Goal: Task Accomplishment & Management: Use online tool/utility

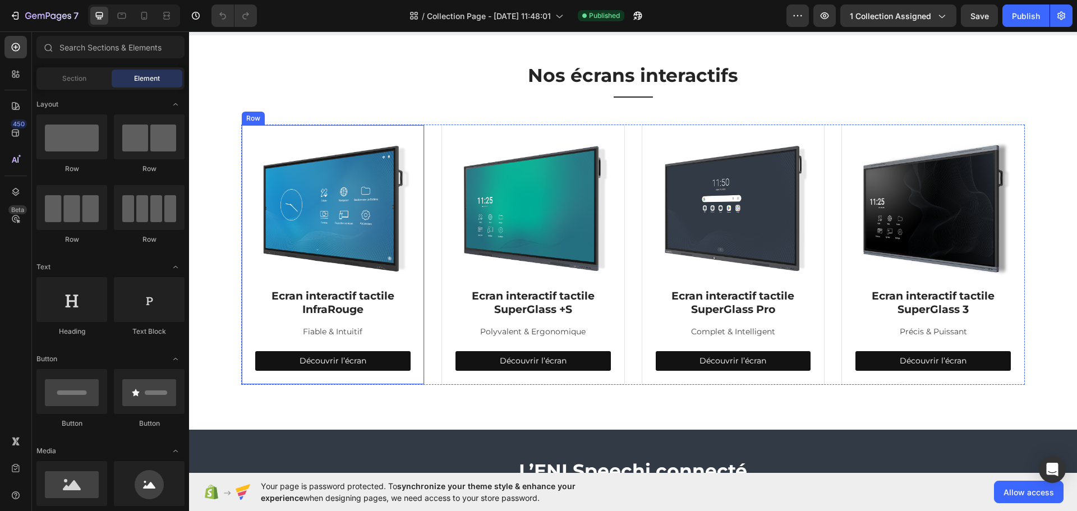
scroll to position [168, 0]
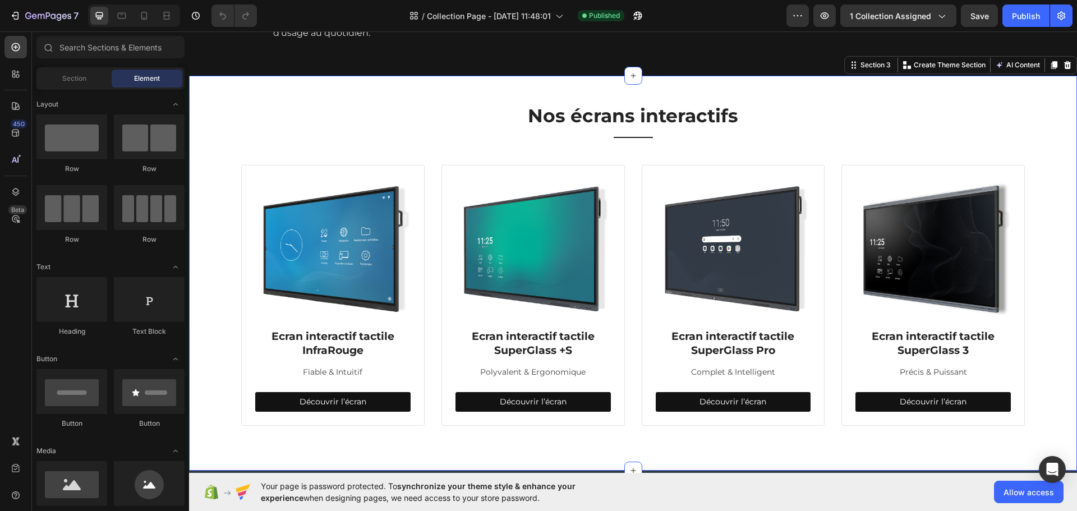
click at [368, 172] on div "Nos écrans interactifs Heading Title Line Row Image Ecran interactif tactile In…" at bounding box center [633, 265] width 871 height 322
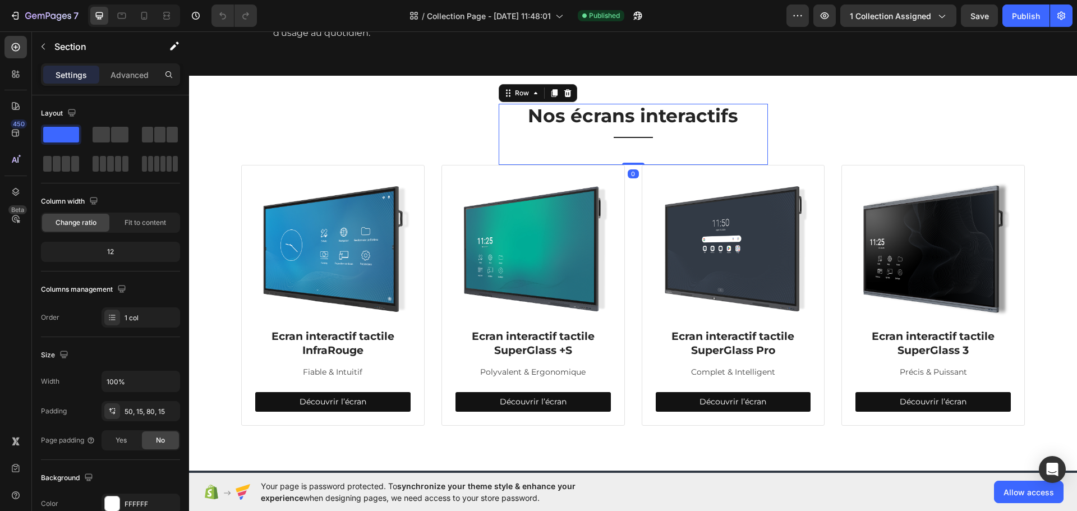
click at [623, 165] on div "Nos écrans interactifs Heading Title Line Row 0" at bounding box center [633, 134] width 269 height 61
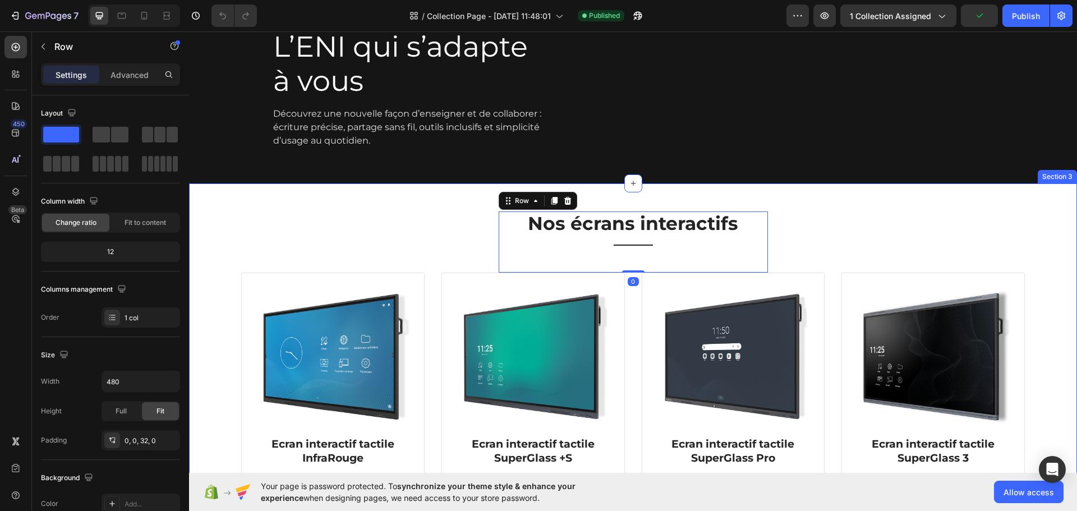
scroll to position [56, 0]
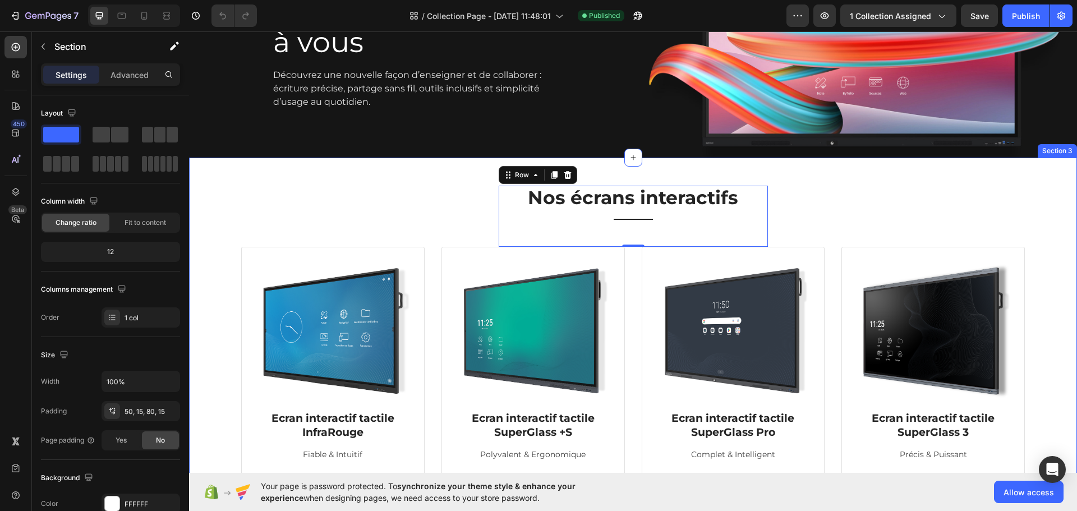
click at [476, 232] on div "Nos écrans interactifs Heading Title Line Row 0 Image Ecran interactif tactile …" at bounding box center [633, 347] width 871 height 322
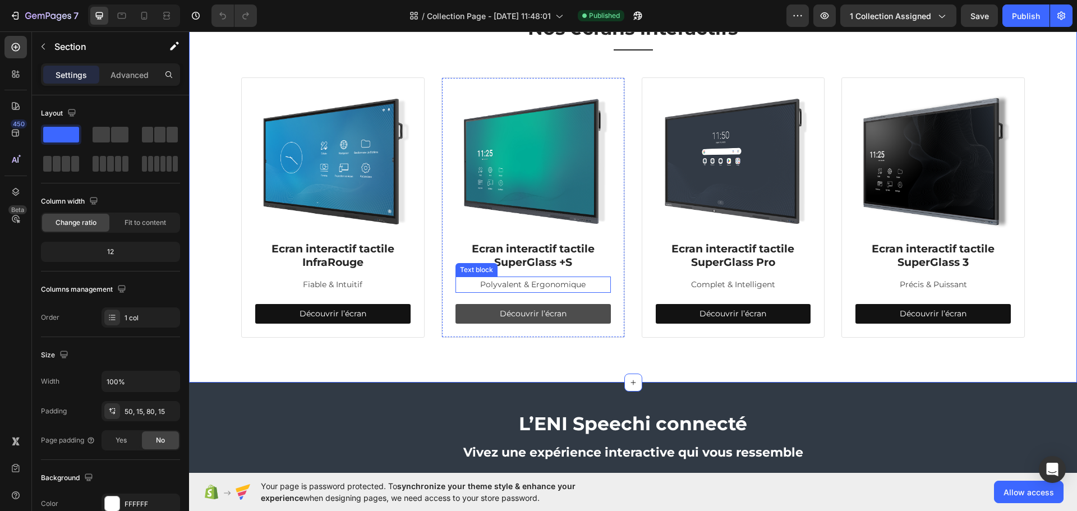
scroll to position [281, 0]
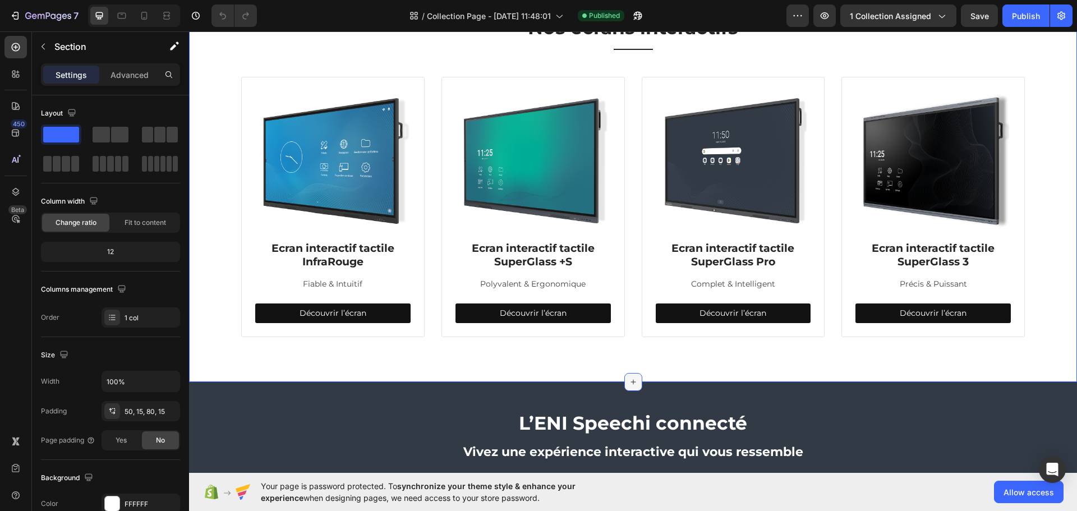
click at [630, 378] on icon at bounding box center [633, 382] width 9 height 9
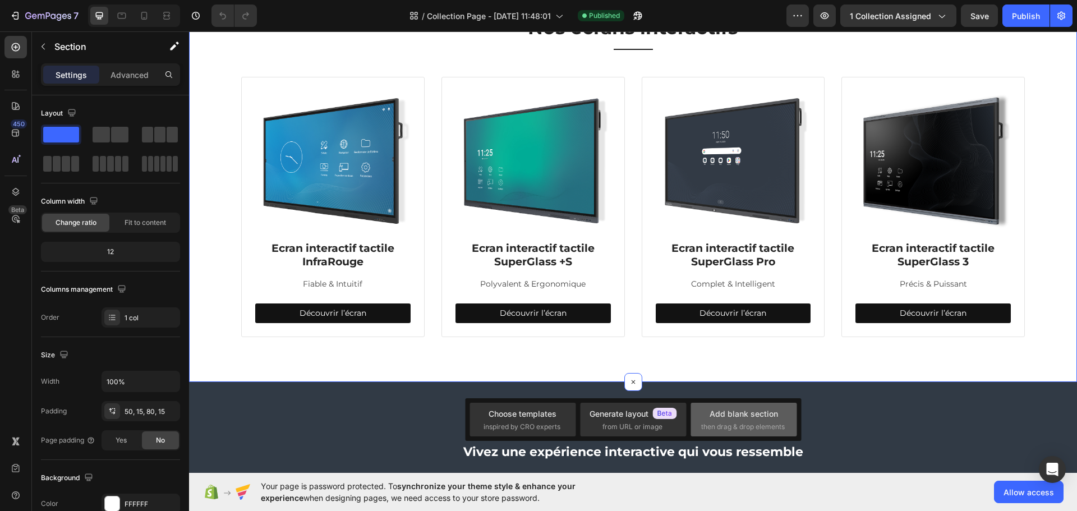
click at [724, 419] on div "Add blank section" at bounding box center [744, 414] width 68 height 12
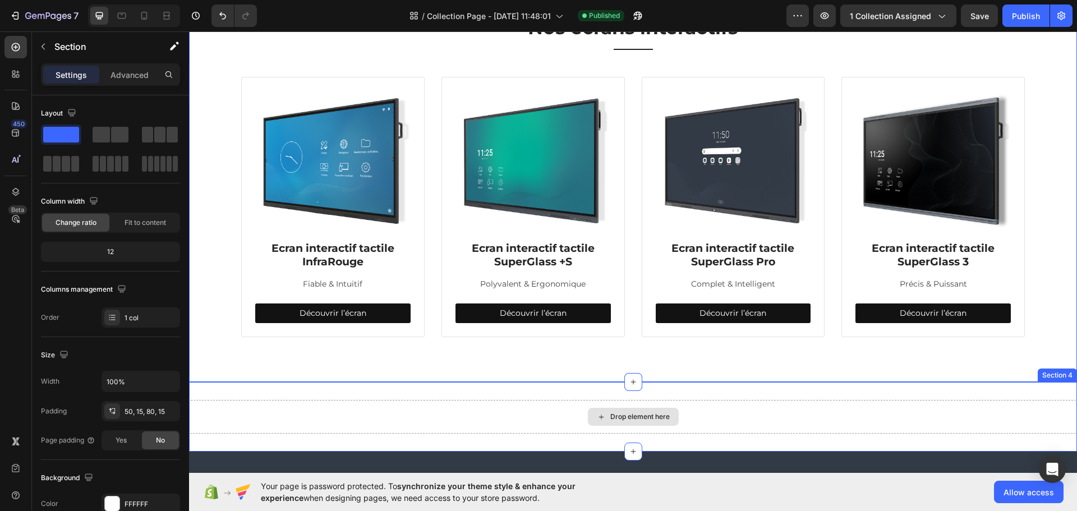
click at [629, 414] on div "Drop element here" at bounding box center [639, 416] width 59 height 9
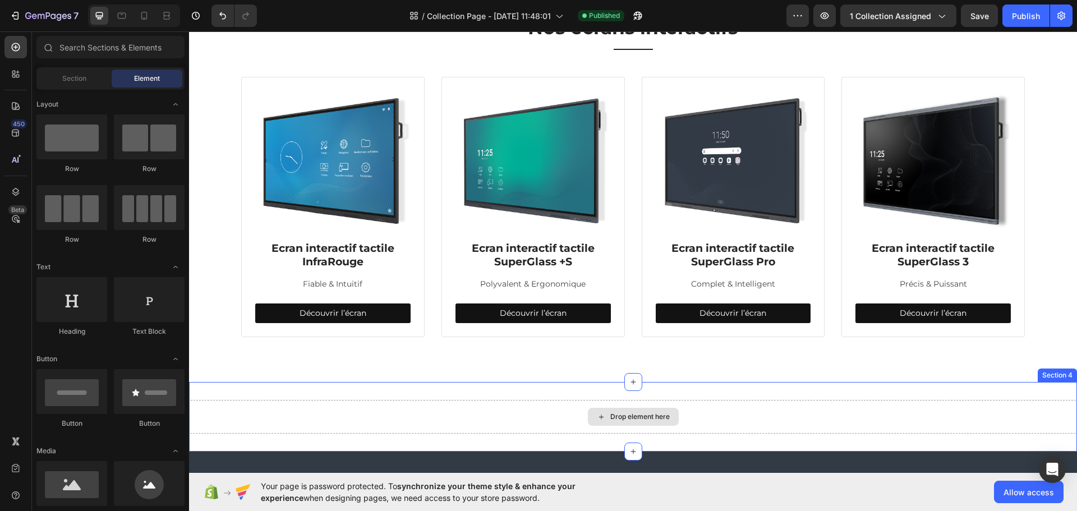
click at [629, 414] on div "Drop element here" at bounding box center [639, 416] width 59 height 9
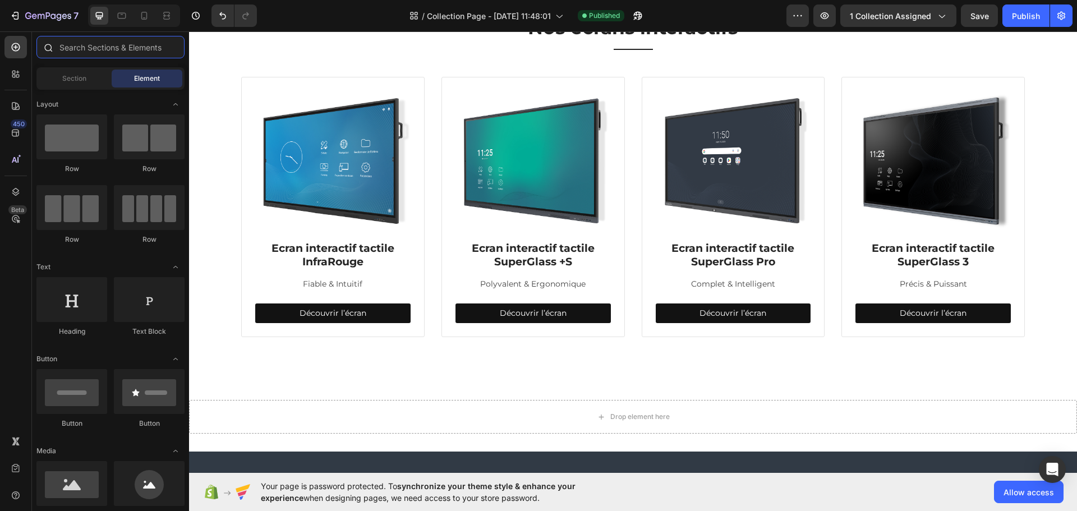
click at [91, 41] on input "text" at bounding box center [110, 47] width 148 height 22
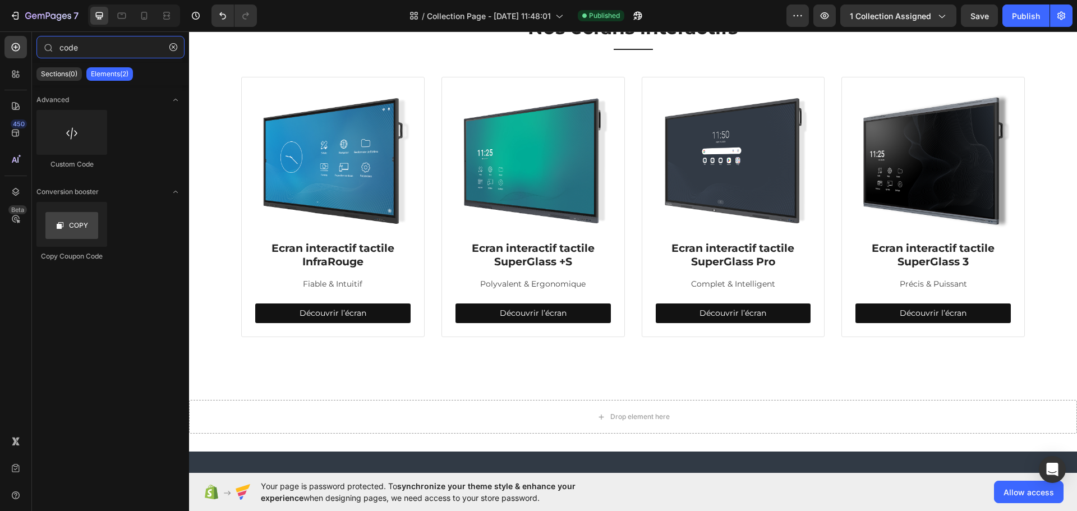
type input "code"
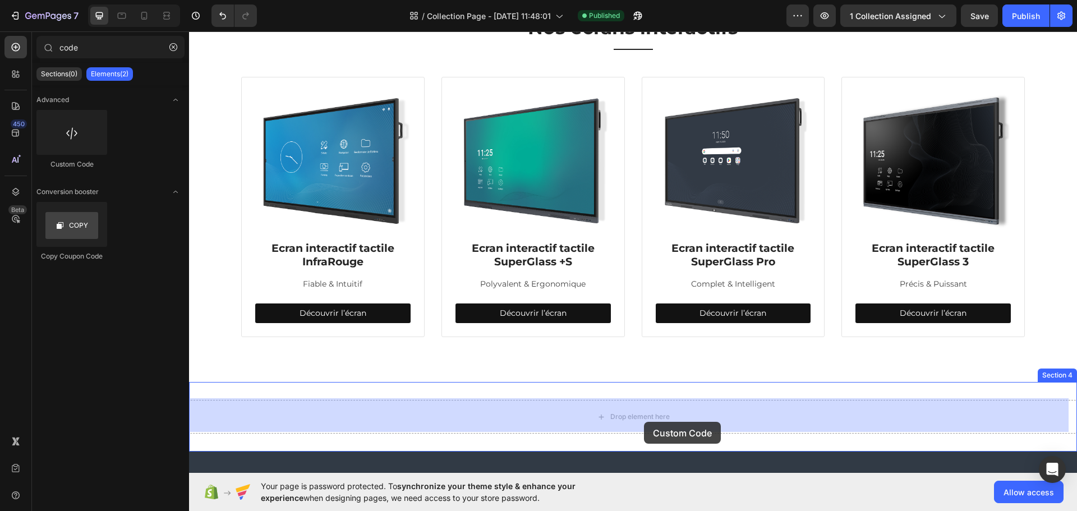
drag, startPoint x: 376, startPoint y: 203, endPoint x: 644, endPoint y: 422, distance: 346.5
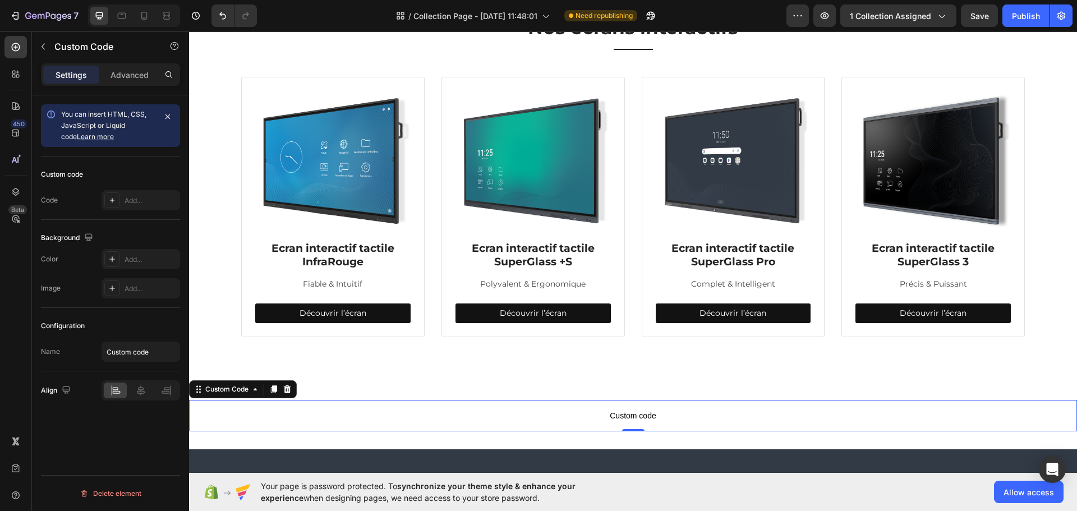
click at [617, 413] on span "Custom code" at bounding box center [633, 415] width 888 height 13
click at [167, 118] on icon "button" at bounding box center [167, 116] width 9 height 9
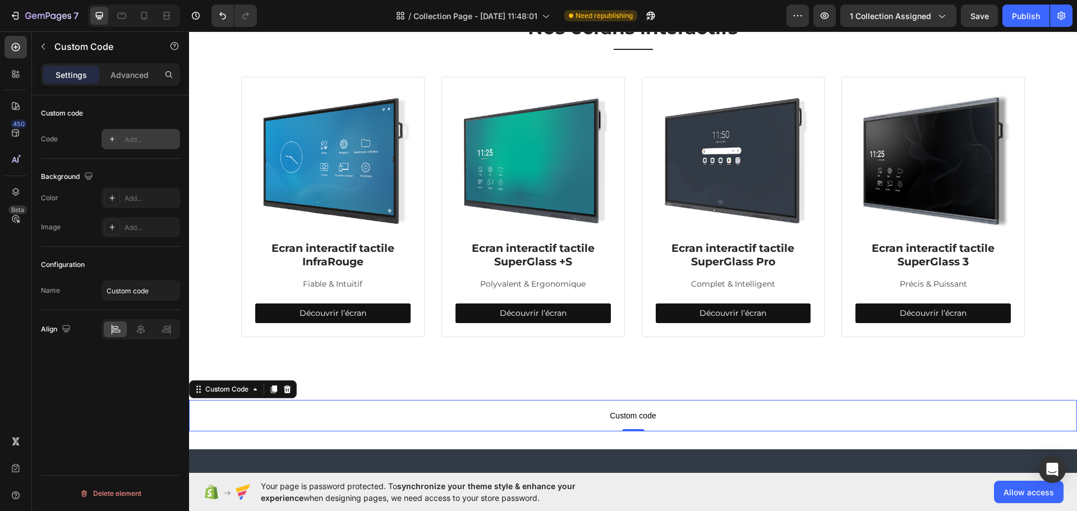
click at [136, 143] on div "Add..." at bounding box center [151, 140] width 53 height 10
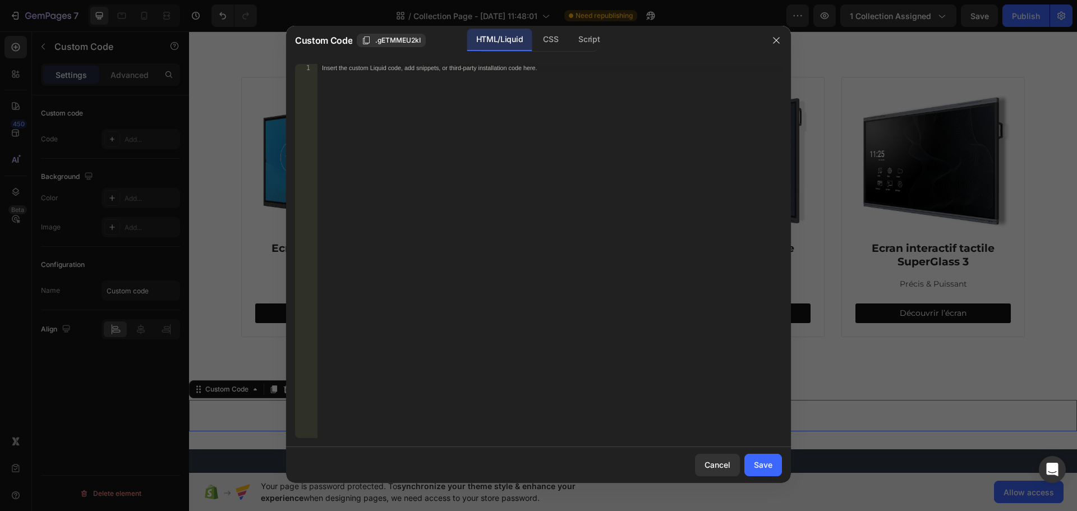
click at [509, 162] on div "Insert the custom Liquid code, add snippets, or third-party installation code h…" at bounding box center [550, 259] width 465 height 390
paste textarea "</html>"
type textarea "</html>"
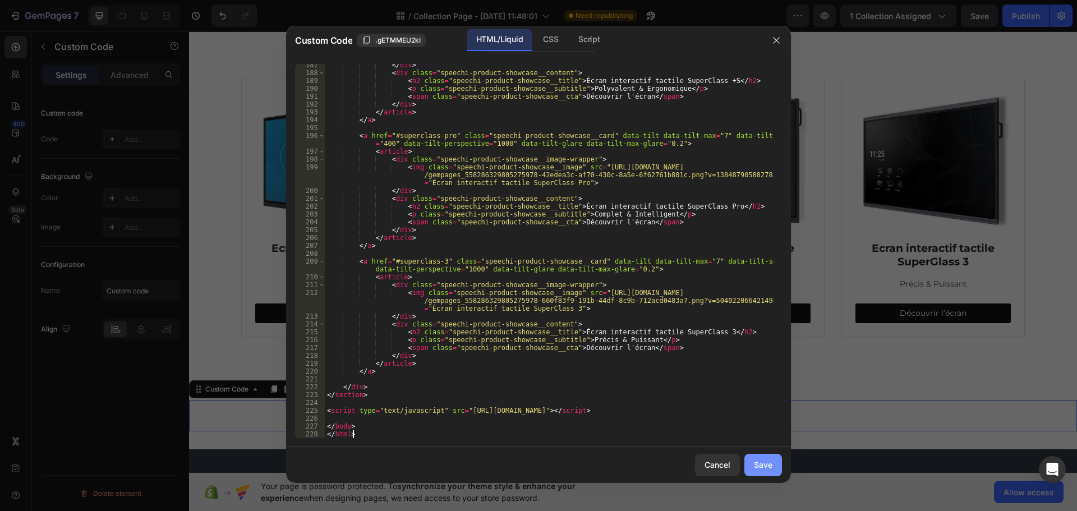
click at [765, 467] on div "Save" at bounding box center [763, 465] width 19 height 12
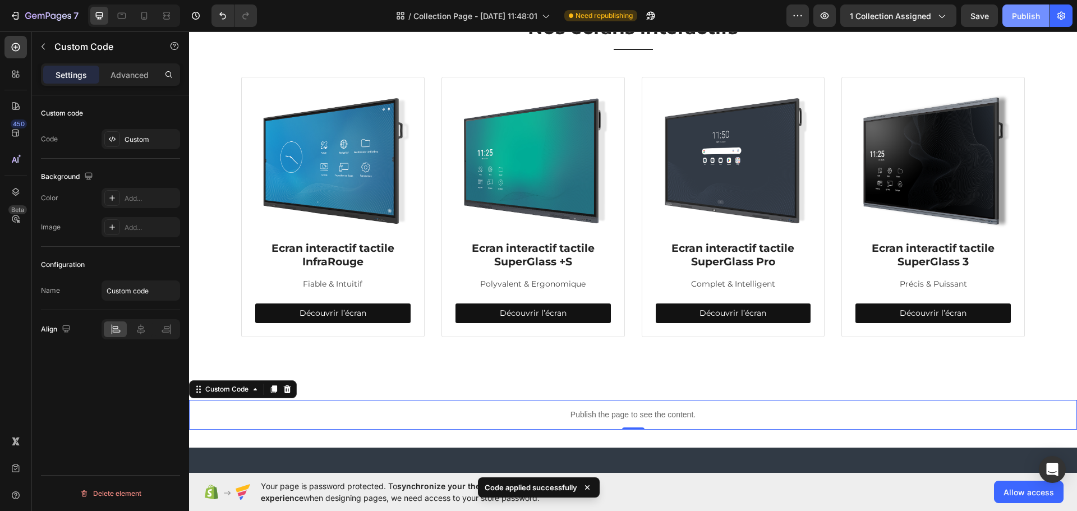
click at [1028, 15] on div "Publish" at bounding box center [1026, 16] width 28 height 12
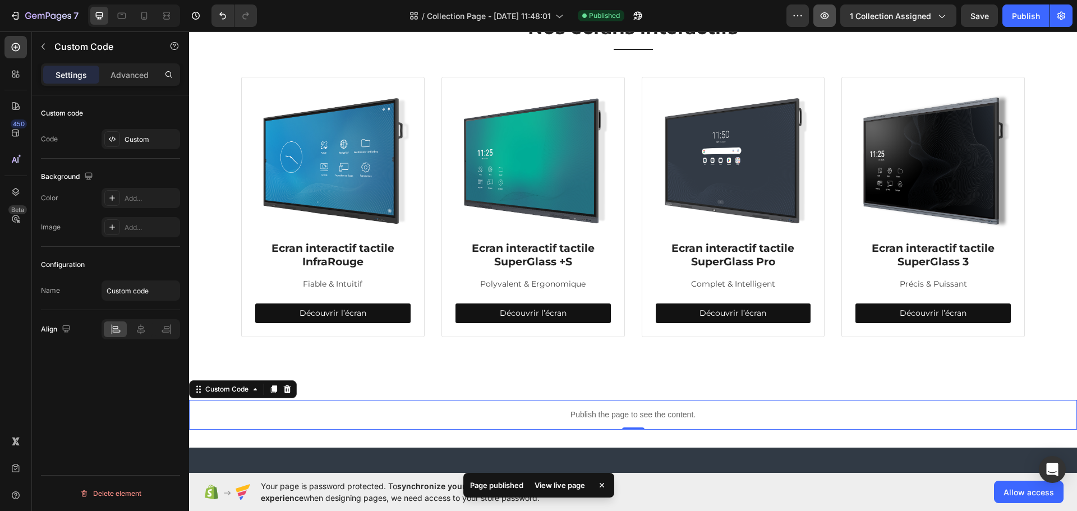
click at [833, 13] on button "button" at bounding box center [825, 15] width 22 height 22
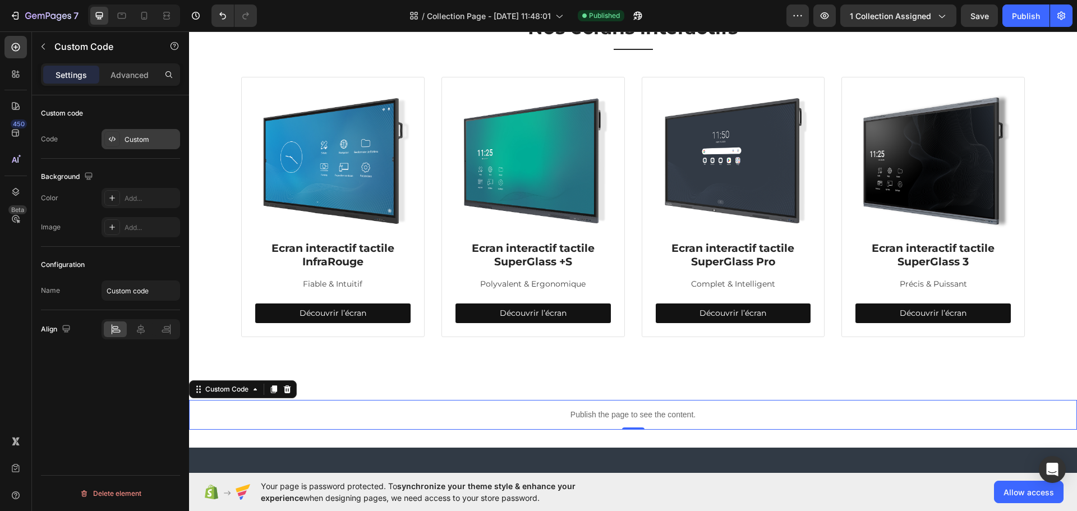
click at [160, 137] on div "Custom" at bounding box center [151, 140] width 53 height 10
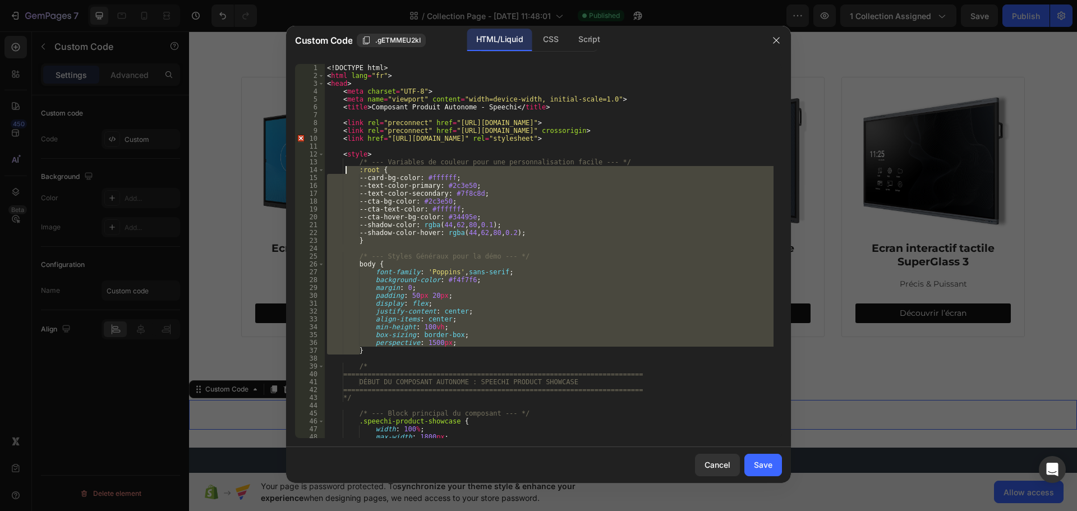
drag, startPoint x: 393, startPoint y: 349, endPoint x: 342, endPoint y: 172, distance: 184.5
click at [342, 172] on div "<! DOCTYPE html > < html lang = "fr" > < head > < meta charset = "UTF-8" > < me…" at bounding box center [549, 259] width 449 height 390
type textarea ":root { --card-bg-color: #ffffff;"
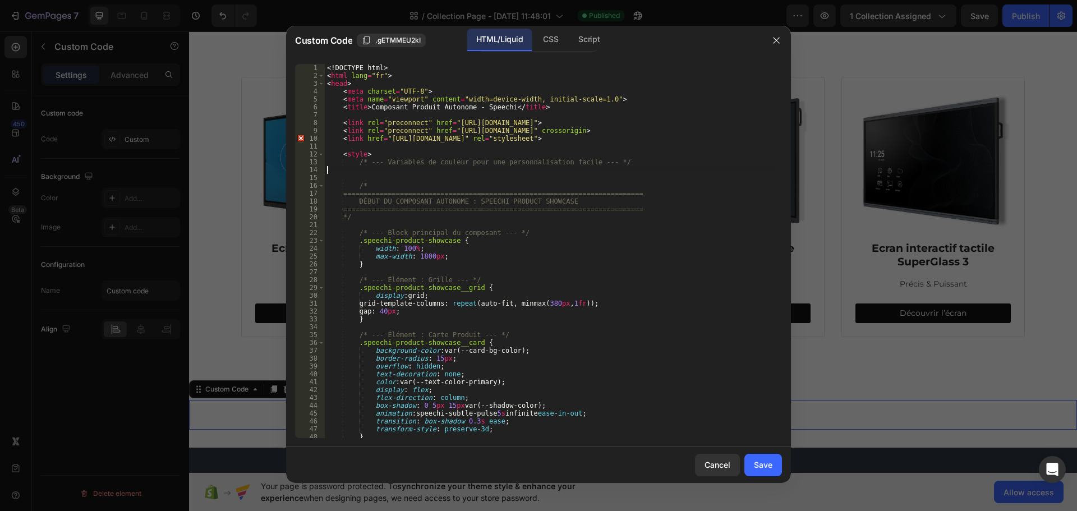
type textarea "/* --- Variables de couleur pour une personnalisation facile --- */"
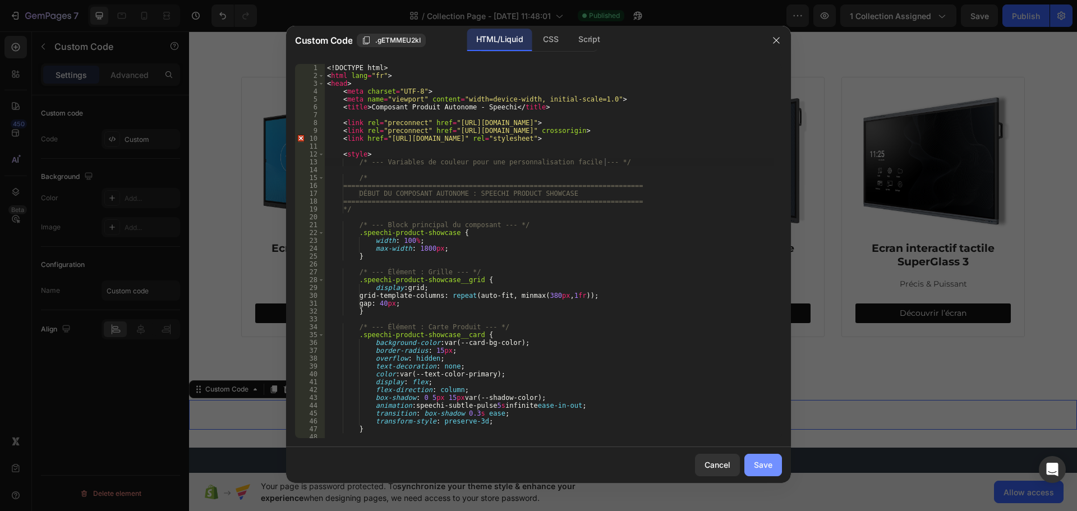
click at [764, 467] on div "Save" at bounding box center [763, 465] width 19 height 12
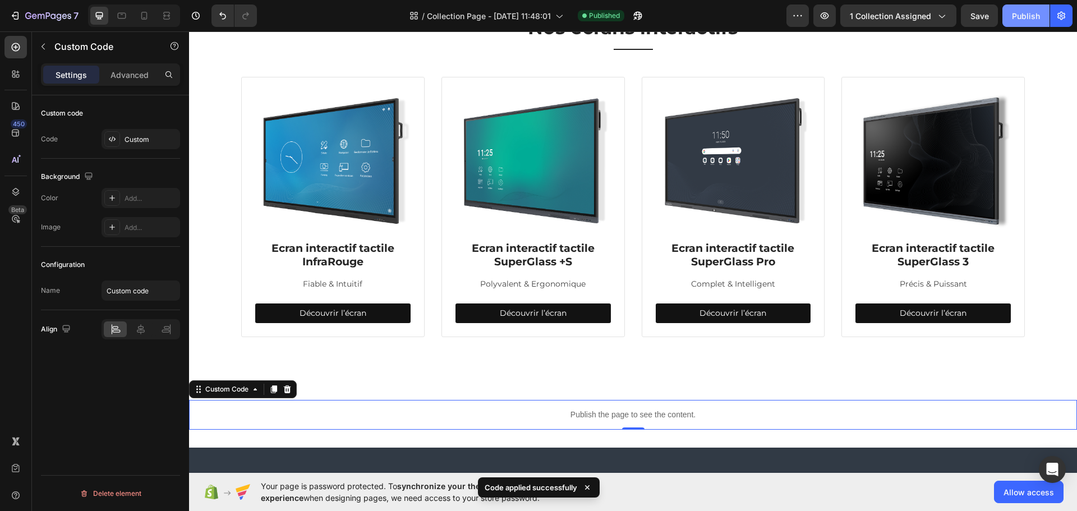
click at [1018, 24] on button "Publish" at bounding box center [1026, 15] width 47 height 22
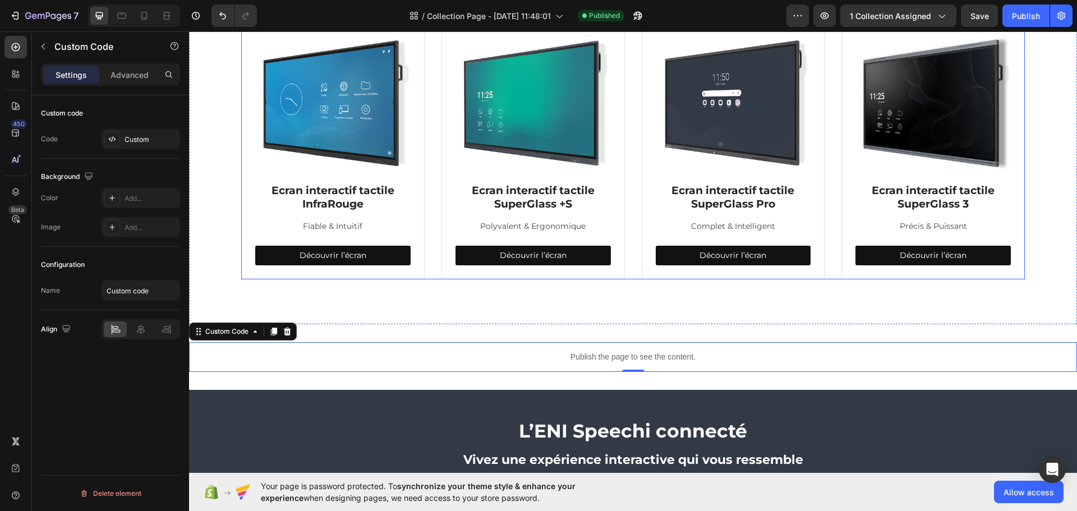
scroll to position [393, 0]
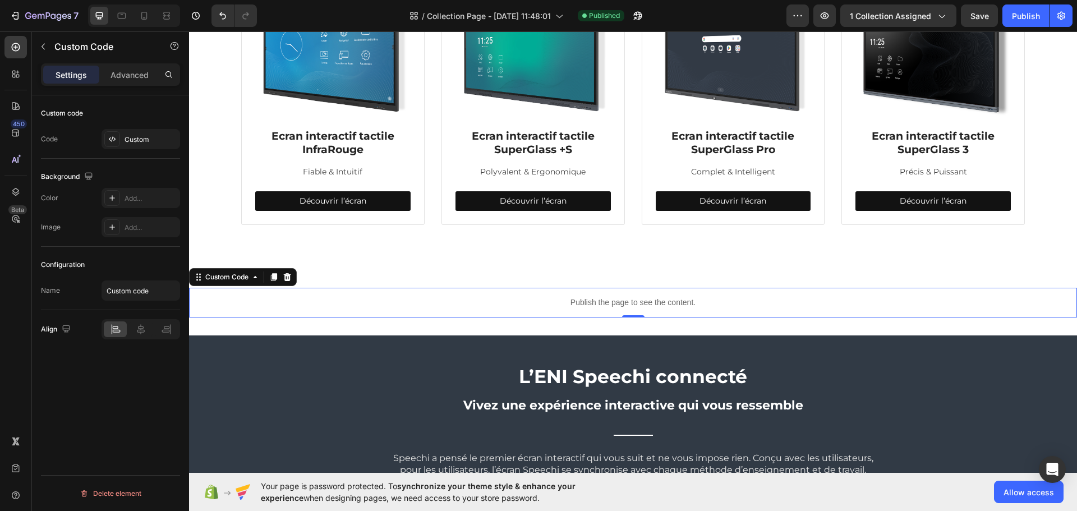
click at [380, 301] on p "Publish the page to see the content." at bounding box center [633, 303] width 888 height 12
click at [139, 146] on div "Custom" at bounding box center [141, 139] width 79 height 20
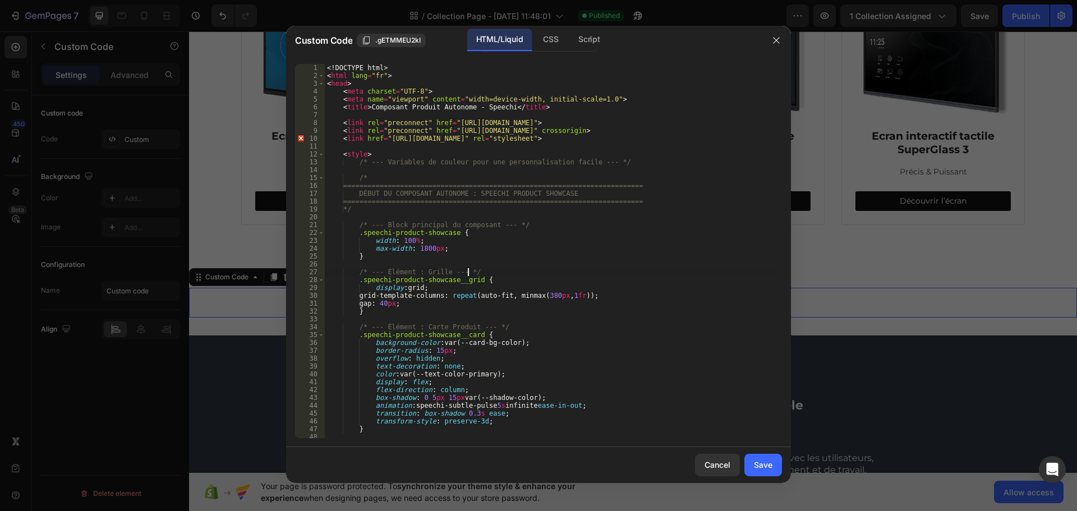
click at [538, 270] on div "<! DOCTYPE html > < html lang = "fr" > < head > < meta charset = "UTF-8" > < me…" at bounding box center [549, 259] width 449 height 390
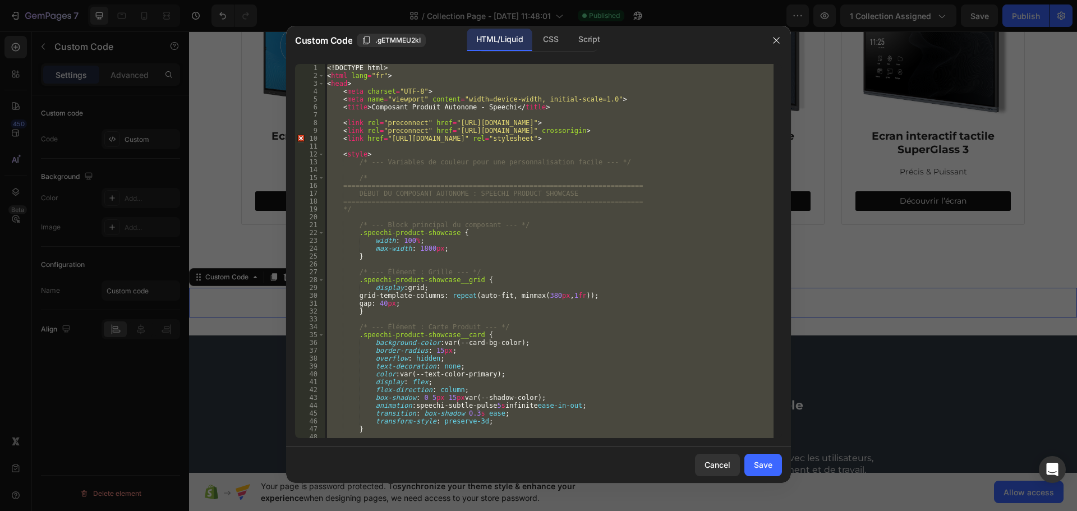
paste textarea
type textarea "</html>"
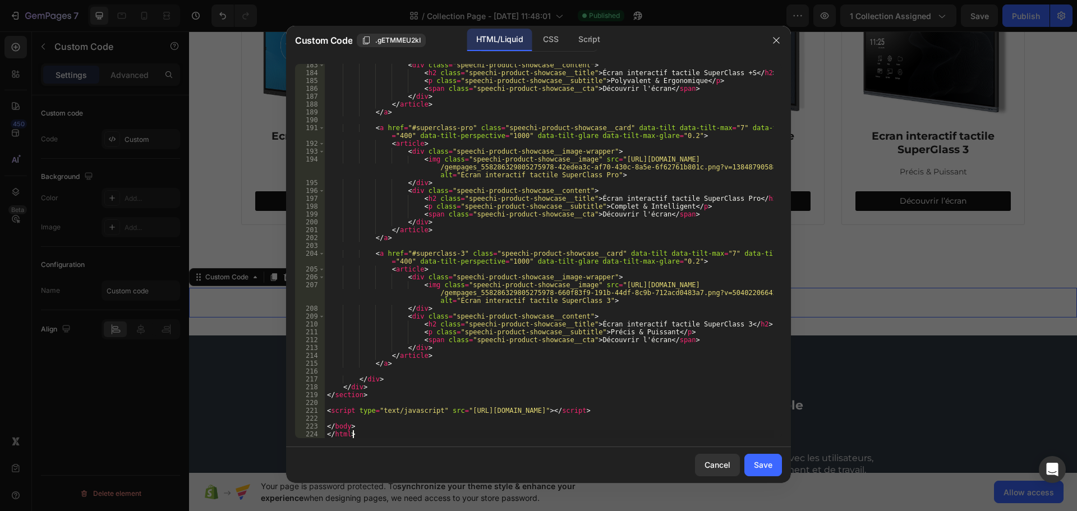
scroll to position [1480, 0]
click at [752, 459] on button "Save" at bounding box center [764, 465] width 38 height 22
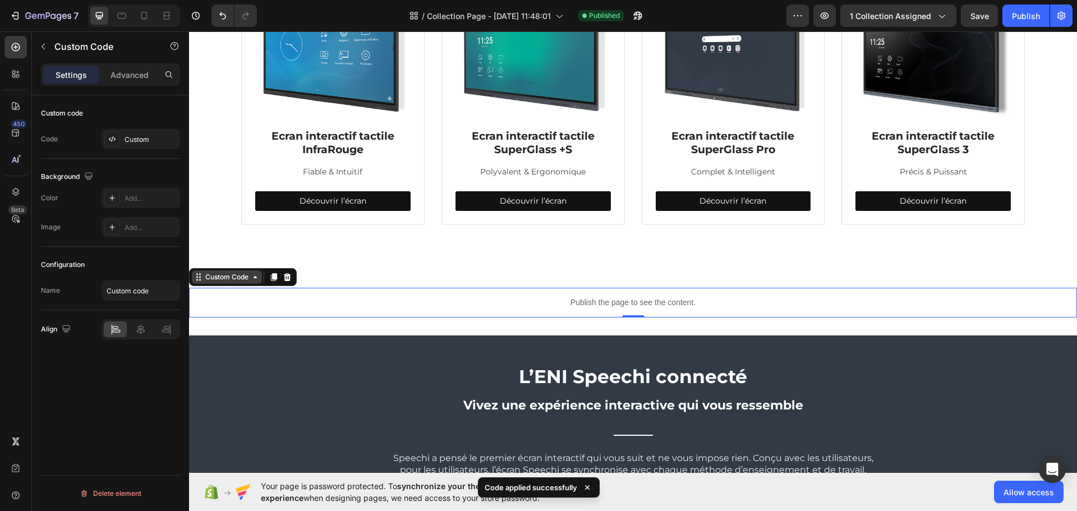
click at [228, 280] on div "Custom Code" at bounding box center [227, 277] width 48 height 10
click at [228, 277] on div "Custom Code" at bounding box center [227, 277] width 48 height 10
click at [151, 145] on div "Custom" at bounding box center [141, 139] width 79 height 20
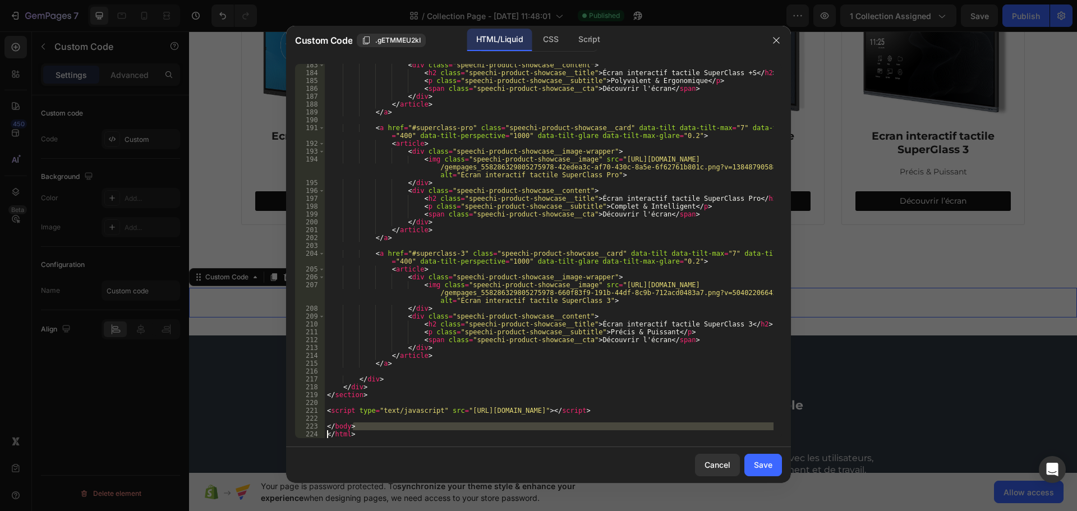
drag, startPoint x: 358, startPoint y: 429, endPoint x: 309, endPoint y: 431, distance: 49.4
click at [309, 431] on div "</body> 183 184 185 186 187 188 189 190 191 192 193 194 195 196 197 198 199 200…" at bounding box center [538, 251] width 487 height 374
click at [355, 433] on div "< div class = "speechi-product-showcase__content" > < h2 class = "speechi-produ…" at bounding box center [549, 256] width 449 height 390
drag, startPoint x: 355, startPoint y: 435, endPoint x: 322, endPoint y: 431, distance: 33.8
click at [322, 431] on div "</html> 183 184 185 186 187 188 189 190 191 192 193 194 195 196 197 198 199 200…" at bounding box center [538, 251] width 487 height 374
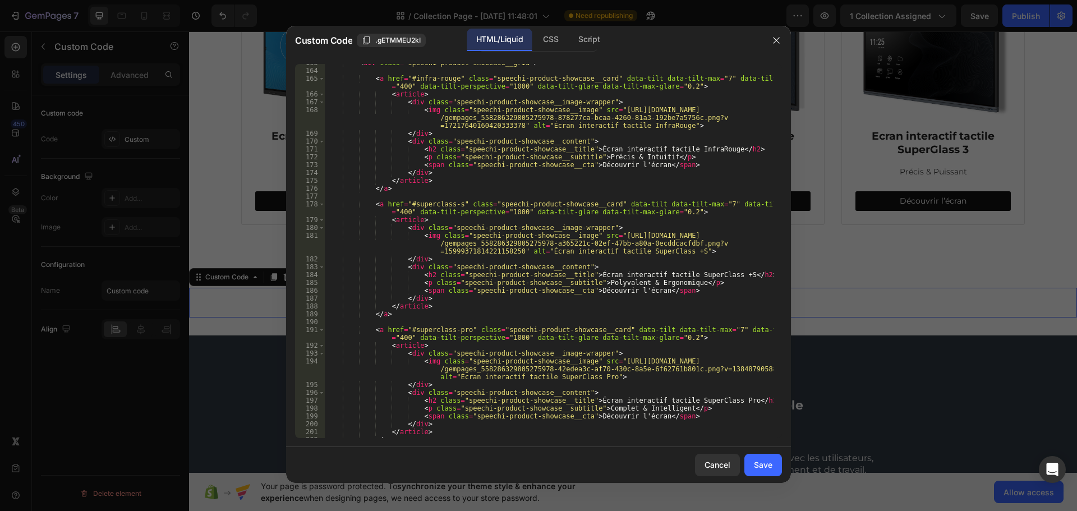
scroll to position [1076, 0]
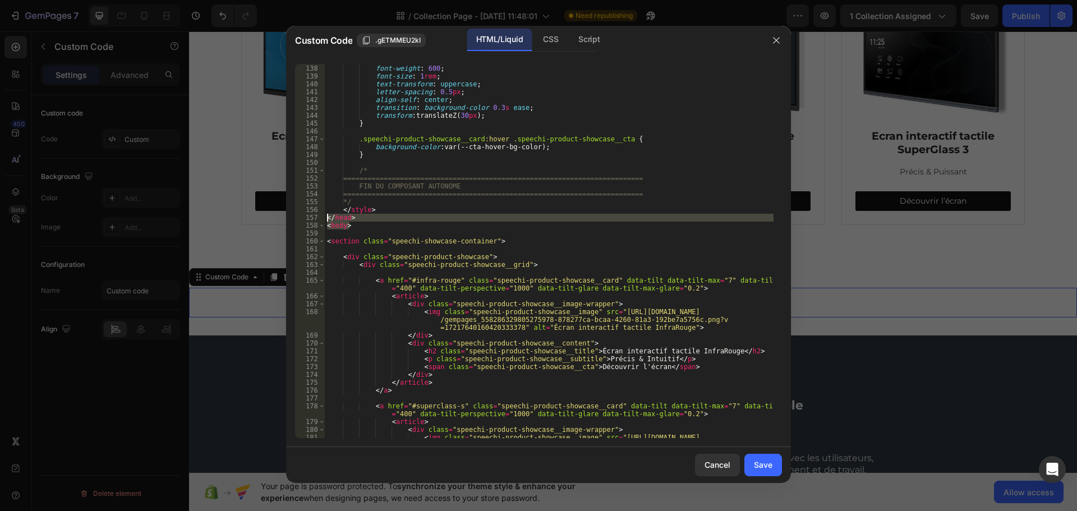
drag, startPoint x: 351, startPoint y: 226, endPoint x: 315, endPoint y: 218, distance: 36.8
click at [315, 218] on div "</html> 137 138 139 140 141 142 143 144 145 146 147 148 149 150 151 152 153 154…" at bounding box center [538, 251] width 487 height 374
type textarea "</head> <body>"
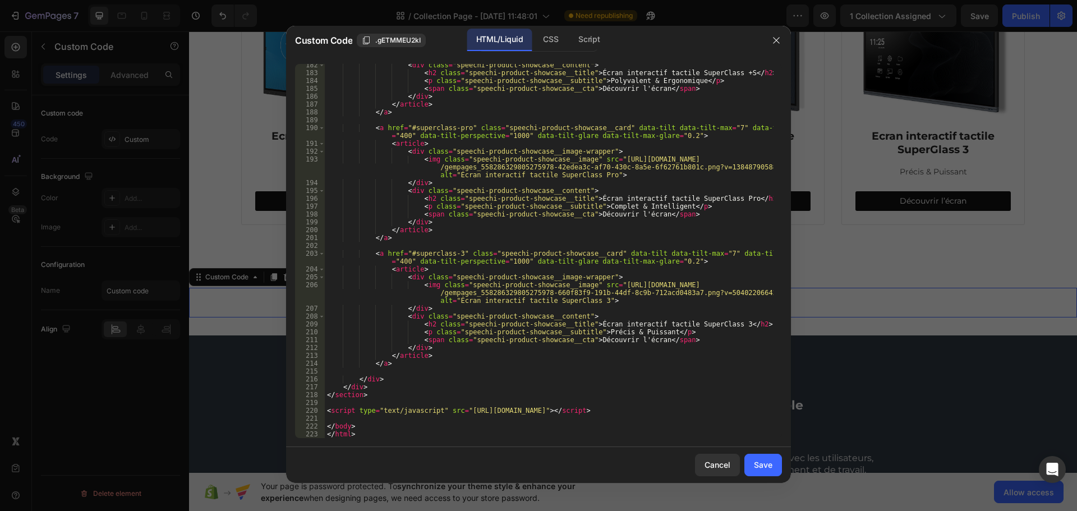
scroll to position [1472, 0]
drag, startPoint x: 360, startPoint y: 434, endPoint x: 323, endPoint y: 423, distance: 39.2
click at [323, 423] on div "182 183 184 185 186 187 188 189 190 191 192 193 194 195 196 197 198 199 200 201…" at bounding box center [538, 251] width 487 height 374
type textarea "</body> </html>"
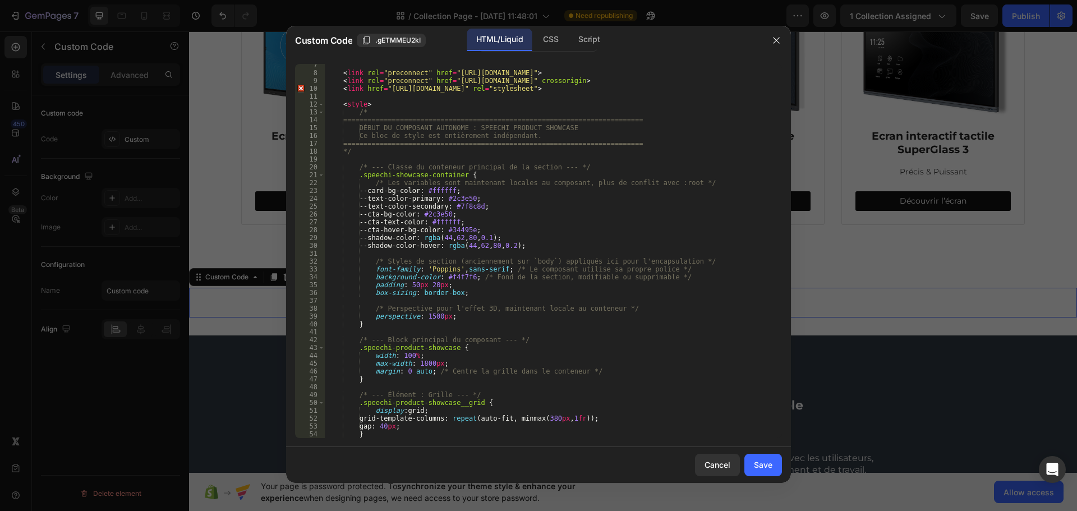
scroll to position [0, 0]
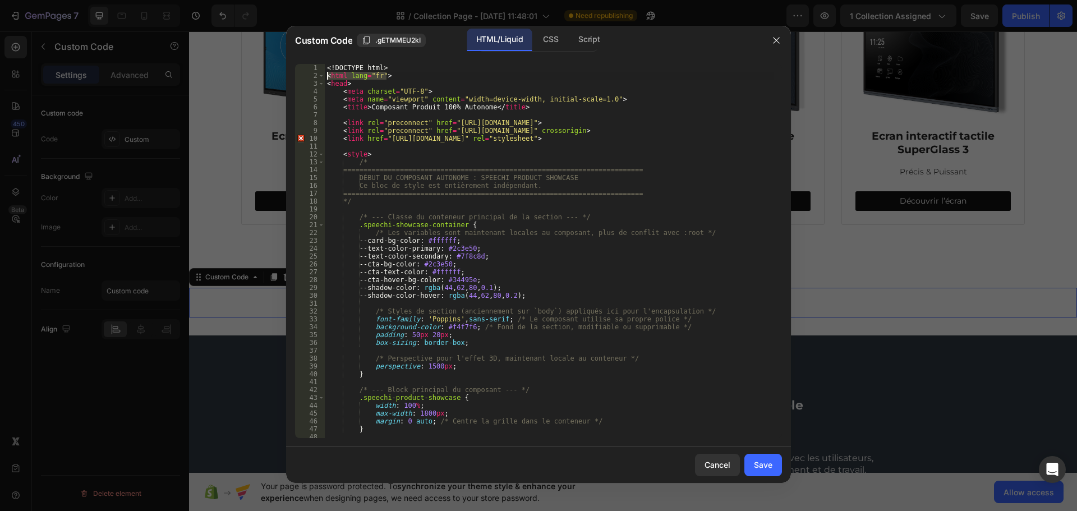
drag, startPoint x: 388, startPoint y: 75, endPoint x: 311, endPoint y: 73, distance: 77.5
click at [311, 73] on div "1 2 3 4 5 6 7 8 9 10 11 12 13 14 15 16 17 18 19 20 21 22 23 24 25 26 27 28 29 3…" at bounding box center [538, 251] width 487 height 374
drag, startPoint x: 525, startPoint y: 108, endPoint x: 330, endPoint y: 107, distance: 195.3
click at [330, 107] on div "<! DOCTYPE html > < html lang = "fr" > < head > < meta charset = "UTF-8" > < me…" at bounding box center [549, 259] width 449 height 390
type textarea "<title>Composant Produit 100% Autonome</title>"
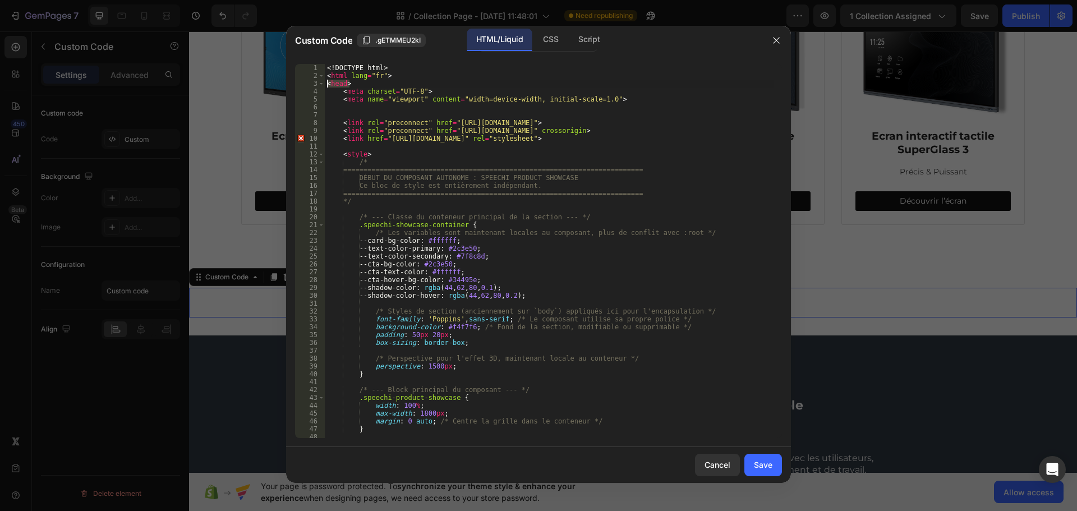
drag, startPoint x: 370, startPoint y: 80, endPoint x: 329, endPoint y: 80, distance: 41.5
click at [329, 80] on div "<! DOCTYPE html > < html lang = "fr" > < head > < meta charset = "UTF-8" > < me…" at bounding box center [549, 259] width 449 height 390
click at [401, 73] on div "<! DOCTYPE html > < html lang = "fr" > < head > < meta charset = "UTF-8" > < me…" at bounding box center [549, 259] width 449 height 390
click at [393, 73] on div "<! DOCTYPE html > < html lang = "fr" > < head > < meta charset = "UTF-8" > < me…" at bounding box center [549, 259] width 449 height 390
drag, startPoint x: 402, startPoint y: 65, endPoint x: 326, endPoint y: 65, distance: 75.7
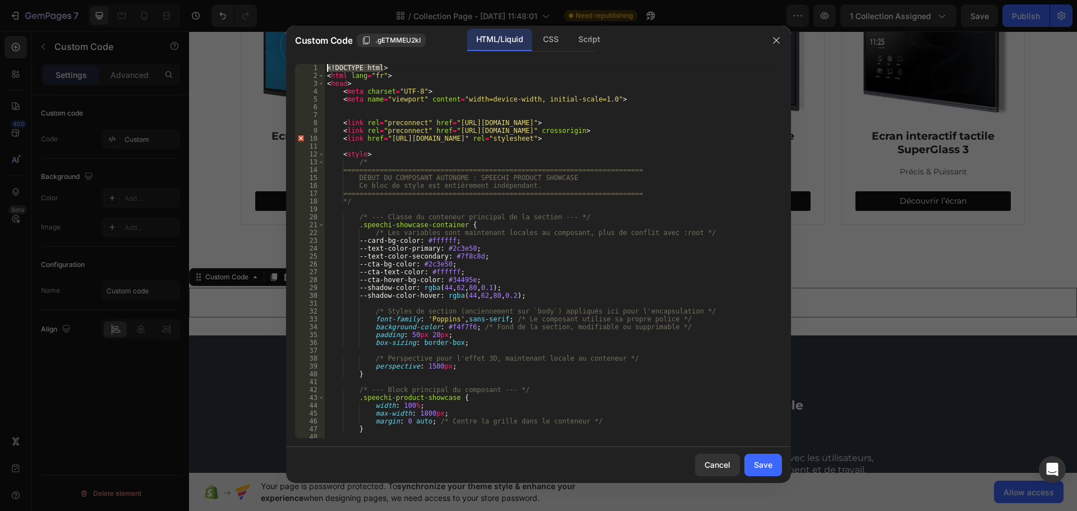
click at [326, 65] on div "<! DOCTYPE html > < html lang = "fr" > < head > < meta charset = "UTF-8" > < me…" at bounding box center [549, 259] width 449 height 390
type textarea "<!DOCTYPE html>"
drag, startPoint x: 391, startPoint y: 73, endPoint x: 320, endPoint y: 74, distance: 70.7
click at [320, 74] on div "1 2 3 4 5 6 7 8 9 10 11 12 13 14 15 16 17 18 19 20 21 22 23 24 25 26 27 28 29 3…" at bounding box center [538, 251] width 487 height 374
type textarea "<html lang="fr">"
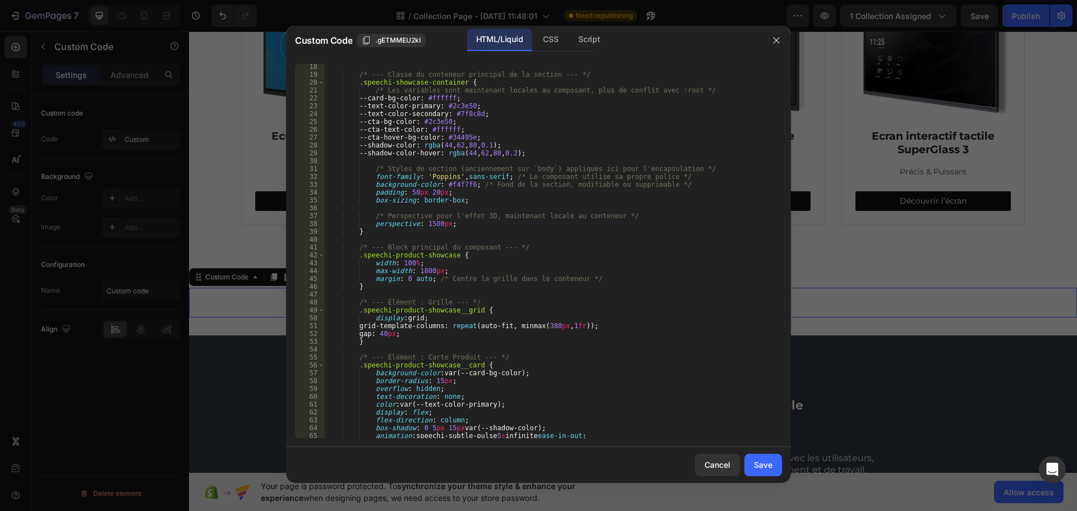
scroll to position [303, 0]
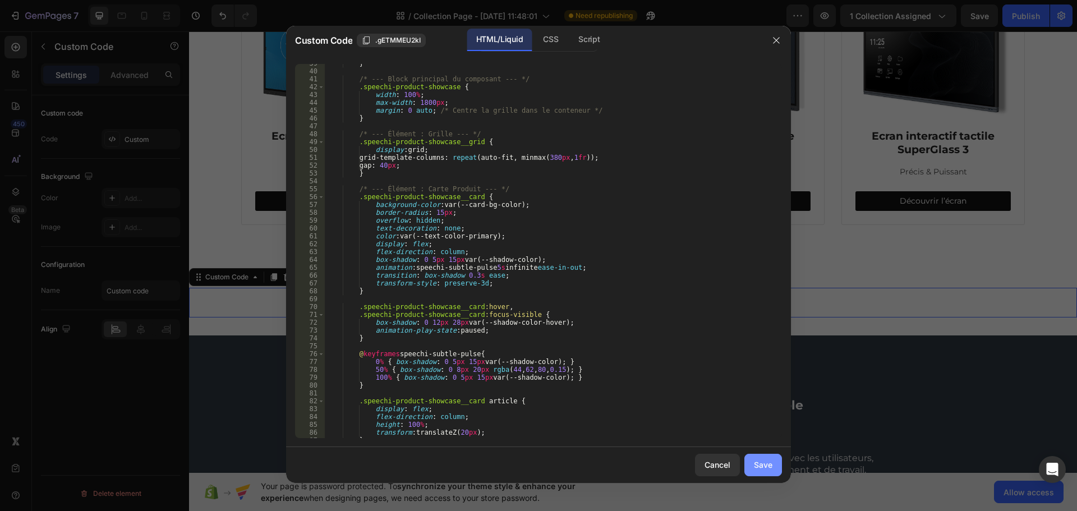
click at [774, 466] on button "Save" at bounding box center [764, 465] width 38 height 22
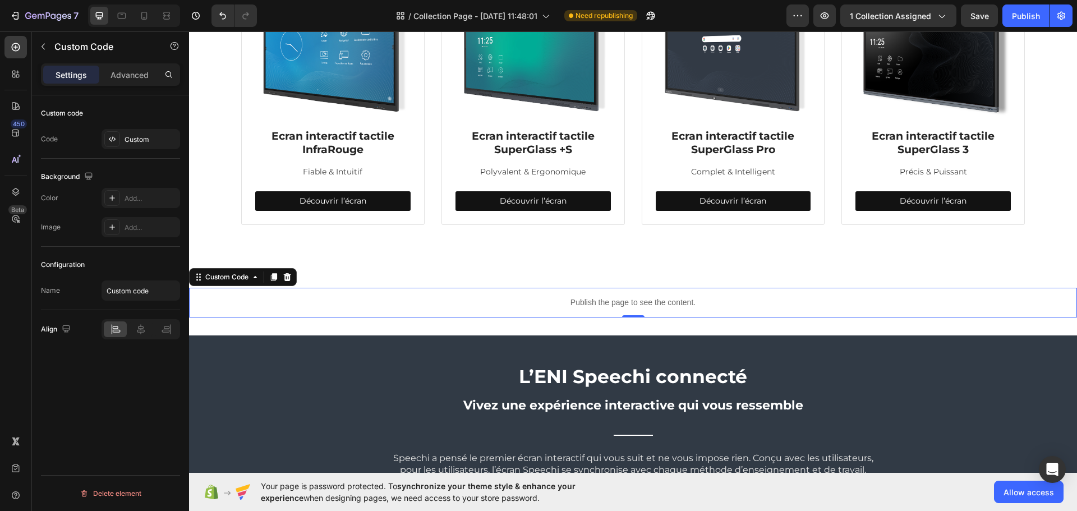
click at [1014, 29] on div "7 Version history / Collection Page - Mar 18, 11:48:01 Need republishing Previe…" at bounding box center [538, 16] width 1077 height 32
click at [1018, 16] on div "Publish" at bounding box center [1026, 16] width 28 height 12
click at [248, 279] on div "Custom Code" at bounding box center [227, 277] width 48 height 10
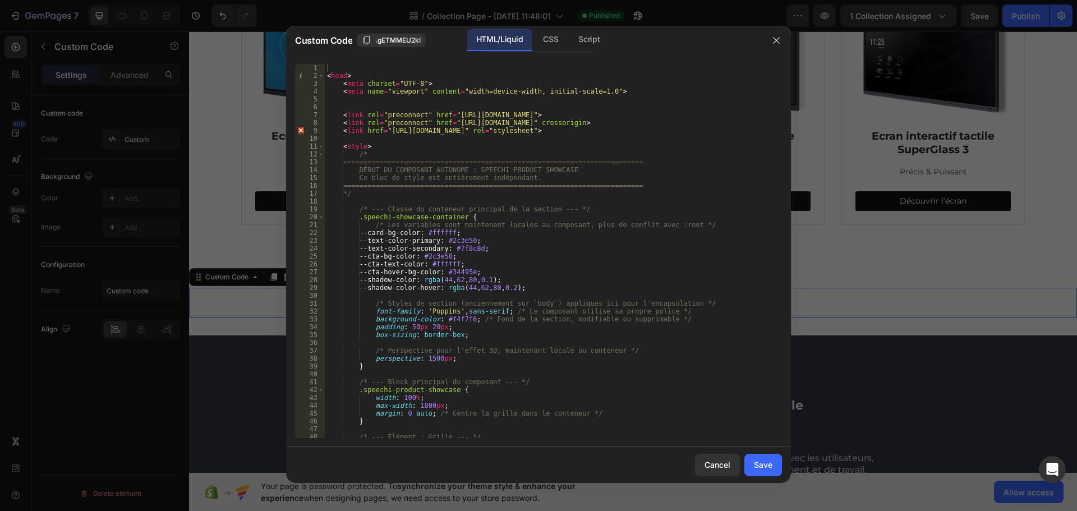
type textarea "--text-color-primary: #2c3e50;"
click at [529, 237] on div "< head > < meta charset = "UTF-8" > < meta name = "viewport" content = "width=d…" at bounding box center [549, 259] width 449 height 390
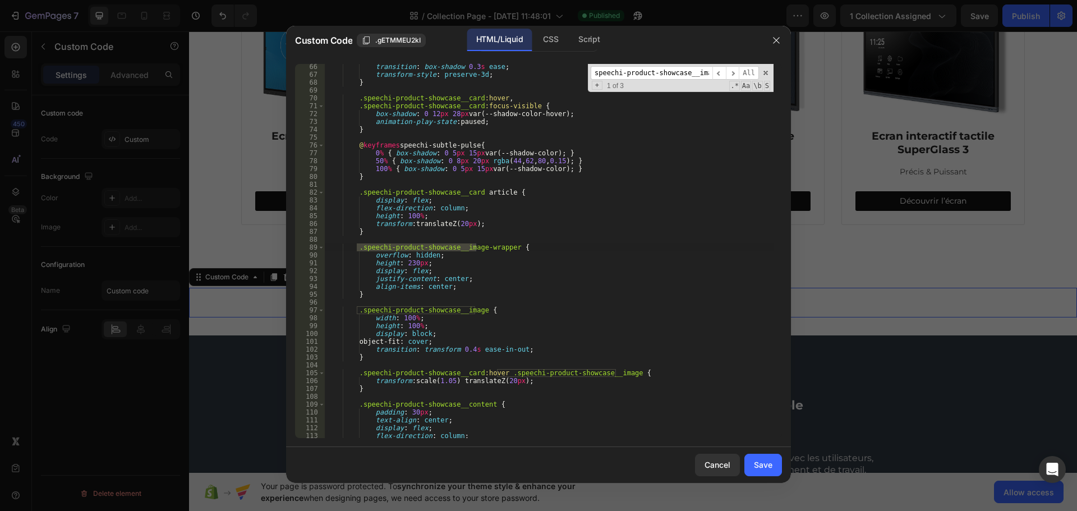
scroll to position [512, 0]
type input ".speechi-product-showcase__image"
type textarea "width: 100%;"
drag, startPoint x: 420, startPoint y: 320, endPoint x: 362, endPoint y: 317, distance: 57.9
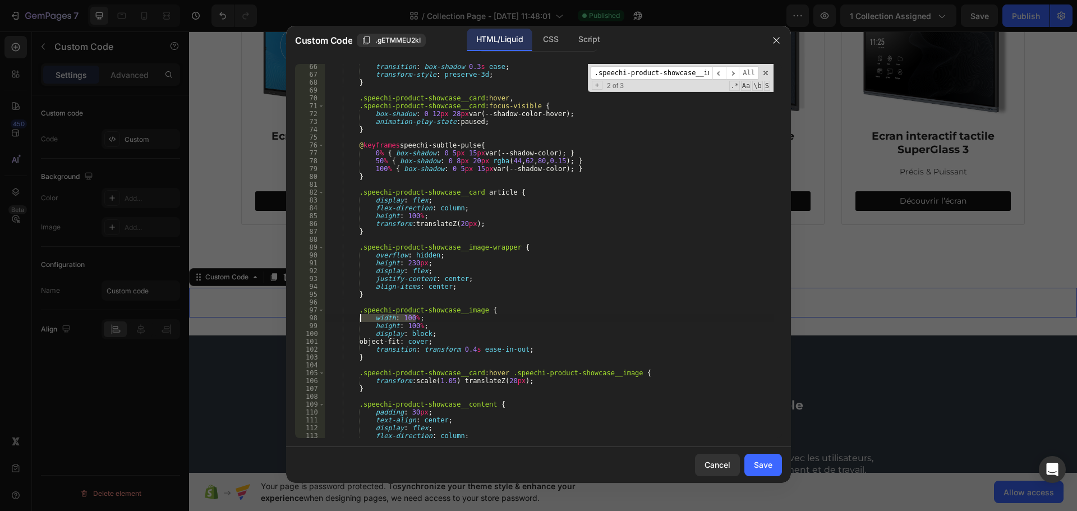
click at [362, 317] on div "transition : box-shadow 0.3 s ease ; transform-style : preserve-3d ; } .speechi…" at bounding box center [549, 258] width 449 height 390
type textarea ".speechi-product-showcase__image {"
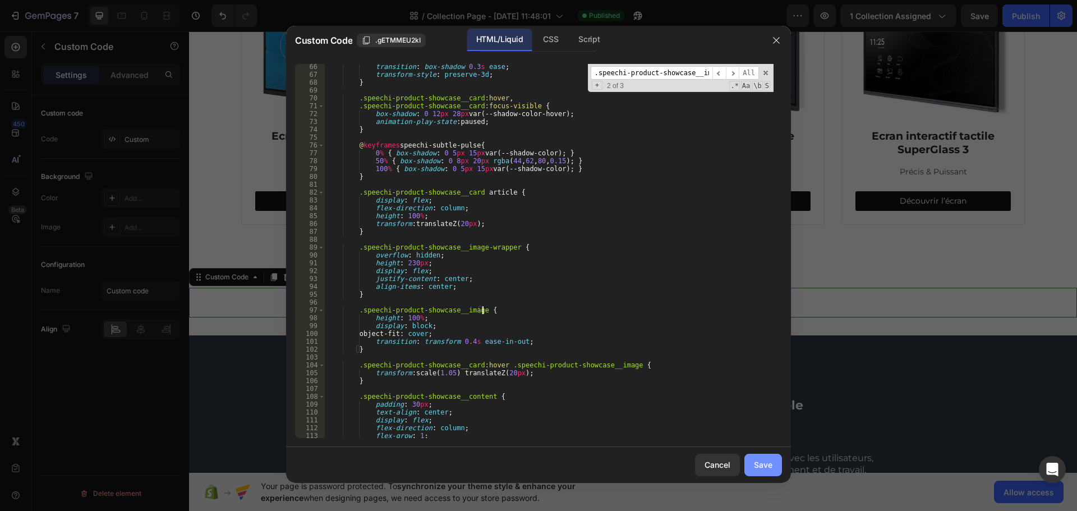
click at [753, 460] on button "Save" at bounding box center [764, 465] width 38 height 22
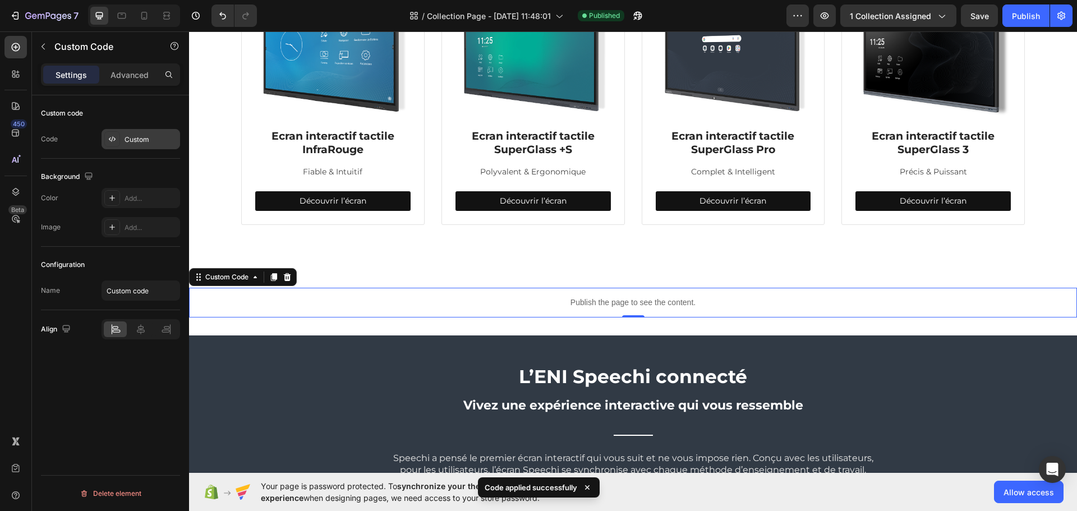
click at [125, 146] on div "Custom" at bounding box center [141, 139] width 79 height 20
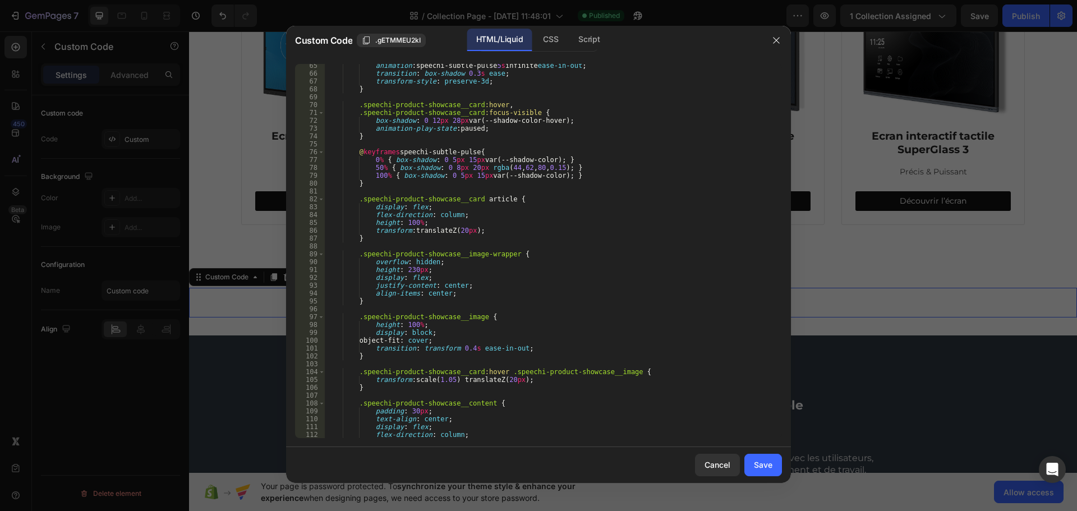
scroll to position [640, 0]
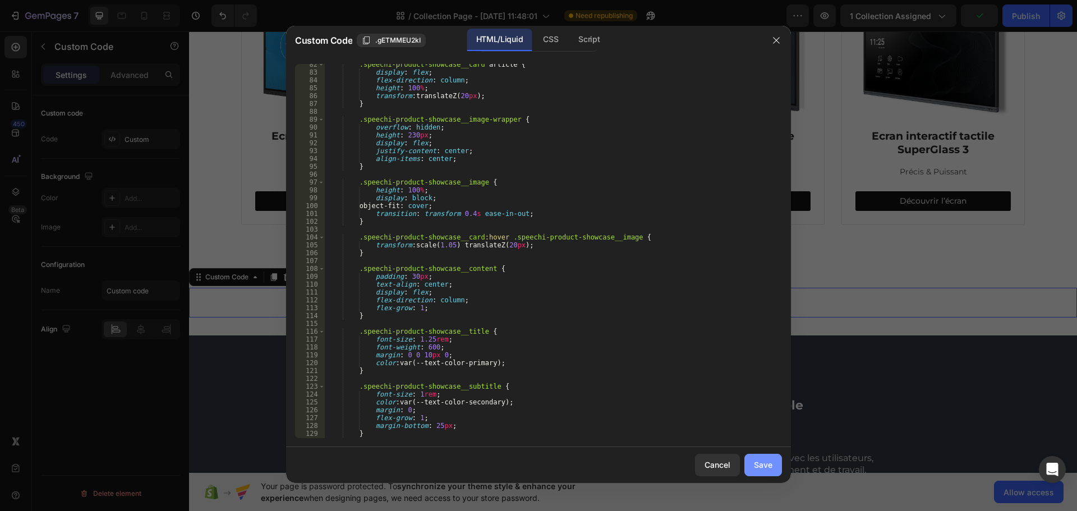
click at [765, 468] on div "Save" at bounding box center [763, 465] width 19 height 12
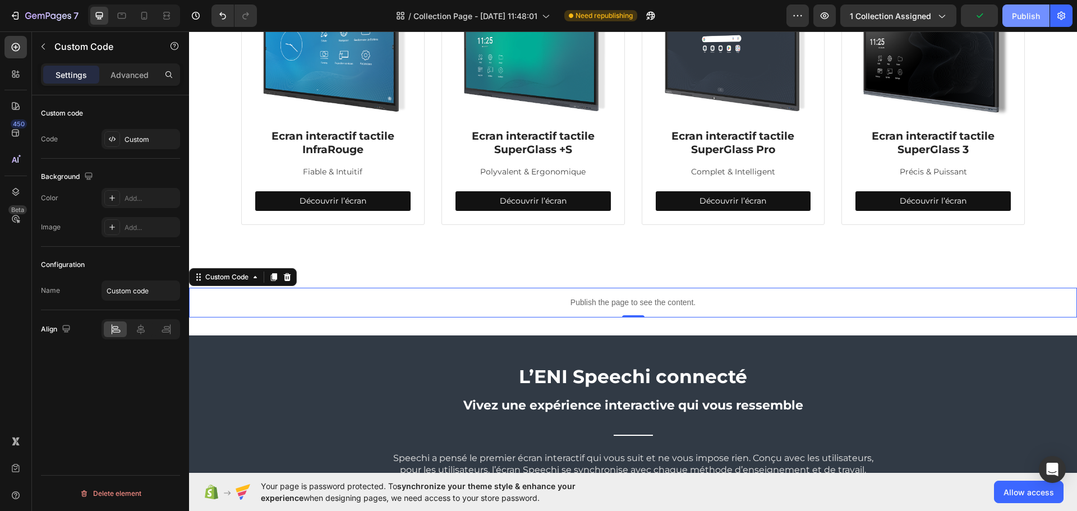
click at [1005, 24] on button "Publish" at bounding box center [1026, 15] width 47 height 22
click at [1025, 15] on icon "button" at bounding box center [1026, 16] width 10 height 10
click at [139, 140] on div "Custom" at bounding box center [151, 140] width 53 height 10
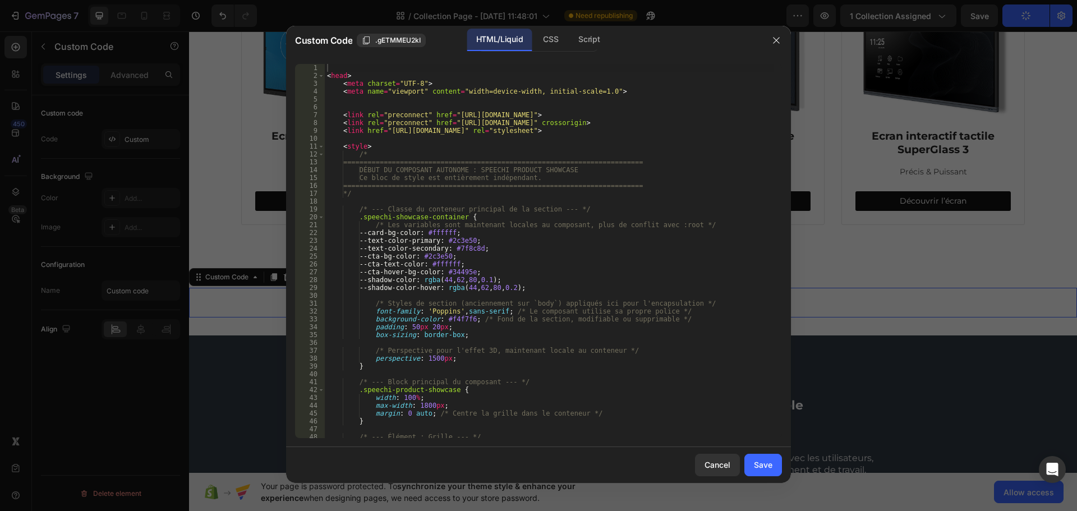
type textarea "--text-color-primary: #2c3e50;"
click at [469, 244] on div "< head > < meta charset = "UTF-8" > < meta name = "viewport" content = "width=d…" at bounding box center [549, 259] width 449 height 390
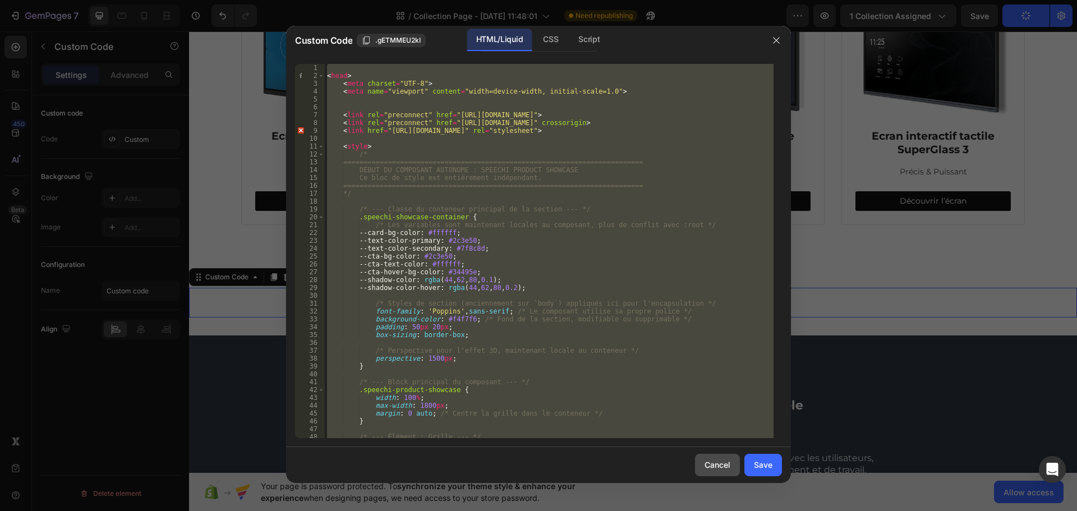
click at [715, 470] on div "Cancel" at bounding box center [718, 465] width 26 height 12
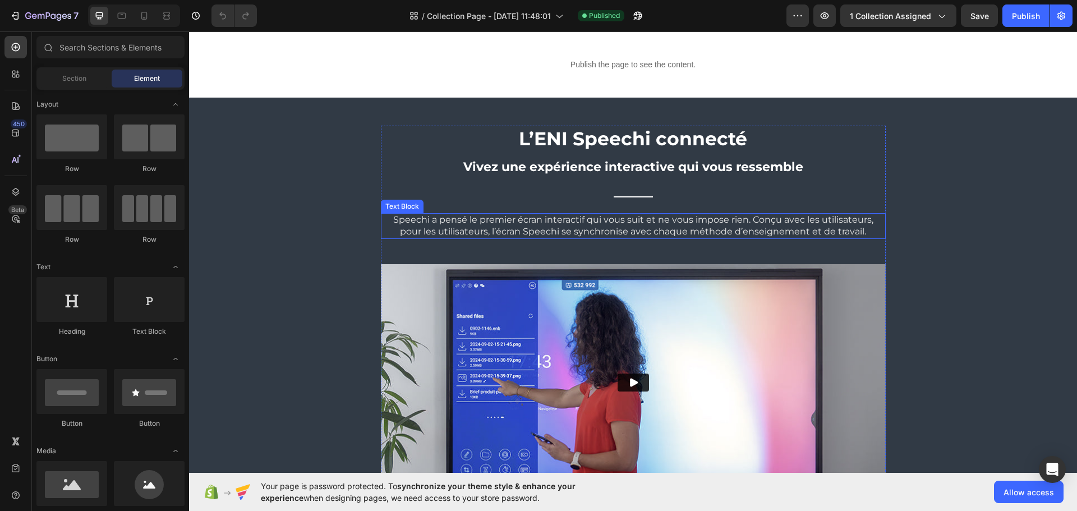
scroll to position [393, 0]
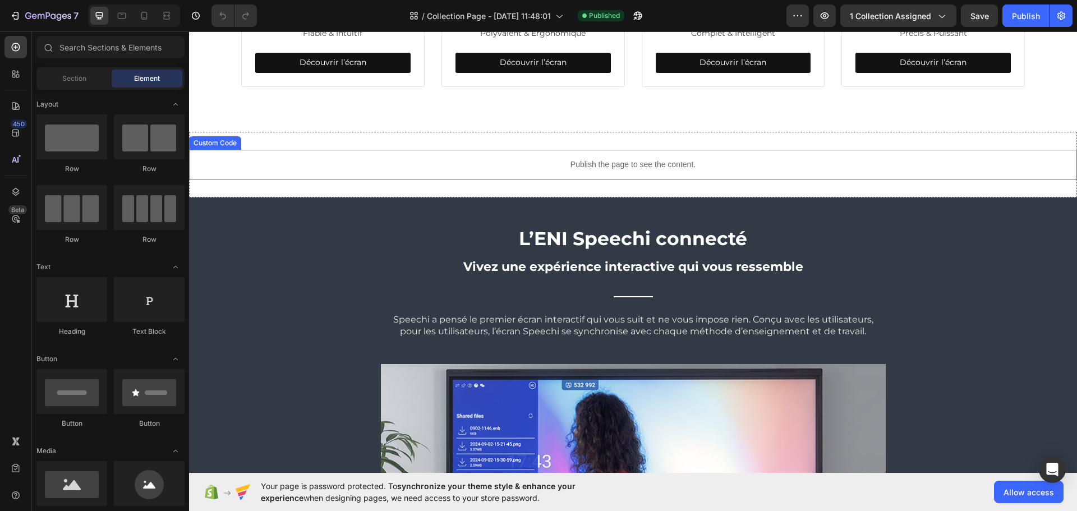
click at [504, 180] on div "Publish the page to see the content." at bounding box center [633, 165] width 888 height 30
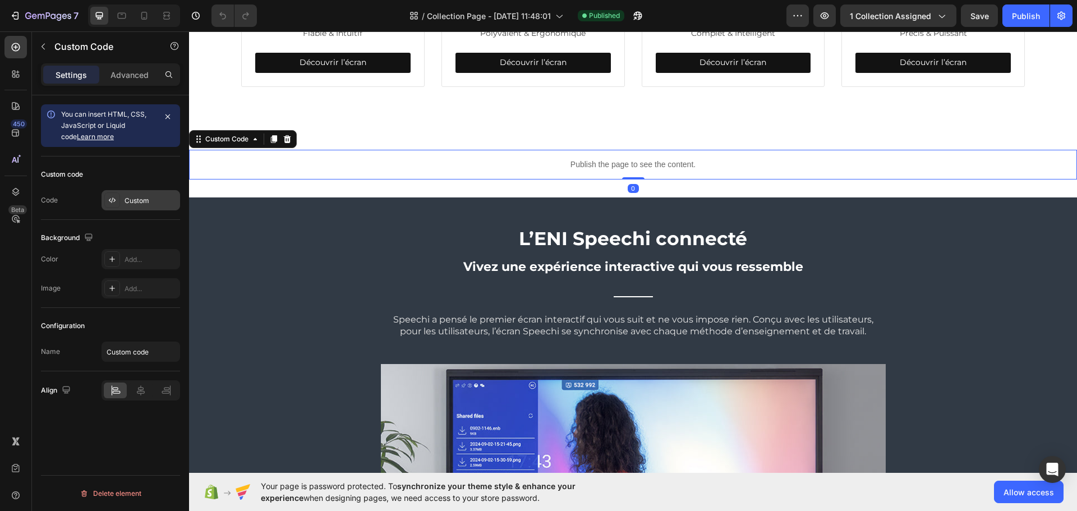
click at [147, 193] on div "Custom" at bounding box center [141, 200] width 79 height 20
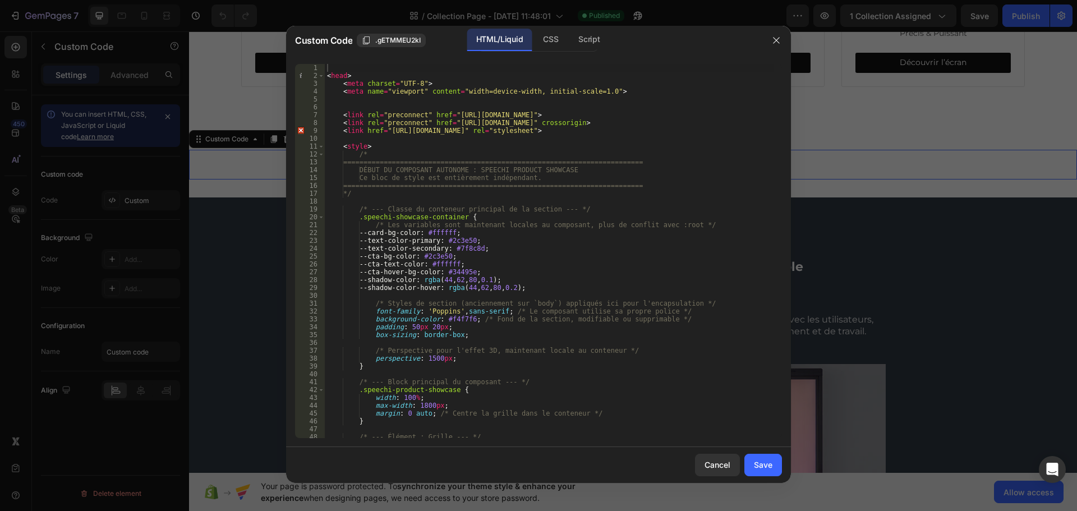
type textarea "--shadow-color-hover: rgba(44, 62, 80, 0.2);"
click at [456, 285] on div "< head > < meta charset = "UTF-8" > < meta name = "viewport" content = "width=d…" at bounding box center [549, 259] width 449 height 390
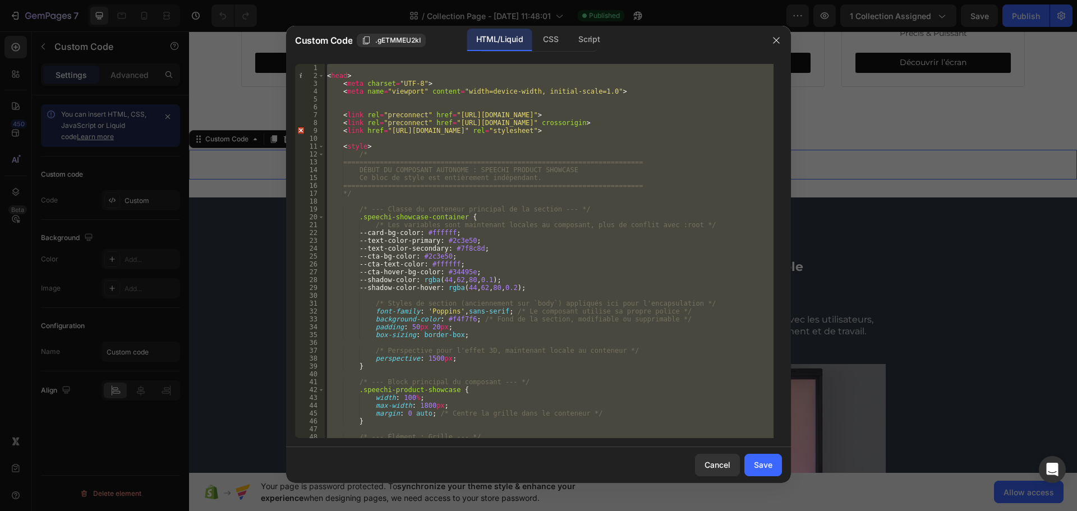
paste textarea
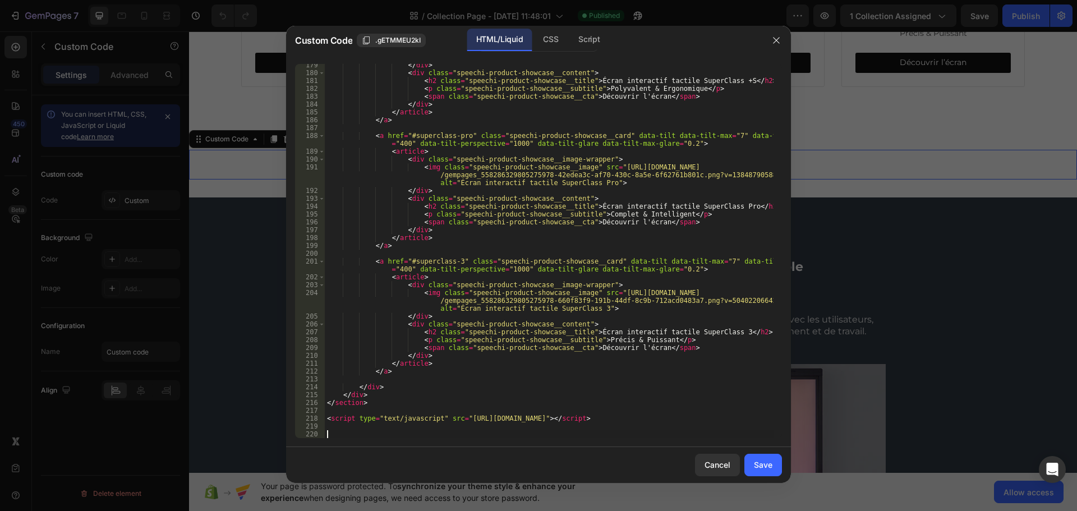
scroll to position [1448, 0]
click at [757, 458] on button "Save" at bounding box center [764, 465] width 38 height 22
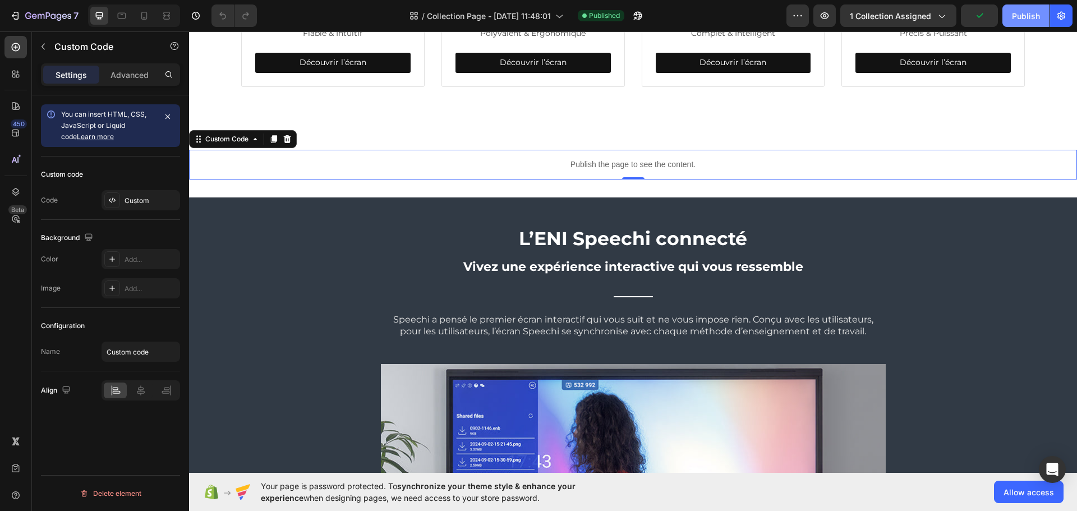
click at [1020, 19] on div "Publish" at bounding box center [1026, 16] width 28 height 12
click at [233, 144] on div "Custom Code" at bounding box center [227, 139] width 48 height 10
click at [227, 144] on div "Custom Code" at bounding box center [227, 139] width 48 height 10
click at [143, 203] on div "Custom" at bounding box center [151, 201] width 53 height 10
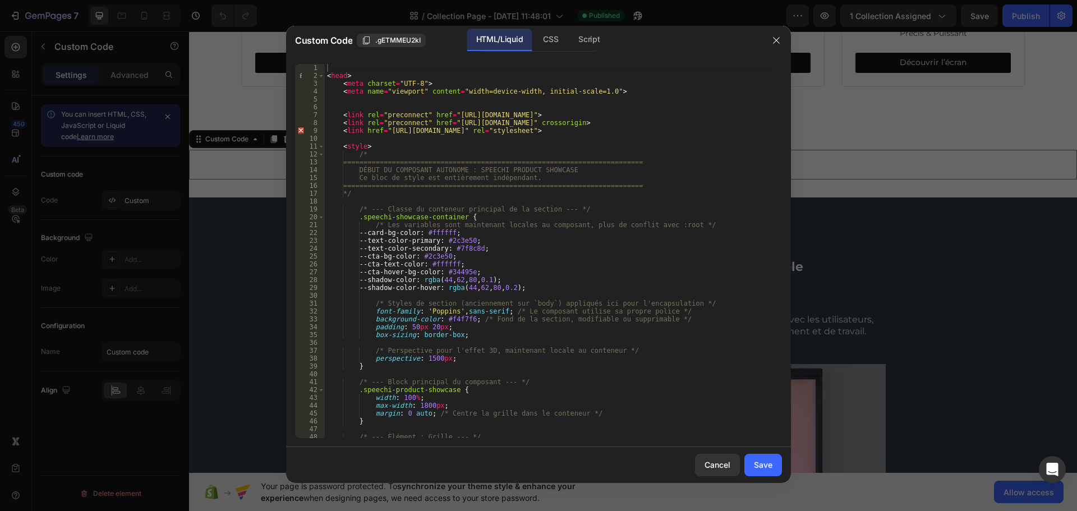
click at [442, 342] on div "< head > < meta charset = "UTF-8" > < meta name = "viewport" content = "width=d…" at bounding box center [549, 259] width 449 height 390
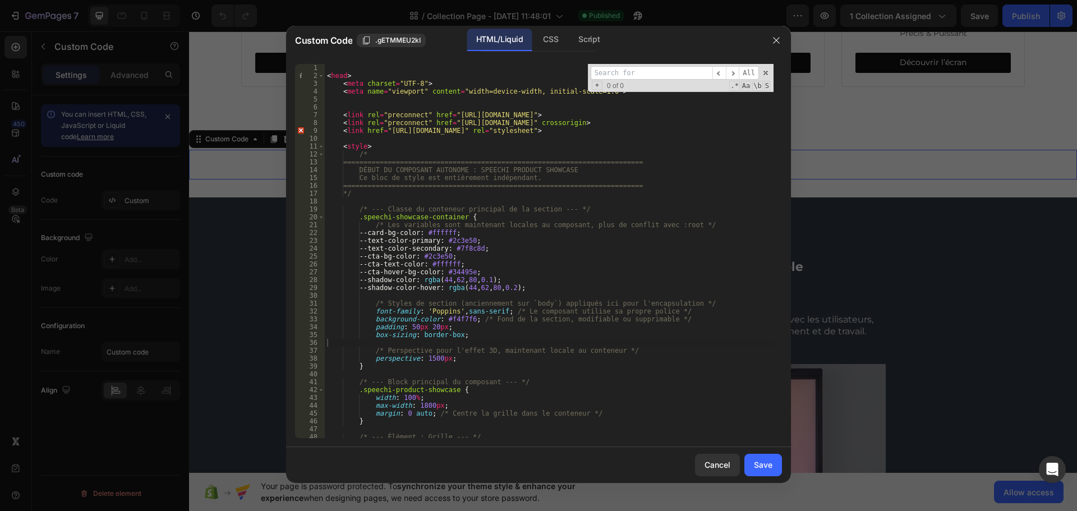
type input "<lore> <ipsu dolorsi="AME-5"> <cons adip="elitsedd" eiusmod="tempo=incidi-utlab…"
type input "g"
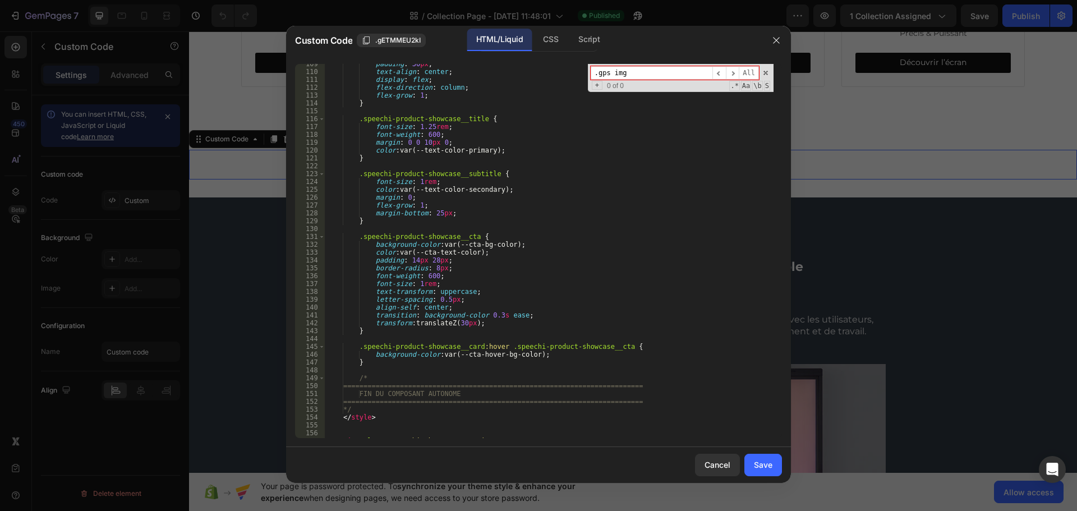
scroll to position [684, 0]
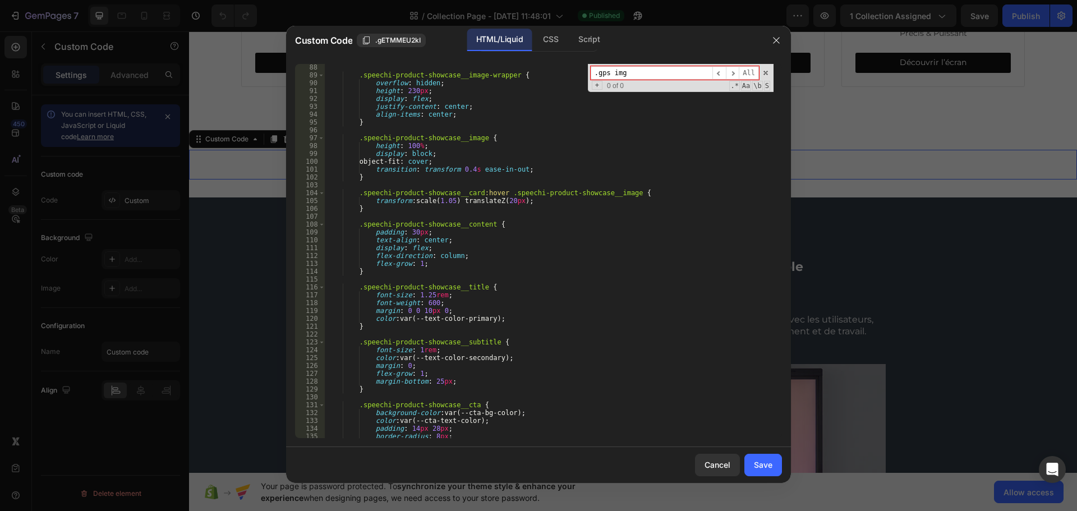
type input ".gps img"
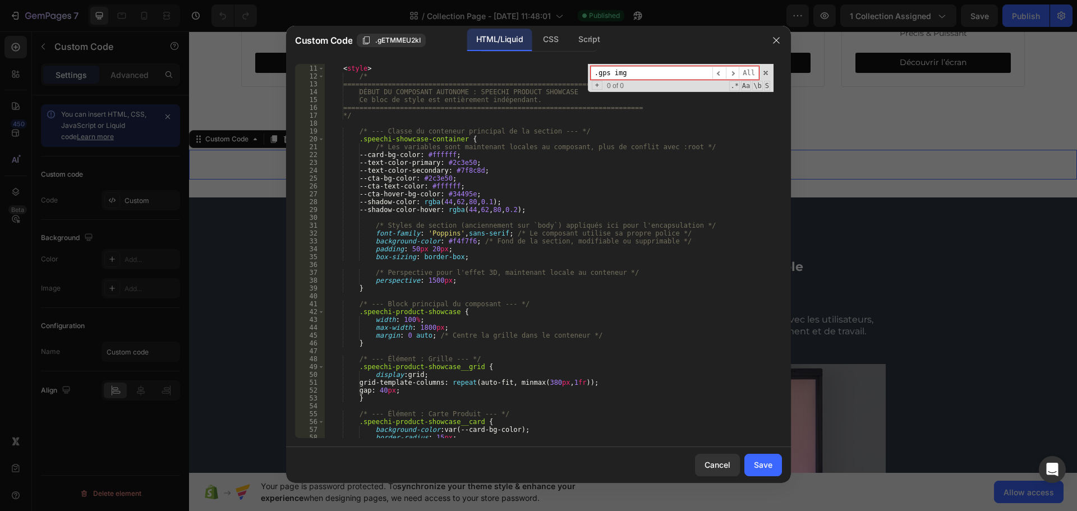
scroll to position [78, 0]
type textarea "box-sizing: border-box;"
click at [540, 255] on div "< style > /* ==================================================================…" at bounding box center [549, 252] width 449 height 390
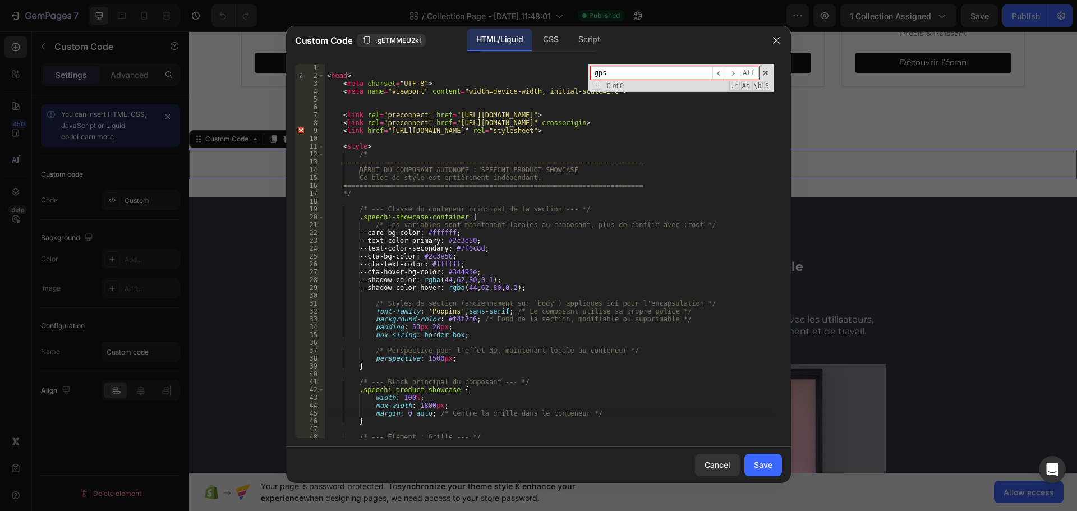
scroll to position [0, 0]
type input "gps"
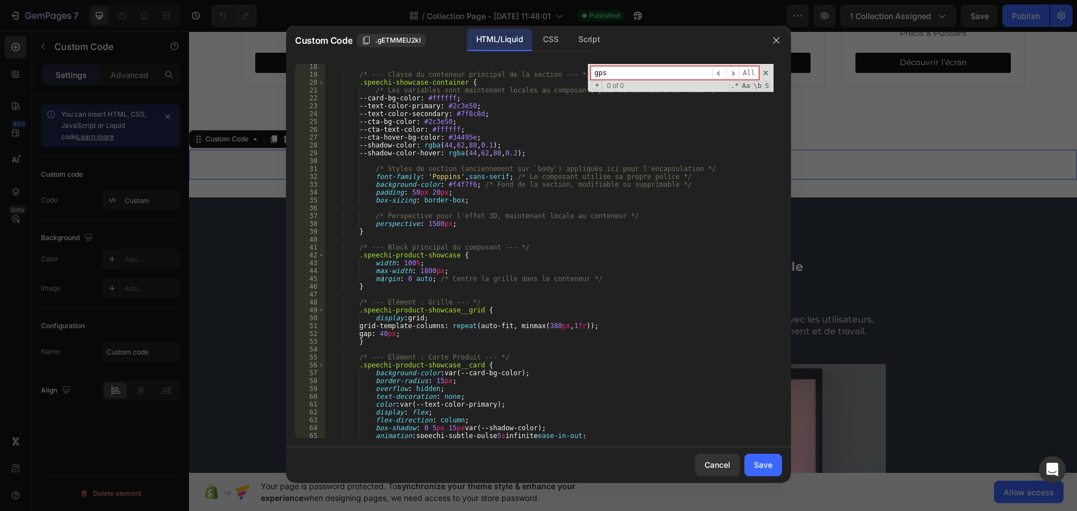
scroll to position [168, 0]
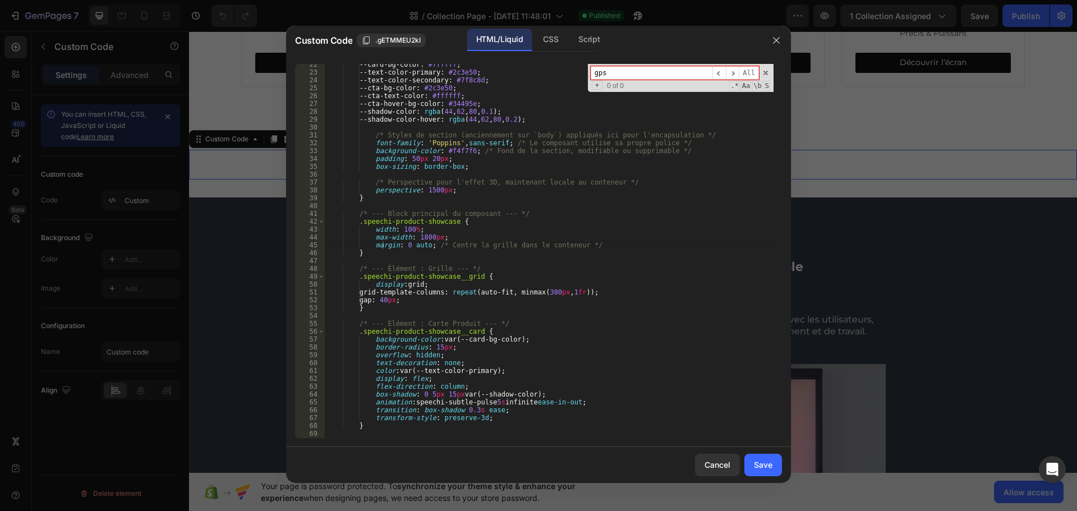
type textarea "margin: 0 auto; /* Centre la grille dans le conteneur */"
click at [627, 243] on div "--card-bg-color : #ffffff ; --text-color-primary : #2c3e50 ; --text-color-secon…" at bounding box center [549, 256] width 449 height 390
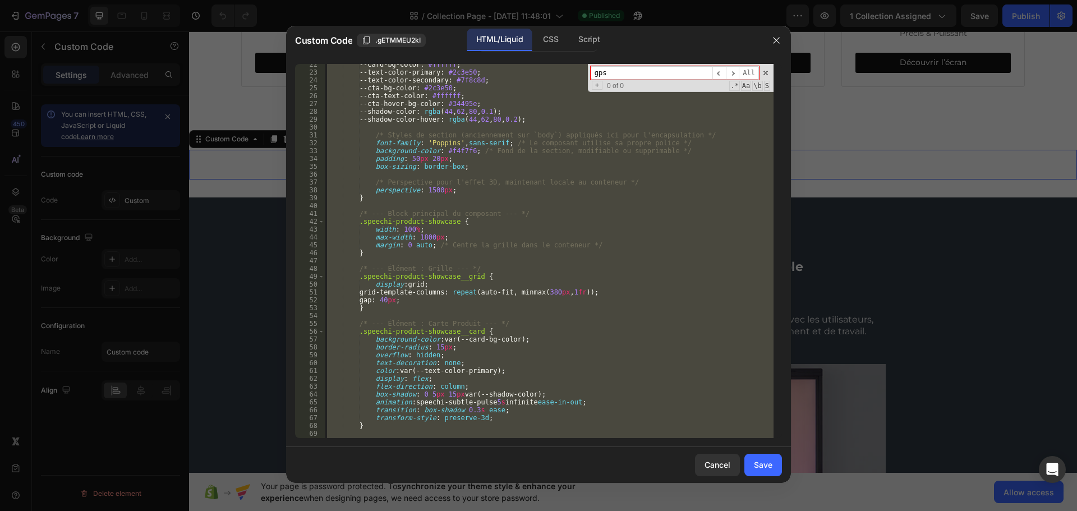
paste textarea "</html>"
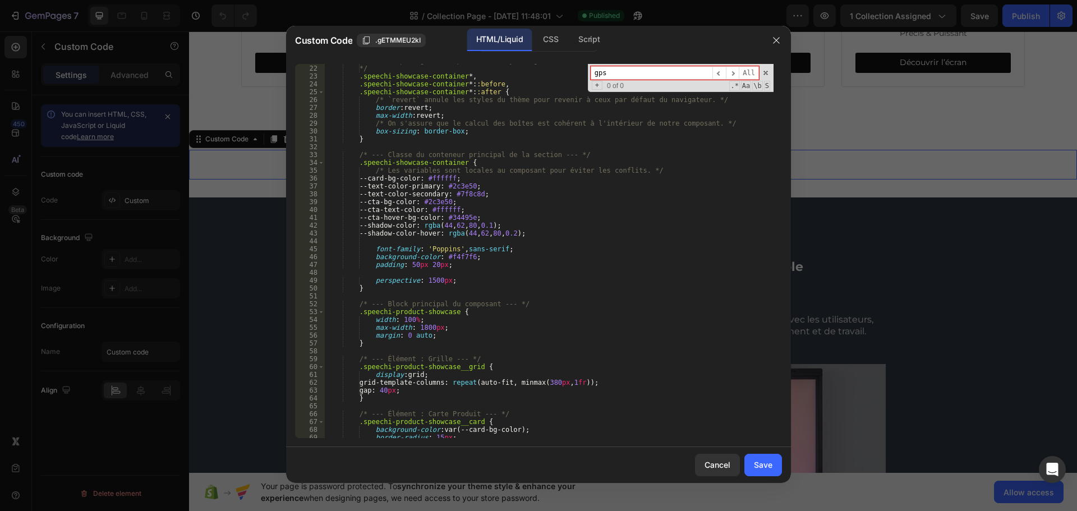
scroll to position [0, 0]
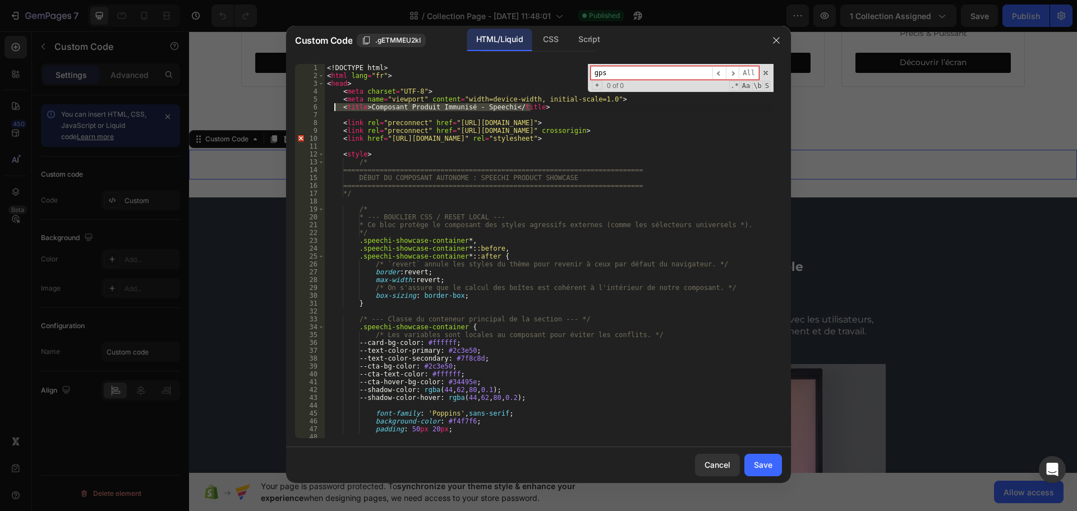
drag, startPoint x: 464, startPoint y: 103, endPoint x: 335, endPoint y: 105, distance: 129.1
click at [335, 105] on div "<! DOCTYPE html > < html lang = "fr" > < head > < meta charset = "UTF-8" > < me…" at bounding box center [549, 259] width 449 height 390
type textarea "<title>Composant Produit Immunisé - Speechi</title>"
drag, startPoint x: 370, startPoint y: 84, endPoint x: 324, endPoint y: 88, distance: 46.7
click at [324, 88] on div "1 2 3 4 5 6 7 8 9 10 11 12 13 14 15 16 17 18 19 20 21 22 23 24 25 26 27 28 29 3…" at bounding box center [538, 251] width 487 height 374
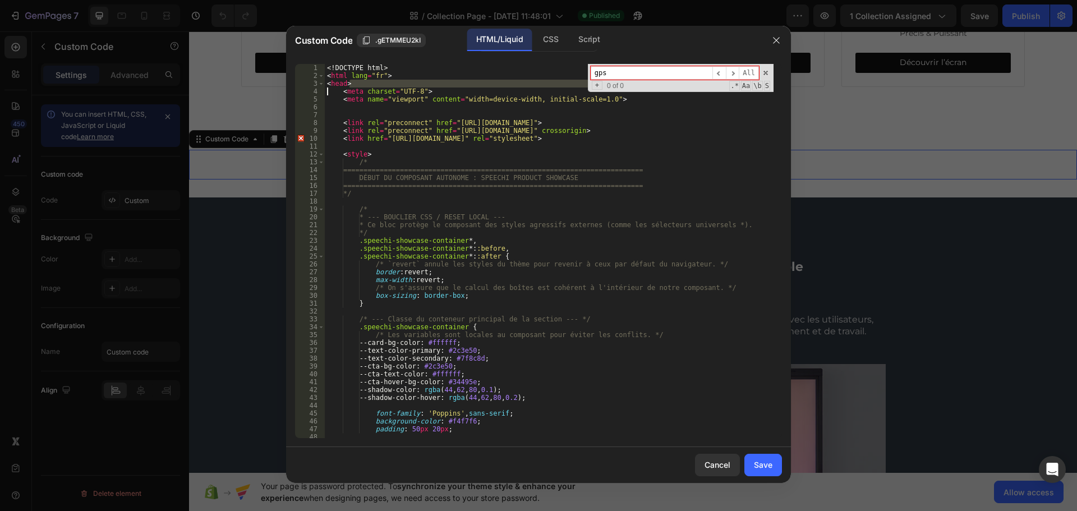
click at [416, 75] on div "<! DOCTYPE html > < html lang = "fr" > < head > < meta charset = "UTF-8" > < me…" at bounding box center [549, 259] width 449 height 390
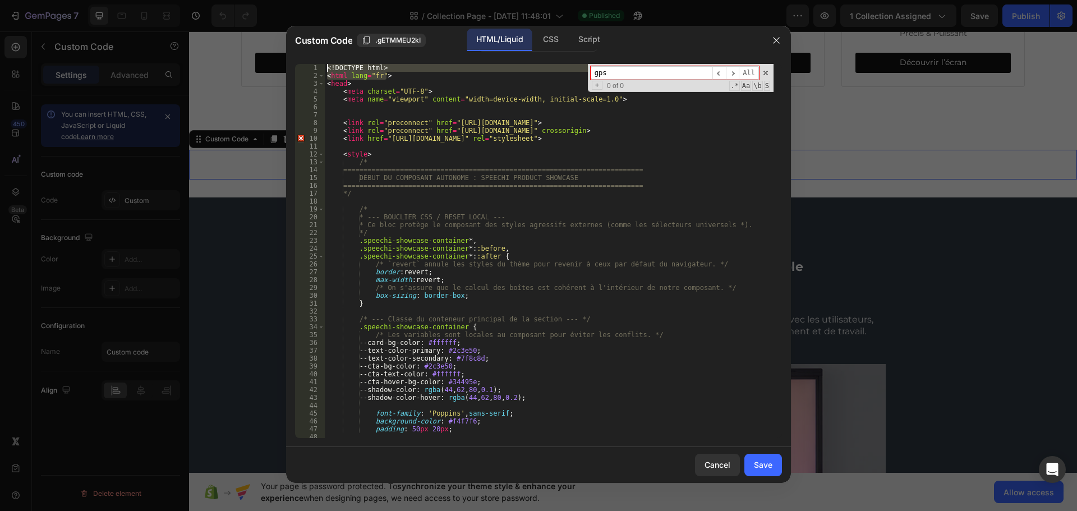
drag, startPoint x: 413, startPoint y: 73, endPoint x: 330, endPoint y: 59, distance: 84.2
click at [330, 59] on div "<html lang="fr"> 1 2 3 4 5 6 7 8 9 10 11 12 13 14 15 16 17 18 19 20 21 22 23 24…" at bounding box center [538, 251] width 505 height 392
click at [388, 77] on div "<! DOCTYPE html > < html lang = "fr" > < head > < meta charset = "UTF-8" > < me…" at bounding box center [549, 251] width 449 height 374
drag, startPoint x: 394, startPoint y: 74, endPoint x: 291, endPoint y: 69, distance: 103.4
click at [291, 69] on div "<html lang="fr"> 1 2 3 4 5 6 7 8 9 10 11 12 13 14 15 16 17 18 19 20 21 22 23 24…" at bounding box center [538, 251] width 505 height 392
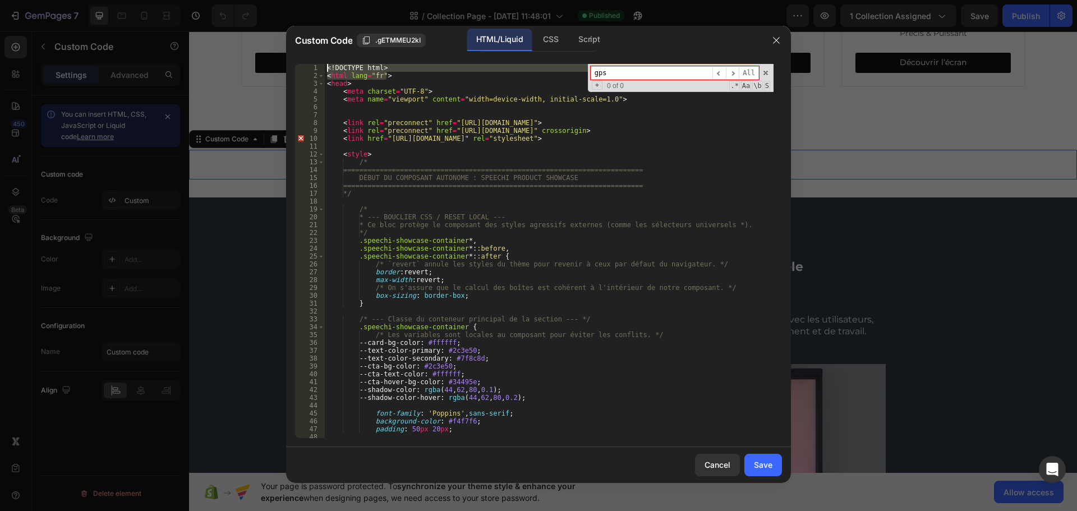
type textarea "<!DOCTYPE html> <html lang="fr">"
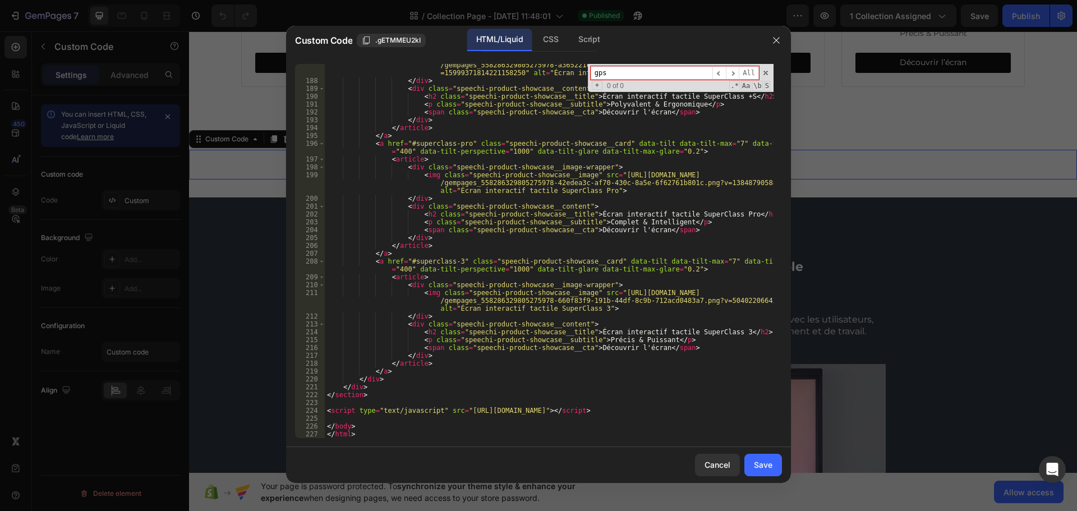
scroll to position [1503, 0]
drag, startPoint x: 354, startPoint y: 436, endPoint x: 318, endPoint y: 433, distance: 36.6
click at [318, 433] on div "187 188 189 190 191 192 193 194 195 196 197 198 199 200 201 202 203 204 205 206…" at bounding box center [538, 251] width 487 height 374
type textarea "</html>"
type textarea "</body>"
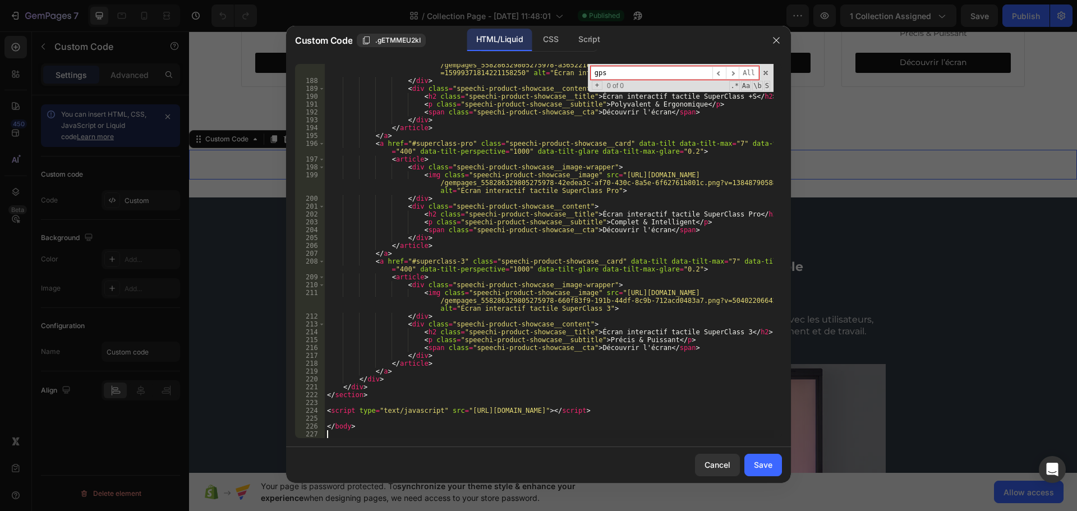
scroll to position [1495, 0]
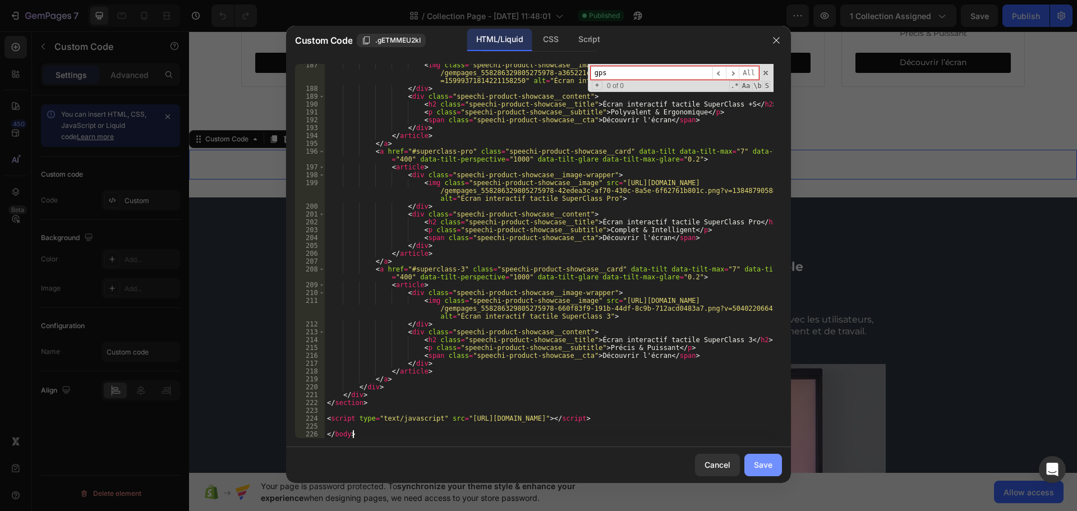
click at [767, 467] on div "Save" at bounding box center [763, 465] width 19 height 12
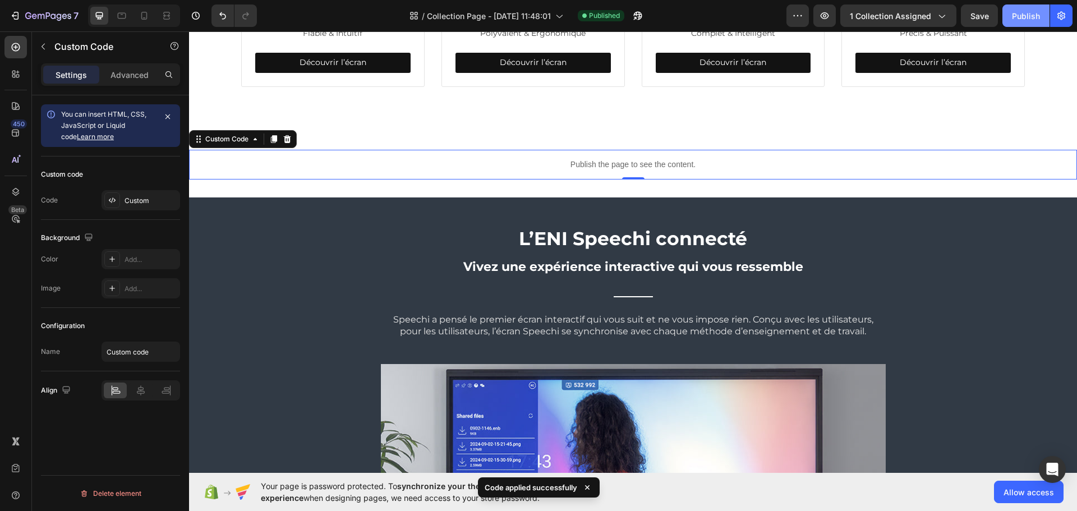
click at [1040, 17] on div "Publish" at bounding box center [1026, 16] width 28 height 12
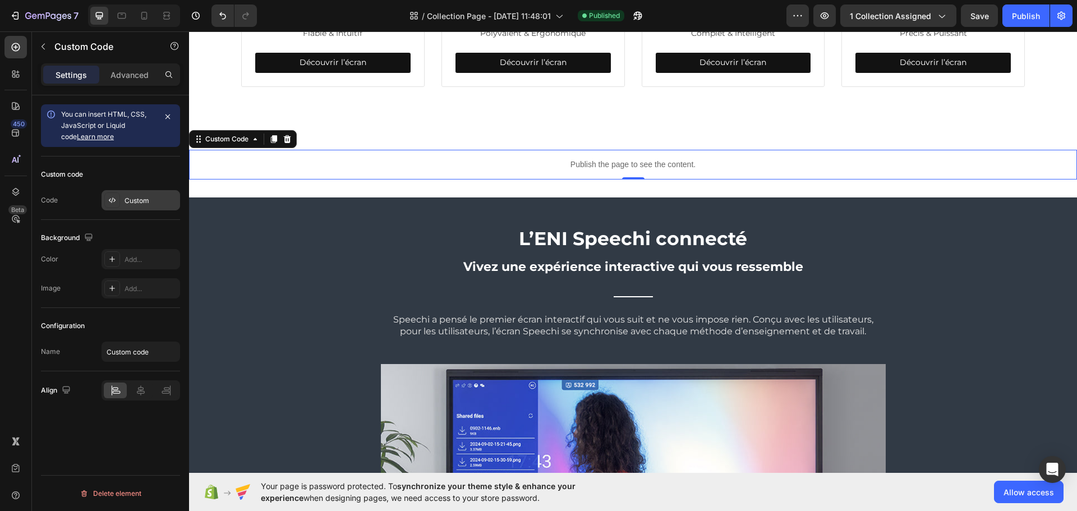
click at [143, 201] on div "Custom" at bounding box center [151, 201] width 53 height 10
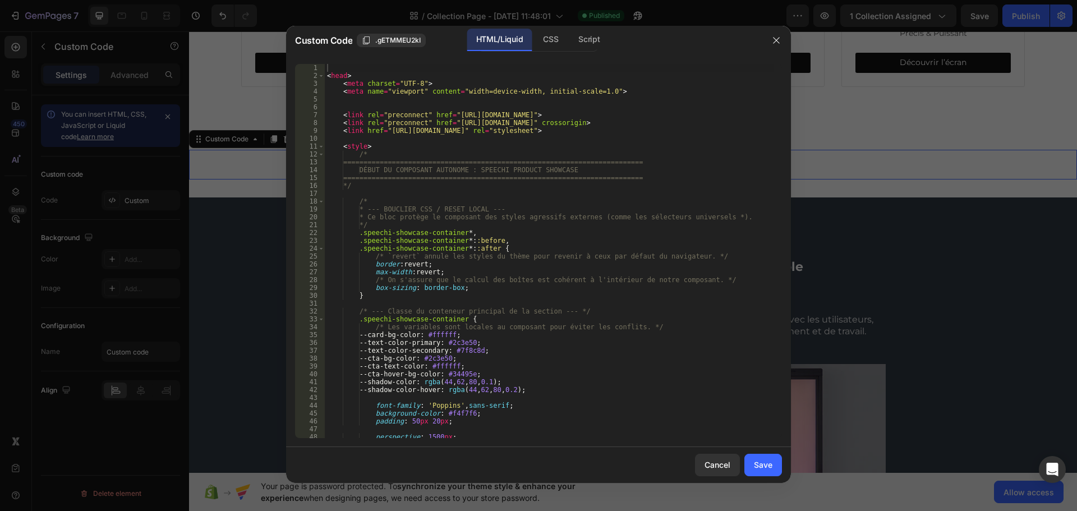
type textarea "<link href="[URL][DOMAIN_NAME]" rel="stylesheet">"
click at [475, 133] on div "< head > < meta charset = "UTF-8" > < meta name = "viewport" content = "width=d…" at bounding box center [549, 259] width 449 height 390
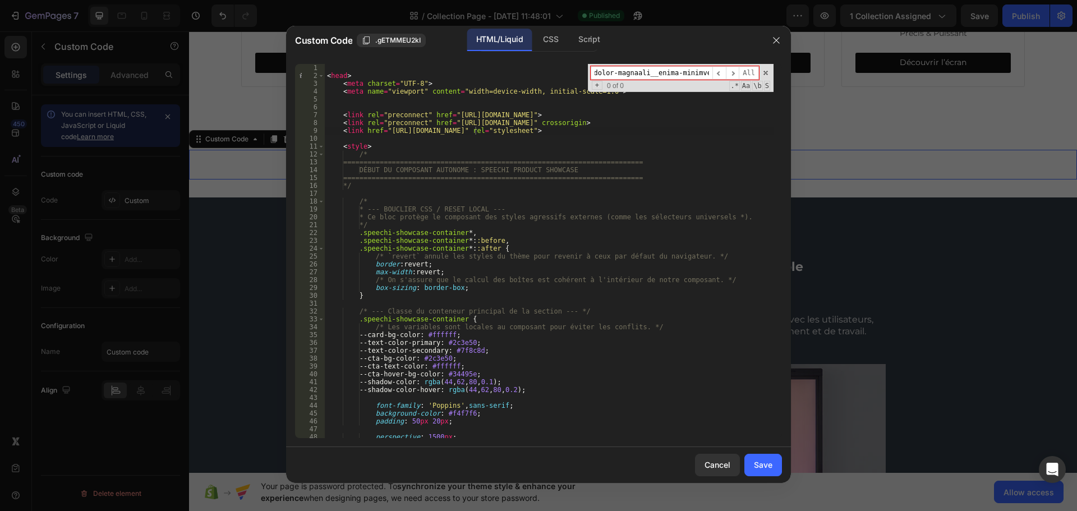
scroll to position [0, 0]
click at [623, 75] on input at bounding box center [652, 73] width 122 height 14
click at [694, 69] on input at bounding box center [652, 73] width 122 height 14
paste input "speechi-product-showcase__image"
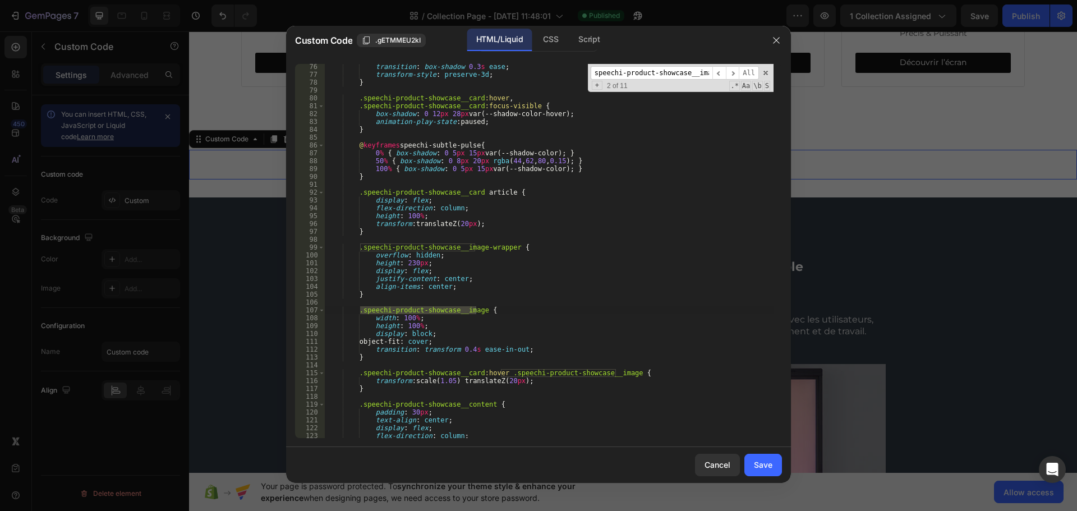
type input "speechi-product-showcase__image"
type textarea "width: 100%;"
drag, startPoint x: 420, startPoint y: 315, endPoint x: 358, endPoint y: 321, distance: 62.6
click at [358, 321] on div "transition : box-shadow 0.3 s ease ; transform-style : preserve-3d ; } .speechi…" at bounding box center [549, 258] width 449 height 390
type textarea ".speechi-product-showcase__image {"
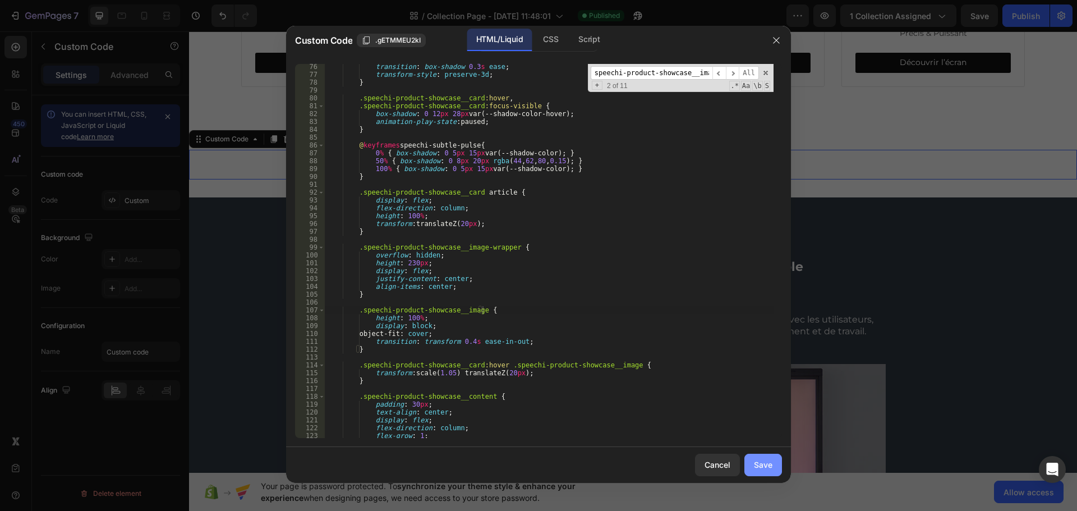
click at [757, 462] on div "Save" at bounding box center [763, 465] width 19 height 12
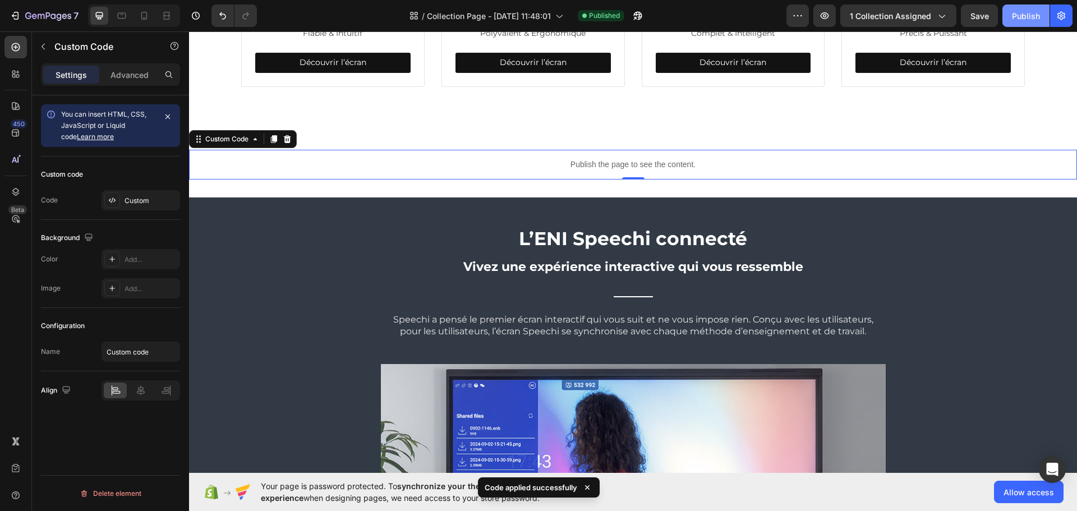
click at [1007, 26] on button "Publish" at bounding box center [1026, 15] width 47 height 22
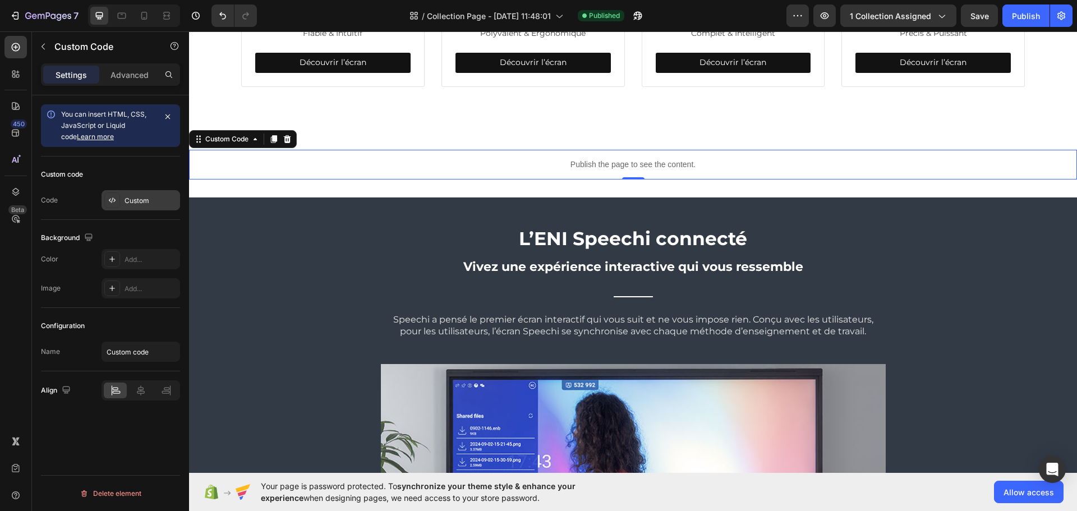
click at [130, 196] on div "Custom" at bounding box center [151, 201] width 53 height 10
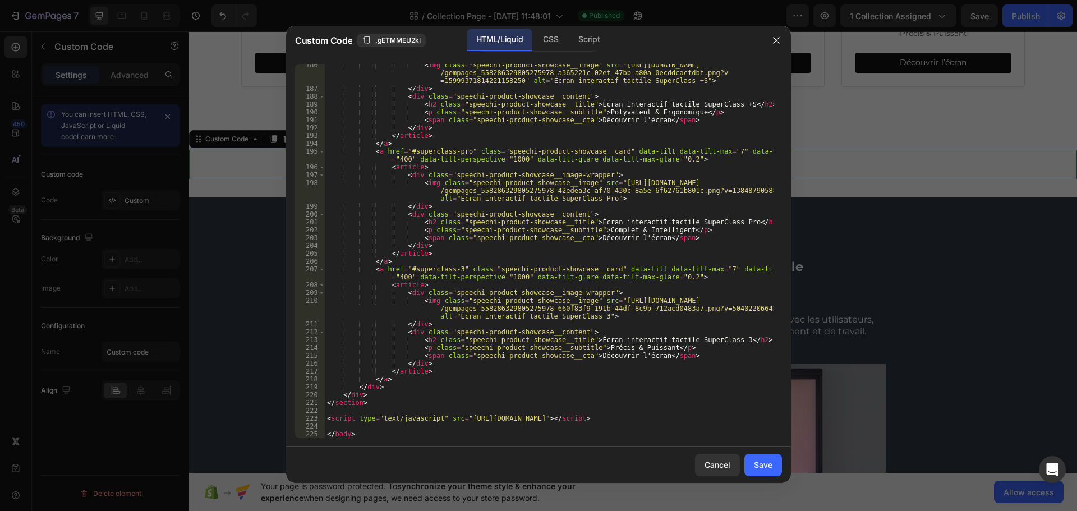
scroll to position [1487, 0]
click at [722, 469] on div "Cancel" at bounding box center [718, 465] width 26 height 12
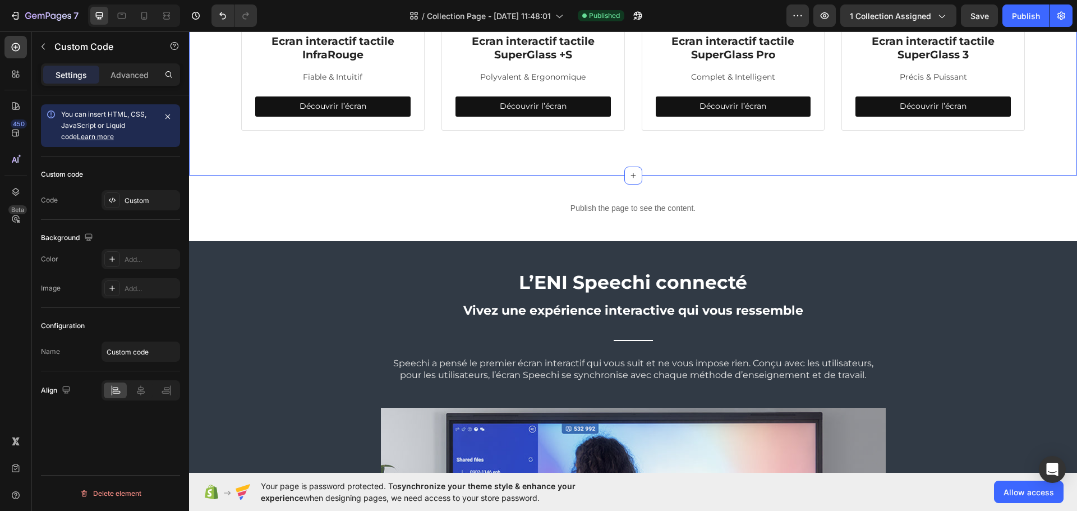
scroll to position [237, 0]
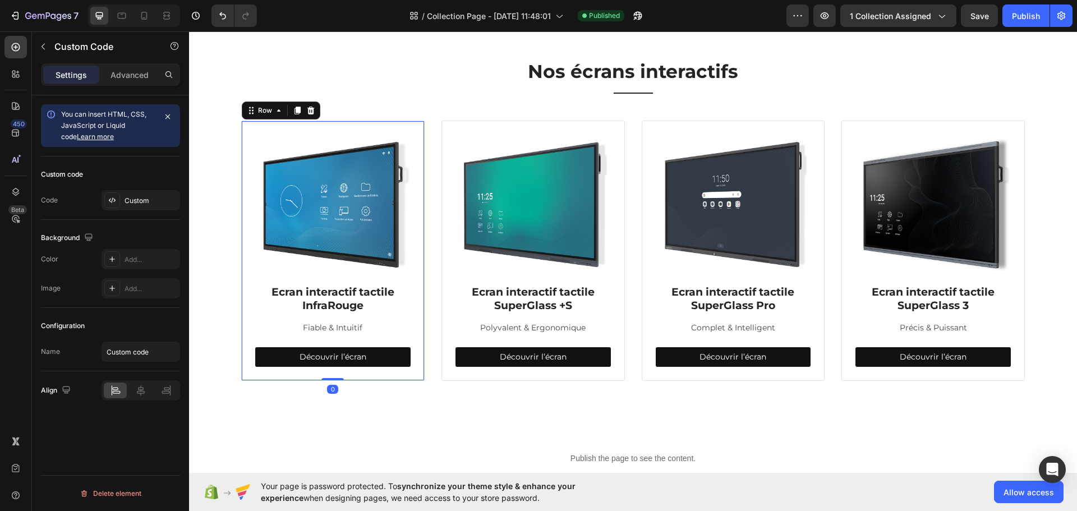
click at [412, 311] on div "Image Ecran interactif tactile InfraRouge Heading Fiable & Intuitif Text block …" at bounding box center [332, 251] width 183 height 261
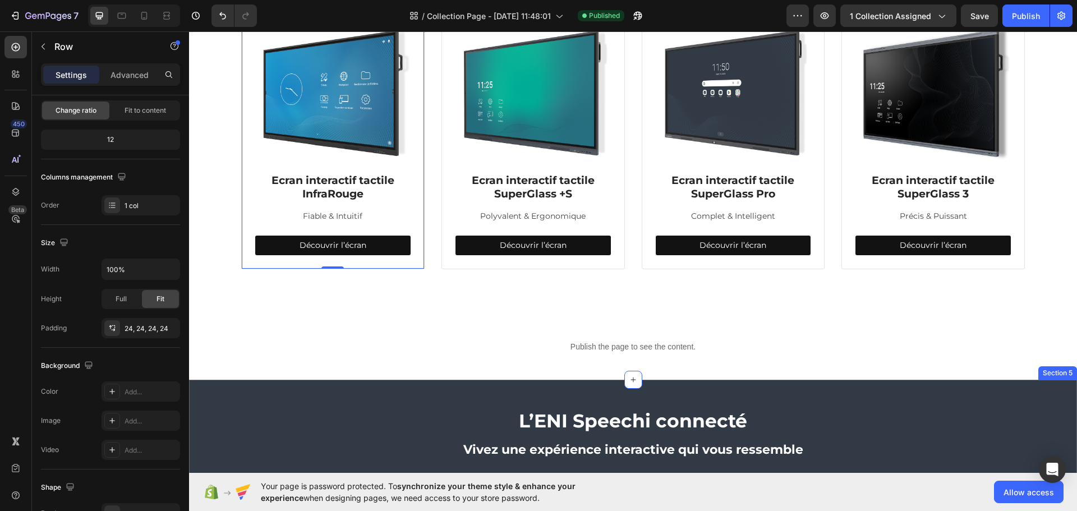
scroll to position [349, 0]
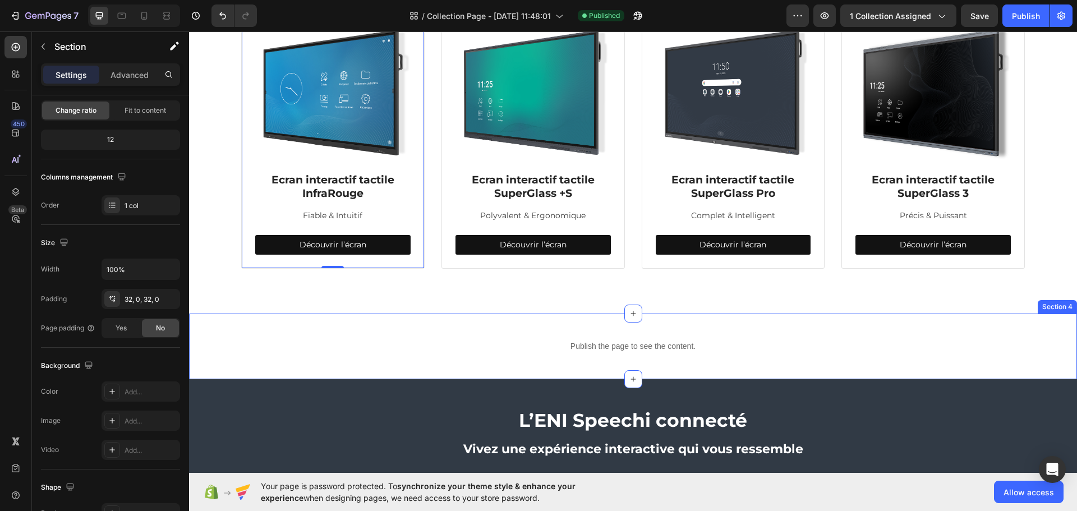
click at [405, 324] on div "Publish the page to see the content. Custom Code Section 4" at bounding box center [633, 347] width 888 height 66
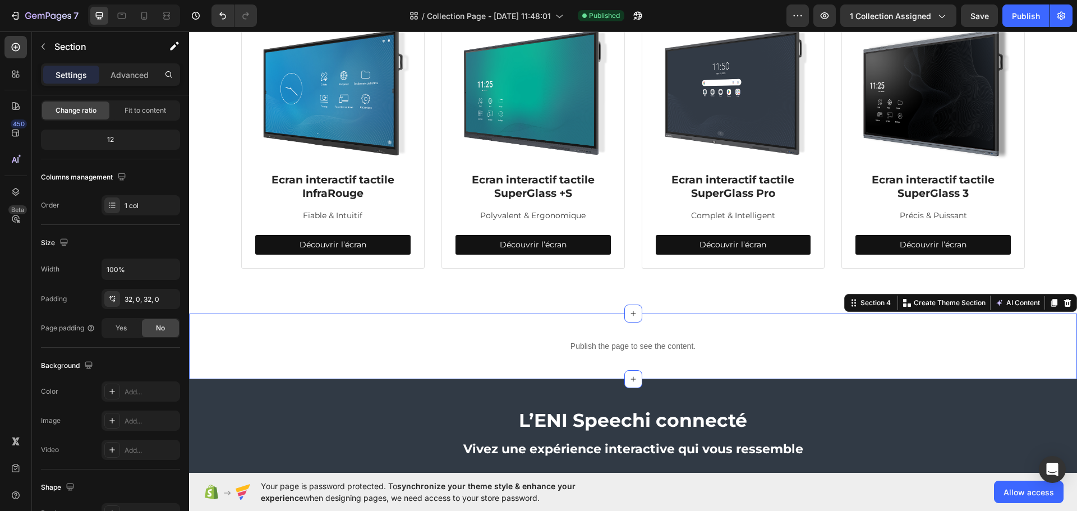
scroll to position [0, 0]
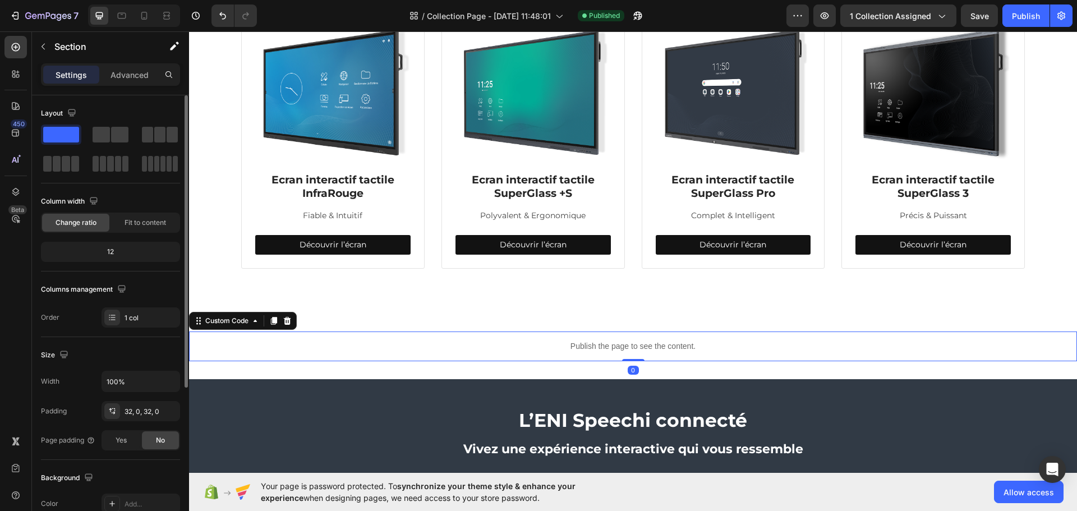
click at [480, 348] on p "Publish the page to see the content." at bounding box center [633, 347] width 888 height 12
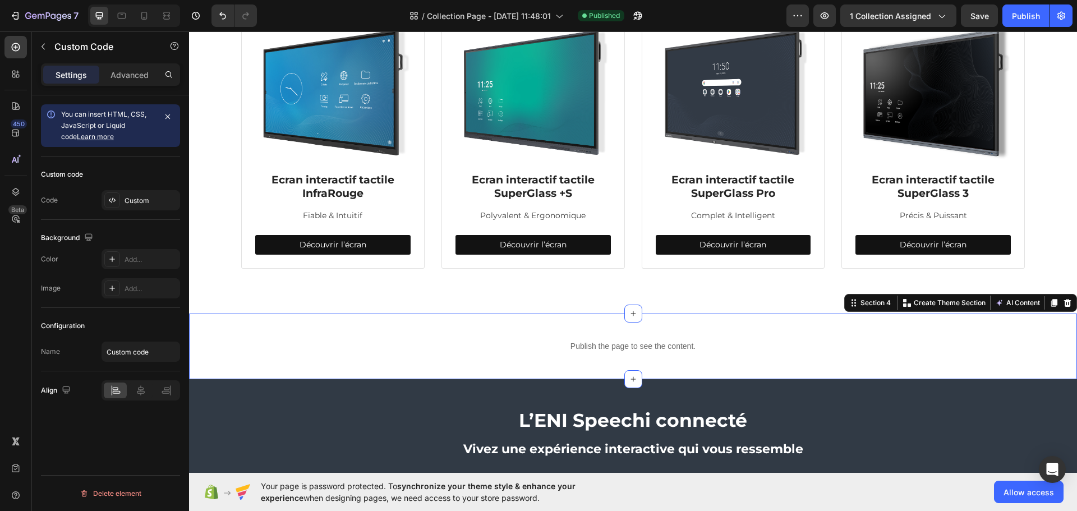
click at [472, 320] on div "Publish the page to see the content. Custom Code Section 4 You can create reusa…" at bounding box center [633, 347] width 888 height 66
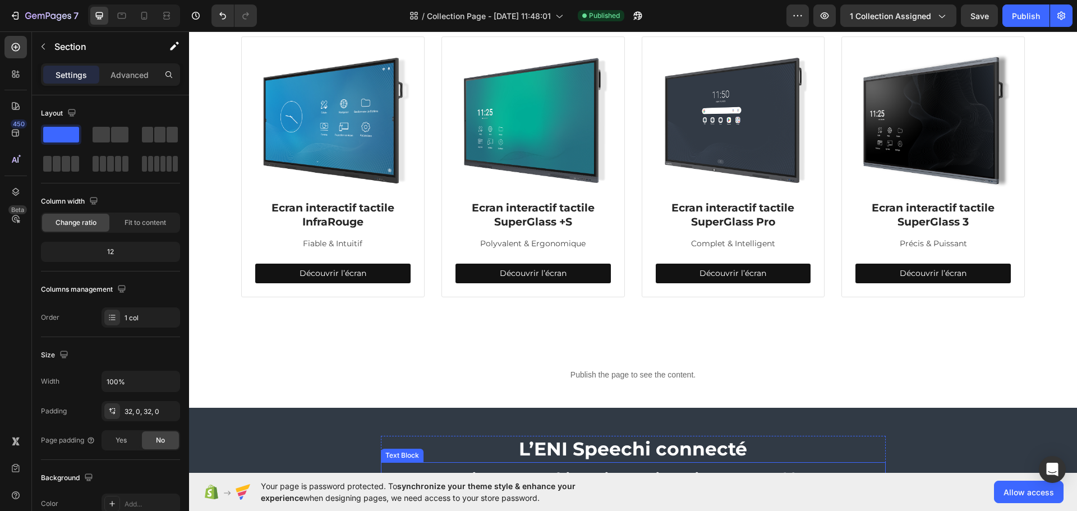
scroll to position [395, 0]
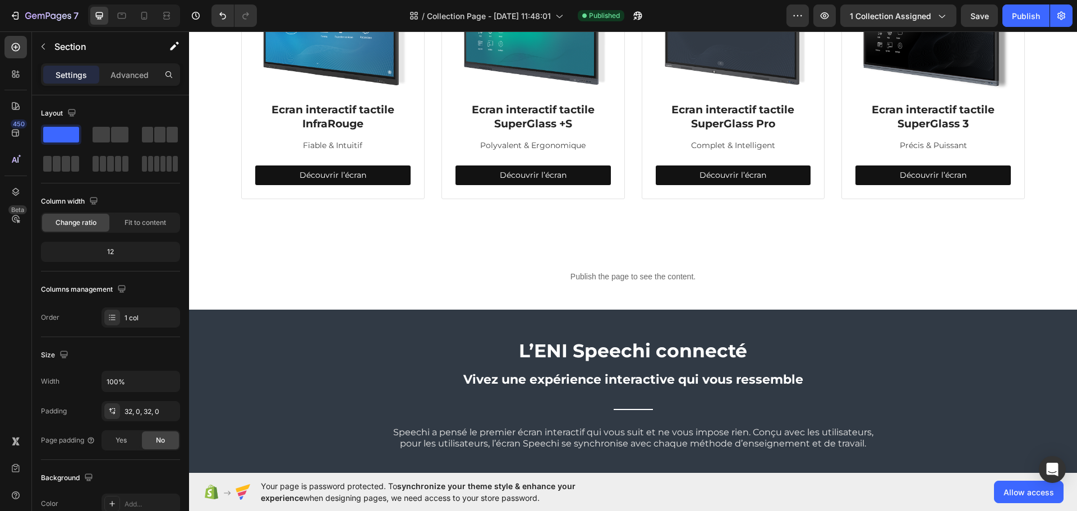
click at [393, 255] on div "Publish the page to see the content. Custom Code Section 4" at bounding box center [633, 277] width 888 height 66
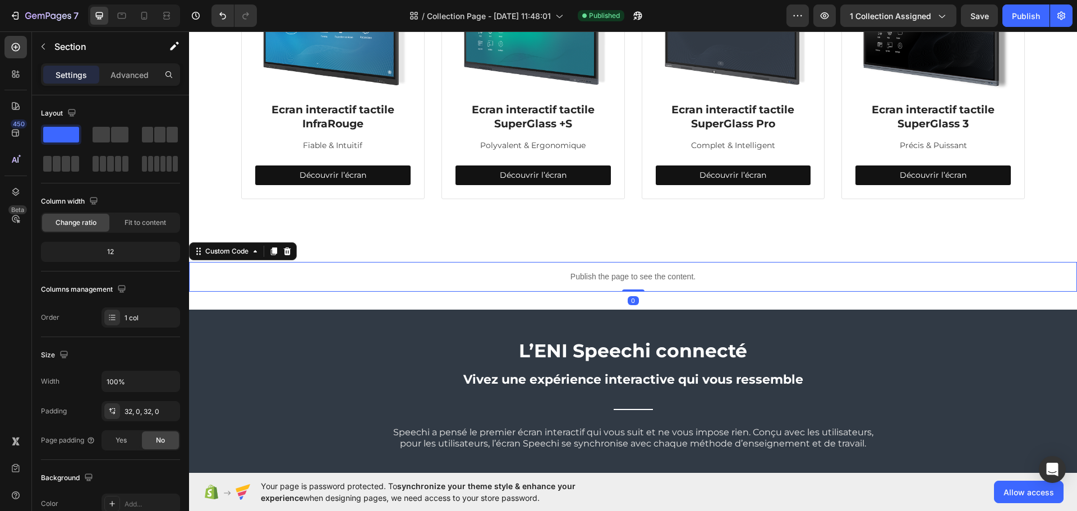
click at [499, 268] on div "Publish the page to see the content." at bounding box center [633, 277] width 888 height 30
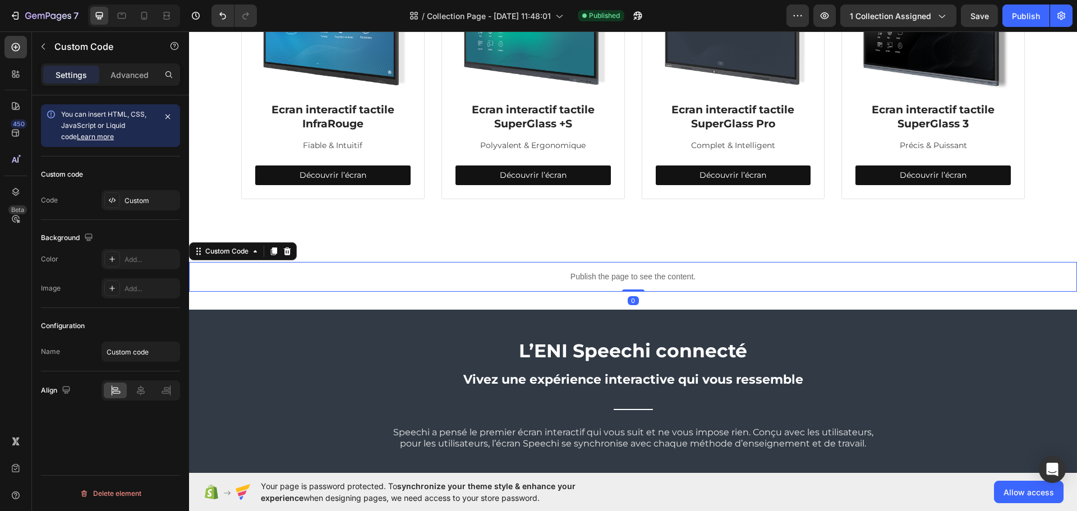
click at [536, 271] on p "Publish the page to see the content." at bounding box center [633, 277] width 888 height 12
click at [144, 392] on icon at bounding box center [140, 390] width 11 height 11
click at [130, 73] on p "Advanced" at bounding box center [130, 75] width 38 height 12
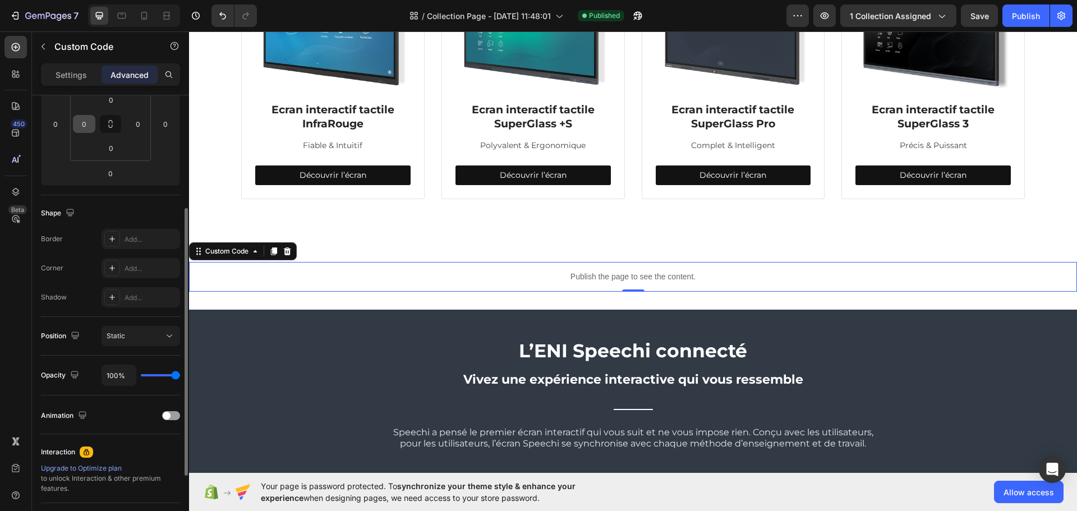
scroll to position [76, 0]
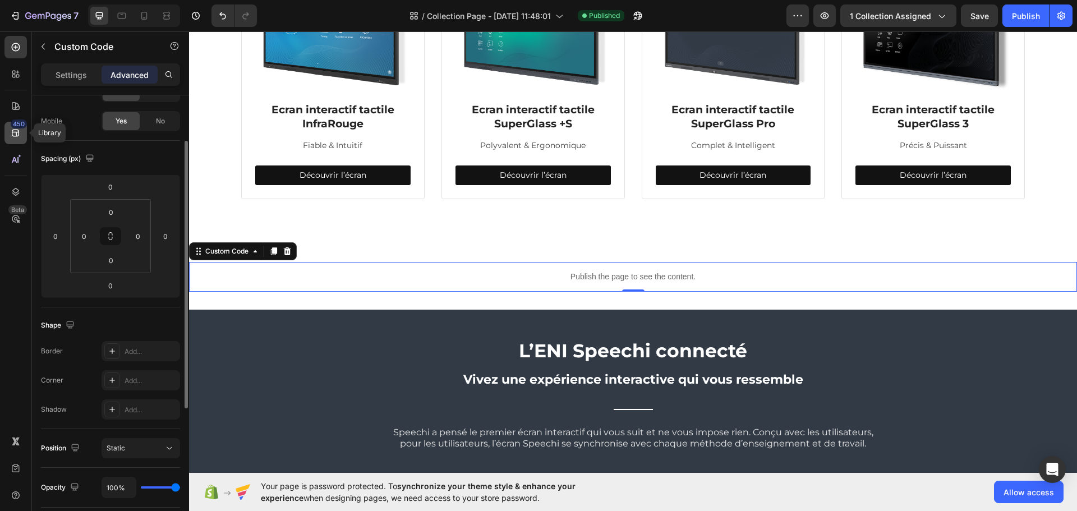
click at [15, 130] on icon at bounding box center [15, 133] width 7 height 7
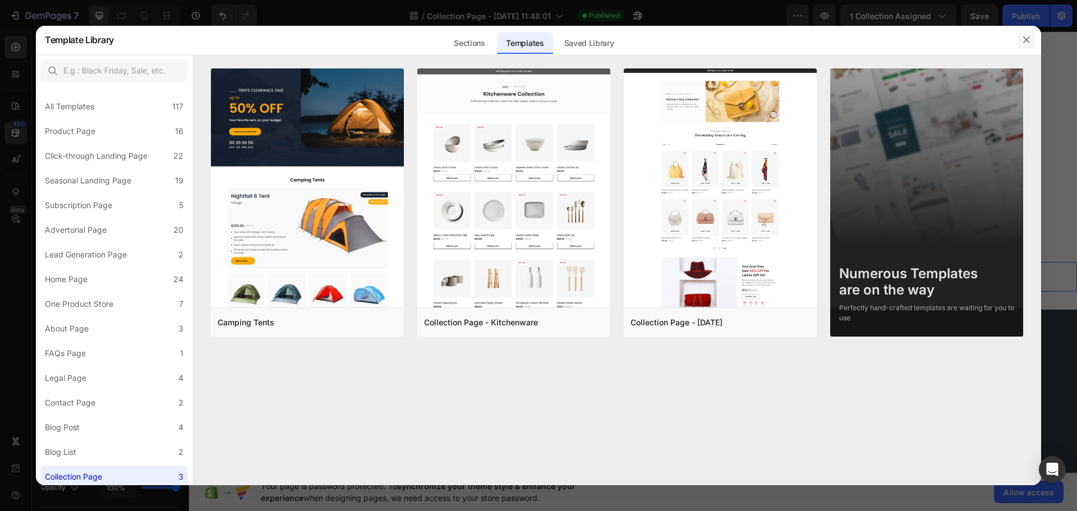
click at [1029, 39] on icon "button" at bounding box center [1026, 39] width 9 height 9
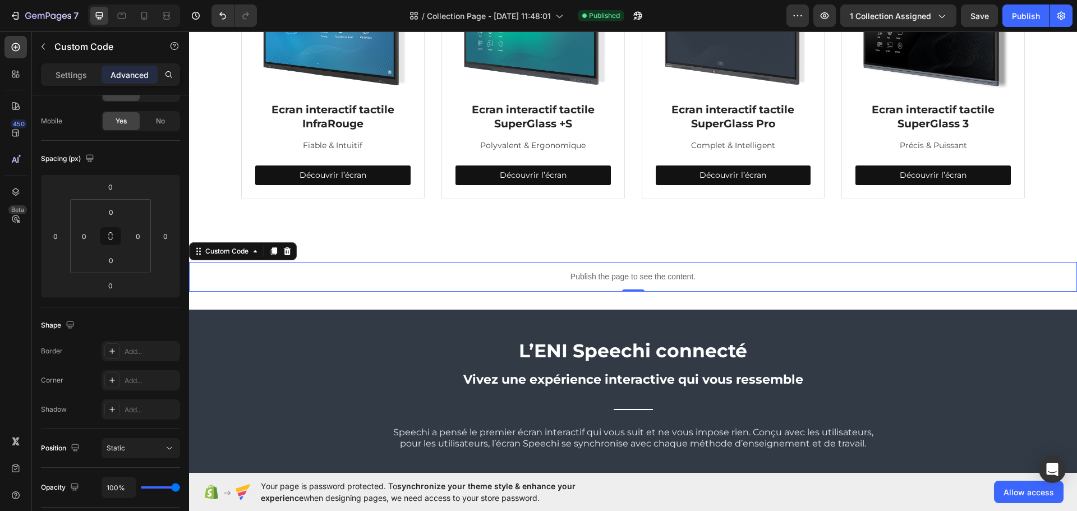
click at [392, 277] on p "Publish the page to see the content." at bounding box center [633, 277] width 888 height 12
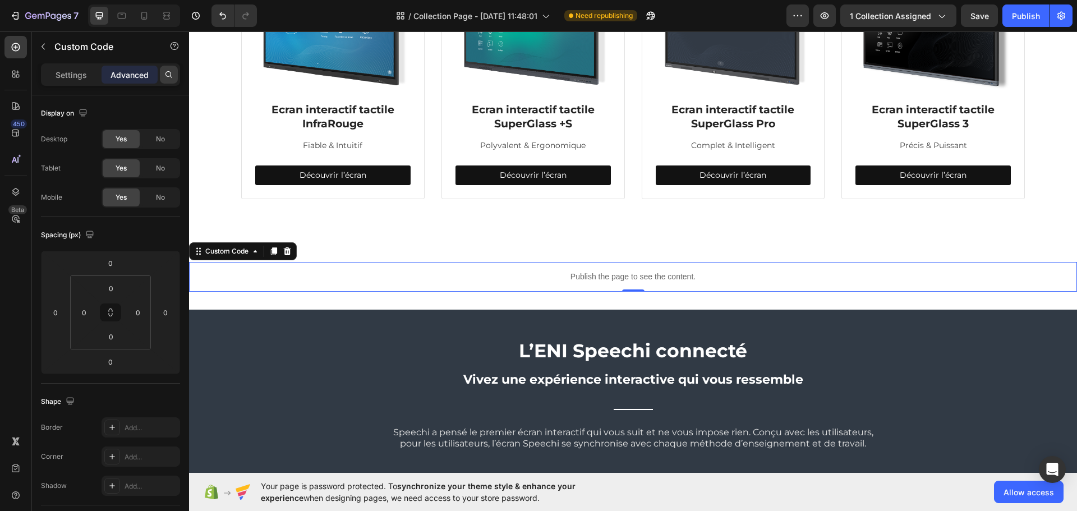
click at [171, 74] on icon at bounding box center [168, 74] width 9 height 9
click at [65, 79] on input "text" at bounding box center [110, 74] width 139 height 22
click at [85, 107] on icon "button" at bounding box center [82, 112] width 11 height 11
click at [88, 107] on icon "button" at bounding box center [82, 112] width 11 height 11
click at [77, 72] on p "Settings" at bounding box center [71, 75] width 31 height 12
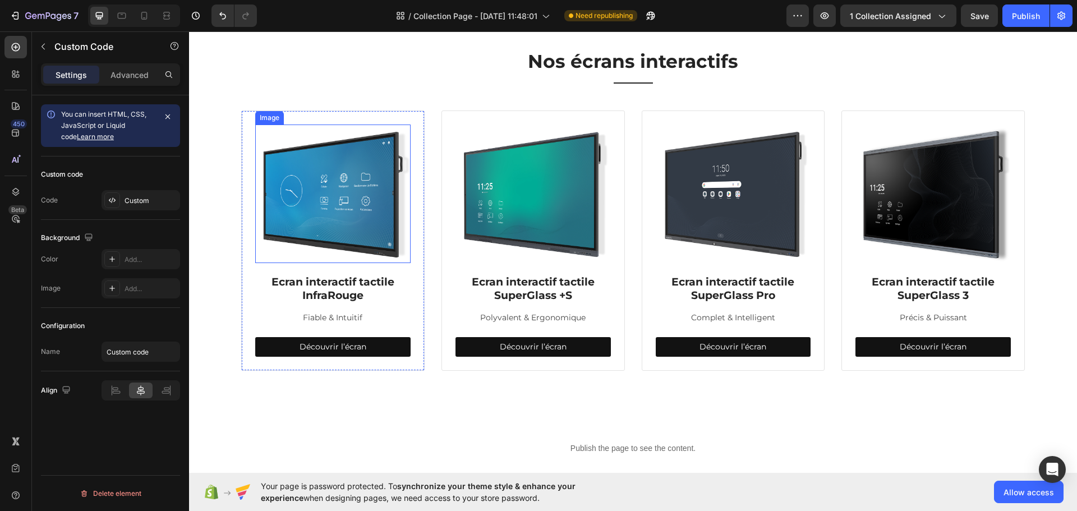
scroll to position [351, 0]
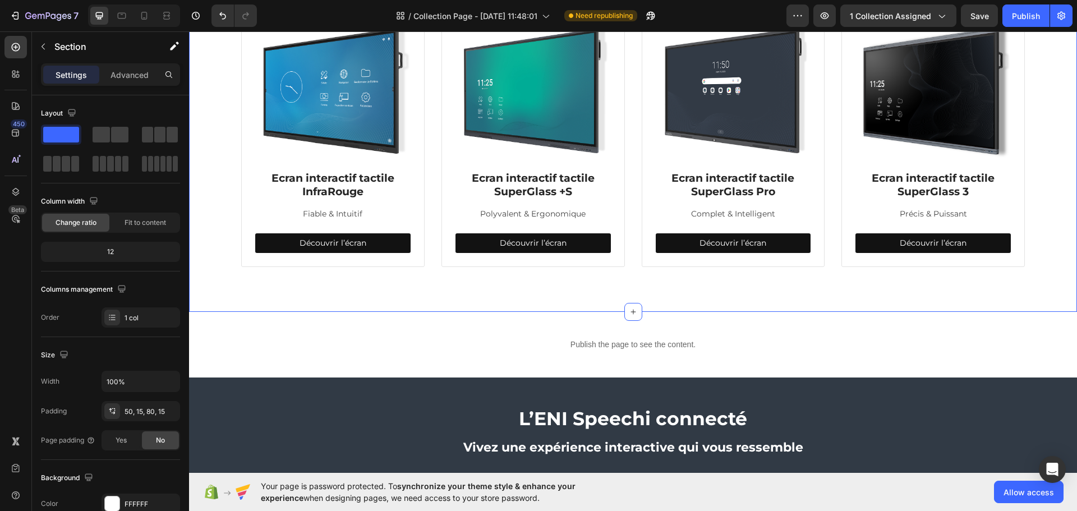
click at [229, 299] on div "Nos écrans interactifs Heading Title Line Row Image Ecran interactif tactile In…" at bounding box center [633, 115] width 888 height 394
click at [235, 314] on div "Publish the page to see the content. Custom Code Section 4" at bounding box center [633, 345] width 888 height 66
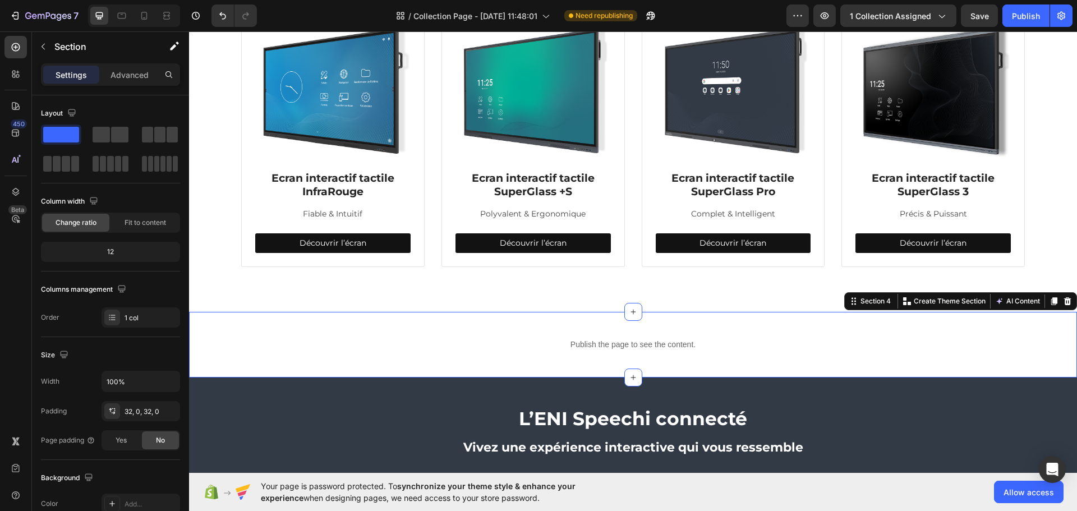
click at [235, 314] on div "Publish the page to see the content. Custom Code Section 4 You can create reusa…" at bounding box center [633, 345] width 888 height 66
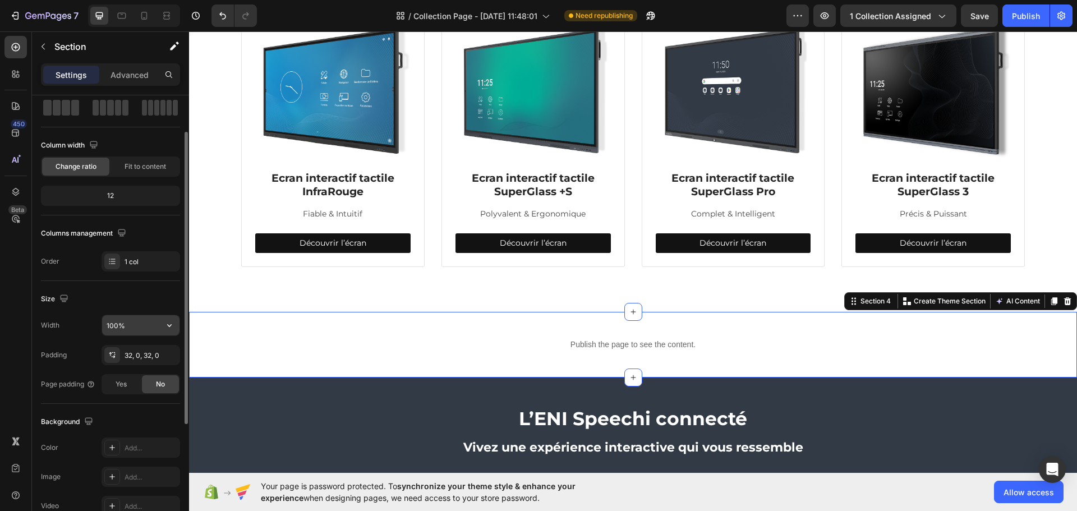
click at [151, 322] on input "100%" at bounding box center [140, 325] width 77 height 20
click at [168, 320] on icon "button" at bounding box center [169, 325] width 11 height 11
click at [175, 284] on div "Size Width 100% Padding 32, 0, 32, 0 Page padding Yes No" at bounding box center [110, 342] width 139 height 123
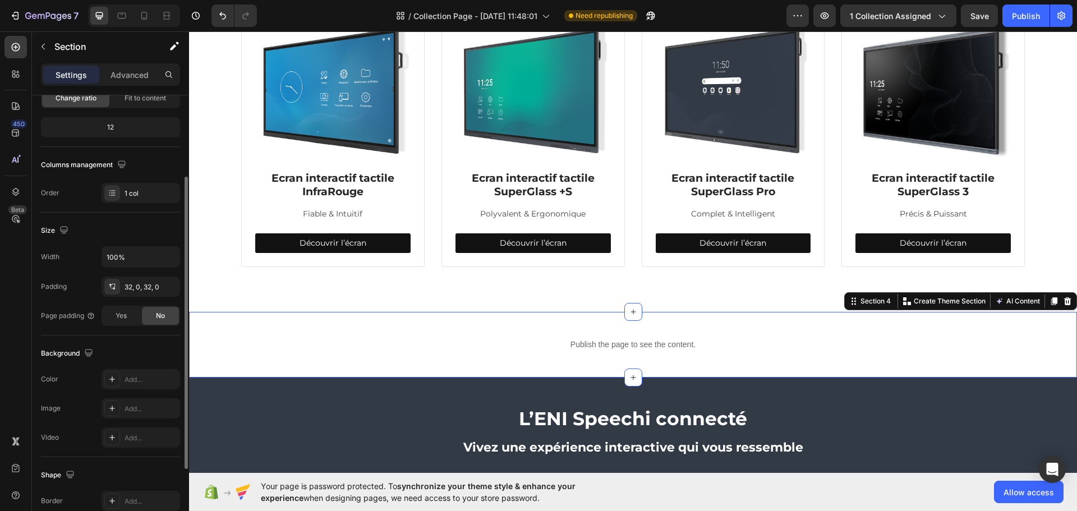
scroll to position [12, 0]
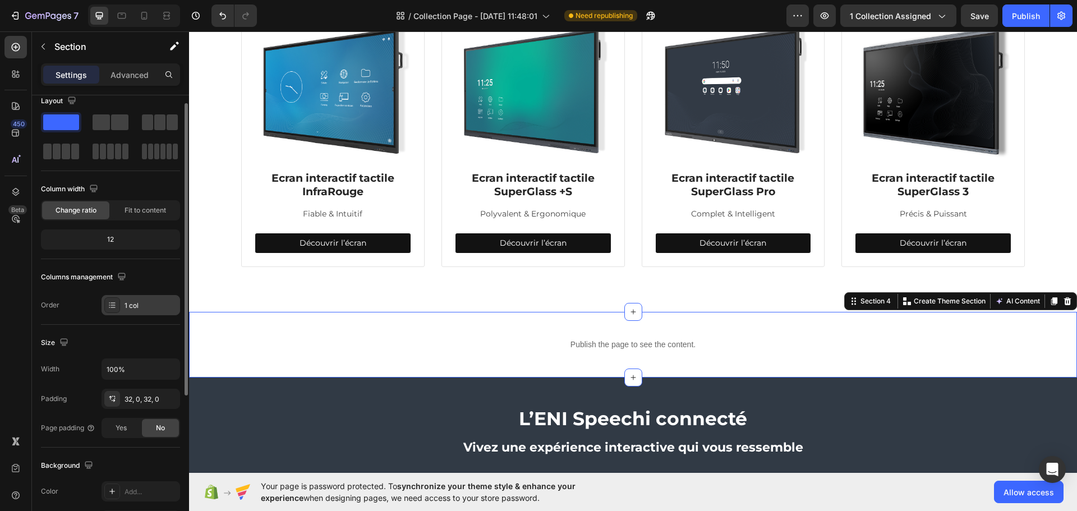
click at [110, 310] on div at bounding box center [112, 305] width 16 height 16
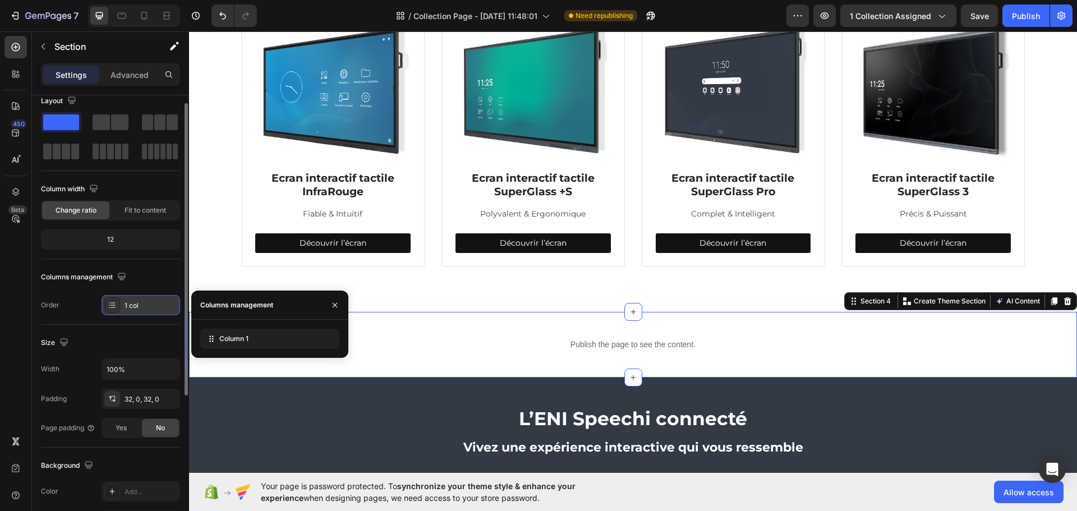
click at [131, 302] on div "1 col" at bounding box center [151, 306] width 53 height 10
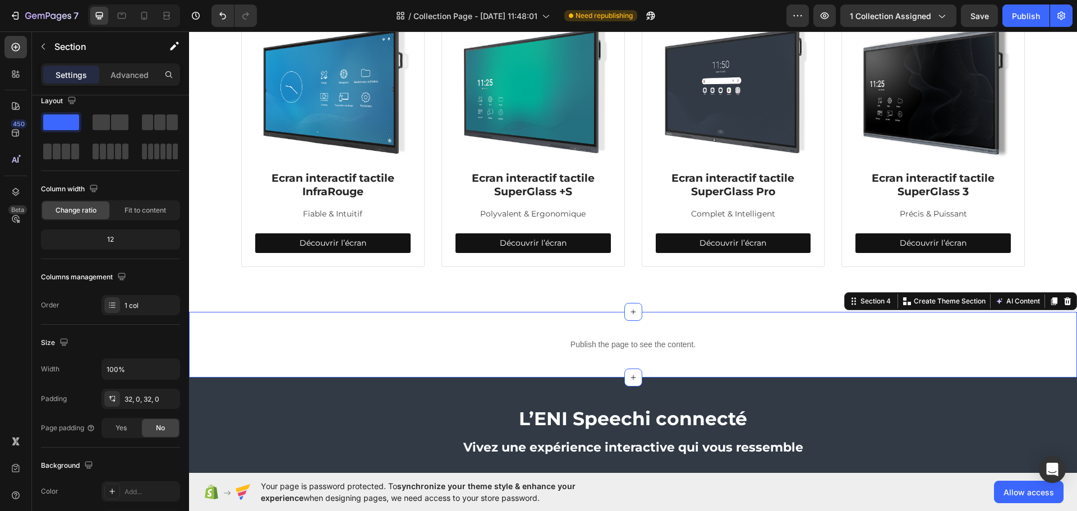
click at [509, 316] on div "Publish the page to see the content. Custom Code Section 4 You can create reusa…" at bounding box center [633, 345] width 888 height 66
click at [129, 74] on p "Advanced" at bounding box center [130, 75] width 38 height 12
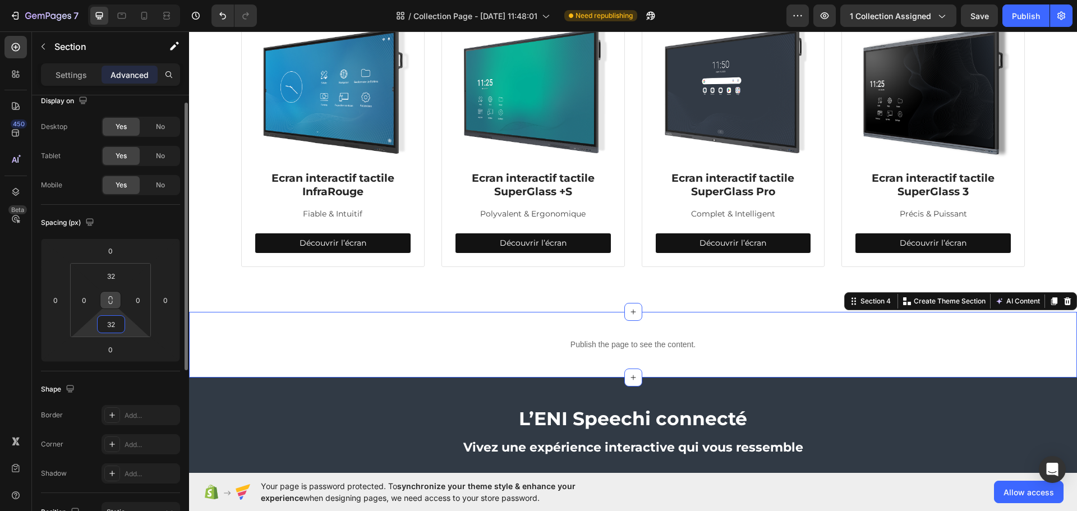
drag, startPoint x: 117, startPoint y: 324, endPoint x: 117, endPoint y: 304, distance: 20.2
click at [117, 304] on div "32 0 32 0" at bounding box center [110, 300] width 81 height 74
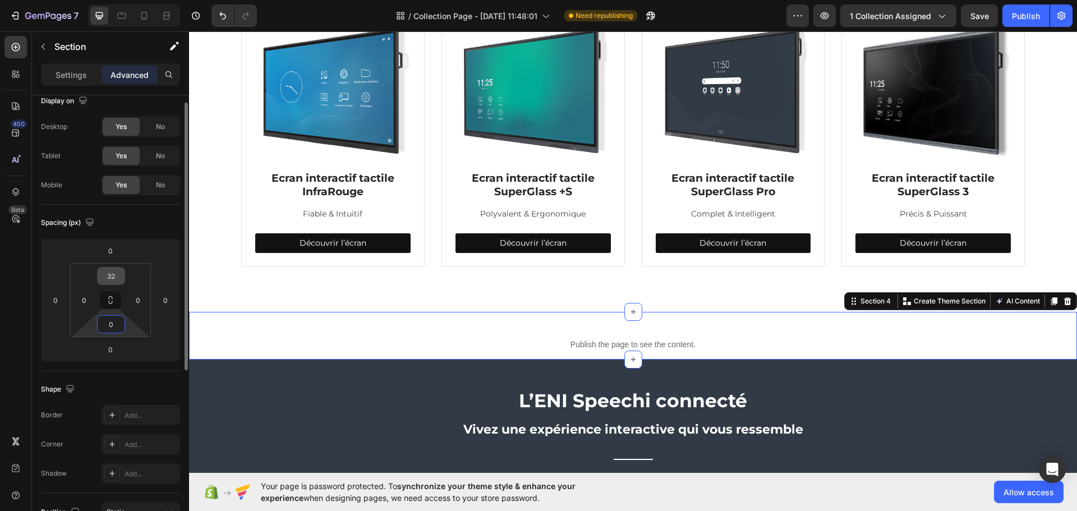
type input "0"
click at [112, 275] on input "32" at bounding box center [111, 276] width 22 height 17
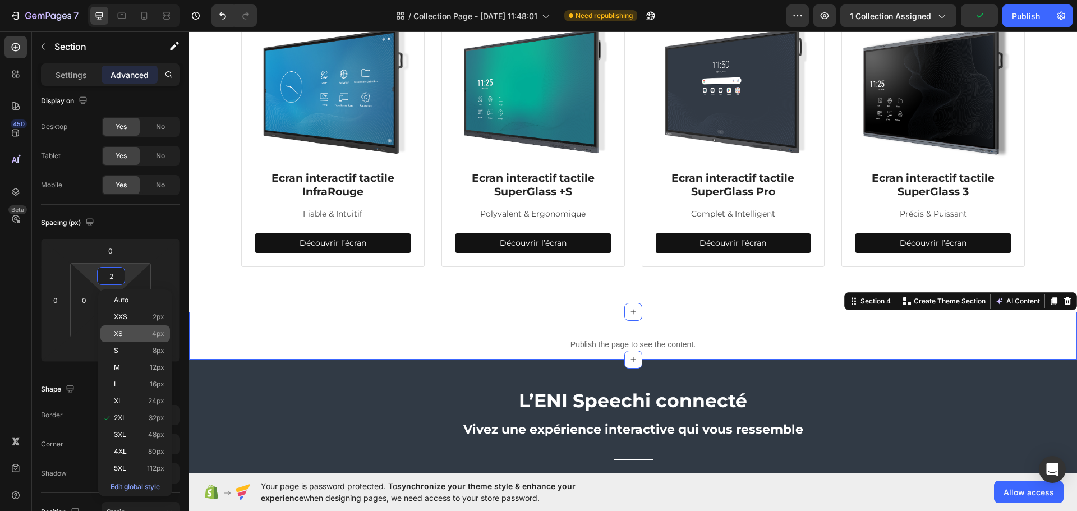
click at [122, 331] on span "XS" at bounding box center [118, 334] width 9 height 8
type input "4"
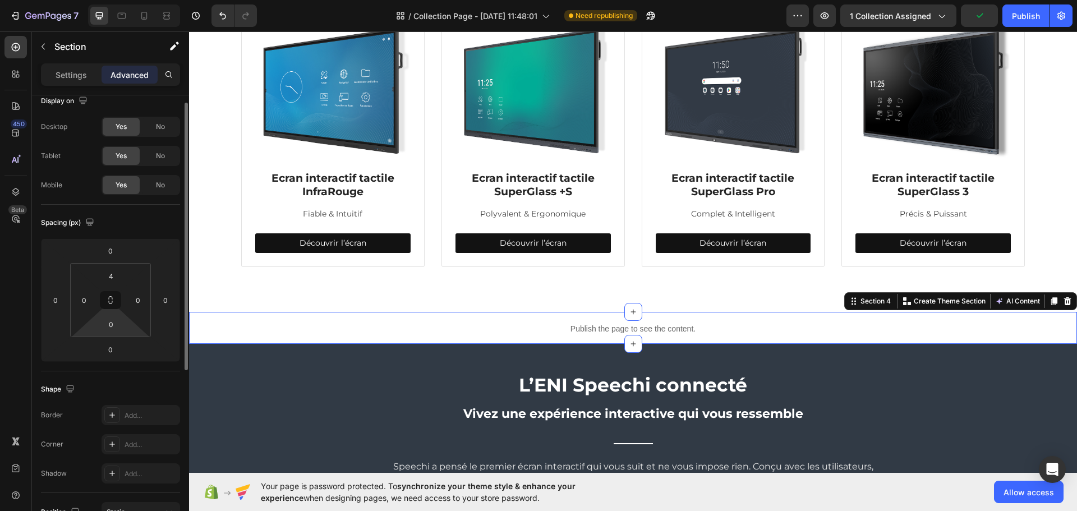
click at [105, 0] on html "7 Version history / Collection Page - [DATE] 11:48:01 Need republishing Preview…" at bounding box center [538, 0] width 1077 height 0
click at [108, 324] on input "0" at bounding box center [111, 324] width 22 height 17
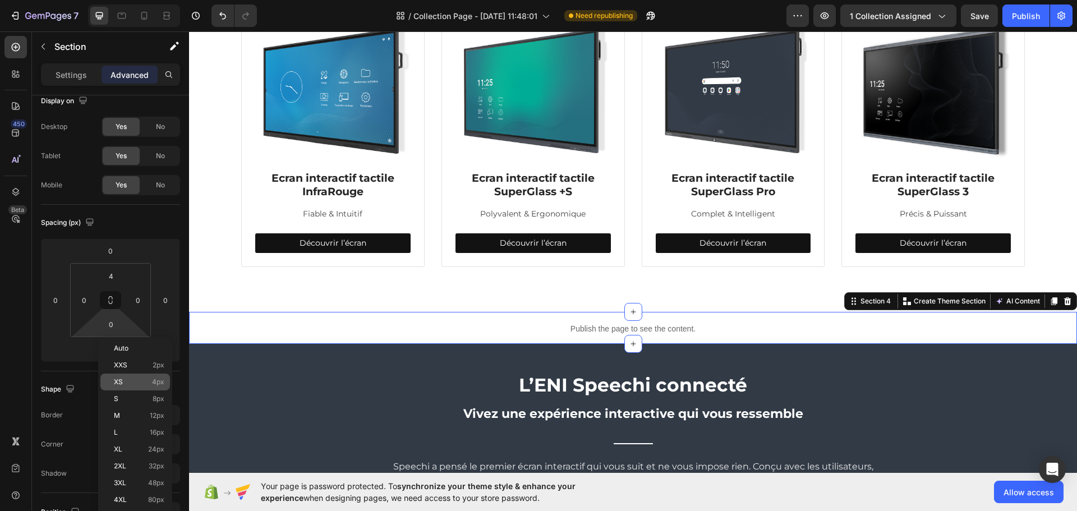
click at [130, 383] on p "XS 4px" at bounding box center [139, 382] width 50 height 8
type input "4"
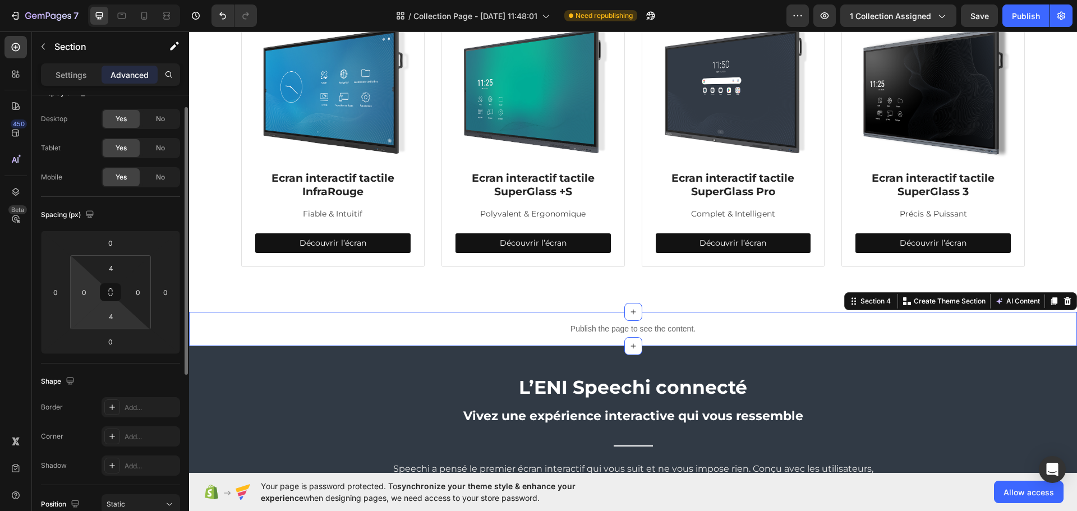
scroll to position [0, 0]
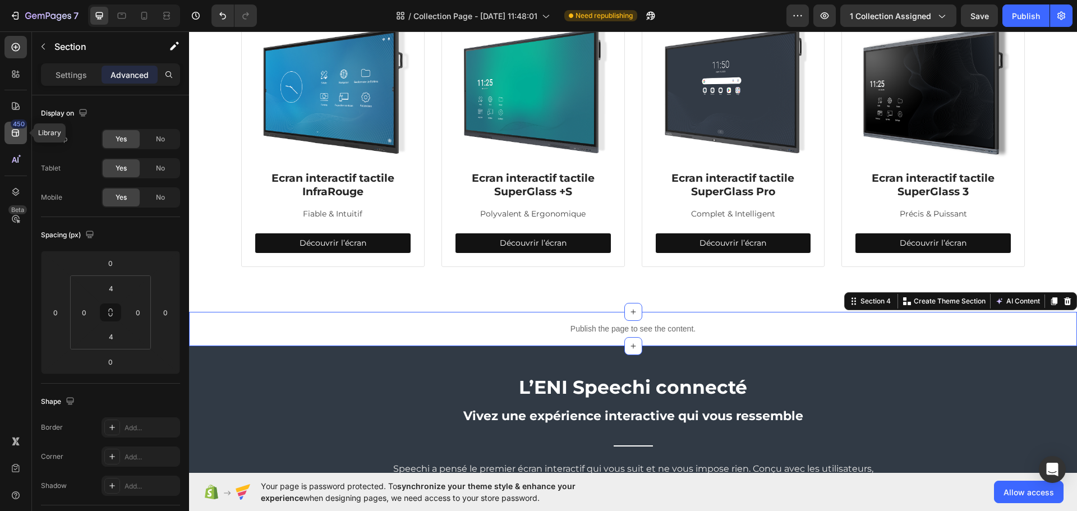
click at [5, 134] on div "450" at bounding box center [15, 133] width 22 height 22
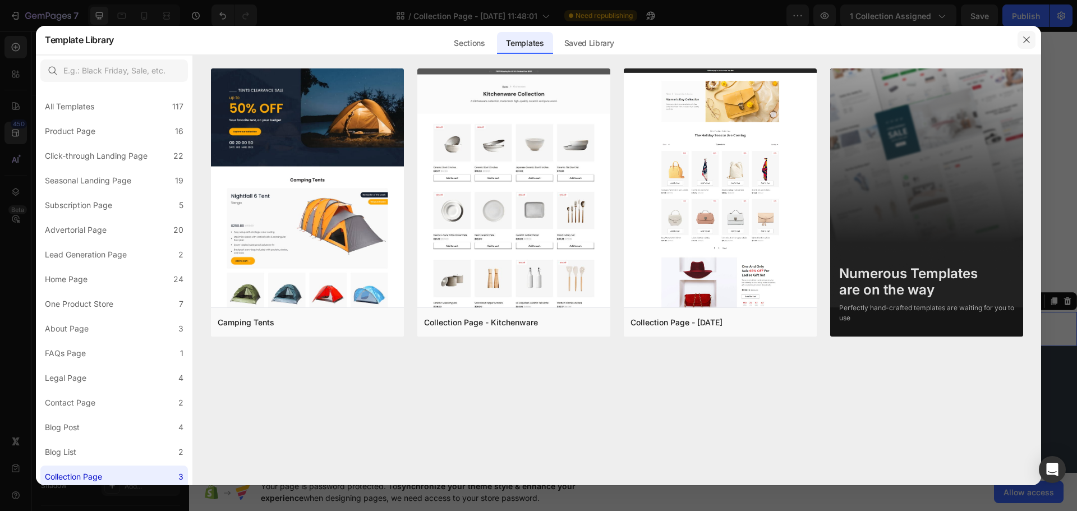
click at [1028, 36] on icon "button" at bounding box center [1026, 39] width 9 height 9
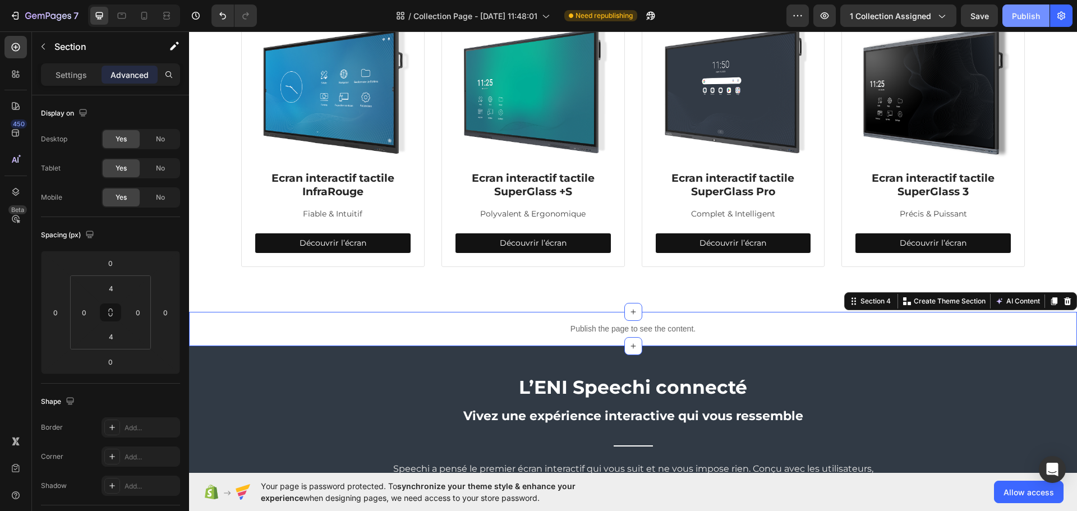
click at [1018, 17] on div "Publish" at bounding box center [1026, 16] width 28 height 12
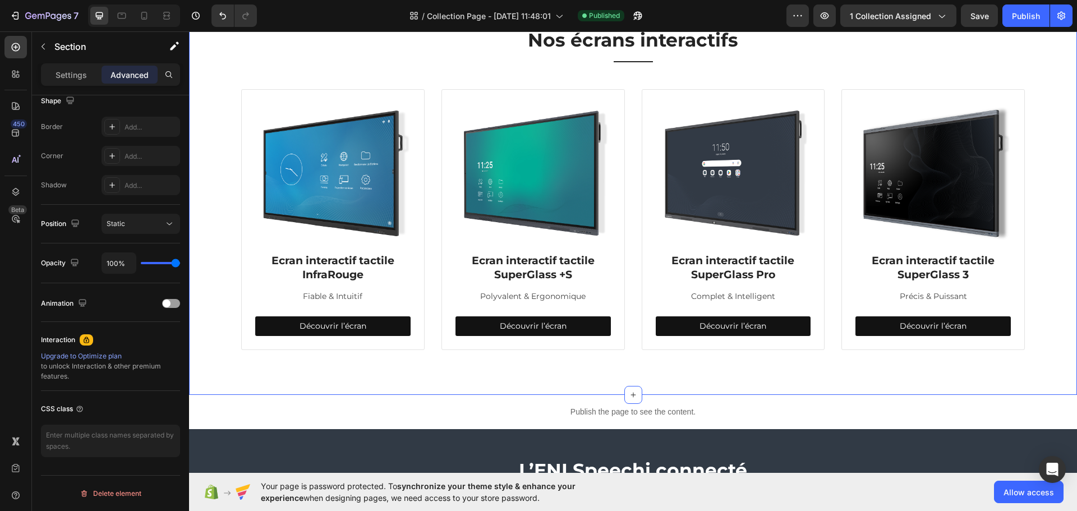
scroll to position [224, 0]
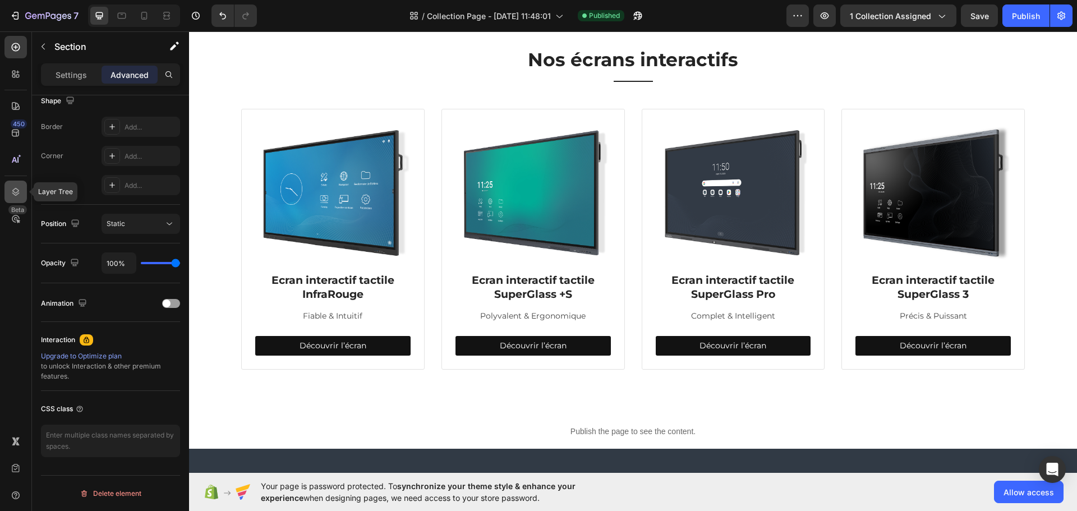
click at [17, 184] on div at bounding box center [15, 192] width 22 height 22
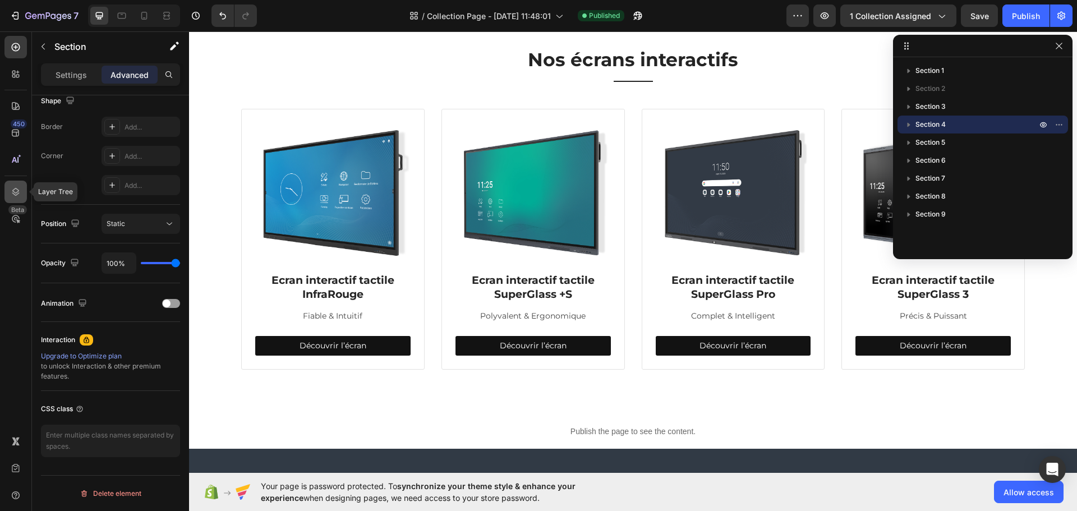
click at [17, 184] on div at bounding box center [15, 192] width 22 height 22
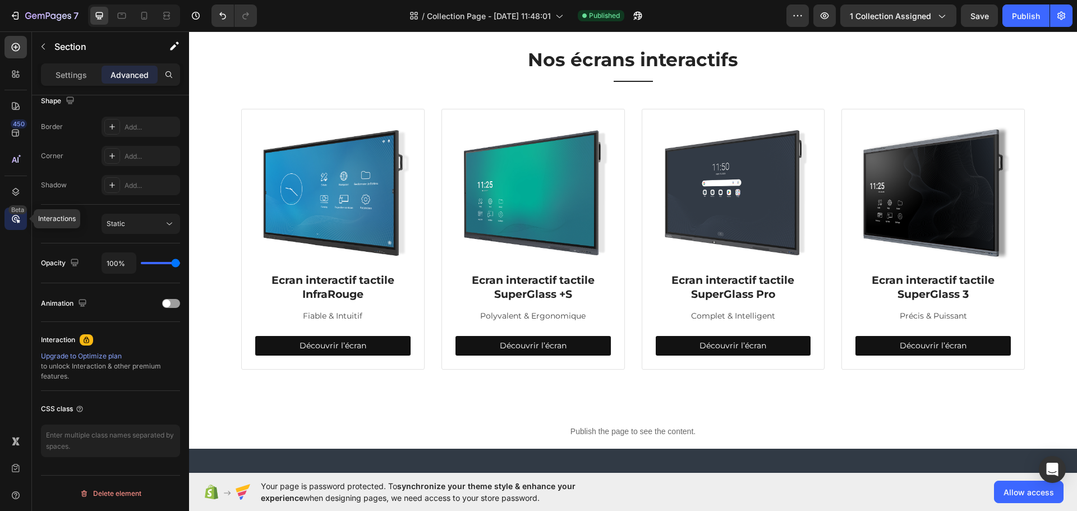
click at [10, 218] on icon at bounding box center [15, 218] width 11 height 11
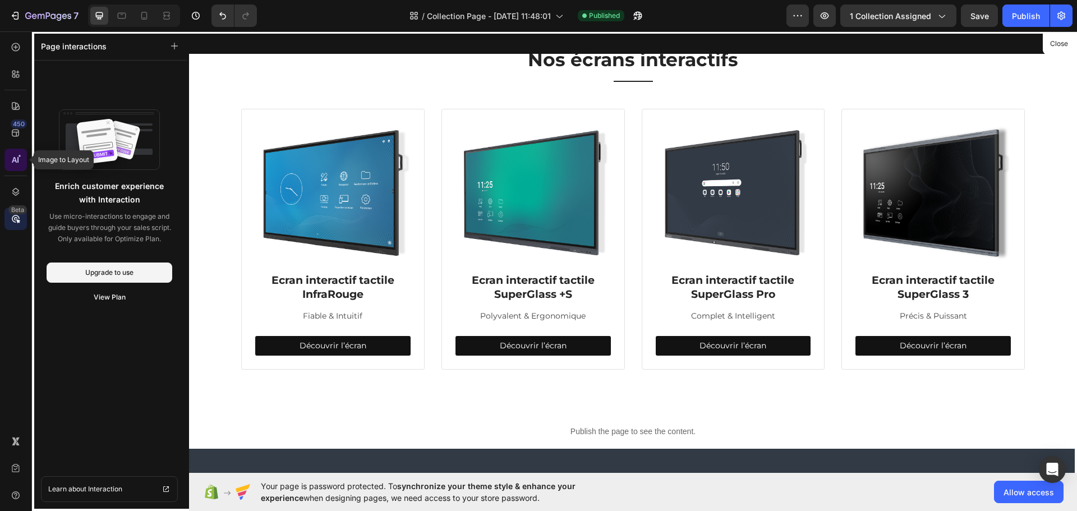
click at [10, 152] on div at bounding box center [15, 160] width 22 height 22
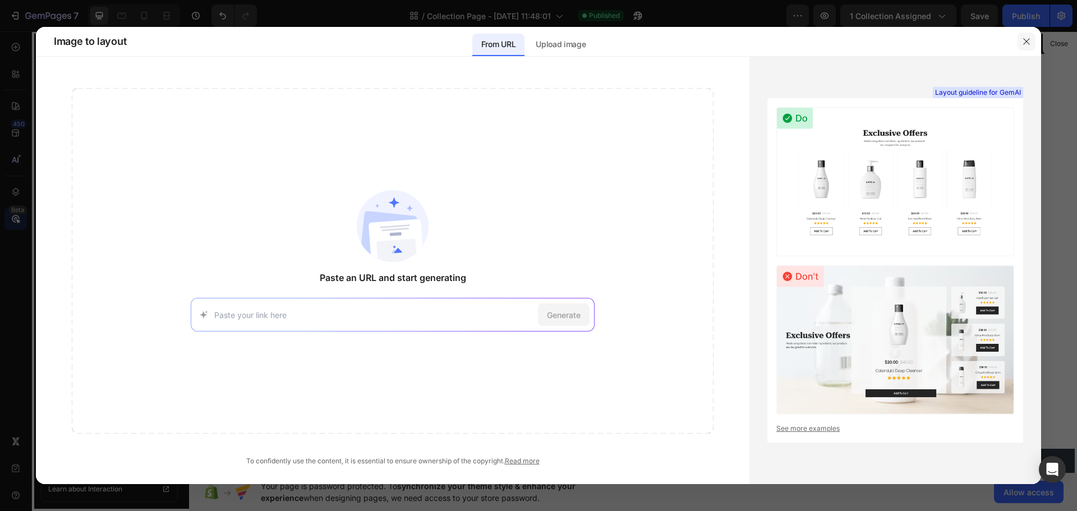
click at [1018, 44] on div at bounding box center [1026, 41] width 29 height 29
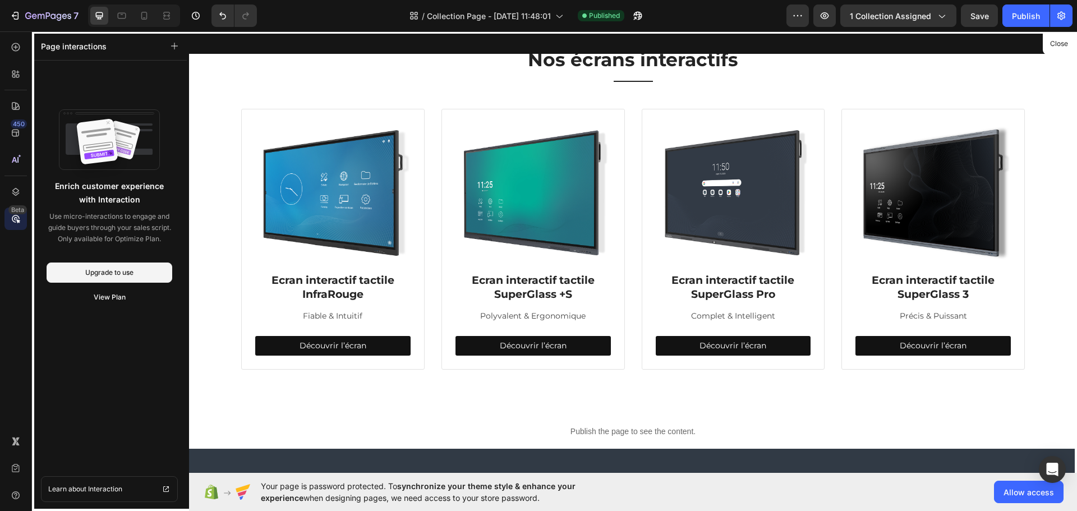
click at [254, 121] on div at bounding box center [633, 252] width 888 height 442
drag, startPoint x: 175, startPoint y: 46, endPoint x: 38, endPoint y: 70, distance: 139.6
click at [125, 73] on div "Page interactions Enrich customer experience with Interaction Use micro-interac…" at bounding box center [109, 271] width 155 height 480
click at [5, 65] on div at bounding box center [15, 74] width 22 height 22
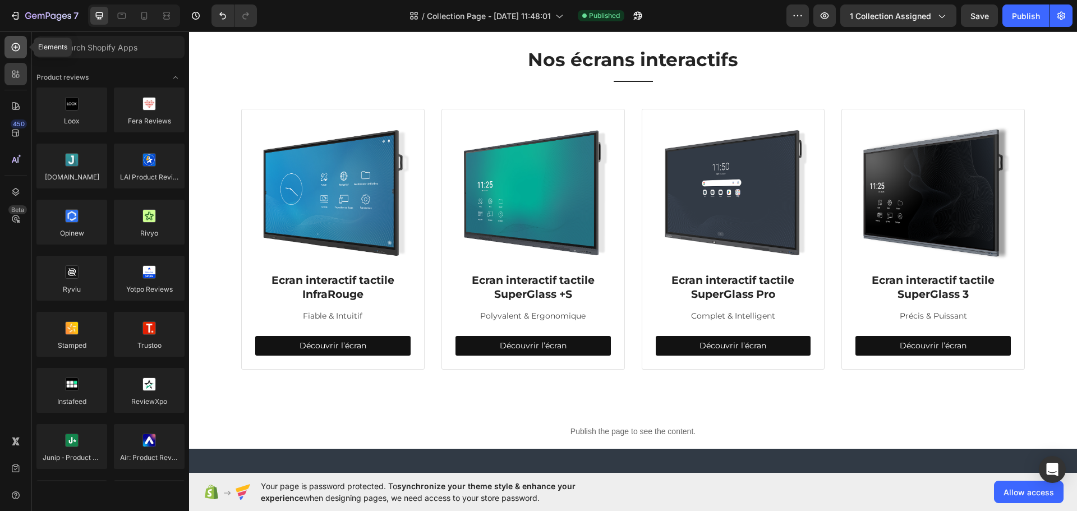
click at [11, 52] on icon at bounding box center [15, 47] width 11 height 11
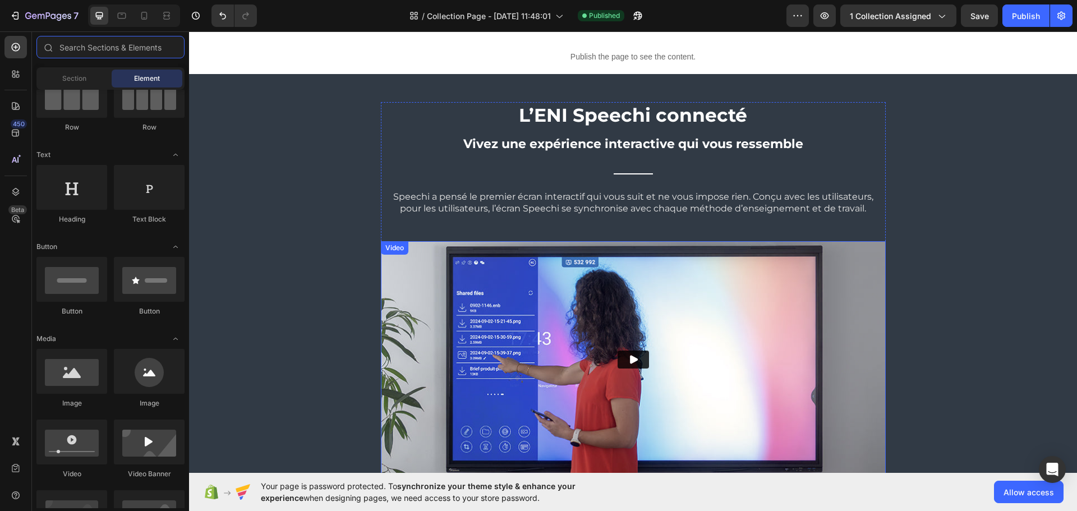
scroll to position [505, 0]
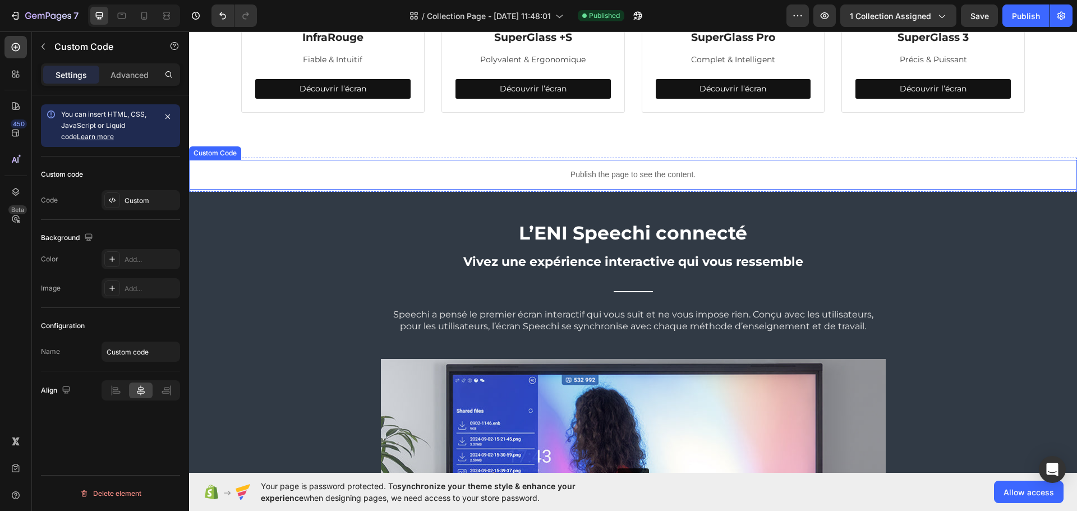
click at [342, 164] on div "Publish the page to see the content." at bounding box center [633, 175] width 888 height 30
click at [285, 171] on p "Publish the page to see the content." at bounding box center [633, 175] width 888 height 12
click at [246, 150] on div "Custom Code" at bounding box center [227, 149] width 48 height 10
click at [228, 169] on p "Publish the page to see the content." at bounding box center [633, 175] width 888 height 12
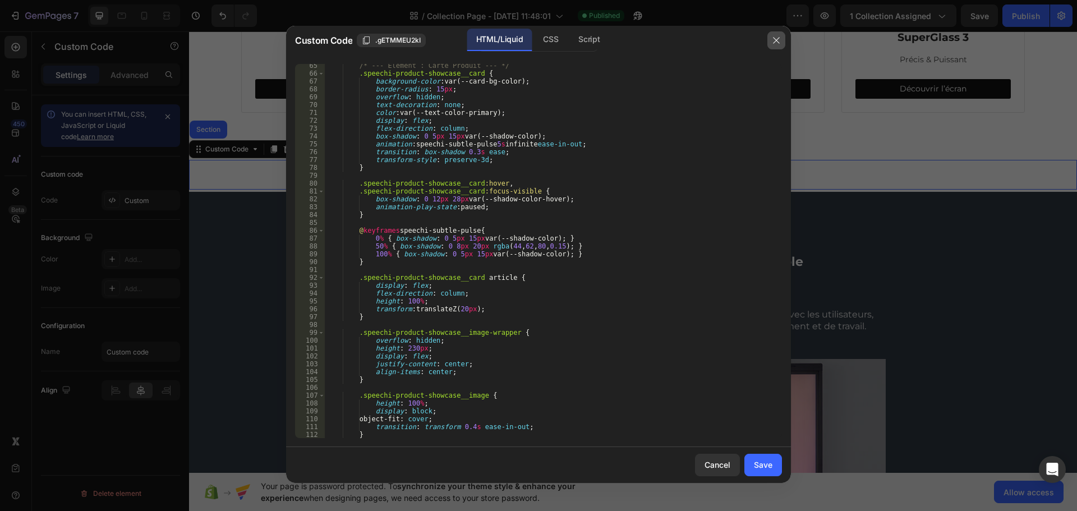
click at [783, 41] on button "button" at bounding box center [777, 40] width 18 height 18
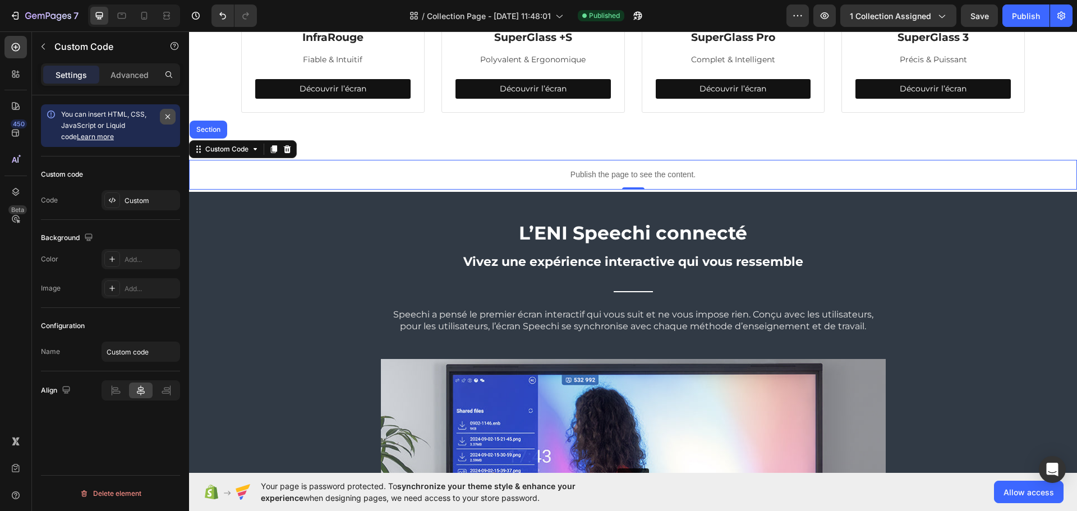
click at [163, 119] on button "button" at bounding box center [168, 117] width 16 height 16
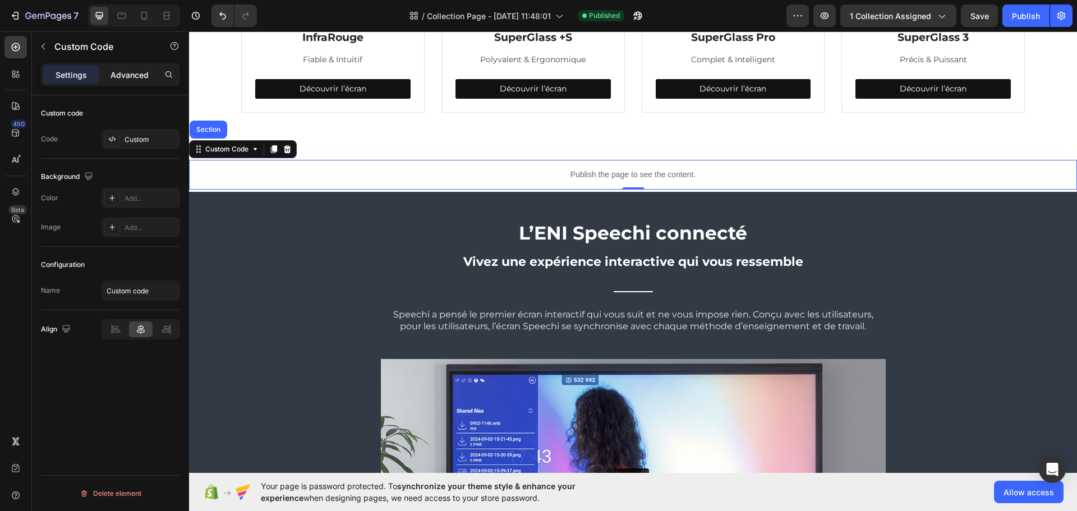
click at [135, 81] on div "Advanced" at bounding box center [130, 75] width 56 height 18
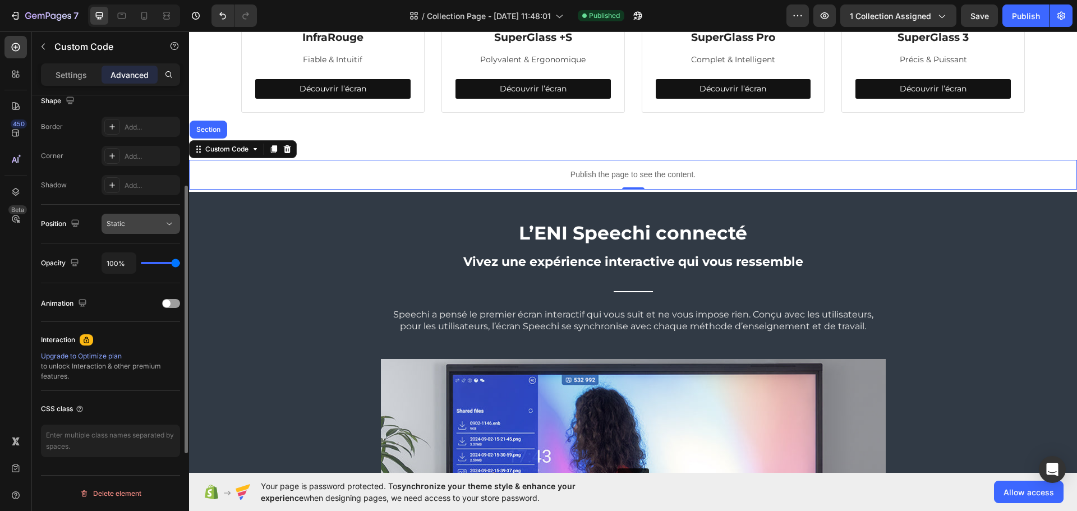
scroll to position [189, 0]
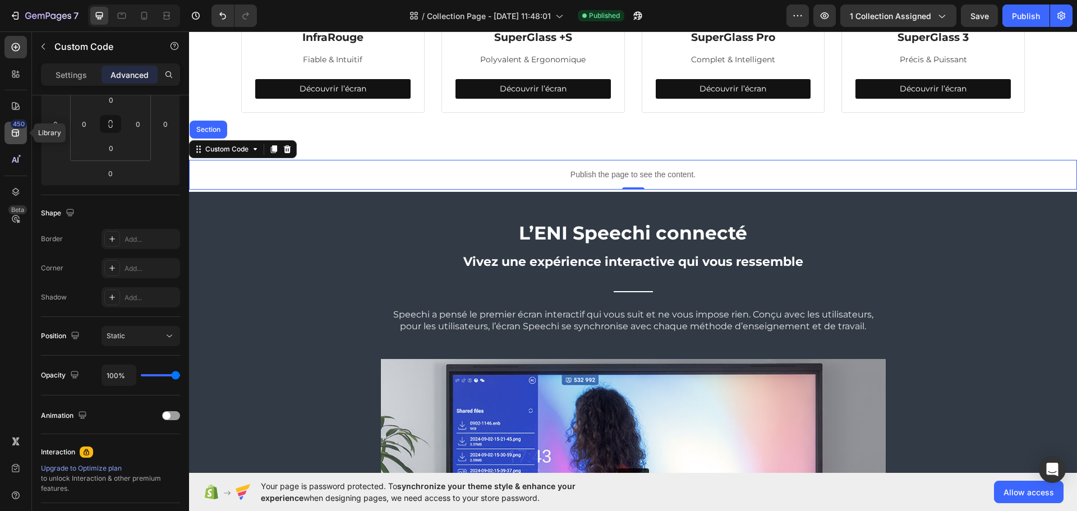
click at [12, 135] on icon at bounding box center [15, 132] width 11 height 11
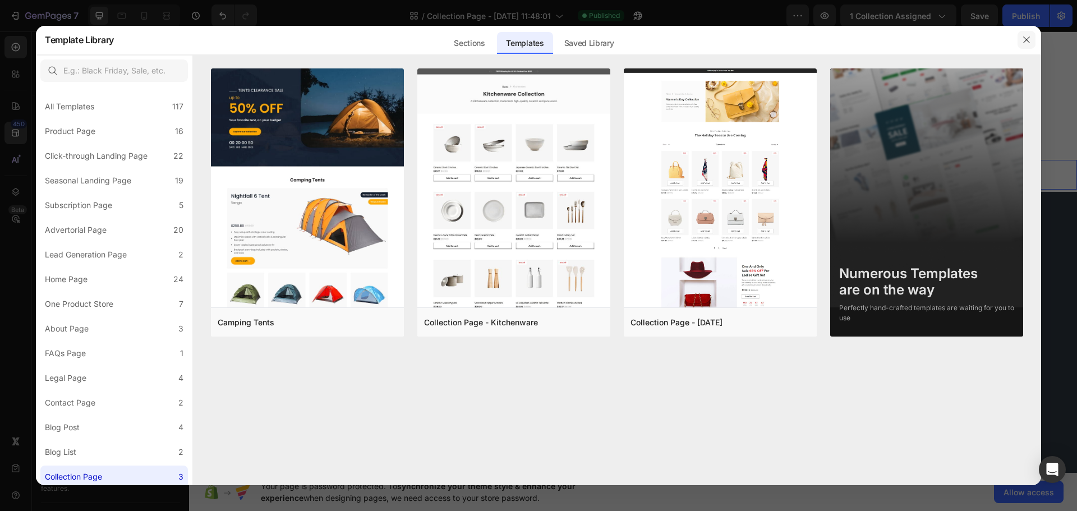
click at [1027, 38] on icon "button" at bounding box center [1026, 39] width 9 height 9
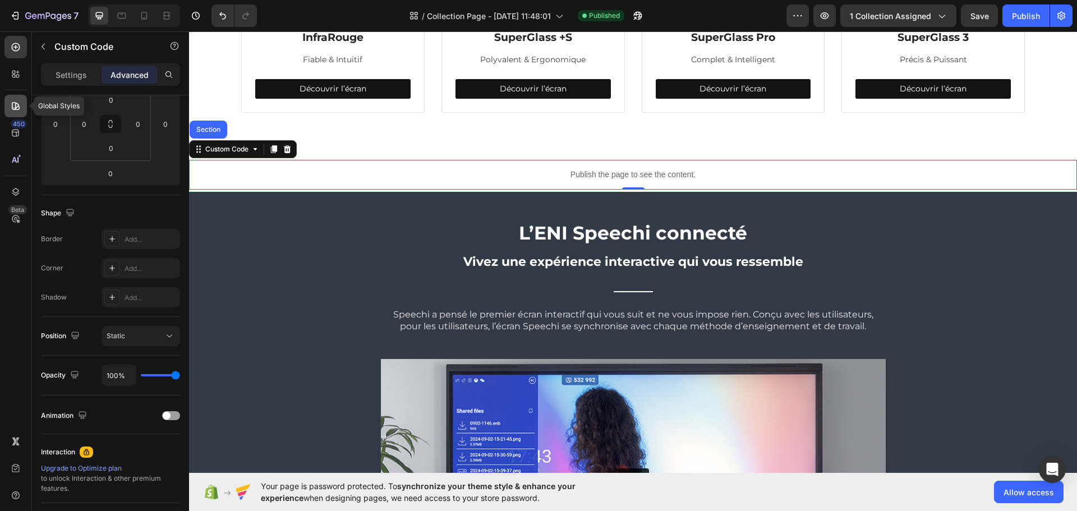
click at [7, 104] on div at bounding box center [15, 106] width 22 height 22
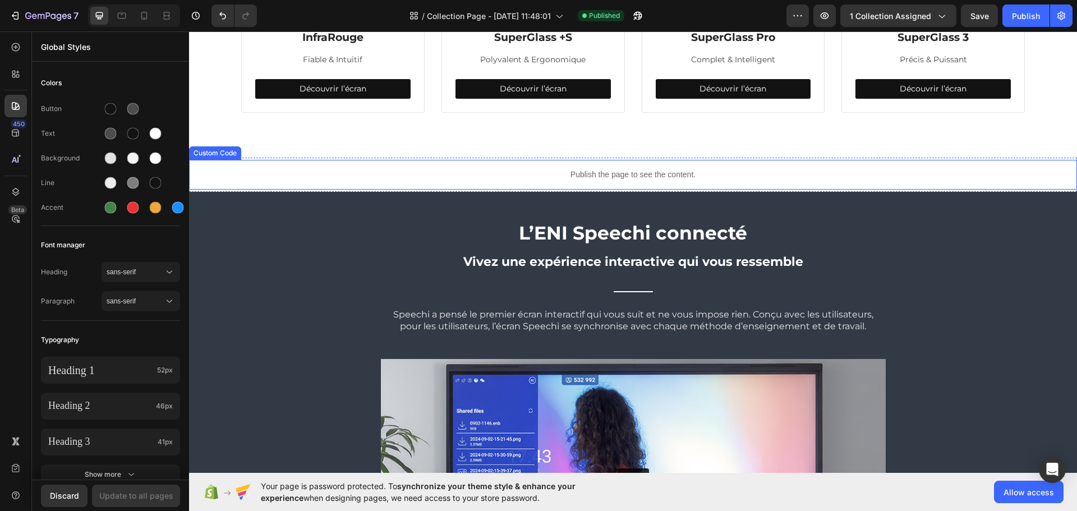
click at [264, 161] on div "Publish the page to see the content." at bounding box center [633, 175] width 888 height 30
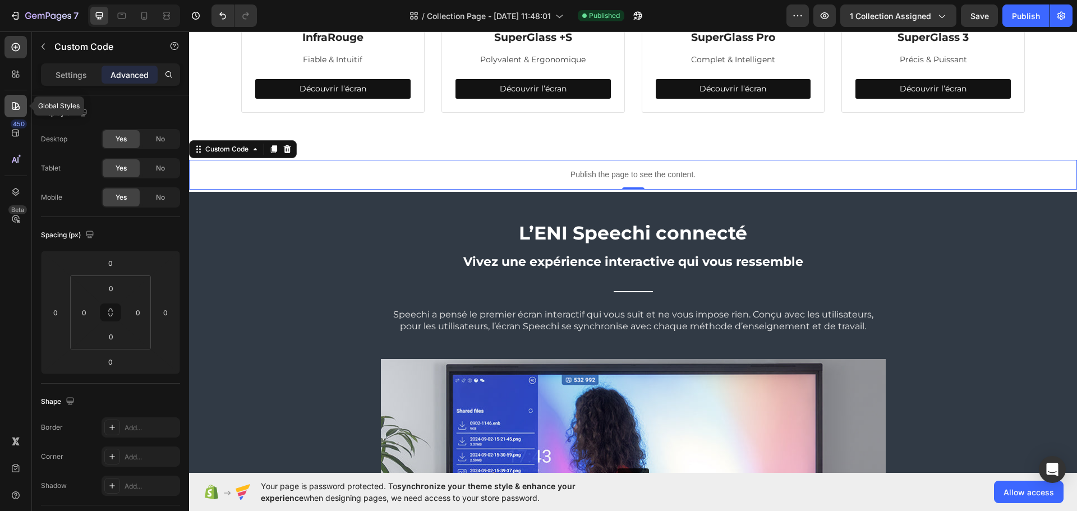
click at [9, 104] on div at bounding box center [15, 106] width 22 height 22
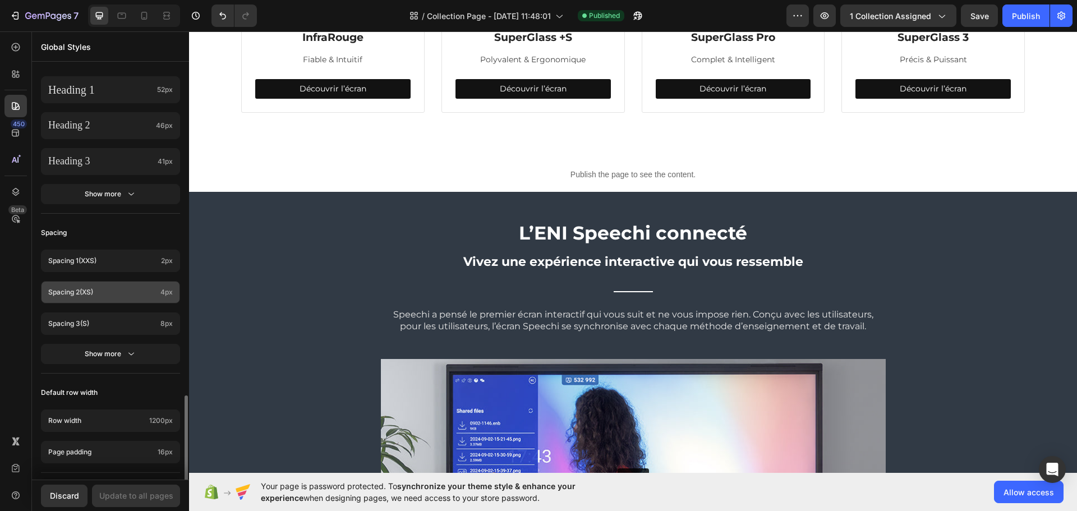
scroll to position [406, 0]
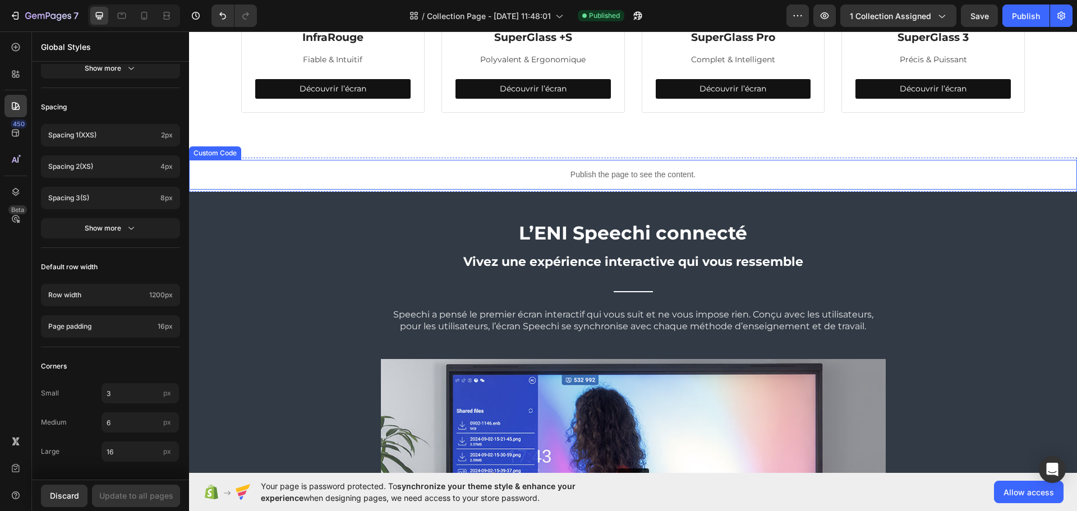
click at [238, 166] on div "Publish the page to see the content." at bounding box center [633, 175] width 888 height 30
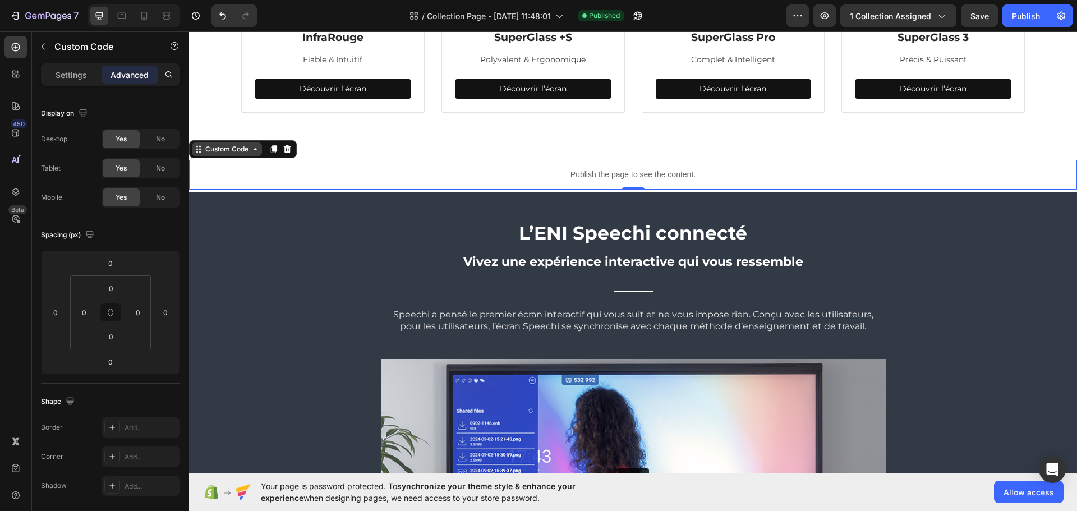
click at [229, 146] on div "Custom Code" at bounding box center [227, 149] width 48 height 10
click at [228, 149] on div "Custom Code" at bounding box center [227, 149] width 48 height 10
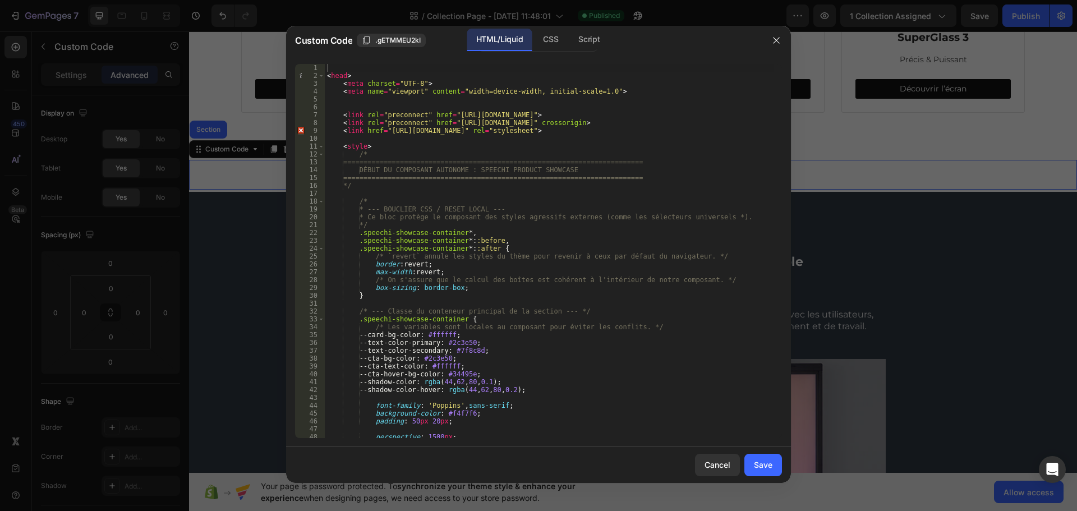
scroll to position [101, 0]
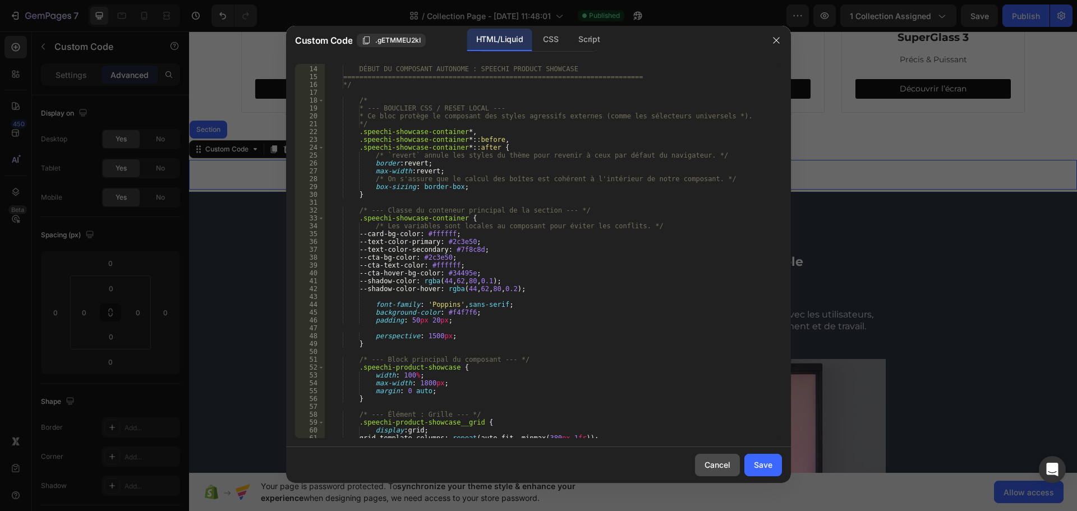
click at [715, 465] on div "Cancel" at bounding box center [718, 465] width 26 height 12
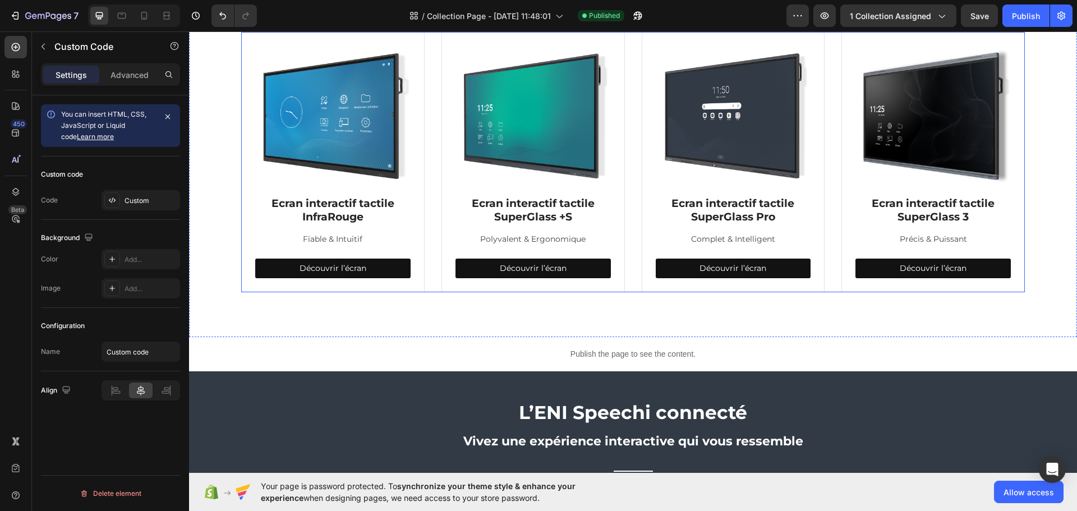
scroll to position [263, 0]
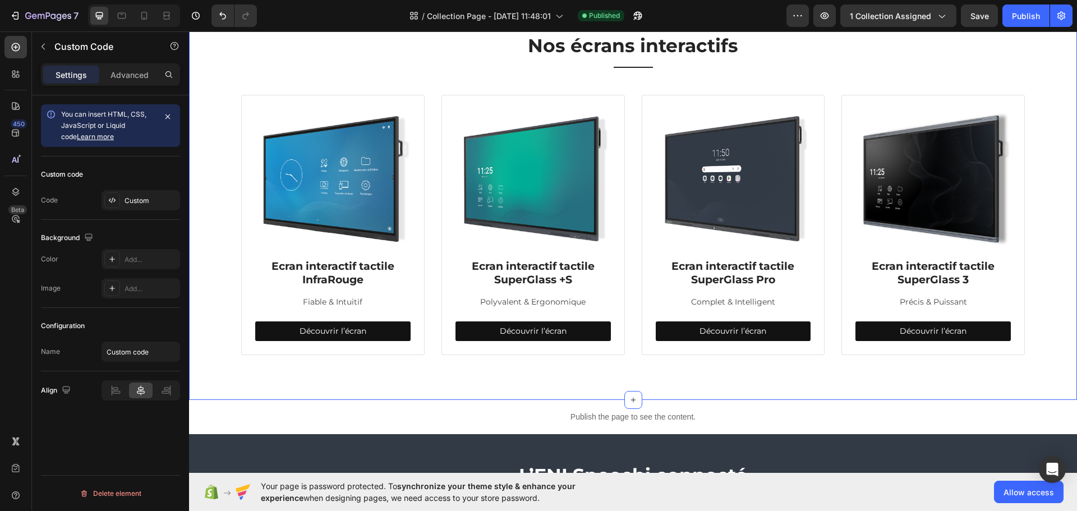
click at [277, 69] on div "Nos écrans interactifs Heading Title Line Row Image Ecran interactif tactile In…" at bounding box center [633, 195] width 871 height 322
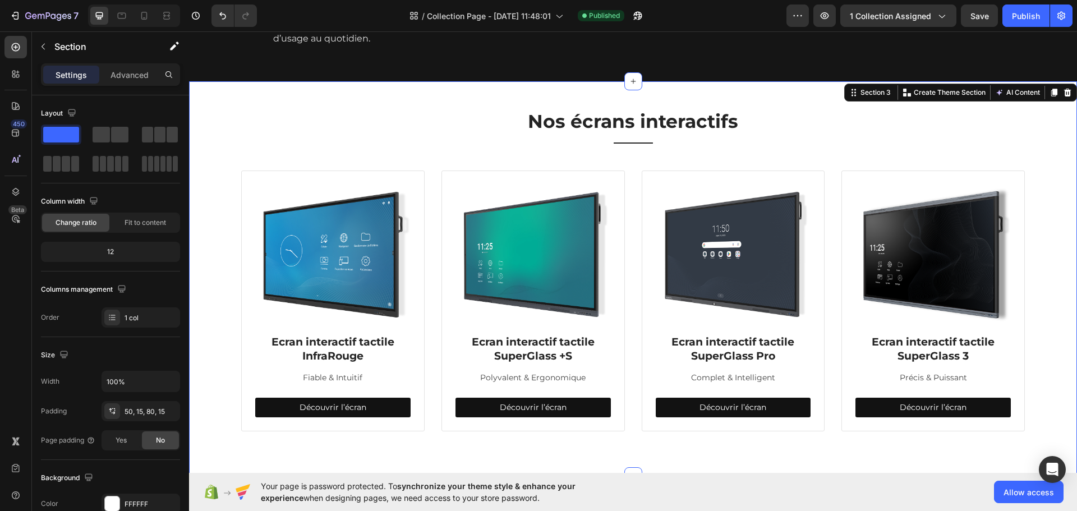
scroll to position [150, 0]
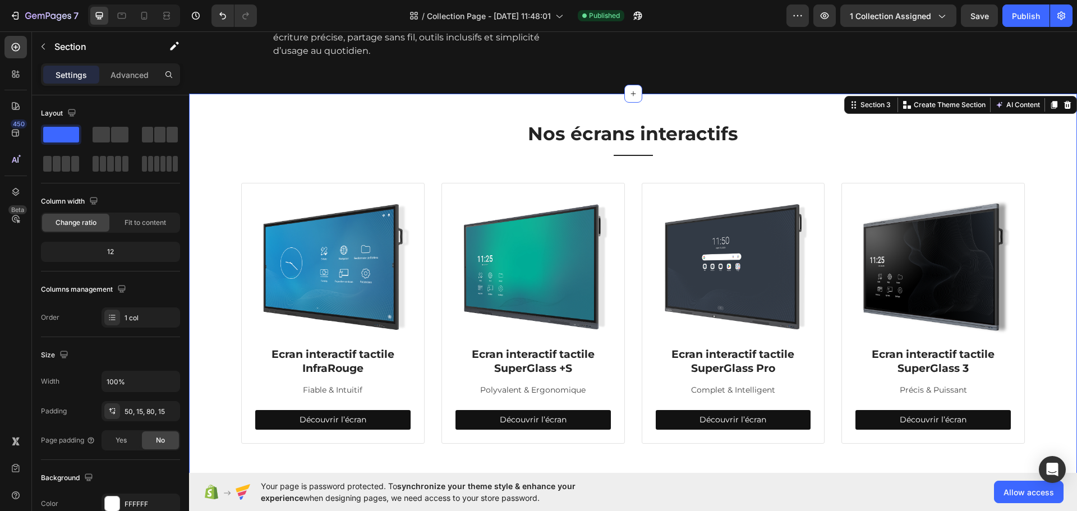
click at [360, 159] on div "Nos écrans interactifs Heading Title Line Row Image Ecran interactif tactile In…" at bounding box center [633, 283] width 871 height 322
click at [1050, 109] on icon at bounding box center [1054, 104] width 9 height 9
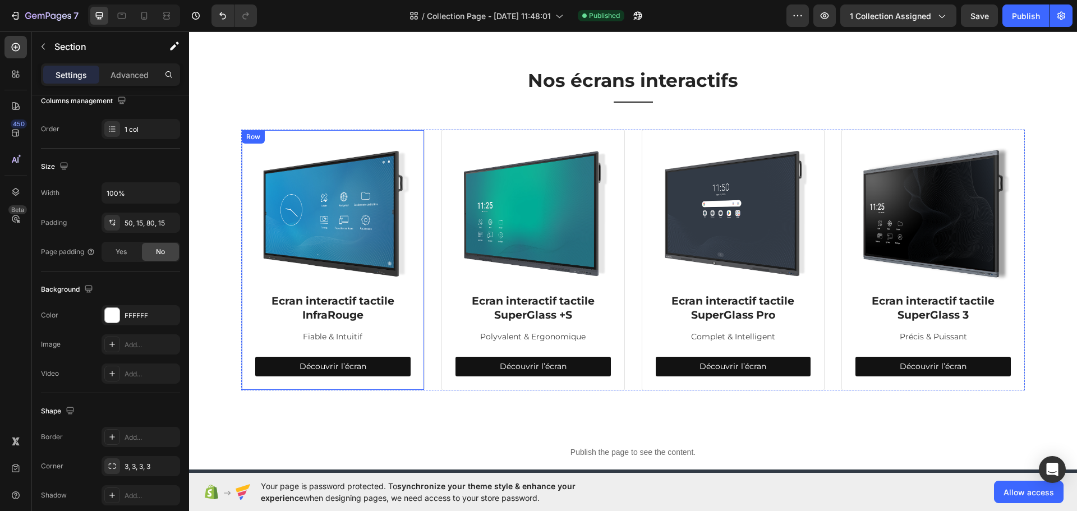
scroll to position [759, 0]
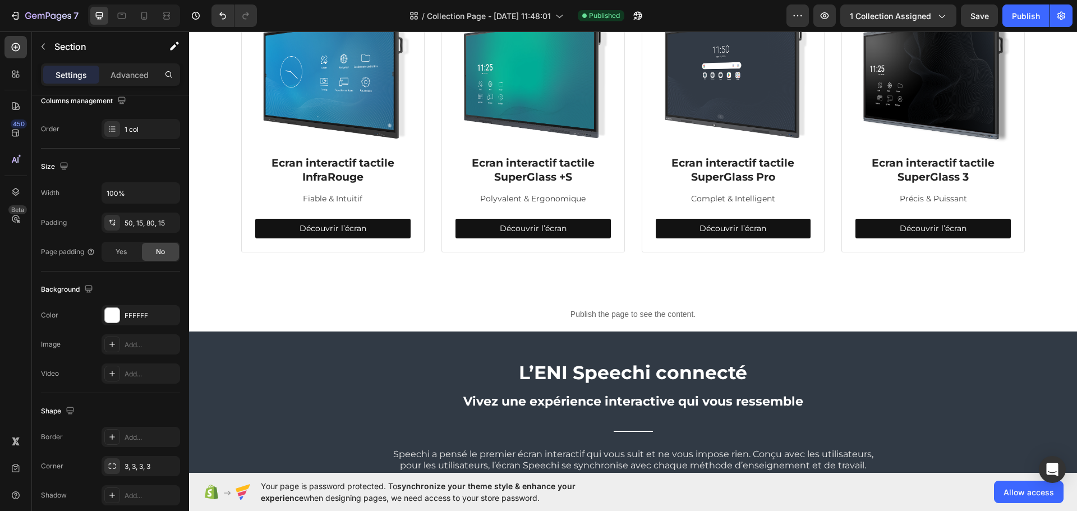
click at [442, 293] on div "Nos écrans interactifs Heading Title Line Row Image Ecran interactif tactile In…" at bounding box center [633, 99] width 888 height 394
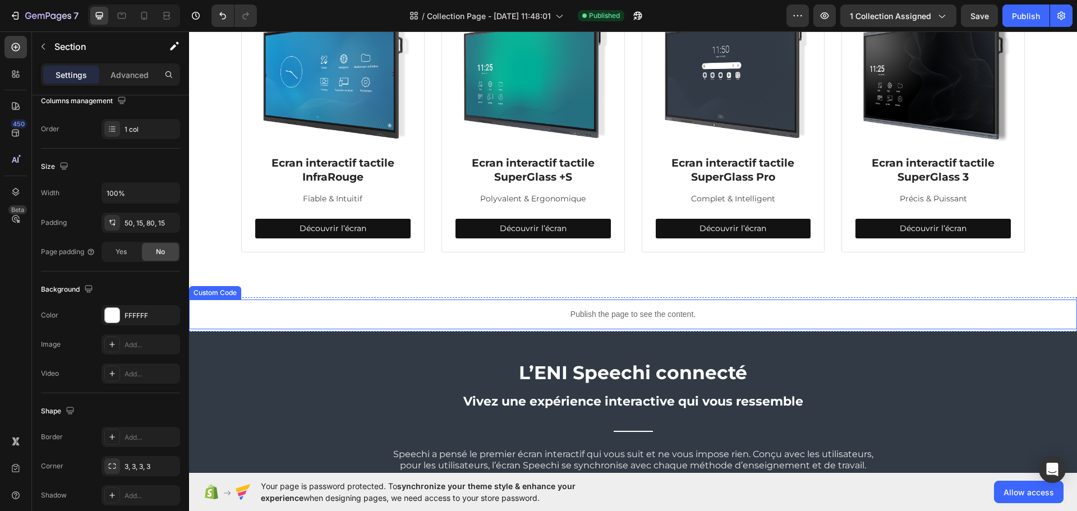
click at [497, 310] on p "Publish the page to see the content." at bounding box center [633, 315] width 888 height 12
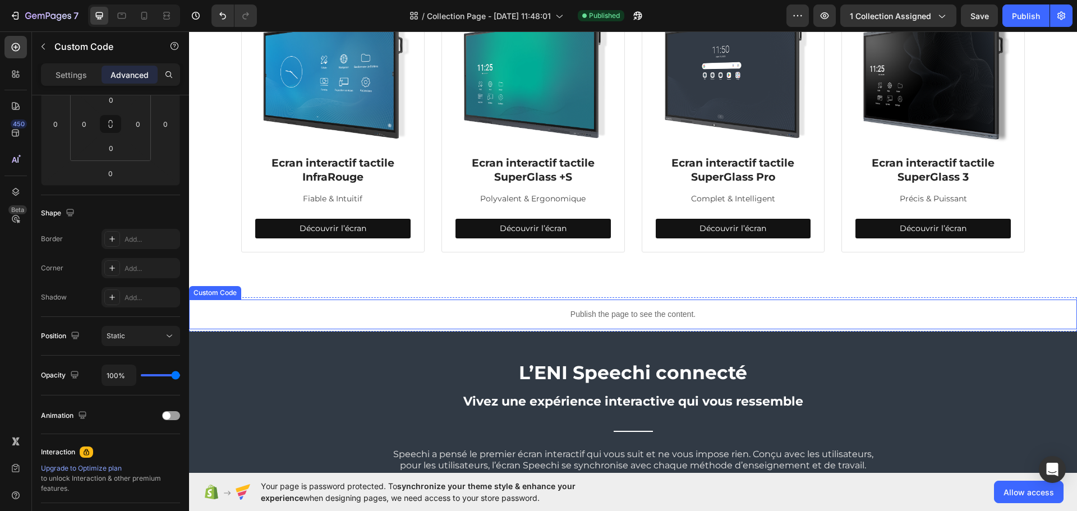
scroll to position [0, 0]
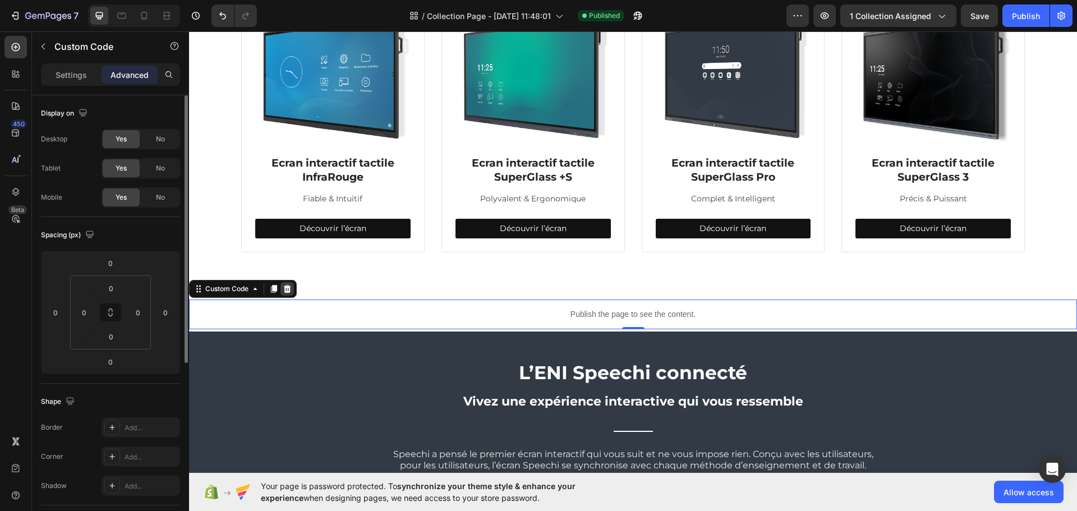
click at [283, 288] on div at bounding box center [287, 288] width 13 height 13
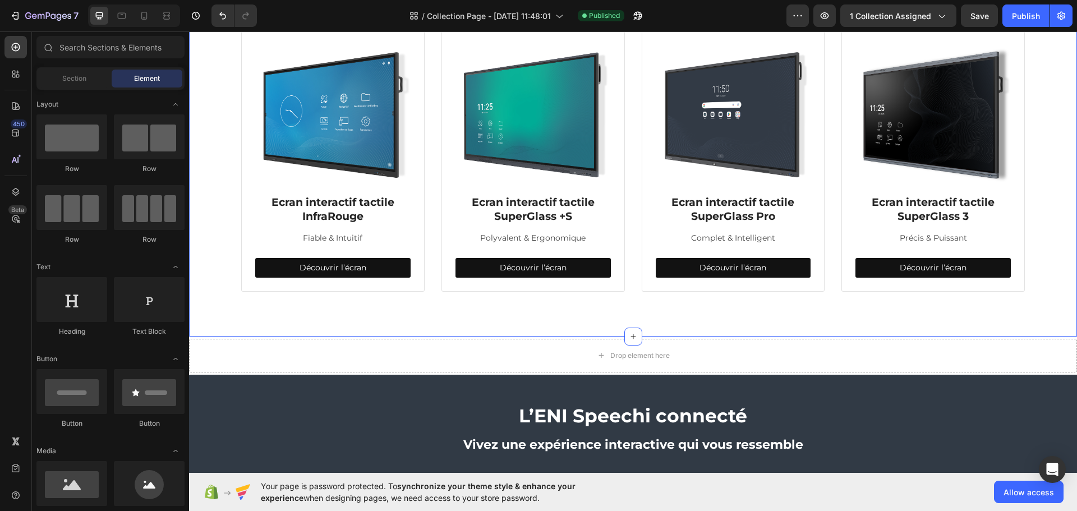
scroll to position [702, 0]
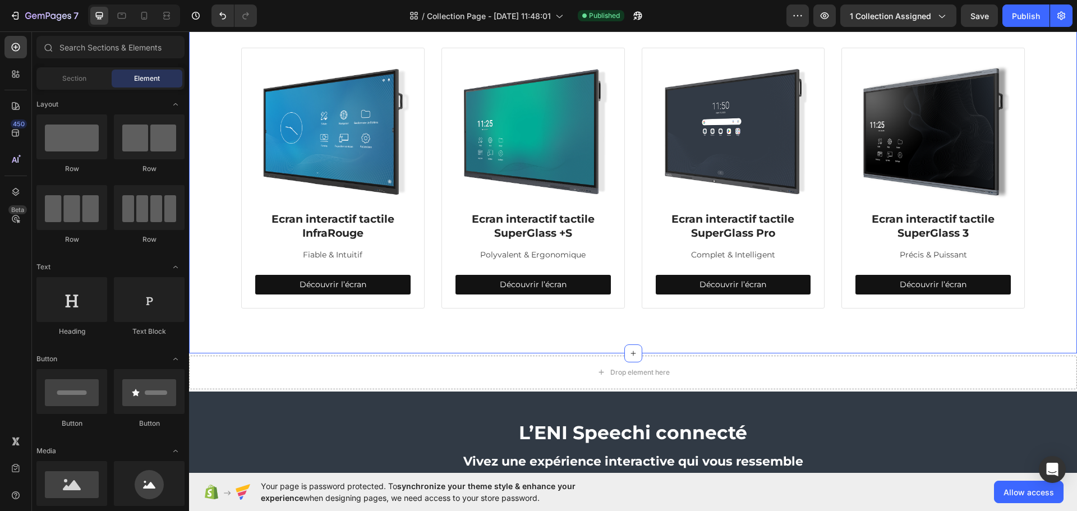
click at [369, 336] on div "Nos écrans interactifs Heading Title Line Row Image Ecran interactif tactile In…" at bounding box center [633, 155] width 888 height 394
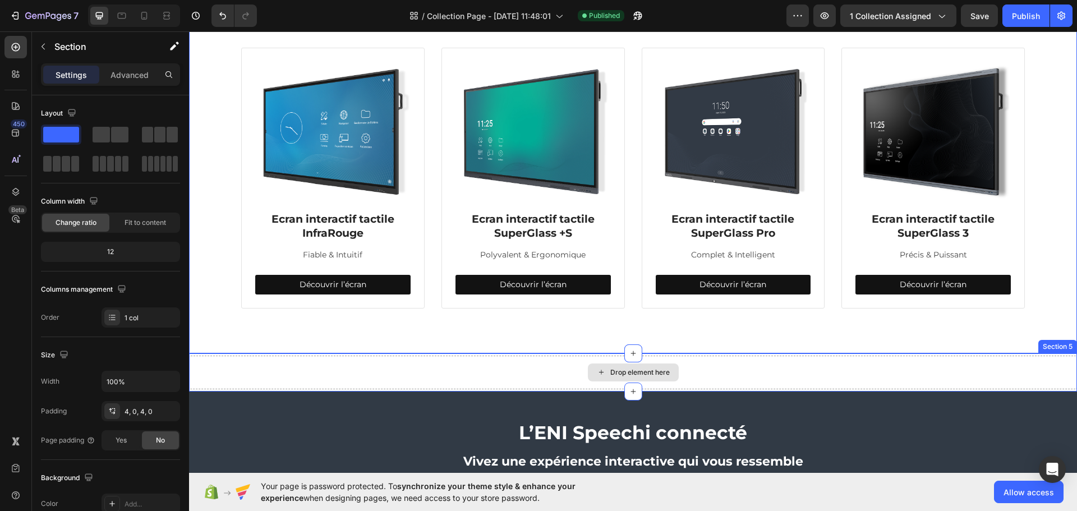
click at [369, 358] on div "Drop element here" at bounding box center [633, 373] width 888 height 34
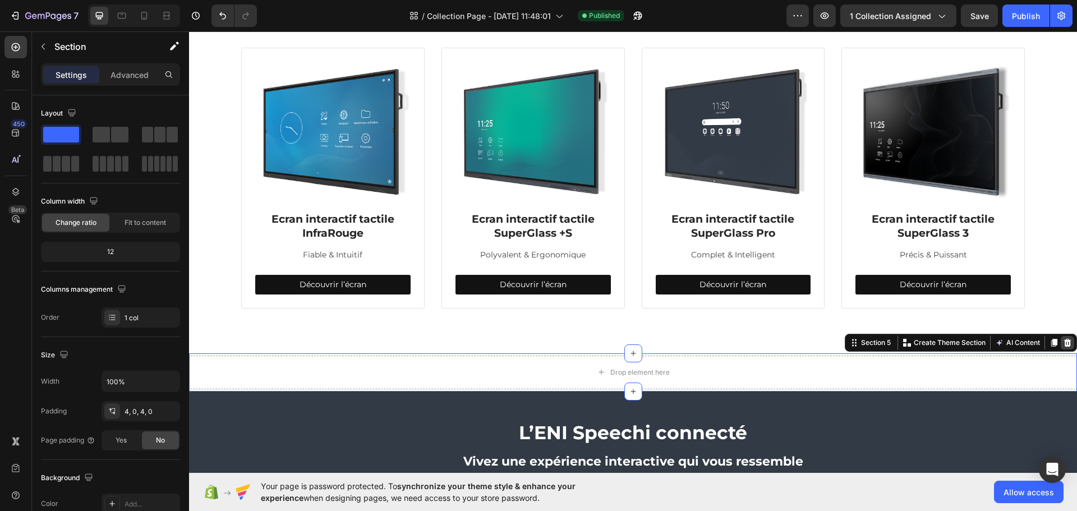
click at [1065, 345] on div at bounding box center [1067, 342] width 13 height 13
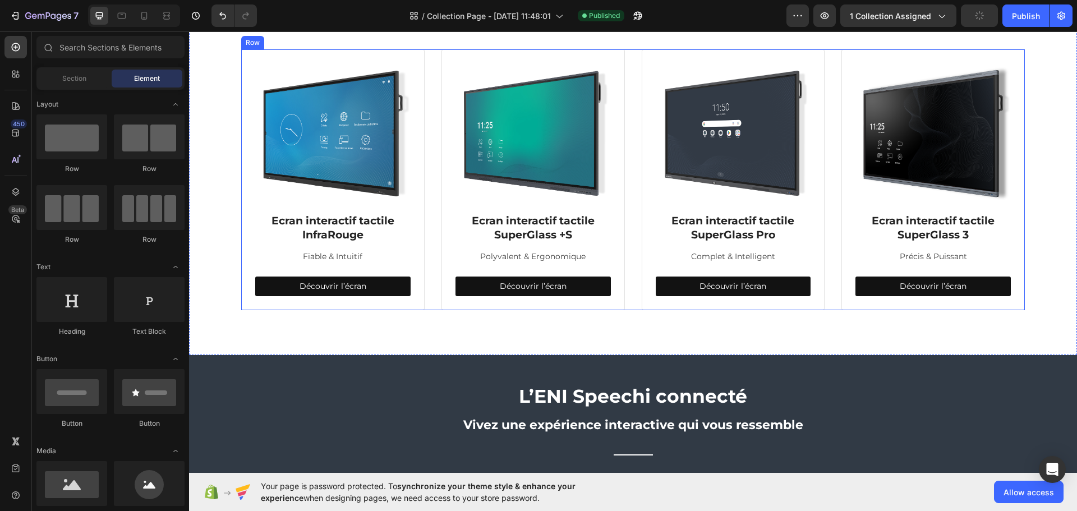
scroll to position [534, 0]
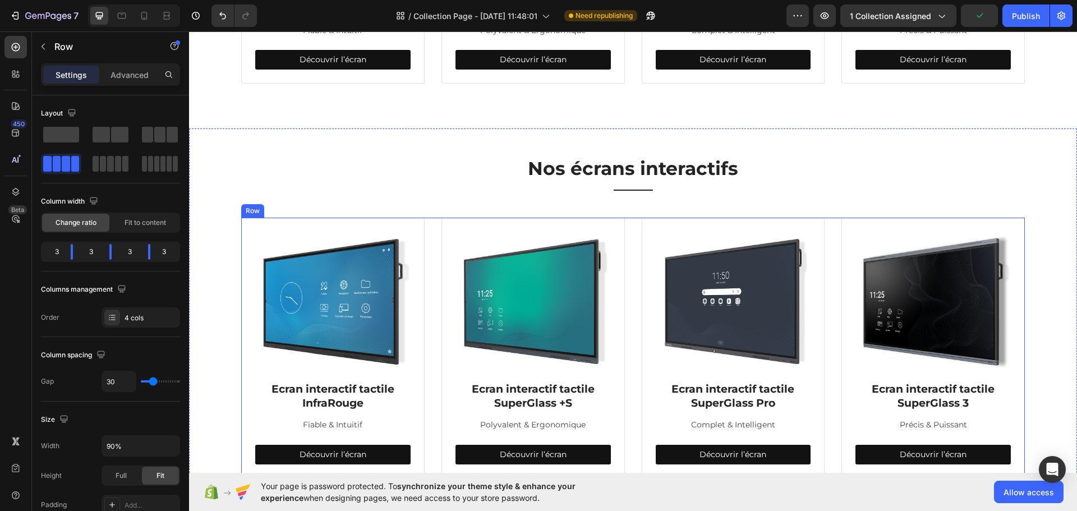
click at [424, 229] on div "Image Ecran interactif tactile InfraRouge Heading Fiable & Intuitif Text block …" at bounding box center [633, 348] width 784 height 261
click at [307, 204] on icon at bounding box center [309, 207] width 7 height 8
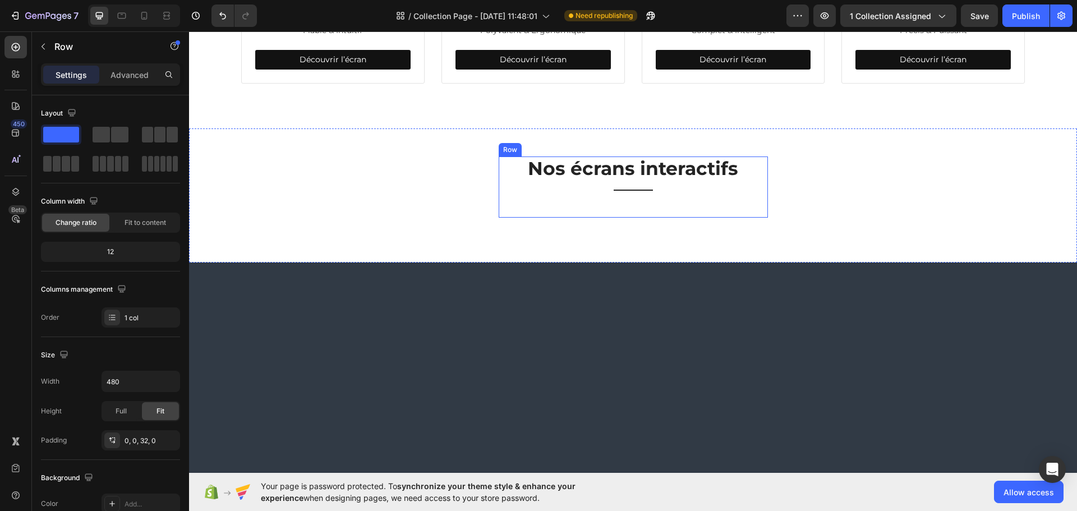
click at [625, 208] on div "Nos écrans interactifs Heading Title Line Row" at bounding box center [633, 187] width 269 height 61
click at [549, 214] on div "Nos écrans interactifs Heading Title Line Row 0" at bounding box center [633, 187] width 269 height 61
click at [600, 190] on div "Title" at bounding box center [633, 190] width 269 height 1
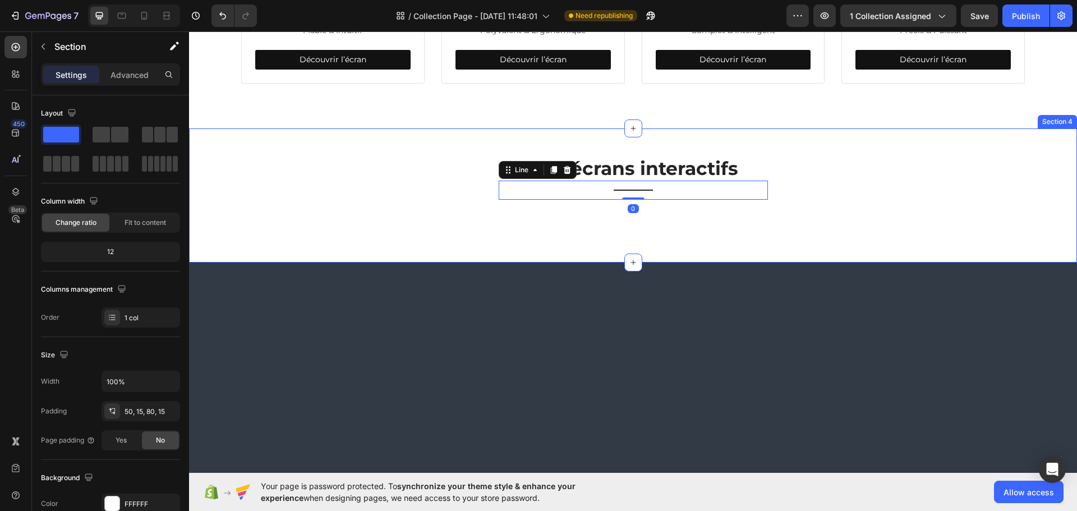
click at [607, 222] on div "Nos écrans interactifs Heading Title Line 0 Row Section 4" at bounding box center [633, 195] width 888 height 134
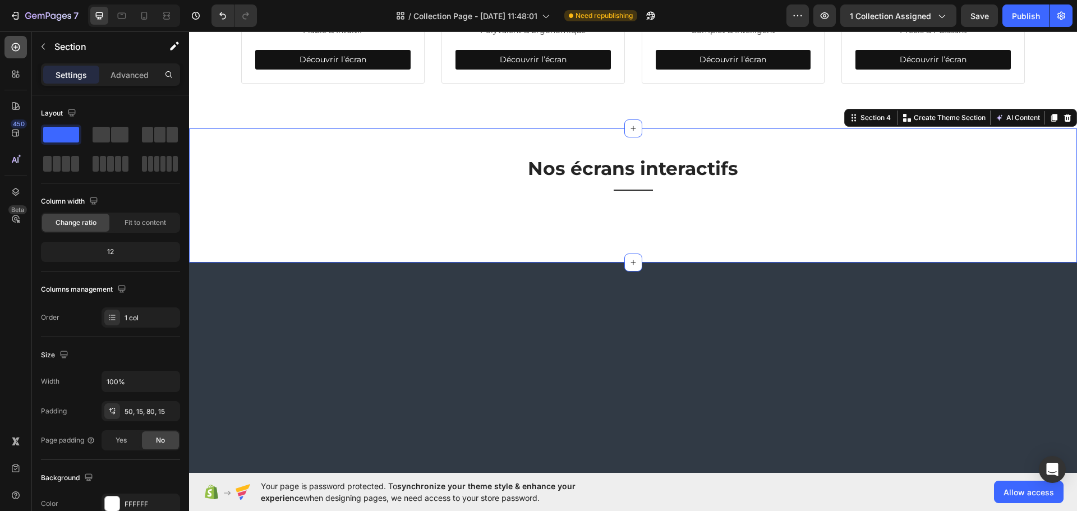
click at [11, 52] on icon at bounding box center [15, 47] width 11 height 11
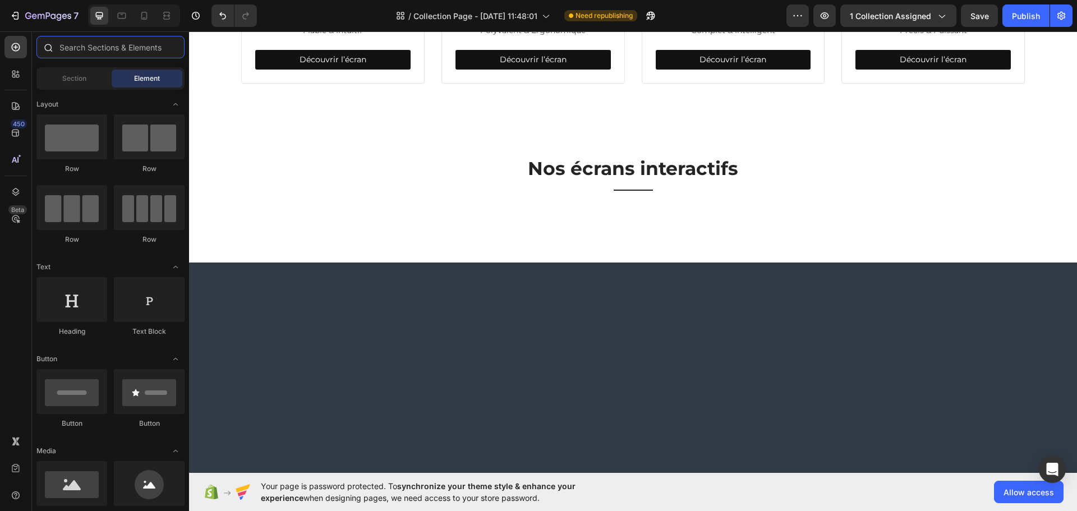
click at [103, 50] on input "text" at bounding box center [110, 47] width 148 height 22
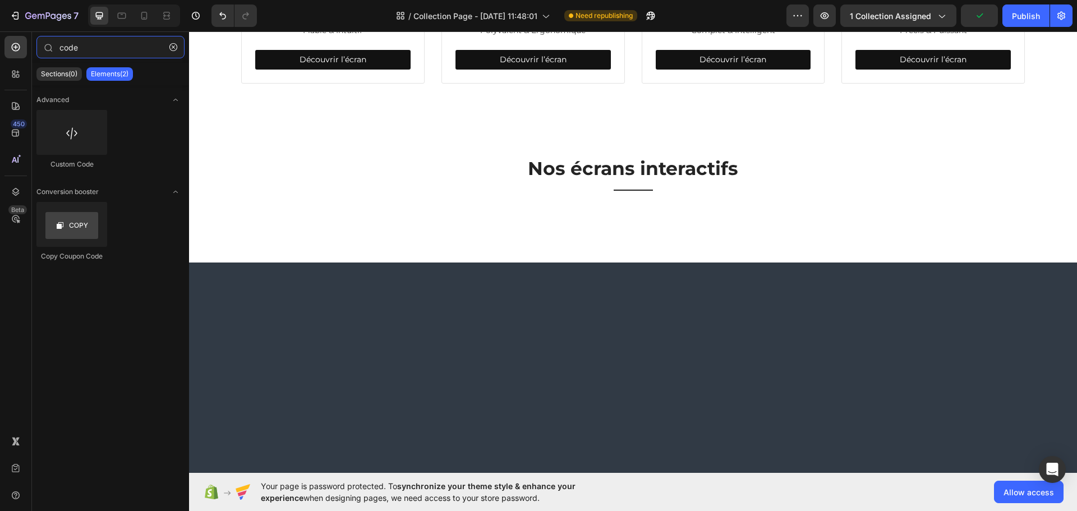
type input "code"
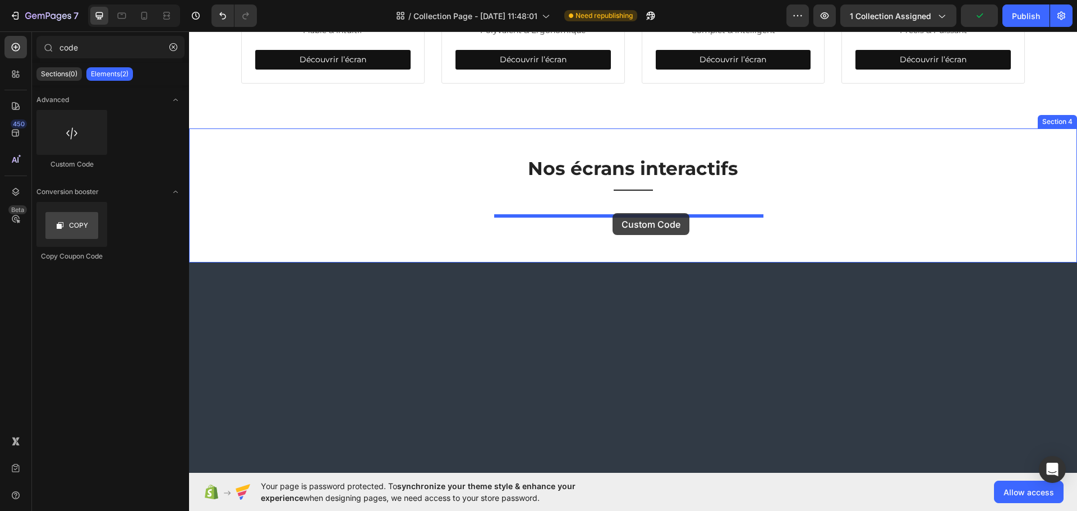
drag, startPoint x: 313, startPoint y: 161, endPoint x: 611, endPoint y: 212, distance: 302.3
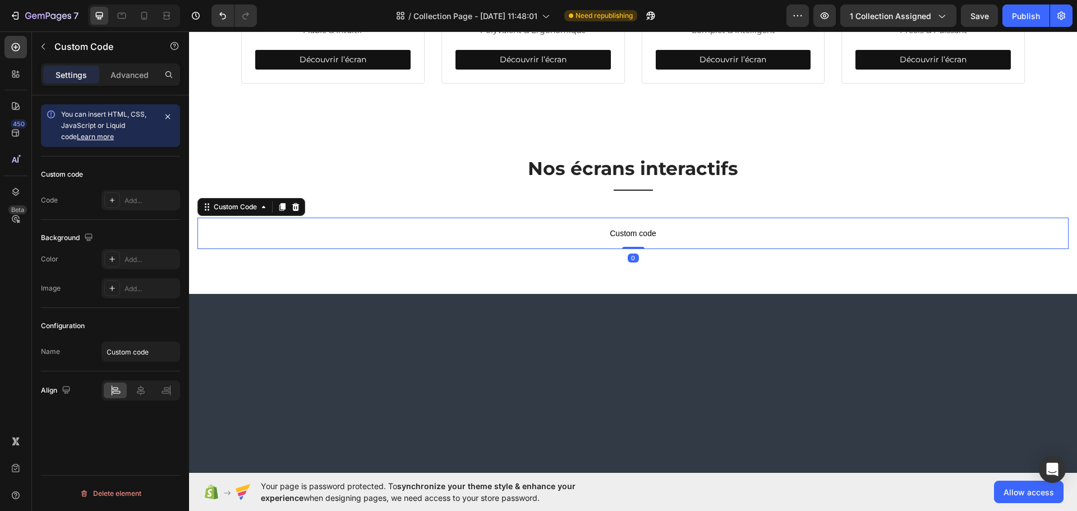
click at [511, 231] on span "Custom code" at bounding box center [633, 233] width 871 height 13
click at [105, 70] on div "Advanced" at bounding box center [130, 75] width 56 height 18
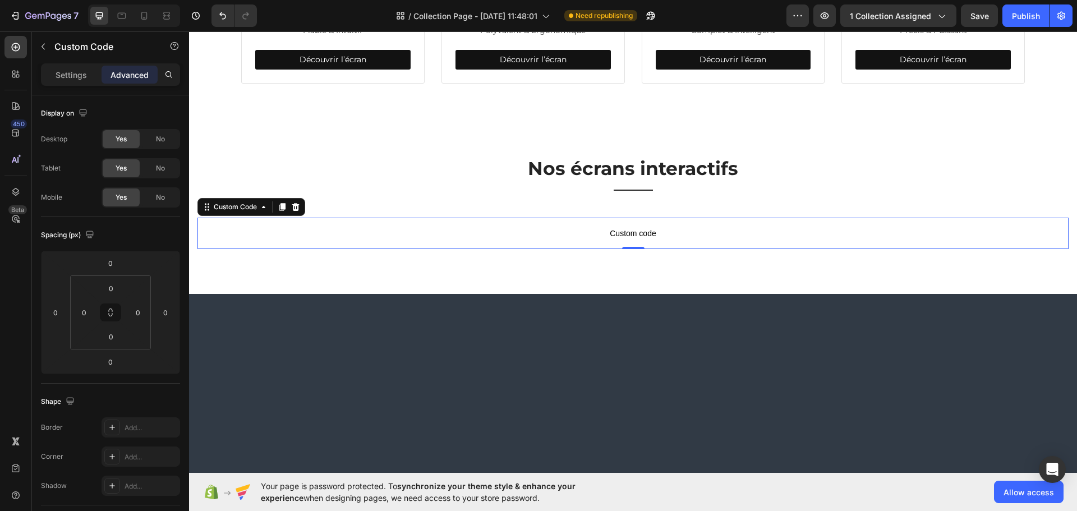
click at [376, 230] on span "Custom code" at bounding box center [633, 233] width 871 height 13
click at [477, 238] on span "Custom code" at bounding box center [633, 233] width 871 height 13
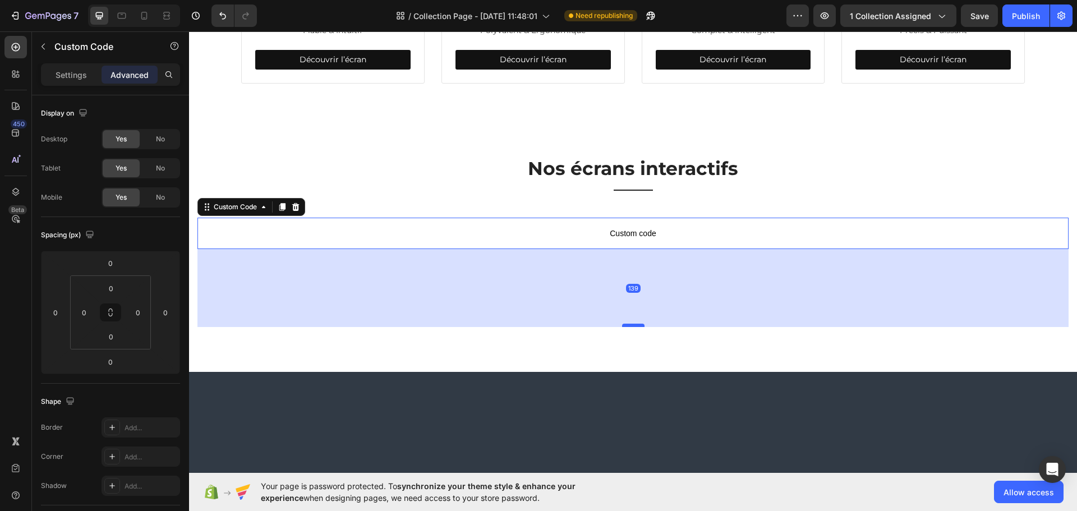
drag, startPoint x: 631, startPoint y: 246, endPoint x: 637, endPoint y: 330, distance: 84.4
click at [637, 327] on div at bounding box center [633, 325] width 22 height 3
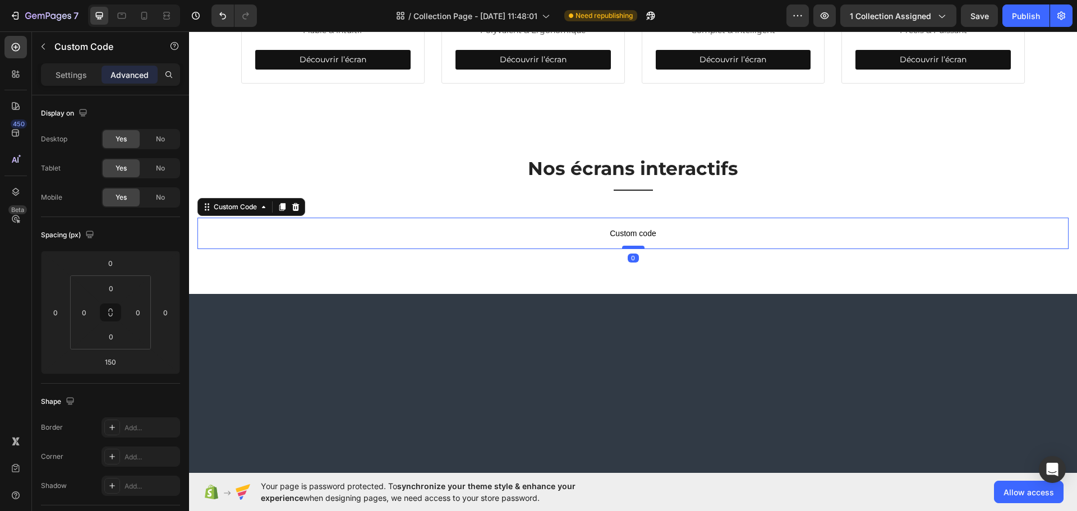
drag, startPoint x: 637, startPoint y: 330, endPoint x: 635, endPoint y: 246, distance: 84.2
click at [635, 246] on div at bounding box center [633, 247] width 22 height 3
type input "0"
click at [75, 76] on p "Settings" at bounding box center [71, 75] width 31 height 12
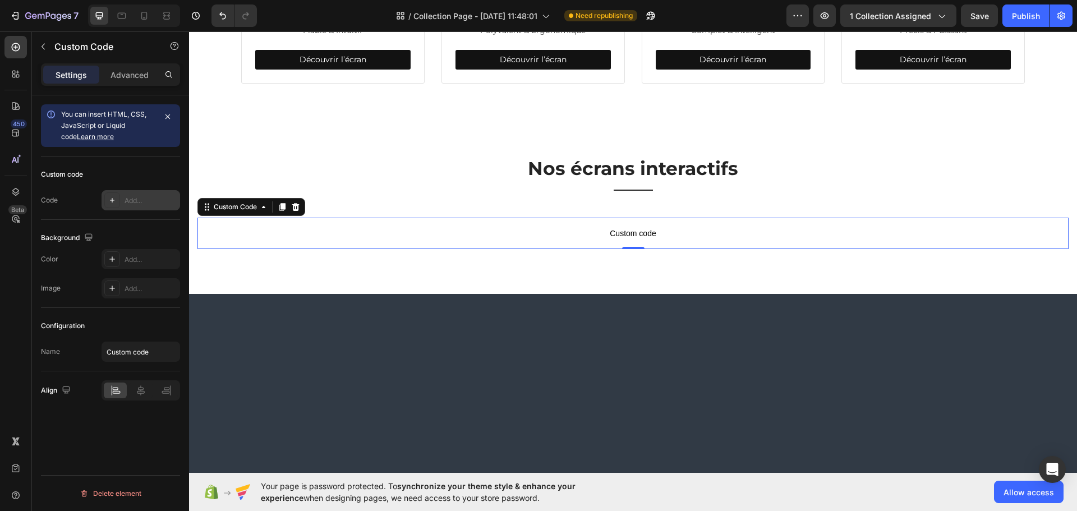
click at [154, 201] on div "Add..." at bounding box center [151, 201] width 53 height 10
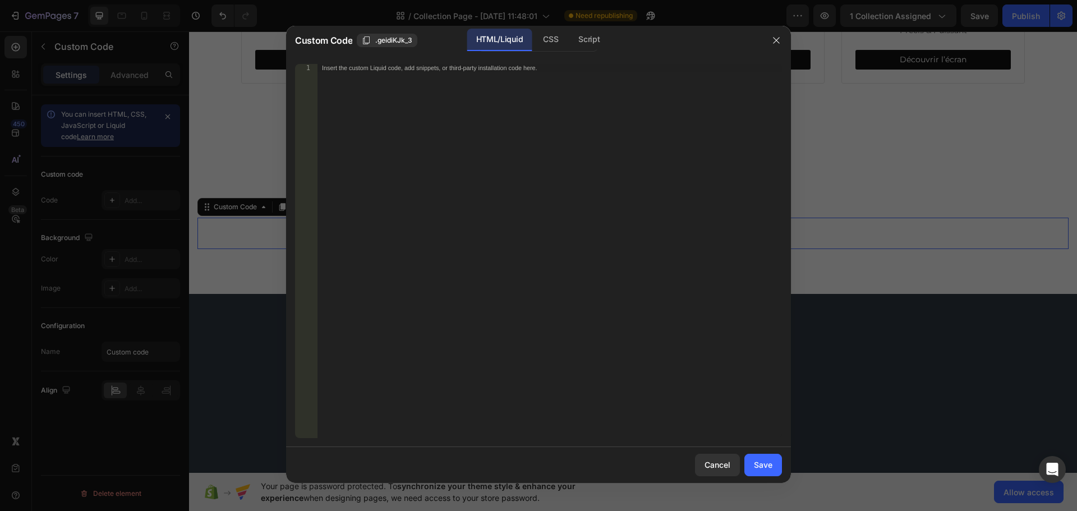
click at [527, 222] on div "Insert the custom Liquid code, add snippets, or third-party installation code h…" at bounding box center [550, 259] width 465 height 390
paste textarea "</html>"
type textarea "</html>"
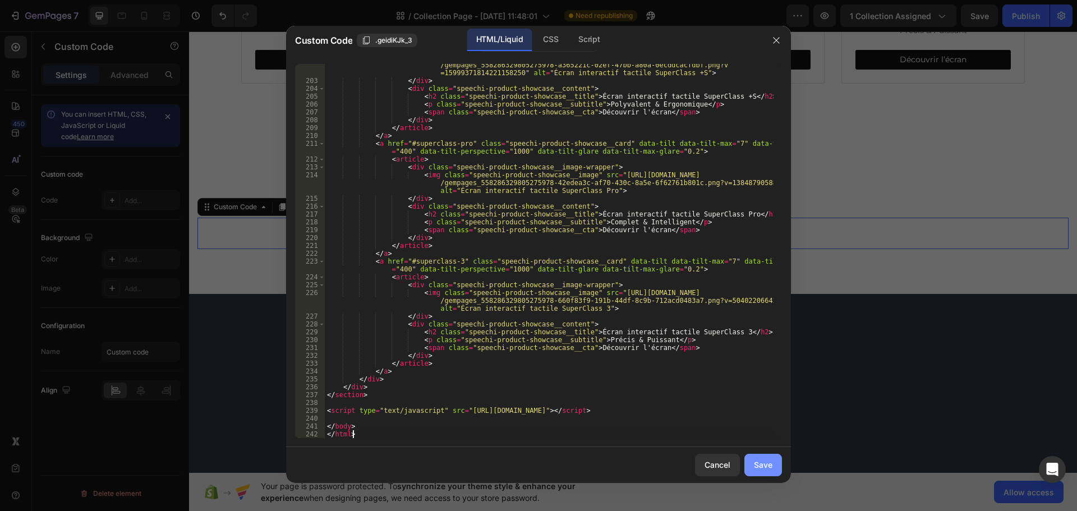
click at [761, 469] on div "Save" at bounding box center [763, 465] width 19 height 12
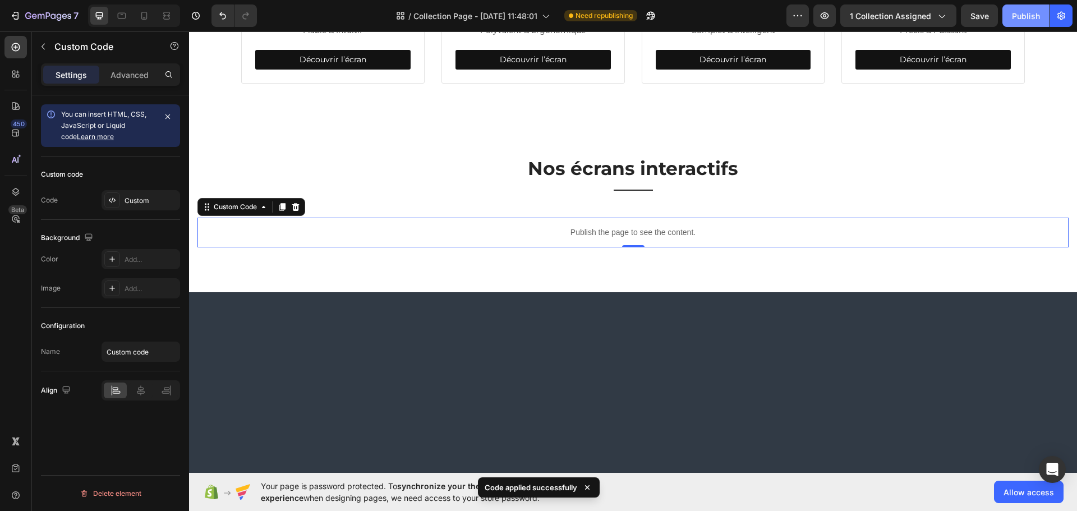
click at [1008, 16] on button "Publish" at bounding box center [1026, 15] width 47 height 22
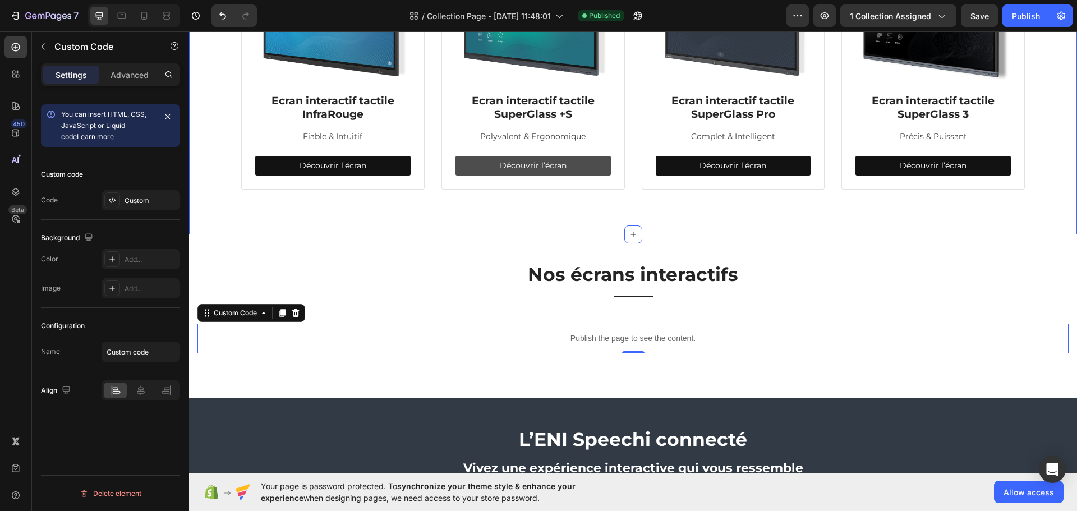
scroll to position [422, 0]
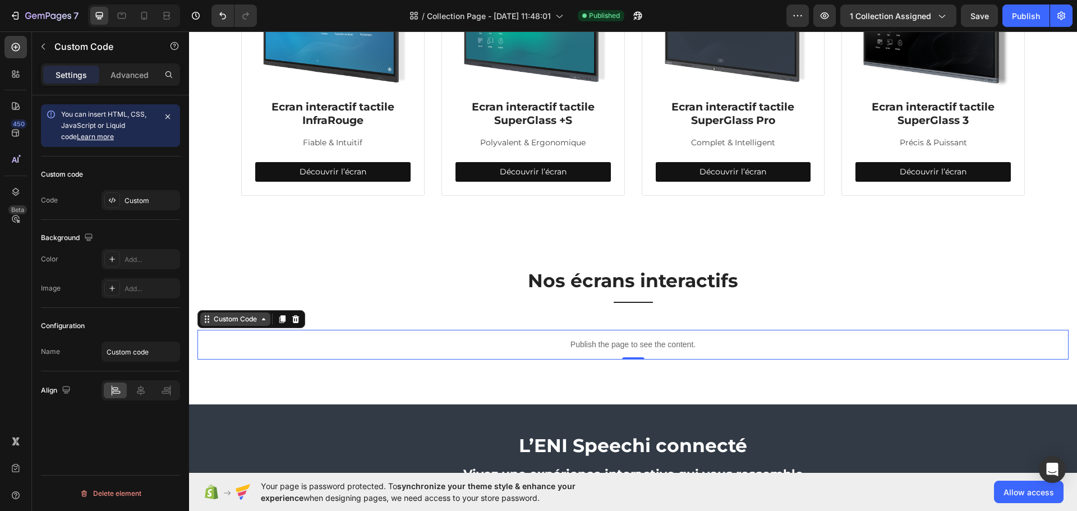
click at [239, 324] on div "Custom Code" at bounding box center [235, 319] width 70 height 13
click at [240, 323] on div "Custom Code" at bounding box center [236, 319] width 48 height 10
click at [148, 205] on div "Custom" at bounding box center [151, 201] width 53 height 10
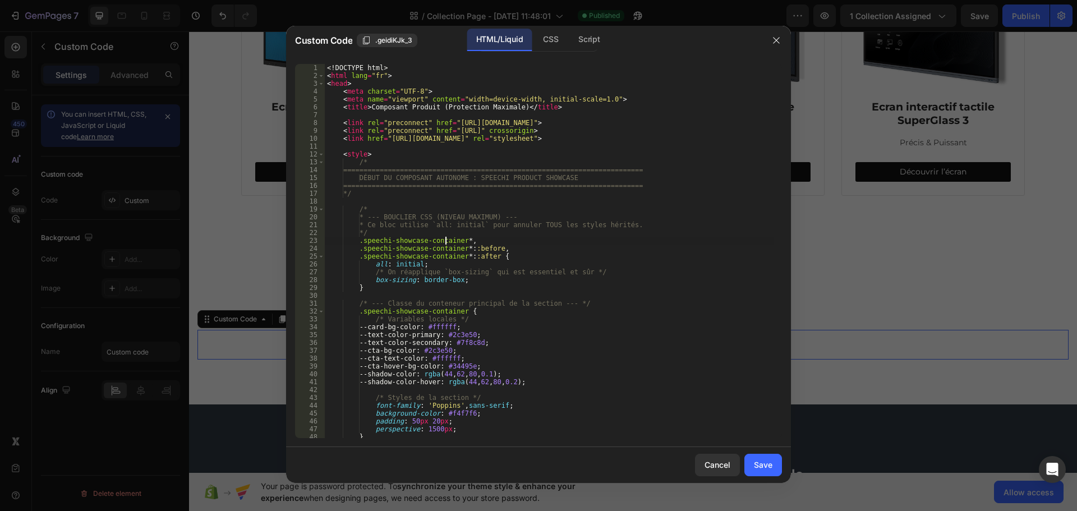
click at [446, 244] on div "<! DOCTYPE html > < html lang = "fr" > < head > < meta charset = "UTF-8" > < me…" at bounding box center [549, 259] width 449 height 390
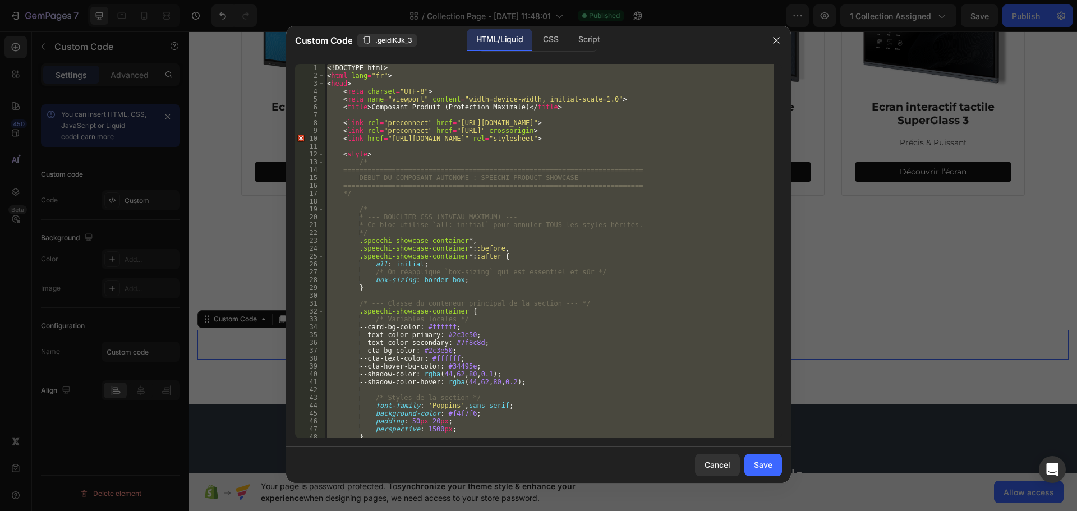
paste textarea
type textarea "</html>"
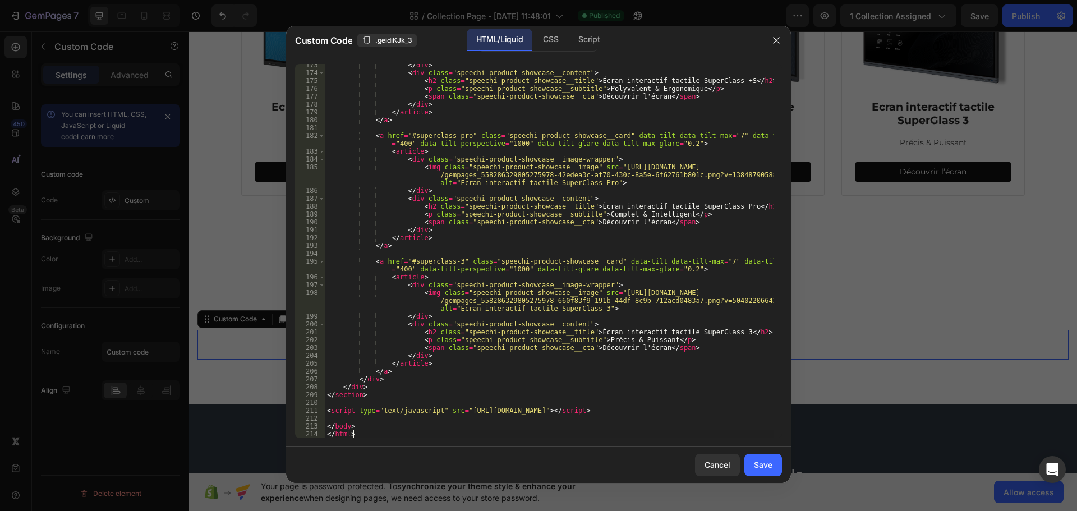
scroll to position [1401, 0]
click at [762, 469] on div "Save" at bounding box center [763, 465] width 19 height 12
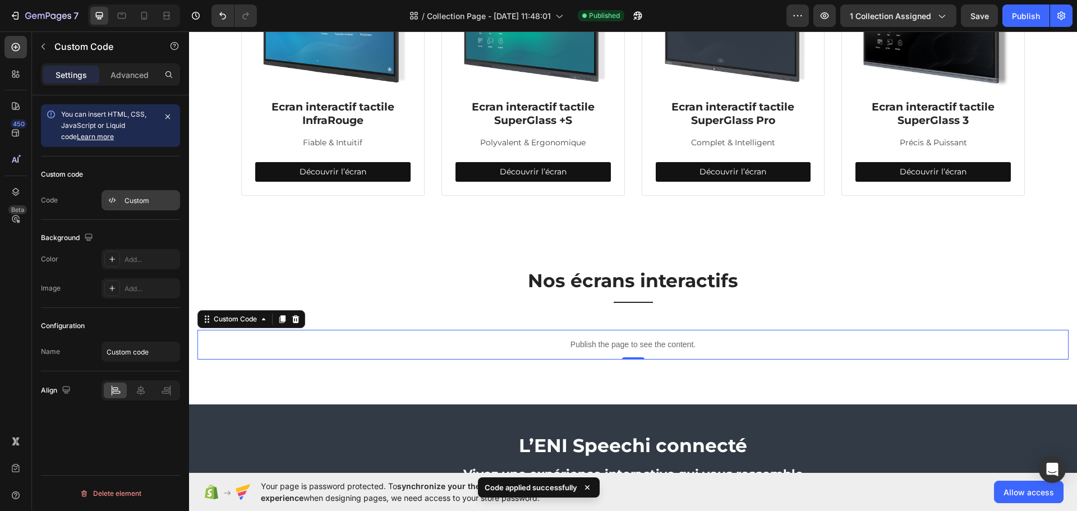
click at [136, 209] on div "Custom" at bounding box center [141, 200] width 79 height 20
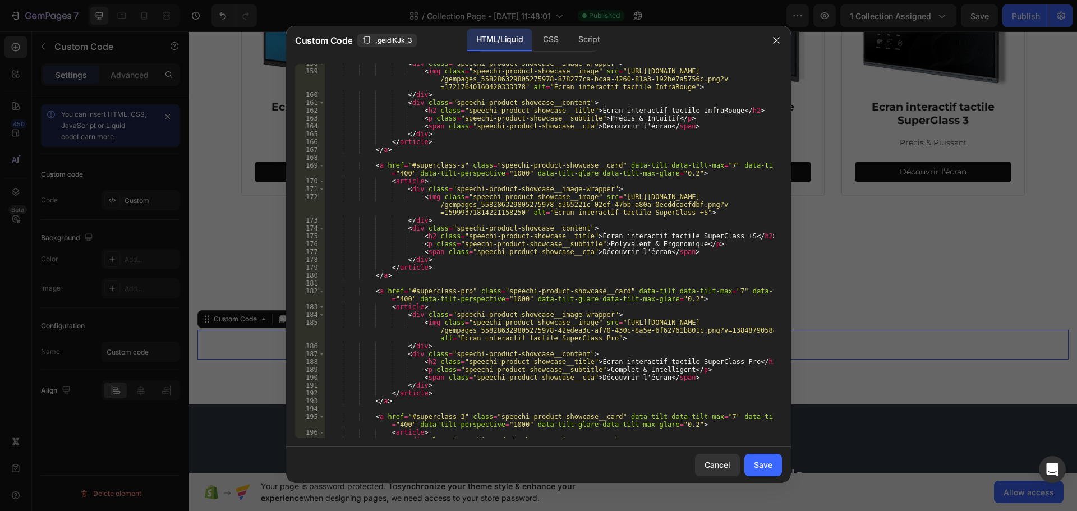
scroll to position [1145, 0]
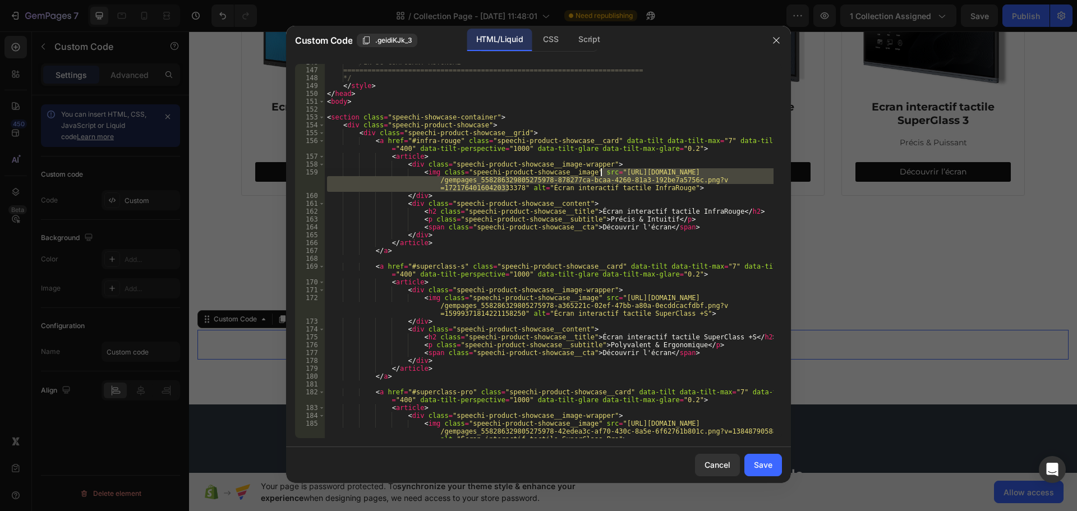
drag, startPoint x: 508, startPoint y: 187, endPoint x: 603, endPoint y: 175, distance: 95.1
click at [603, 175] on div "FIN DU COMPOSANT AUTONOME =====================================================…" at bounding box center [549, 261] width 449 height 406
paste textarea "[DOMAIN_NAME][URL]"
type textarea "<img class="speechi-product-showcase__image" src="[URL][DOMAIN_NAME]" alt="Écra…"
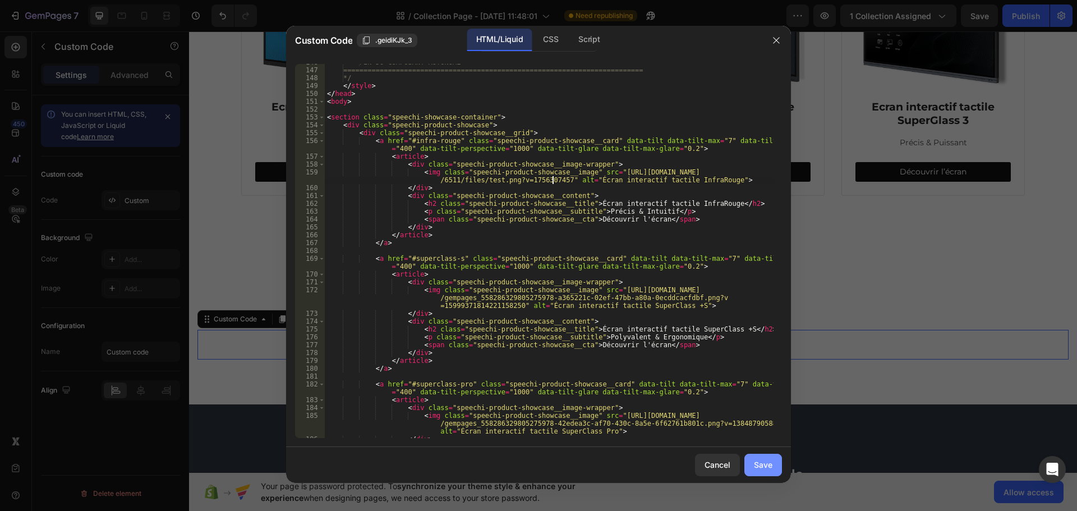
click at [761, 461] on div "Save" at bounding box center [763, 465] width 19 height 12
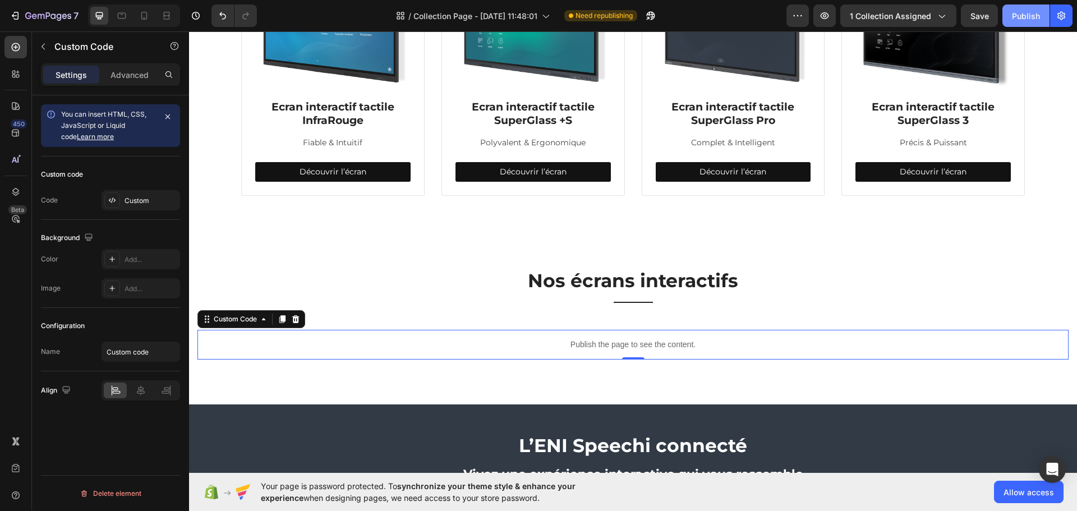
click at [1035, 17] on div "Publish" at bounding box center [1026, 16] width 28 height 12
click at [135, 198] on div "Custom" at bounding box center [151, 201] width 53 height 10
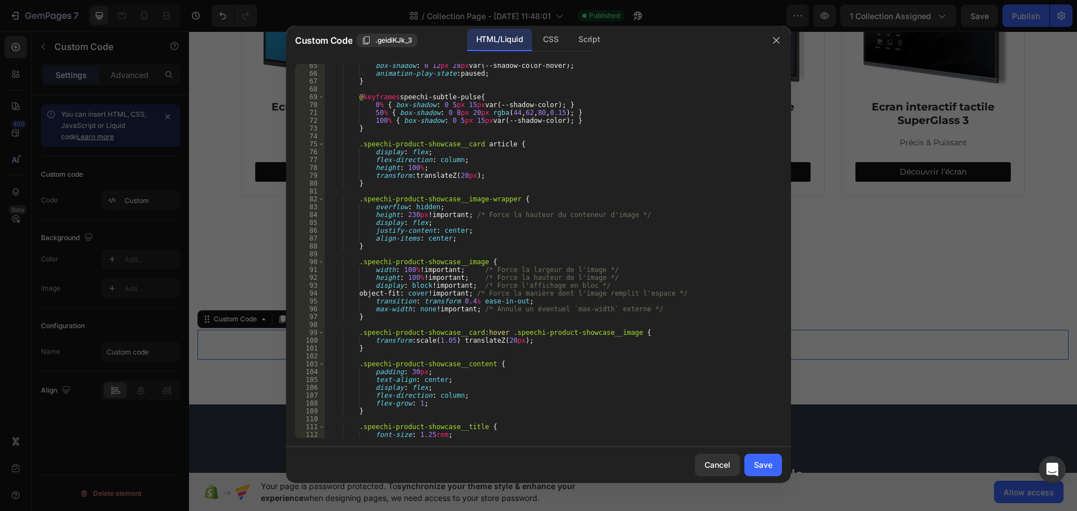
scroll to position [572, 0]
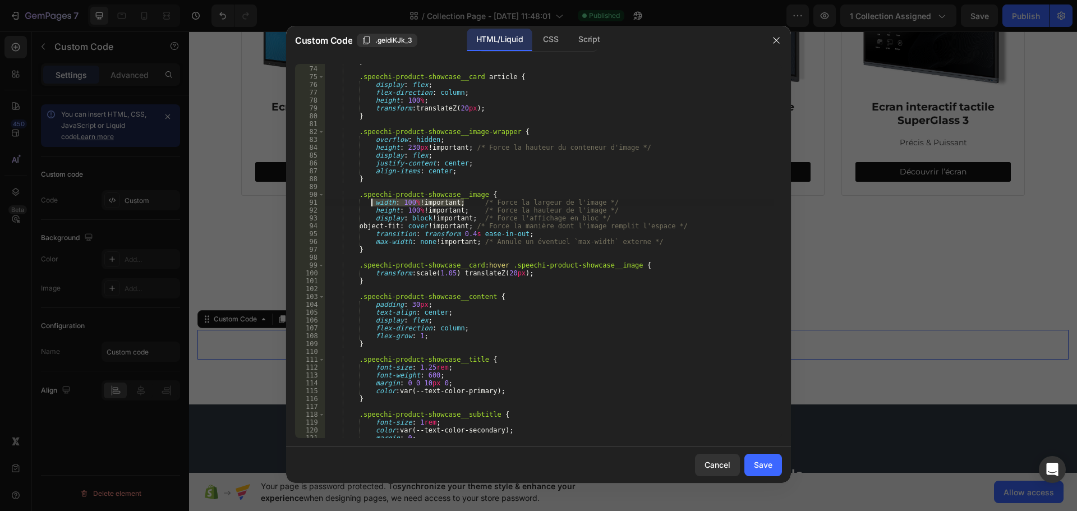
drag, startPoint x: 465, startPoint y: 205, endPoint x: 368, endPoint y: 201, distance: 97.7
click at [368, 201] on div "} .speechi-product-showcase__card article { display : flex ; flex-direction : c…" at bounding box center [549, 252] width 449 height 390
type textarea ".speechi-product-showcase__image { /* Force la largeur de l'image */"
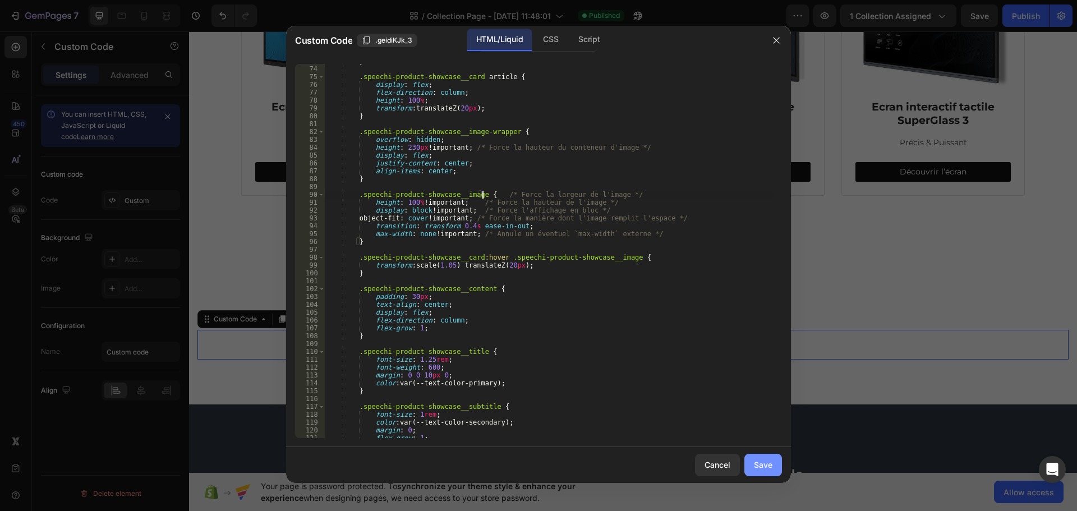
click at [768, 461] on div "Save" at bounding box center [763, 465] width 19 height 12
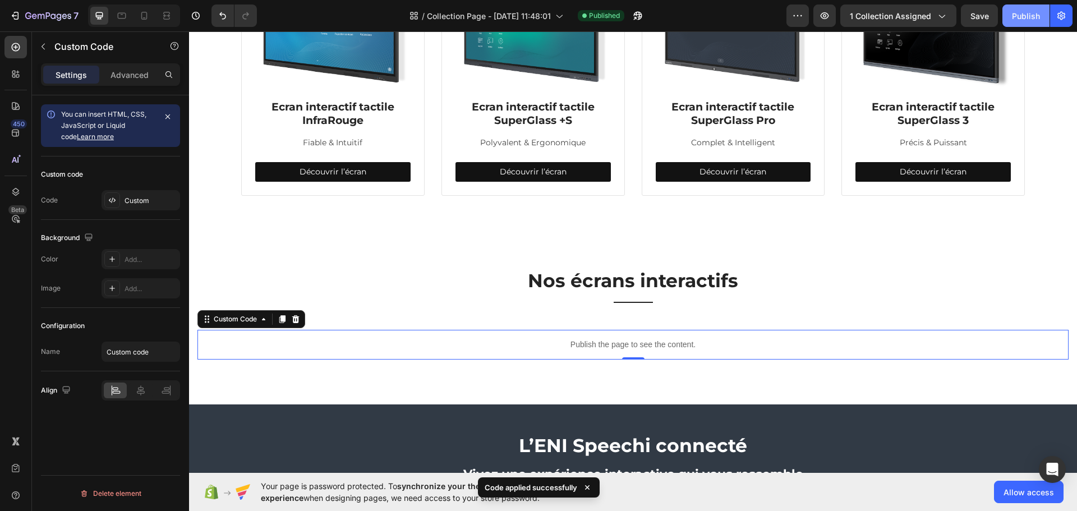
click at [1007, 15] on button "Publish" at bounding box center [1026, 15] width 47 height 22
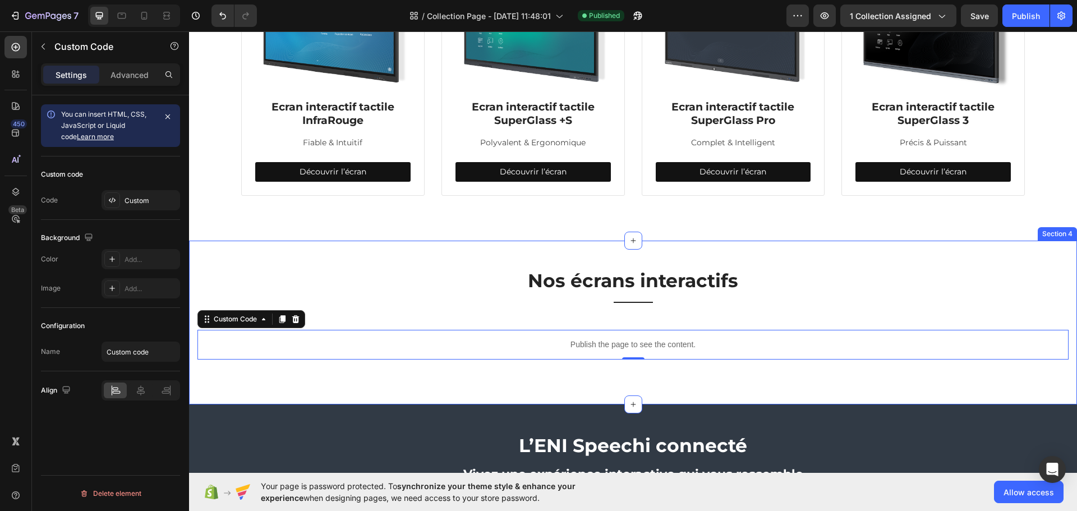
click at [452, 301] on div "Nos écrans interactifs Heading Title Line Row Publish the page to see the conte…" at bounding box center [633, 314] width 871 height 91
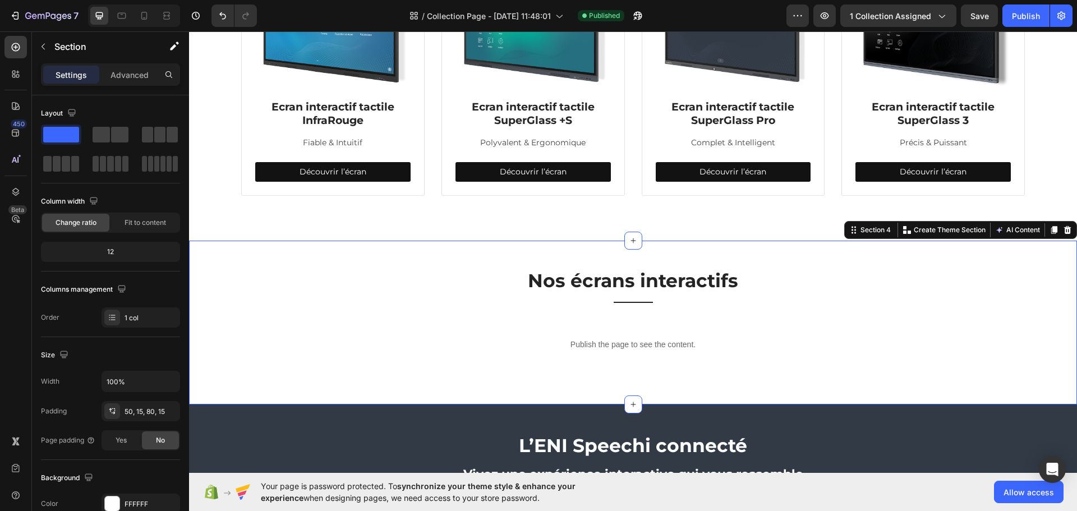
click at [475, 272] on div "Nos écrans interactifs Heading Title Line Row Publish the page to see the conte…" at bounding box center [633, 314] width 871 height 91
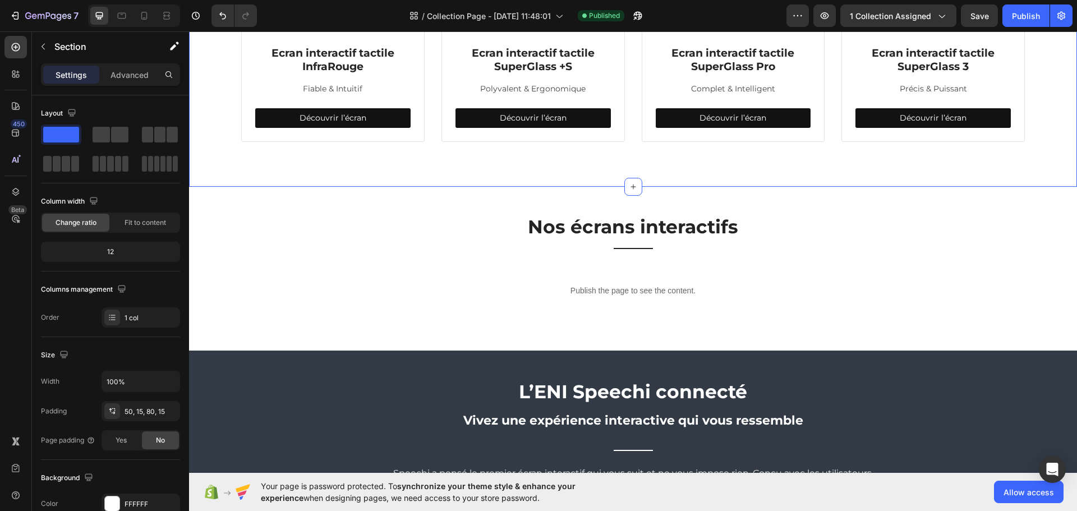
scroll to position [478, 0]
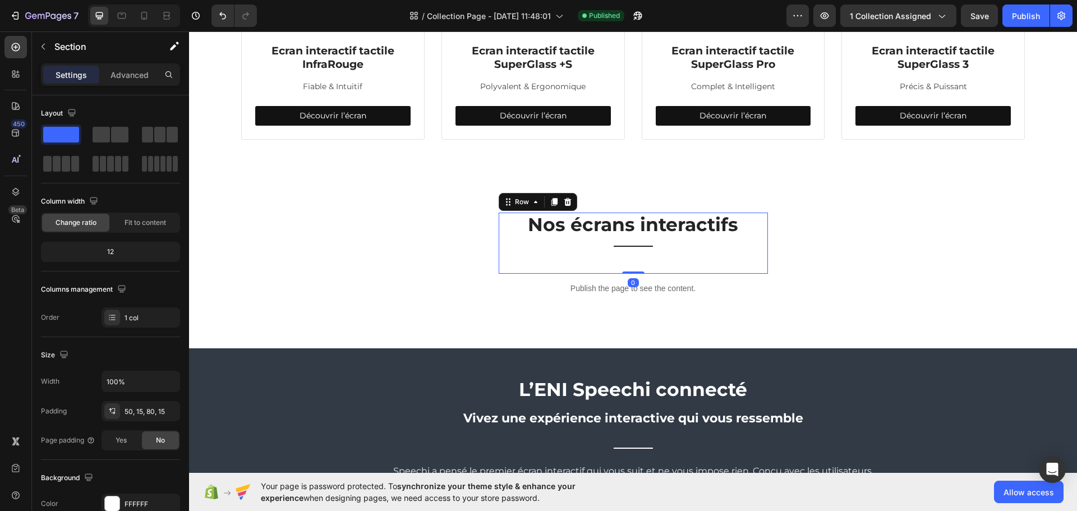
click at [613, 265] on div "Nos écrans interactifs Heading Title Line Row 0" at bounding box center [633, 243] width 269 height 61
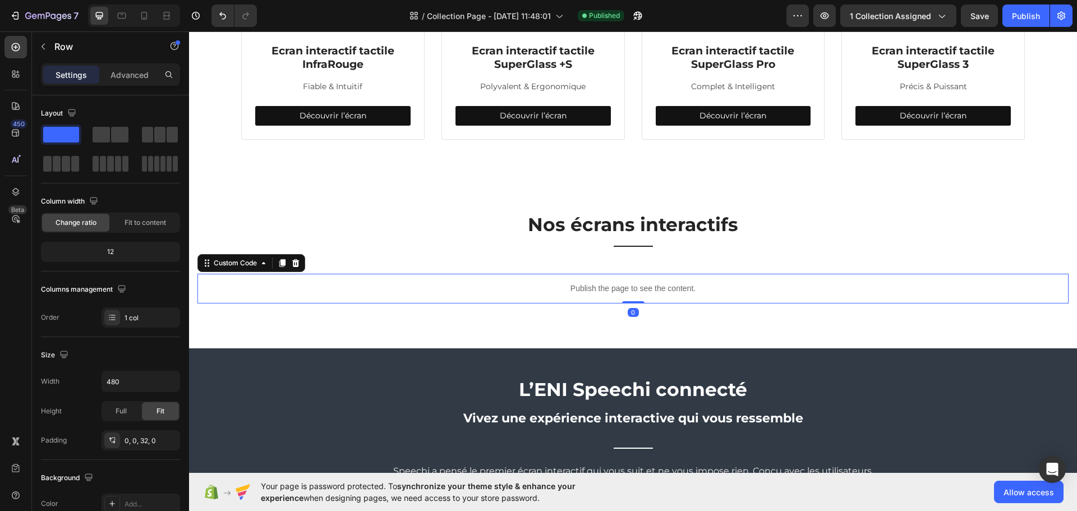
click at [548, 295] on div "Publish the page to see the content." at bounding box center [633, 289] width 871 height 30
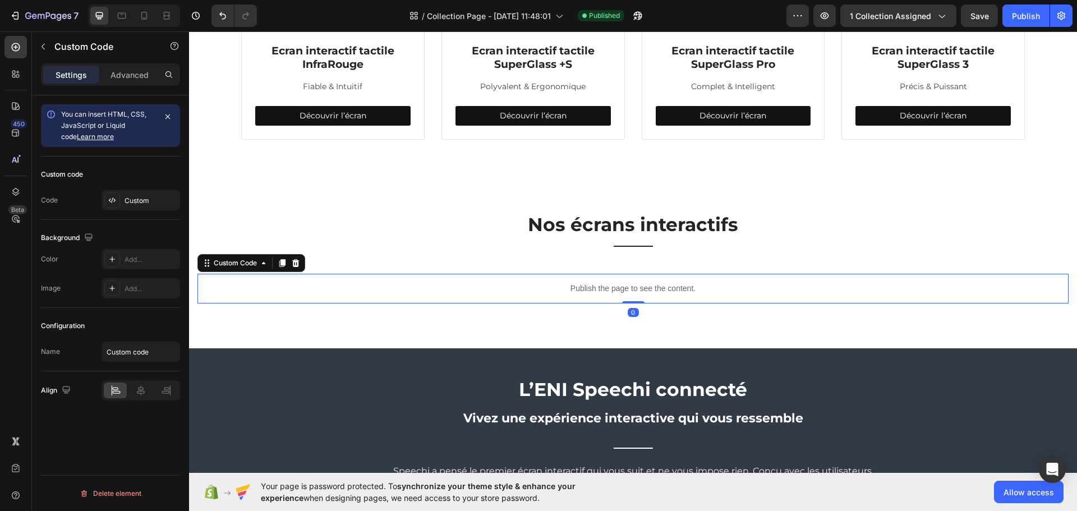
click at [548, 295] on div "Publish the page to see the content." at bounding box center [633, 289] width 871 height 30
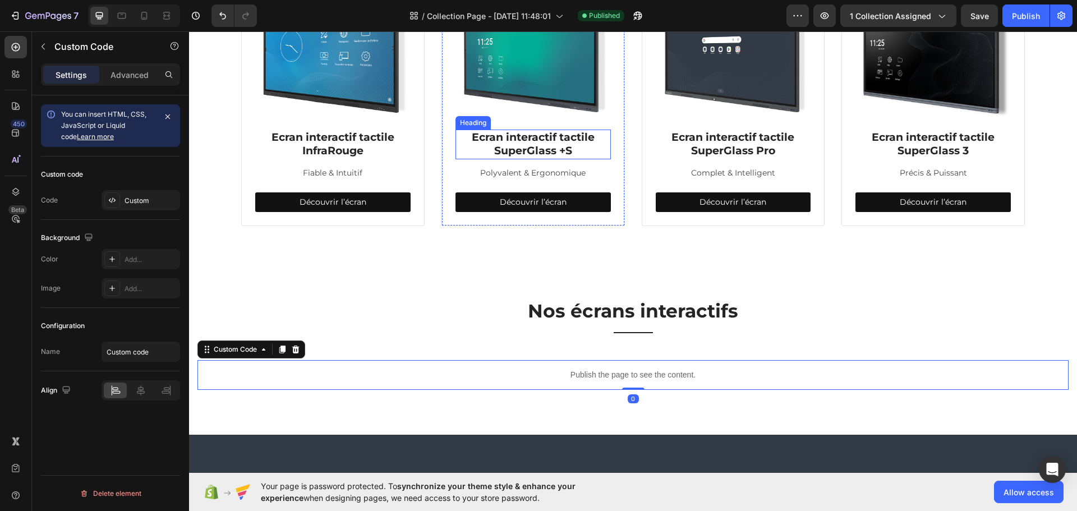
scroll to position [254, 0]
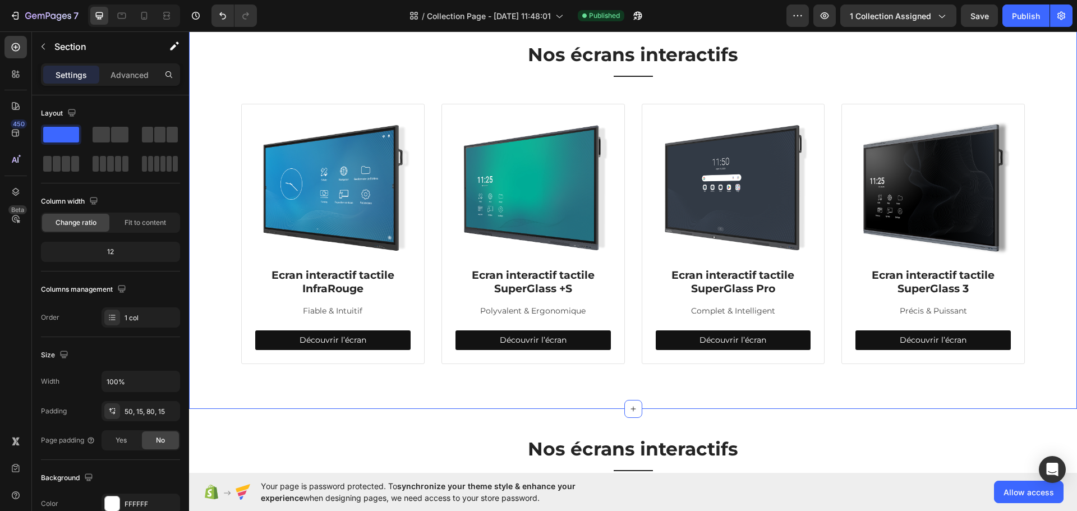
click at [442, 100] on div "Nos écrans interactifs Heading Title Line Row Image Ecran interactif tactile In…" at bounding box center [633, 204] width 871 height 322
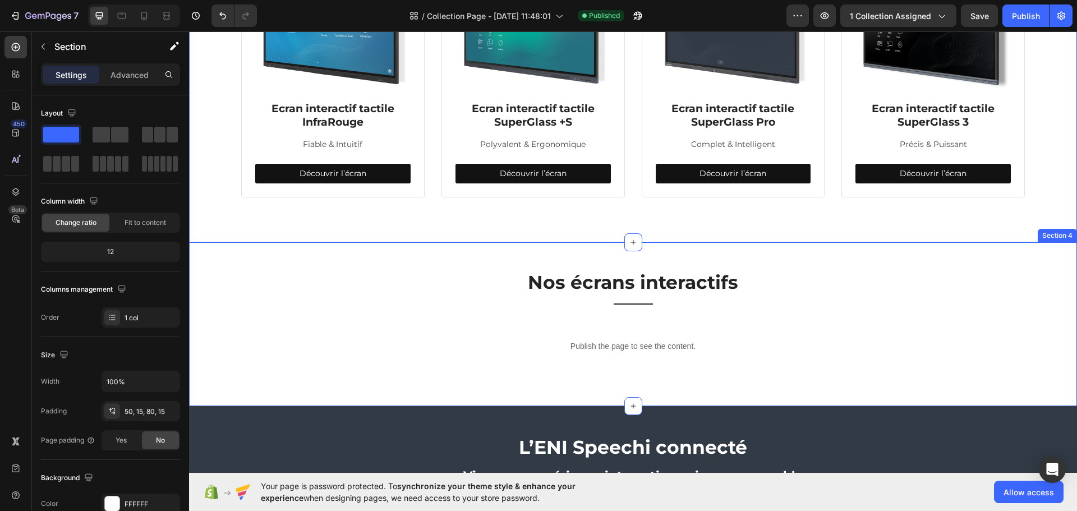
scroll to position [422, 0]
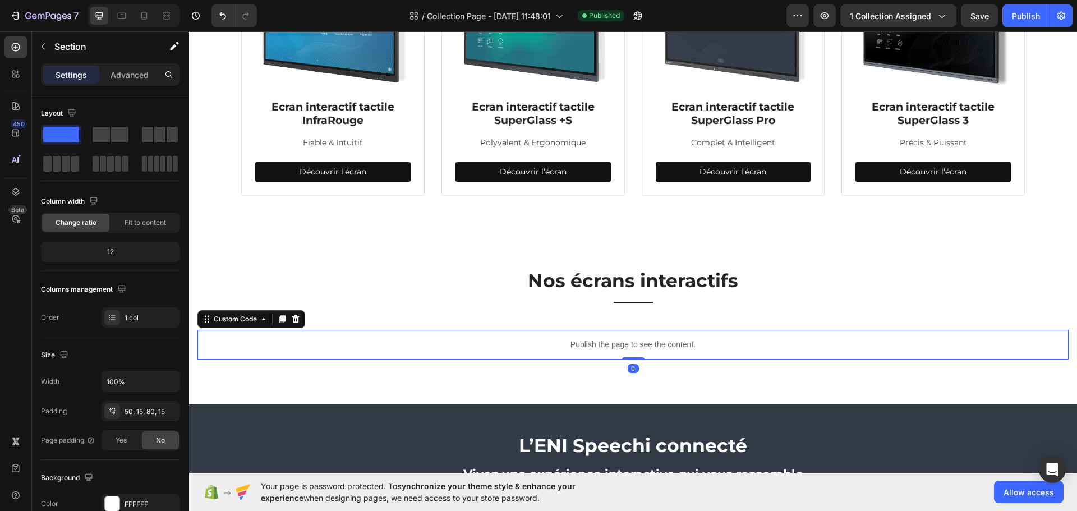
click at [481, 339] on p "Publish the page to see the content." at bounding box center [633, 345] width 871 height 12
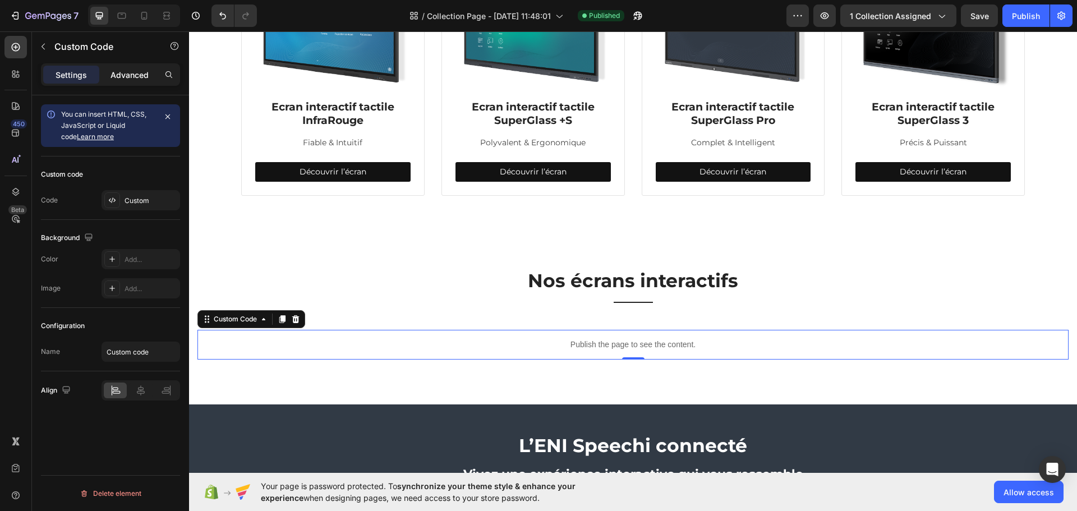
click at [145, 79] on p "Advanced" at bounding box center [130, 75] width 38 height 12
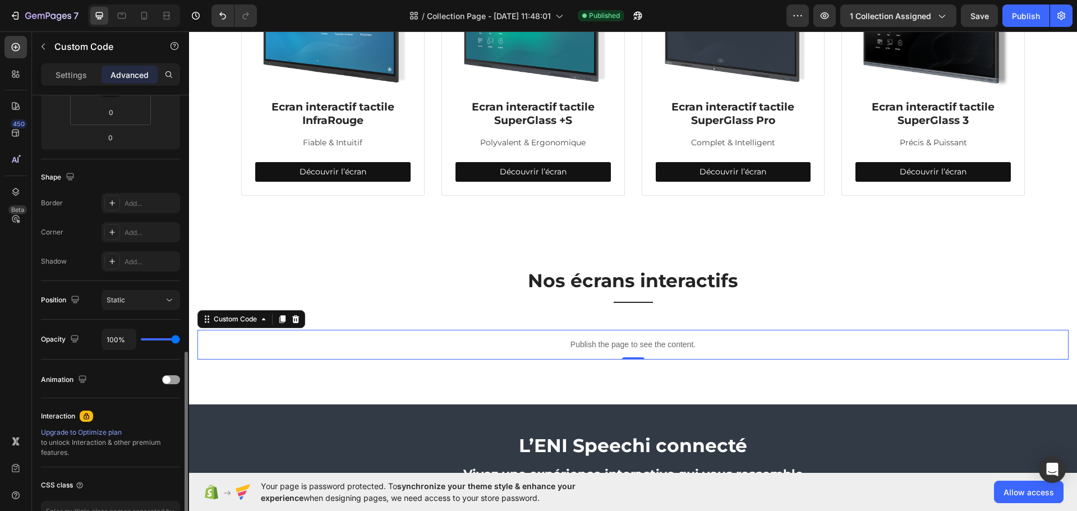
scroll to position [301, 0]
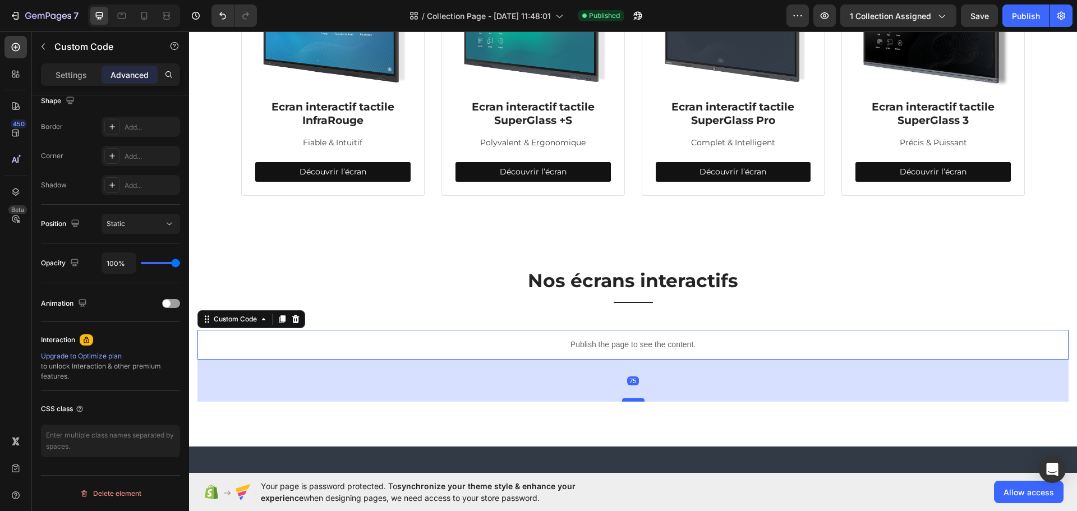
drag, startPoint x: 631, startPoint y: 356, endPoint x: 632, endPoint y: 398, distance: 42.1
click at [632, 398] on div at bounding box center [633, 399] width 22 height 3
click at [581, 335] on div "Publish the page to see the content." at bounding box center [633, 345] width 871 height 30
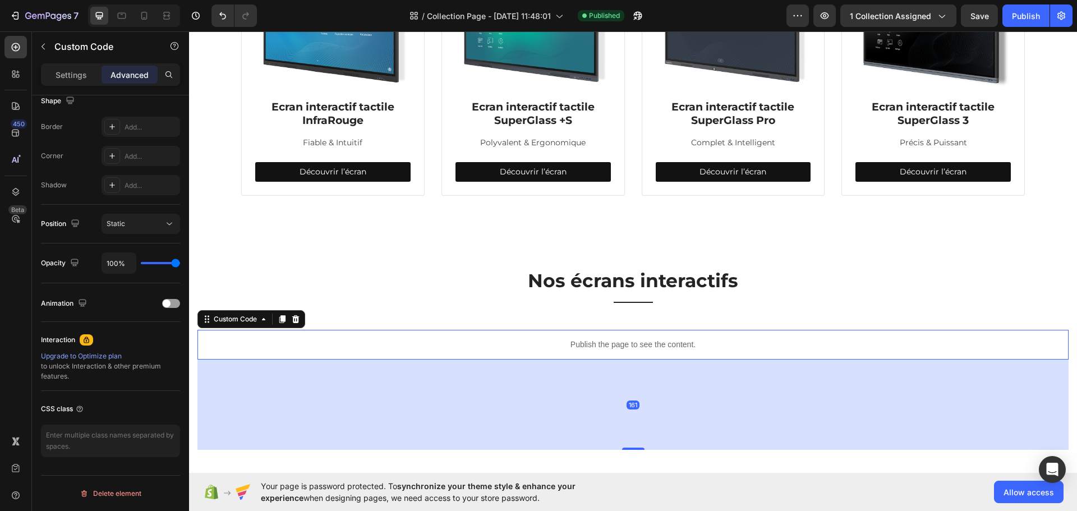
drag, startPoint x: 630, startPoint y: 400, endPoint x: 630, endPoint y: 485, distance: 85.3
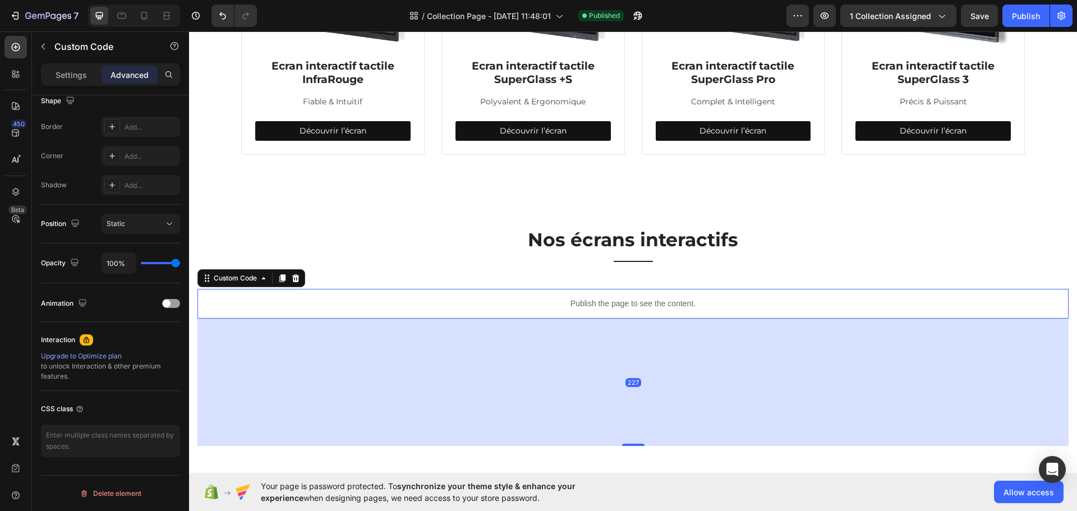
scroll to position [590, 0]
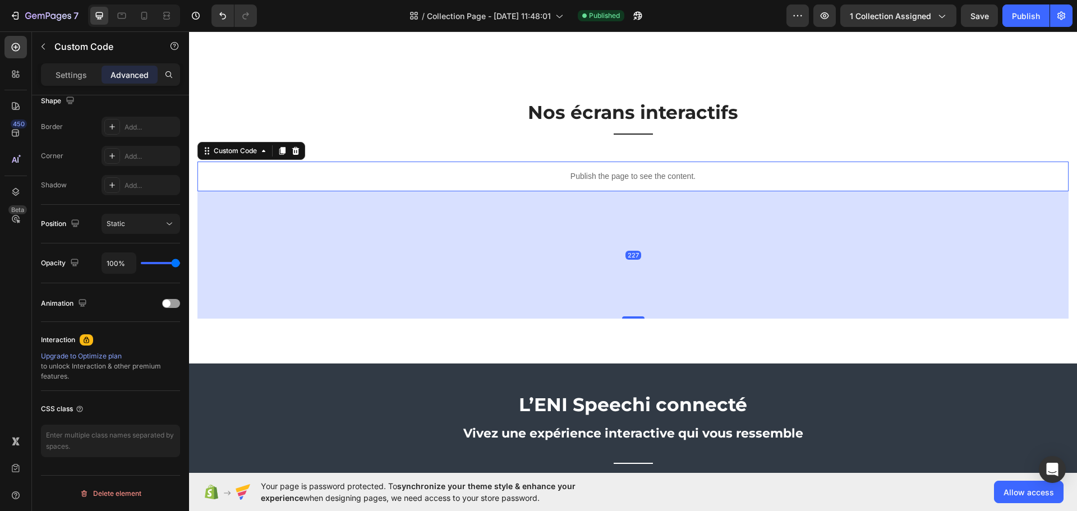
click at [109, 88] on div "Settings Advanced" at bounding box center [110, 79] width 157 height 32
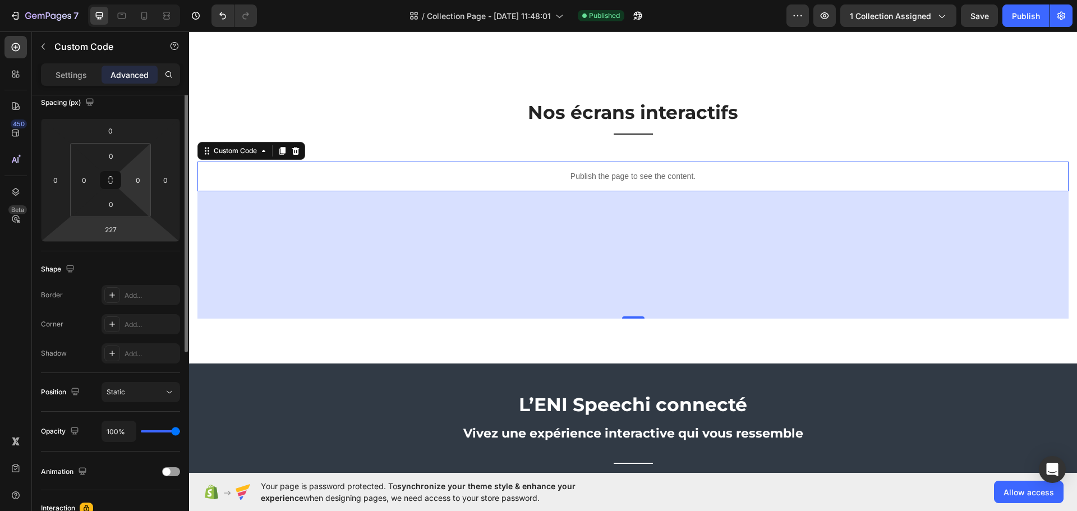
scroll to position [0, 0]
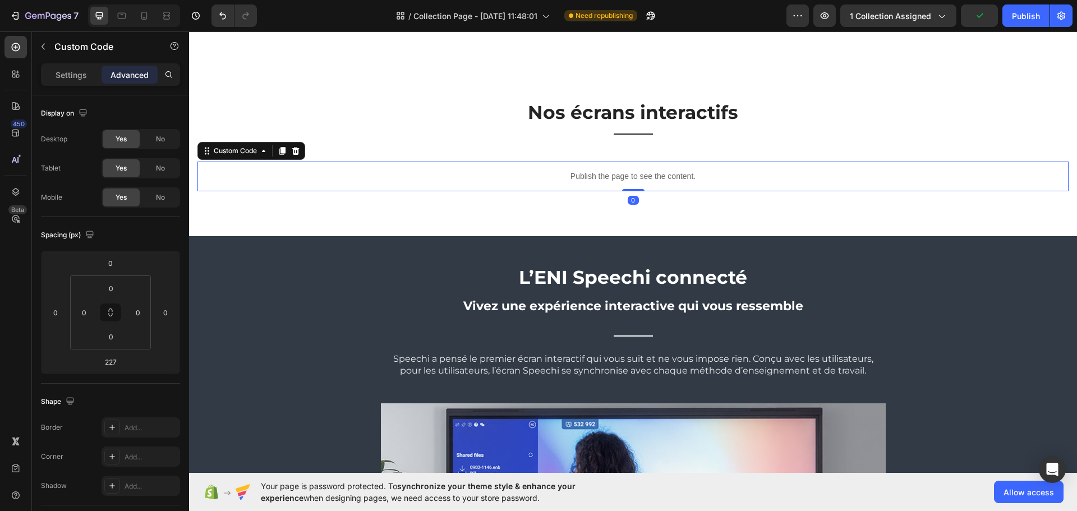
drag, startPoint x: 621, startPoint y: 316, endPoint x: 604, endPoint y: 185, distance: 131.9
click at [604, 185] on div "Publish the page to see the content. Custom Code 0" at bounding box center [633, 177] width 871 height 30
type input "0"
click at [503, 171] on p "Publish the page to see the content." at bounding box center [633, 177] width 871 height 12
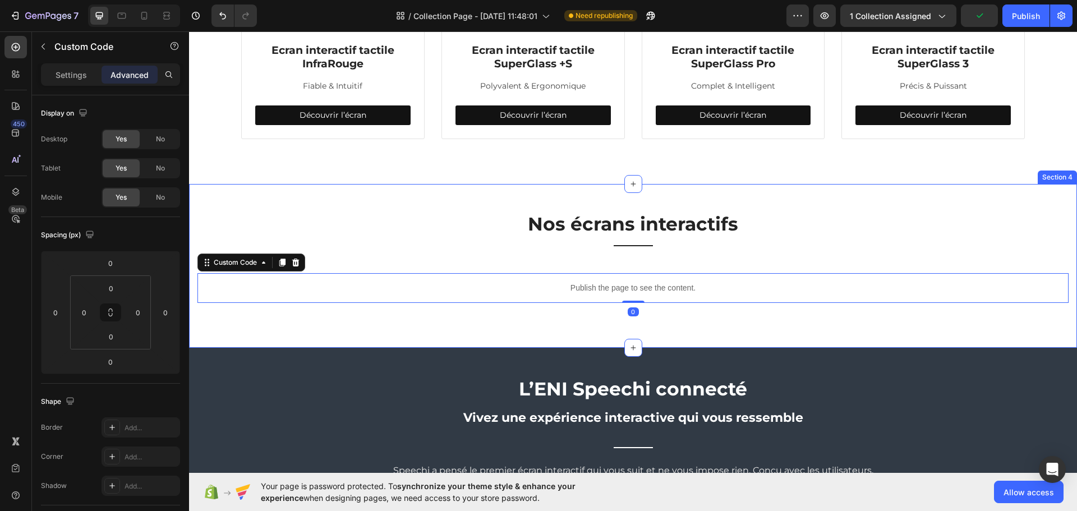
scroll to position [366, 0]
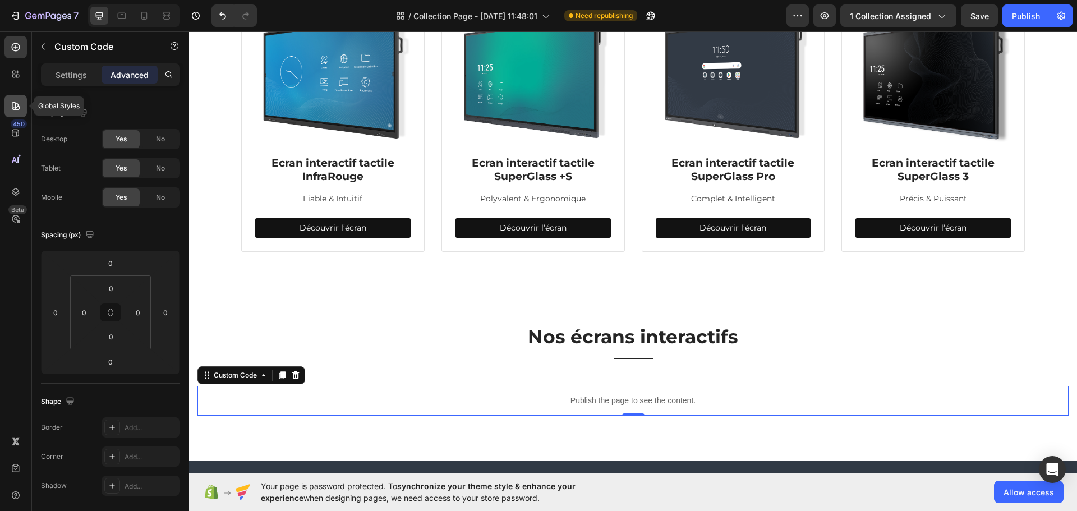
click at [19, 99] on div at bounding box center [15, 106] width 22 height 22
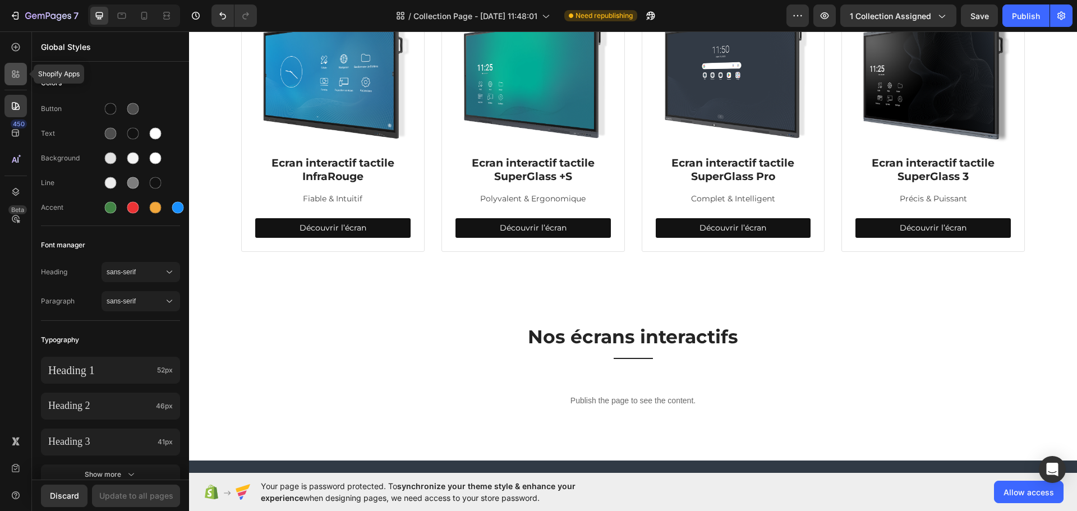
click at [16, 81] on div at bounding box center [15, 74] width 22 height 22
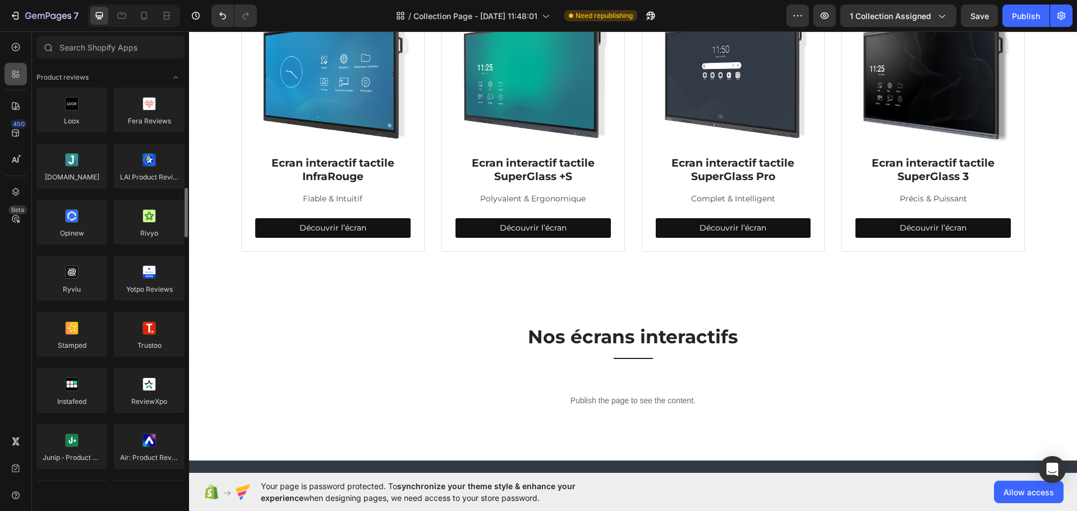
scroll to position [112, 0]
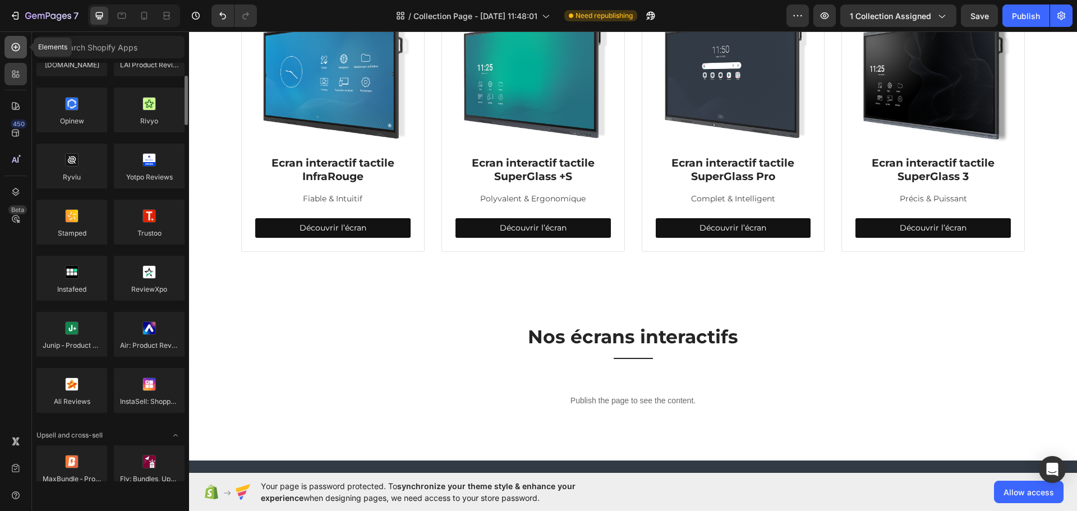
click at [12, 55] on div at bounding box center [15, 47] width 22 height 22
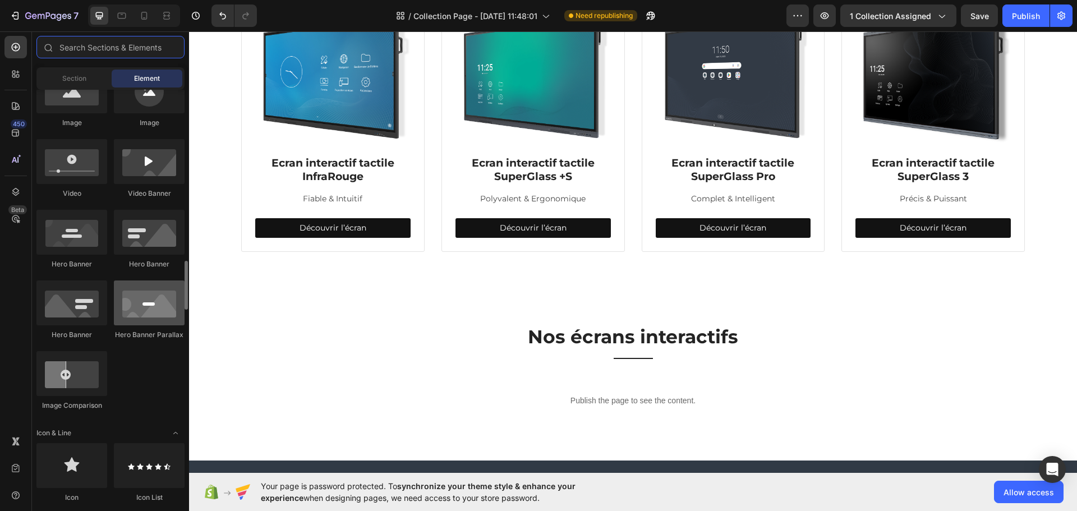
scroll to position [505, 0]
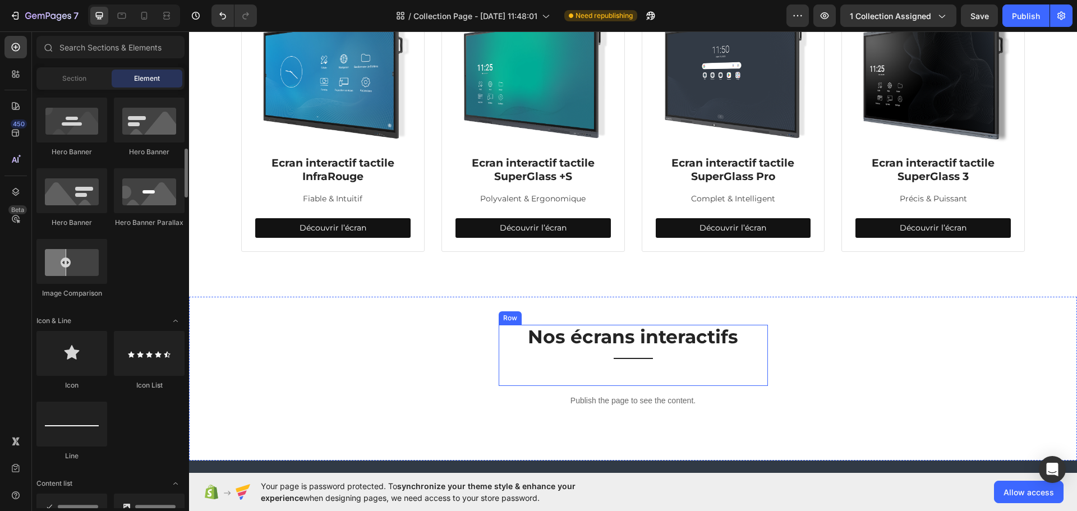
click at [522, 368] on div "Nos écrans interactifs Heading Title Line Row" at bounding box center [633, 355] width 269 height 61
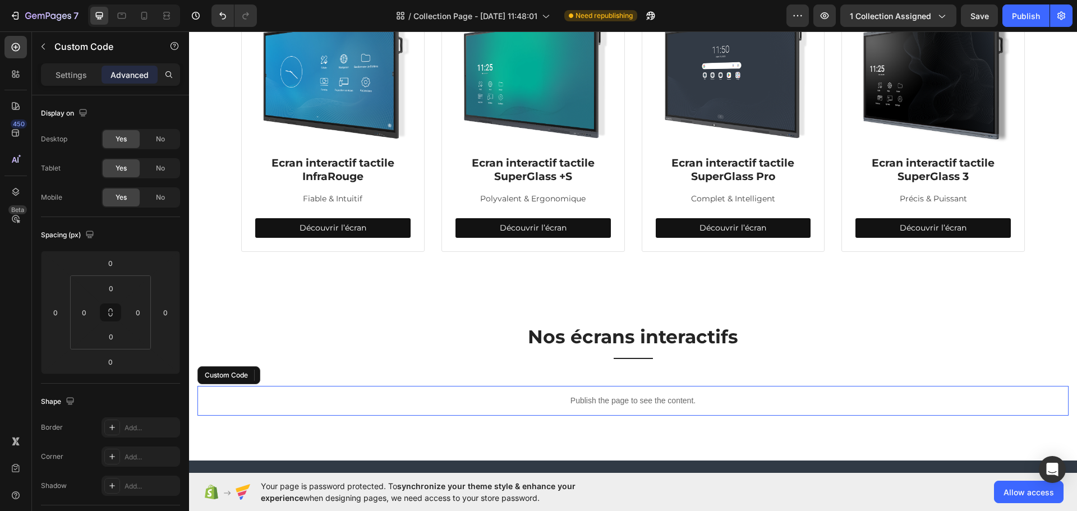
click at [423, 387] on div "Publish the page to see the content." at bounding box center [633, 401] width 871 height 30
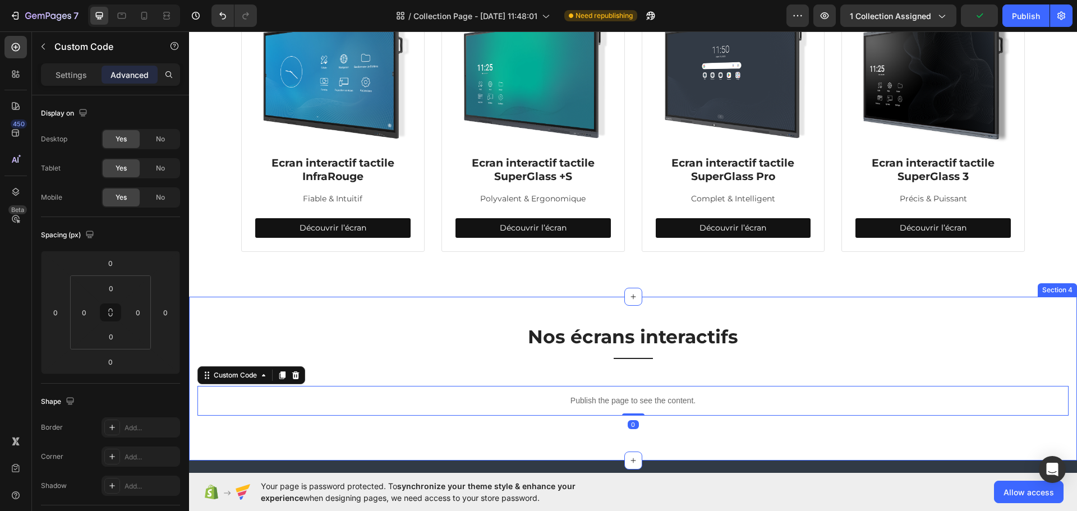
click at [402, 327] on div "Nos écrans interactifs Heading Title Line Row Publish the page to see the conte…" at bounding box center [633, 370] width 871 height 91
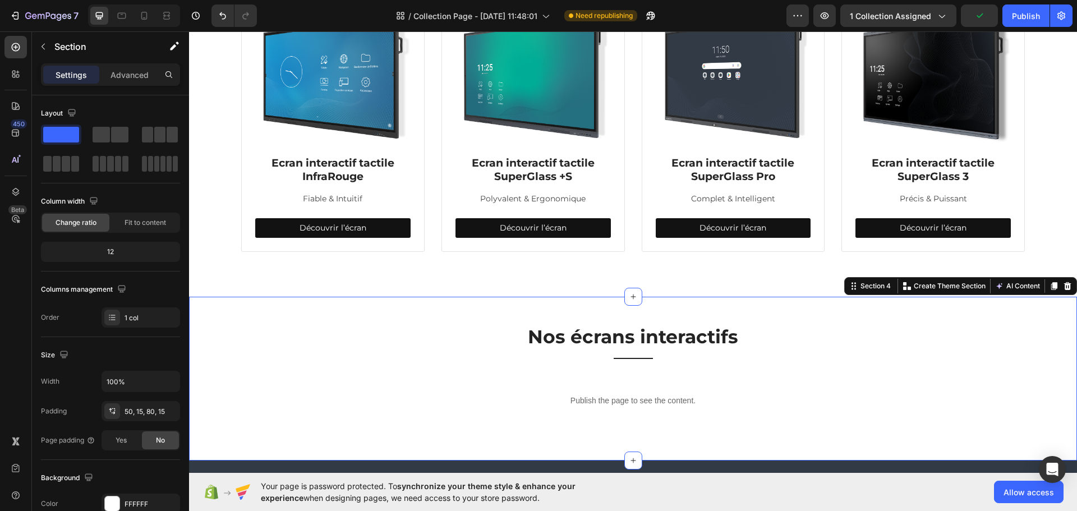
click at [394, 337] on div "Nos écrans interactifs Heading Title Line Row Publish the page to see the conte…" at bounding box center [633, 370] width 871 height 91
click at [145, 320] on div "1 col" at bounding box center [151, 318] width 53 height 10
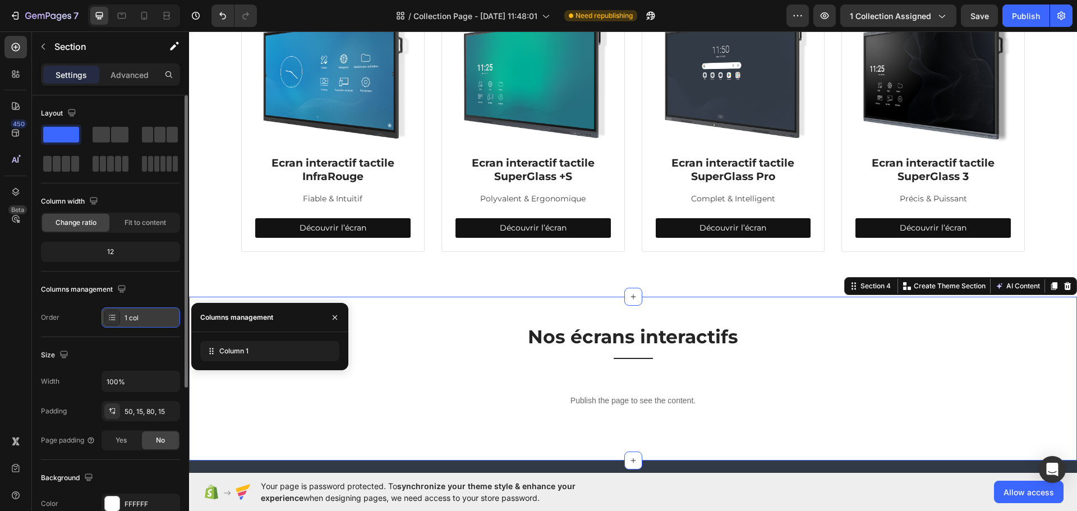
click at [145, 320] on div "1 col" at bounding box center [151, 318] width 53 height 10
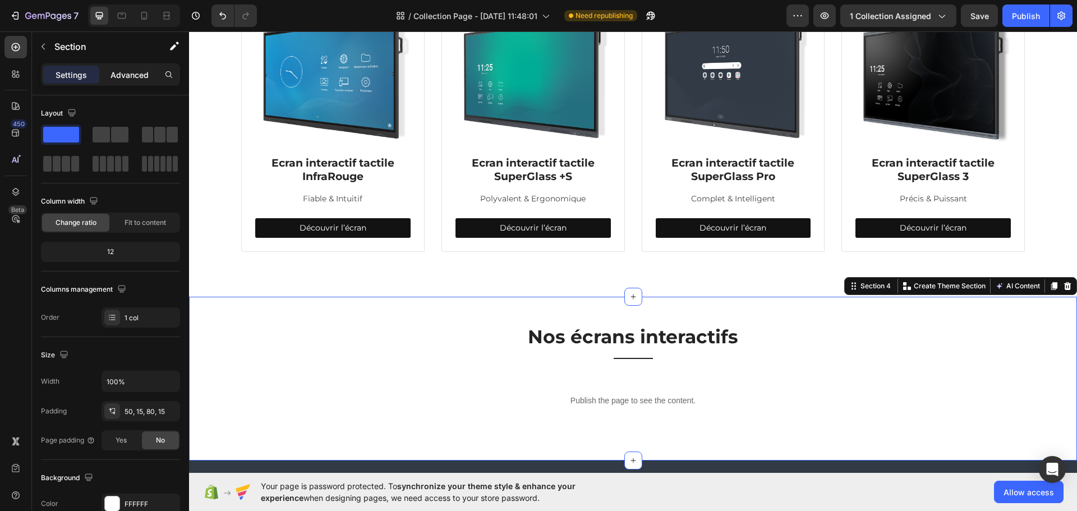
click at [140, 70] on p "Advanced" at bounding box center [130, 75] width 38 height 12
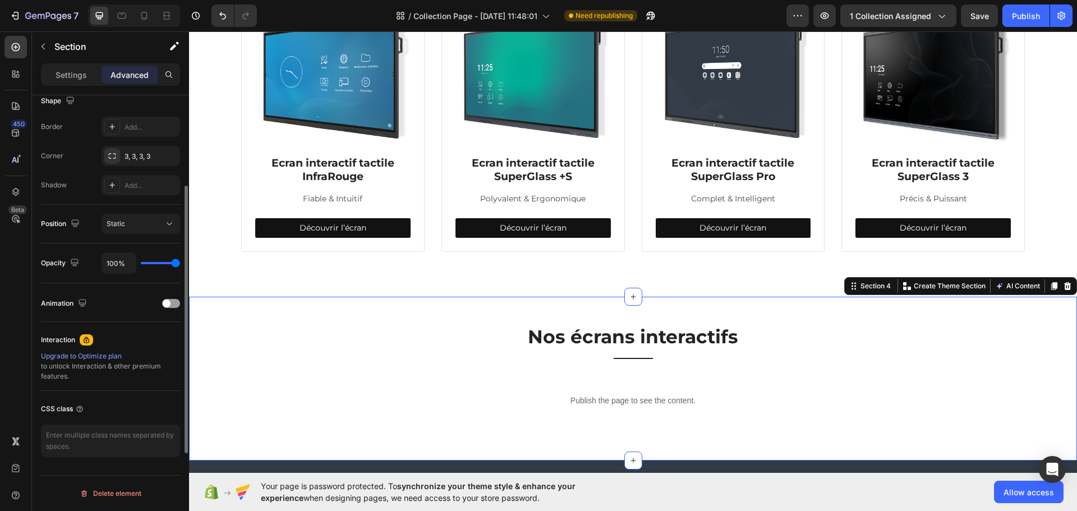
scroll to position [245, 0]
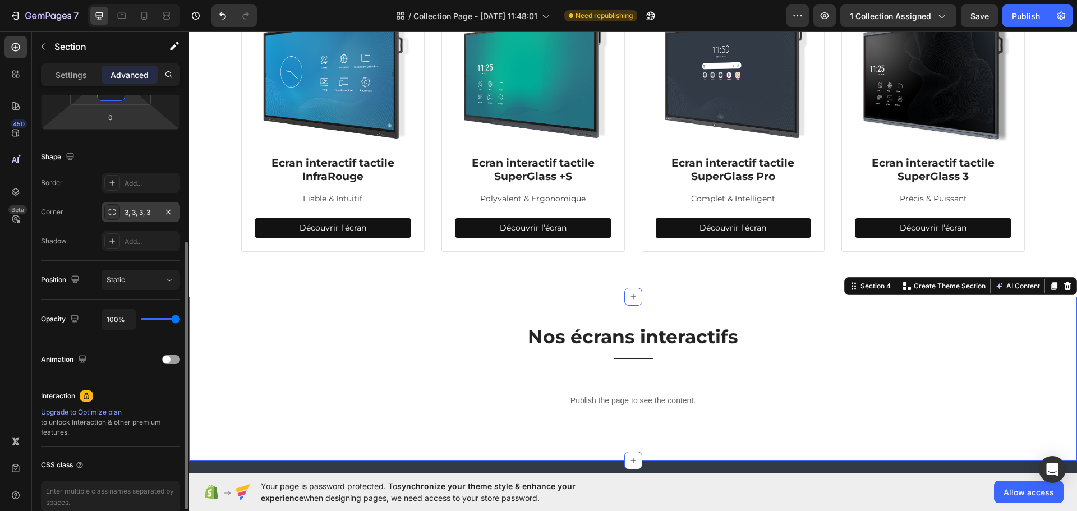
click at [143, 211] on div "3, 3, 3, 3" at bounding box center [141, 213] width 33 height 10
type input "80"
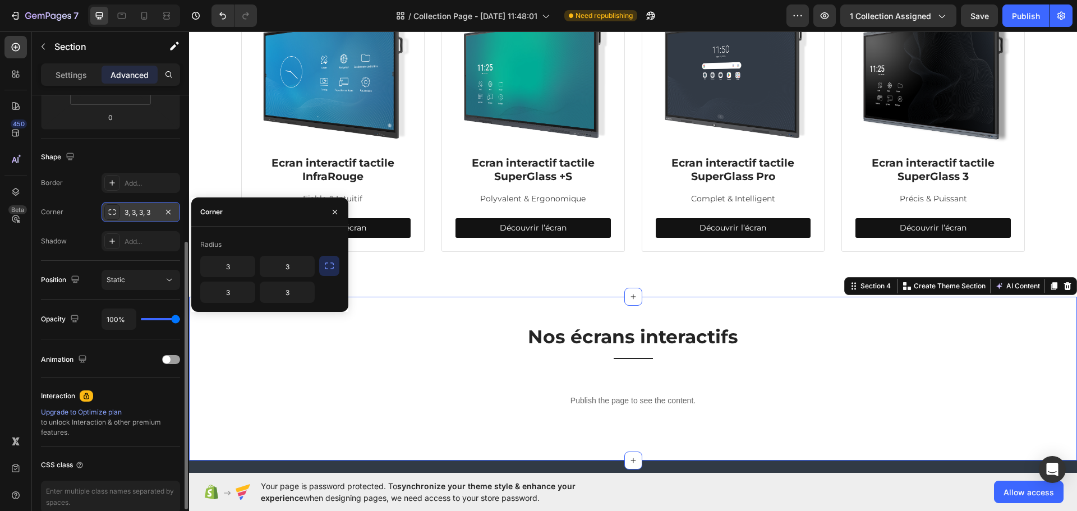
click at [143, 211] on div "3, 3, 3, 3" at bounding box center [141, 213] width 33 height 10
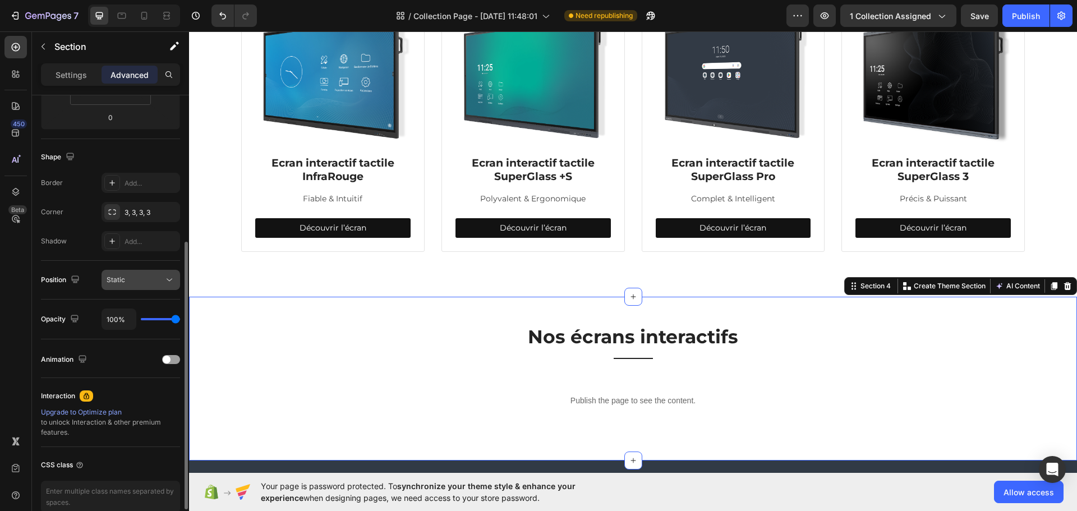
click at [152, 283] on div "Static" at bounding box center [135, 280] width 57 height 10
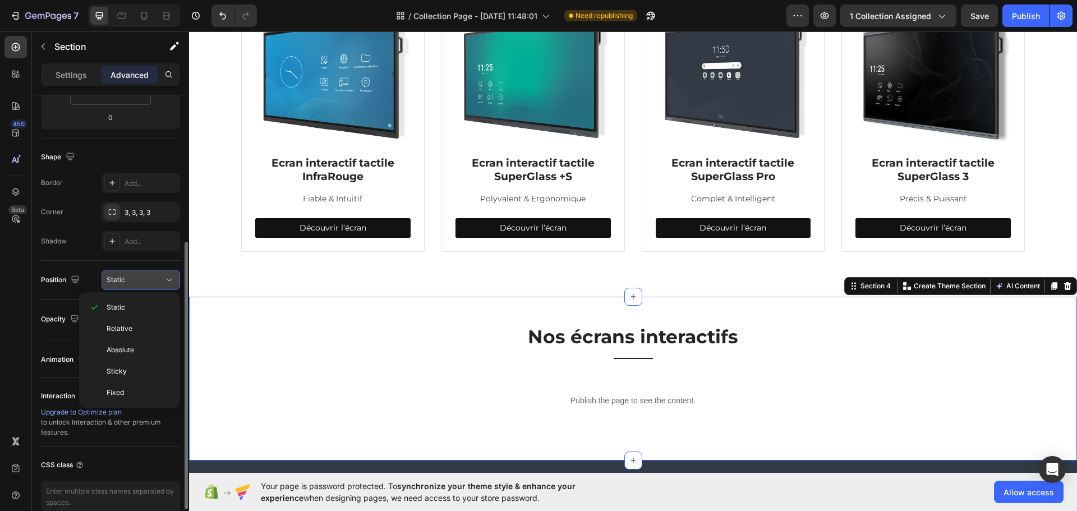
click at [152, 283] on div "Static" at bounding box center [135, 280] width 57 height 10
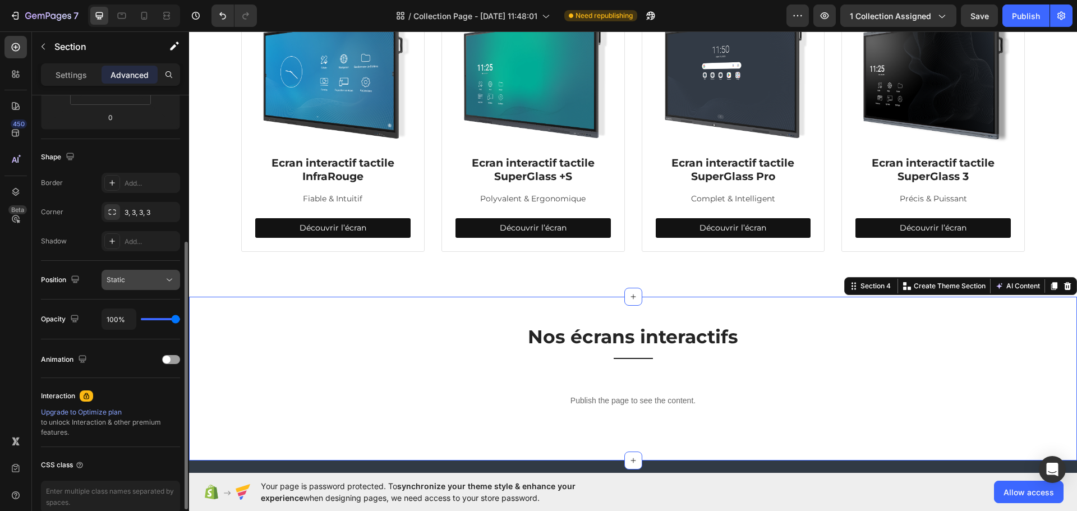
click at [152, 283] on div "Static" at bounding box center [135, 280] width 57 height 10
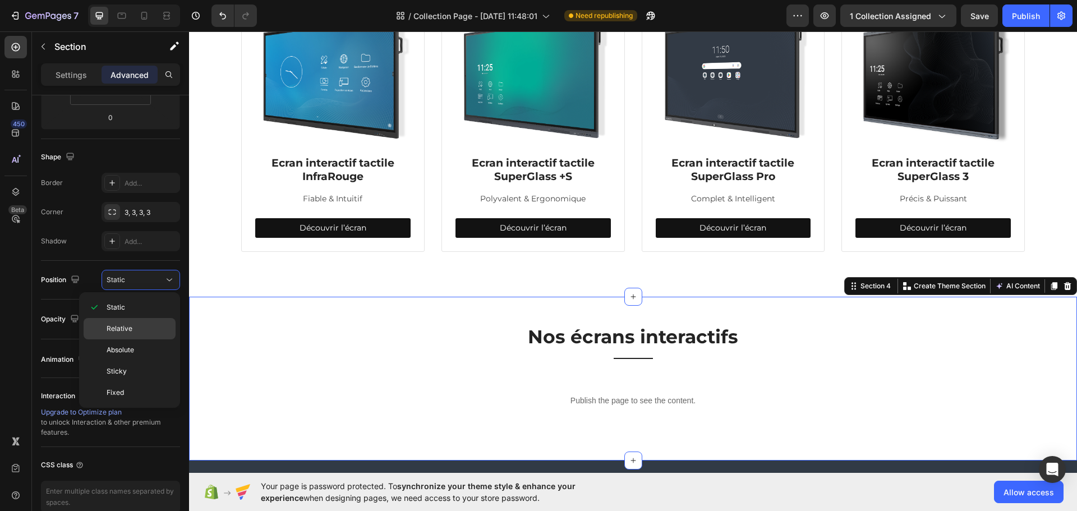
click at [146, 330] on p "Relative" at bounding box center [139, 329] width 64 height 10
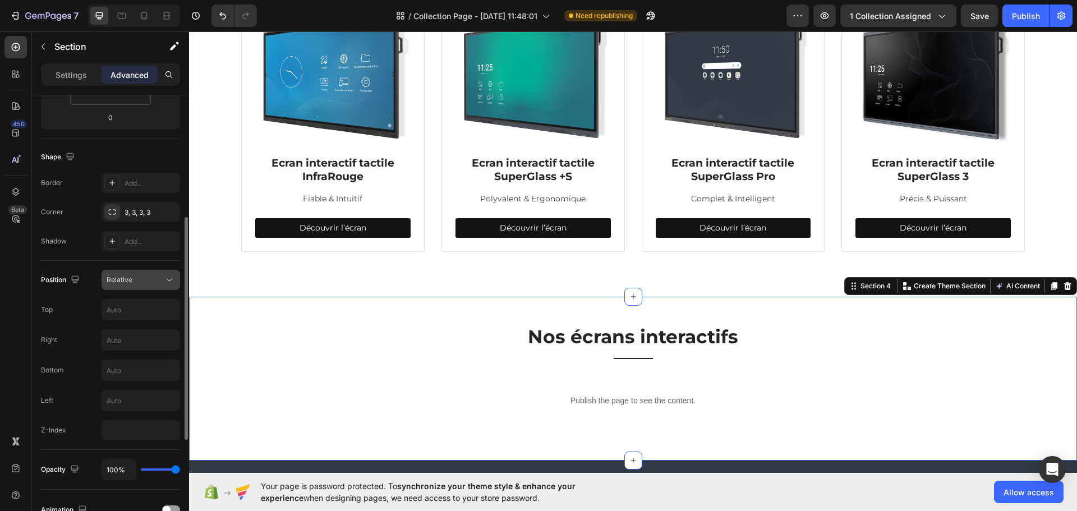
click at [146, 286] on button "Relative" at bounding box center [141, 280] width 79 height 20
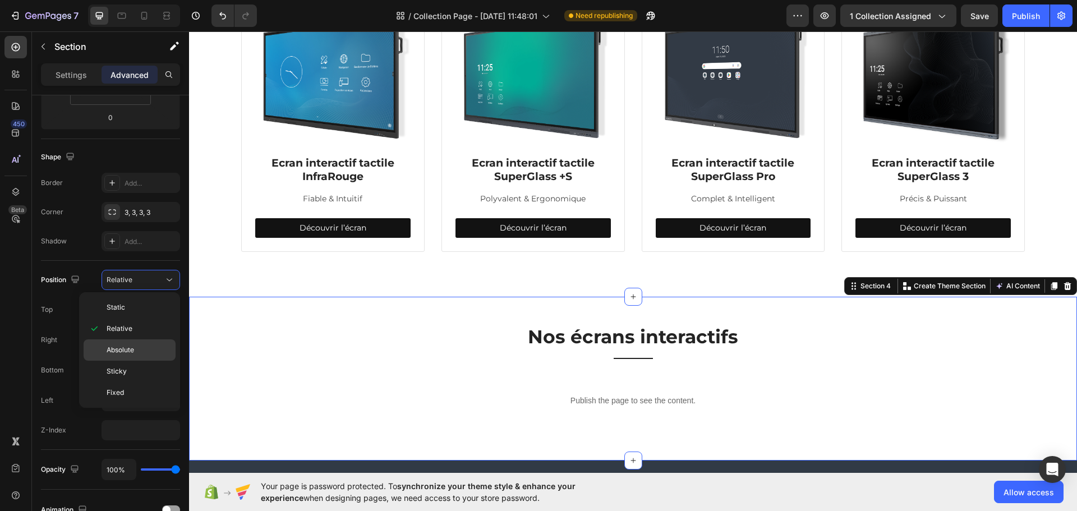
click at [144, 347] on p "Absolute" at bounding box center [139, 350] width 64 height 10
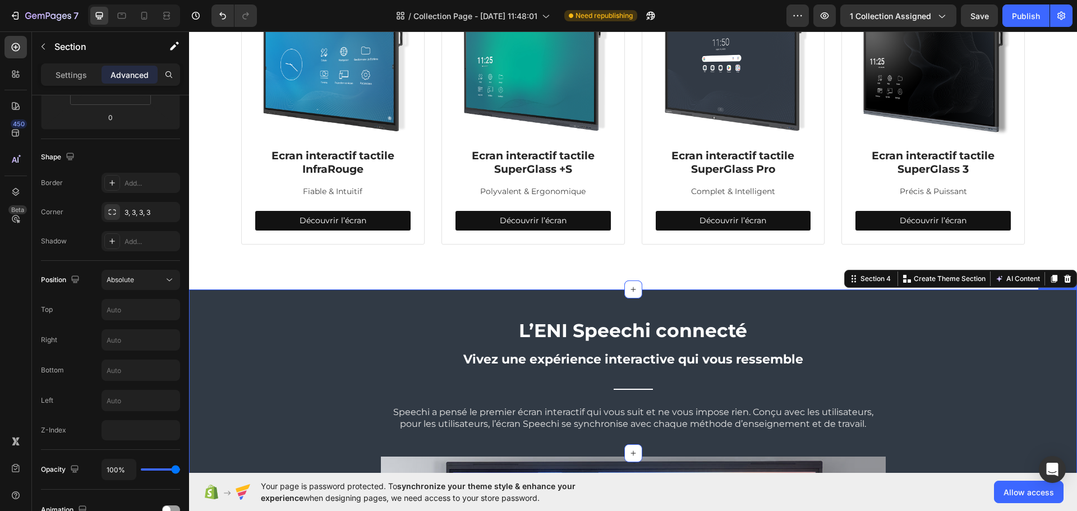
scroll to position [478, 0]
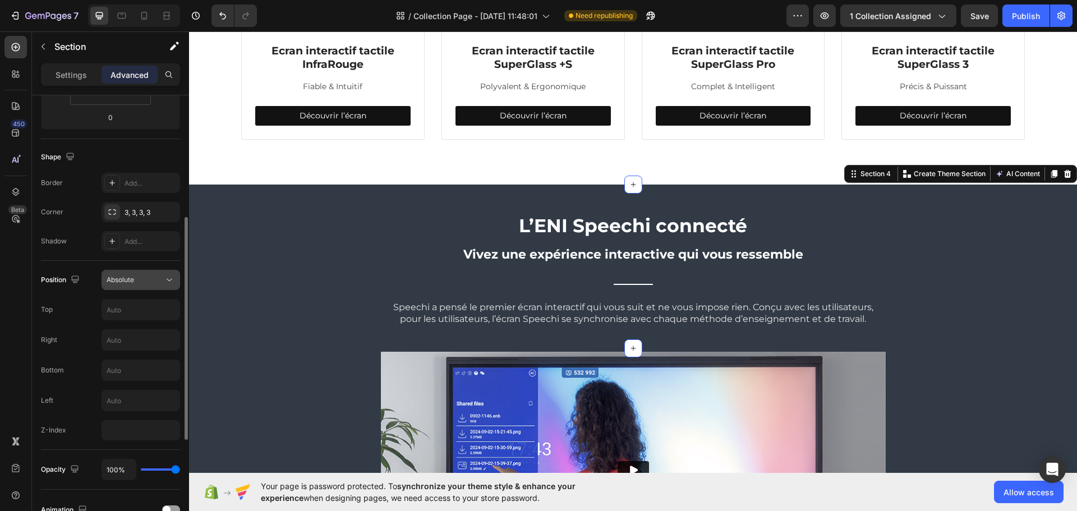
click at [151, 279] on div "Absolute" at bounding box center [135, 280] width 57 height 10
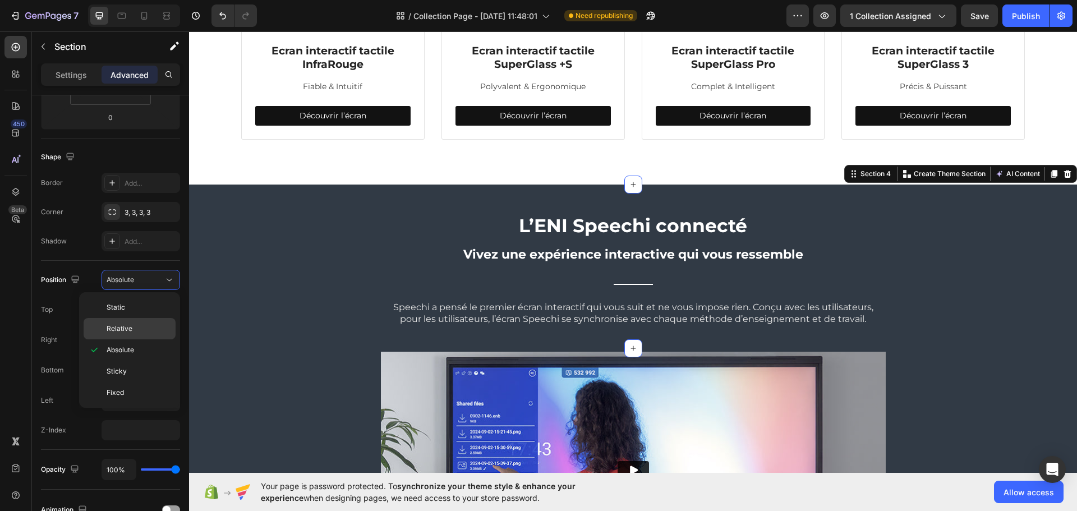
click at [149, 327] on p "Relative" at bounding box center [139, 329] width 64 height 10
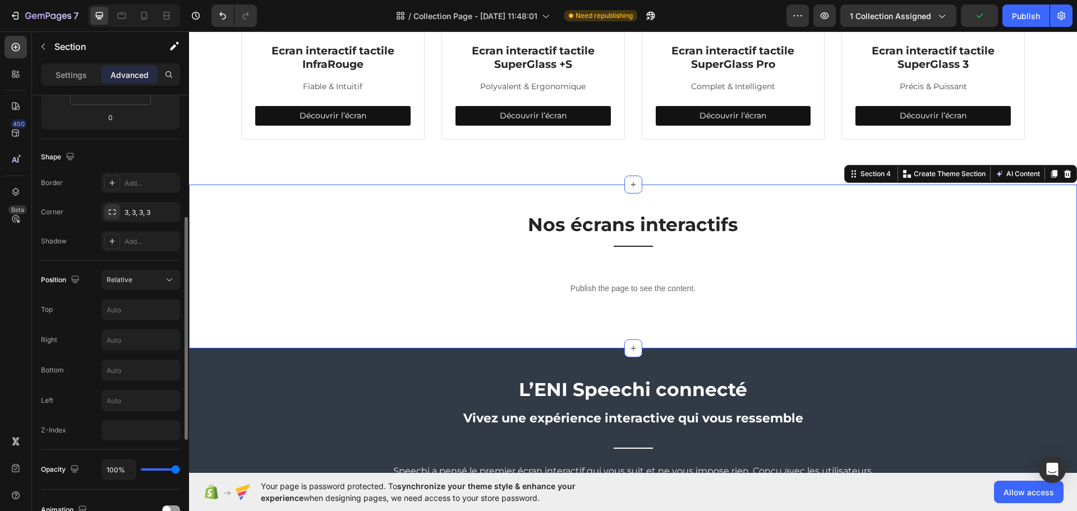
scroll to position [451, 0]
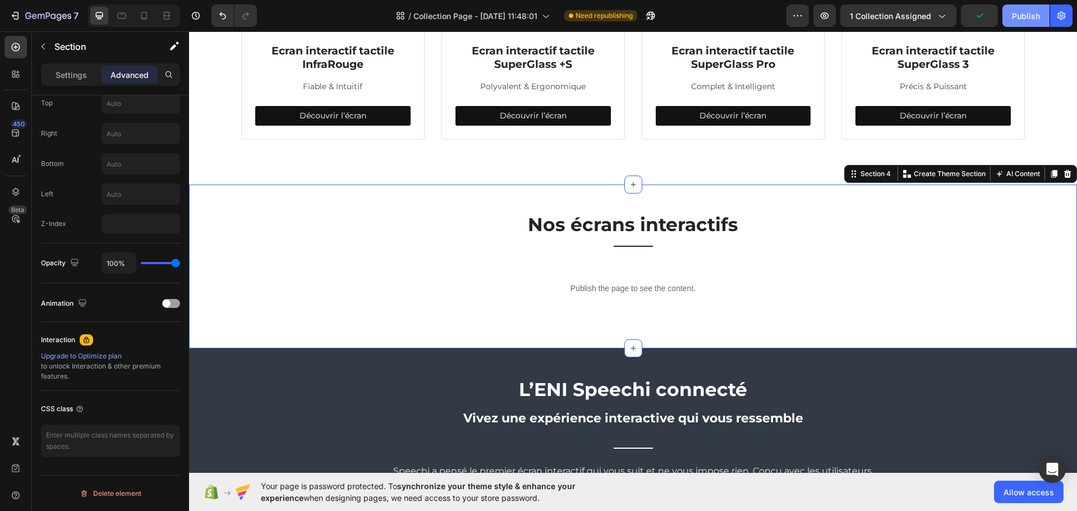
click at [1019, 15] on div "Publish" at bounding box center [1026, 16] width 28 height 12
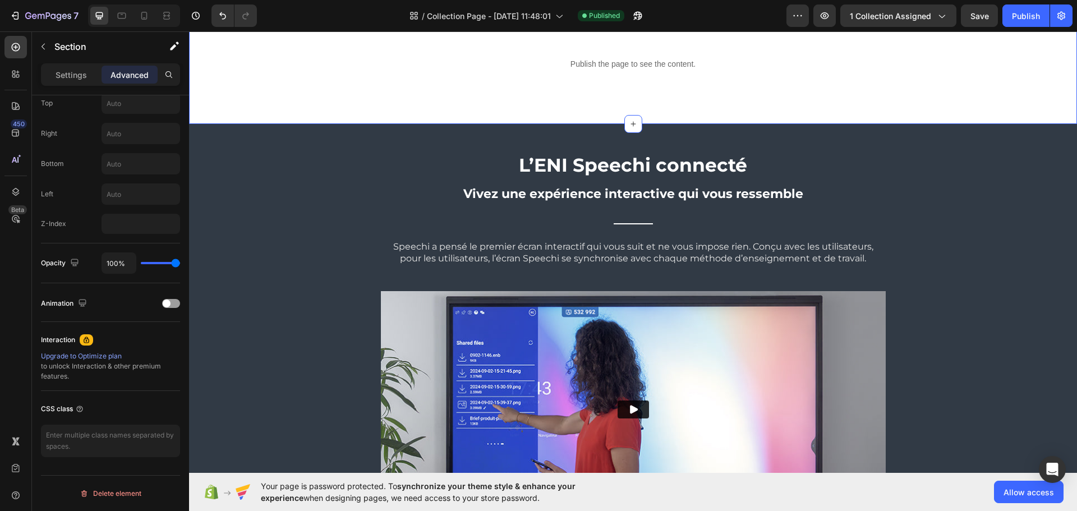
scroll to position [534, 0]
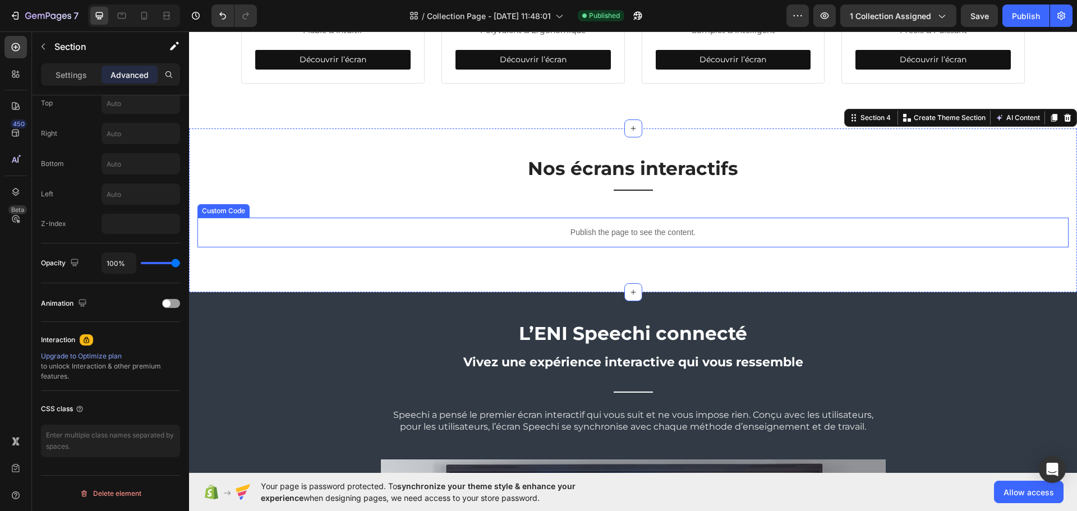
click at [436, 236] on p "Publish the page to see the content." at bounding box center [633, 233] width 871 height 12
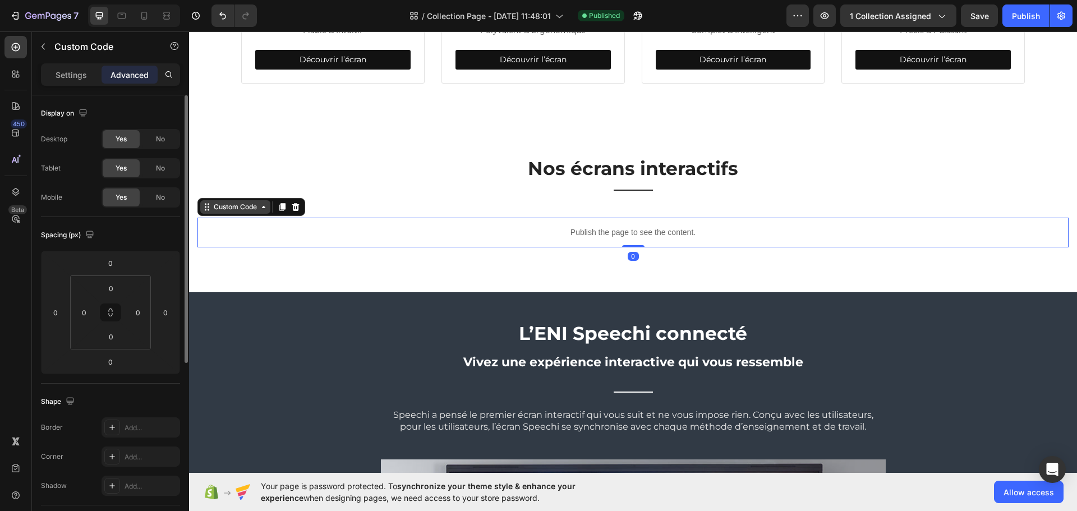
click at [218, 207] on div "Custom Code" at bounding box center [236, 207] width 48 height 10
click at [228, 211] on div "Custom Code" at bounding box center [235, 206] width 70 height 13
click at [65, 81] on div "Settings" at bounding box center [71, 75] width 56 height 18
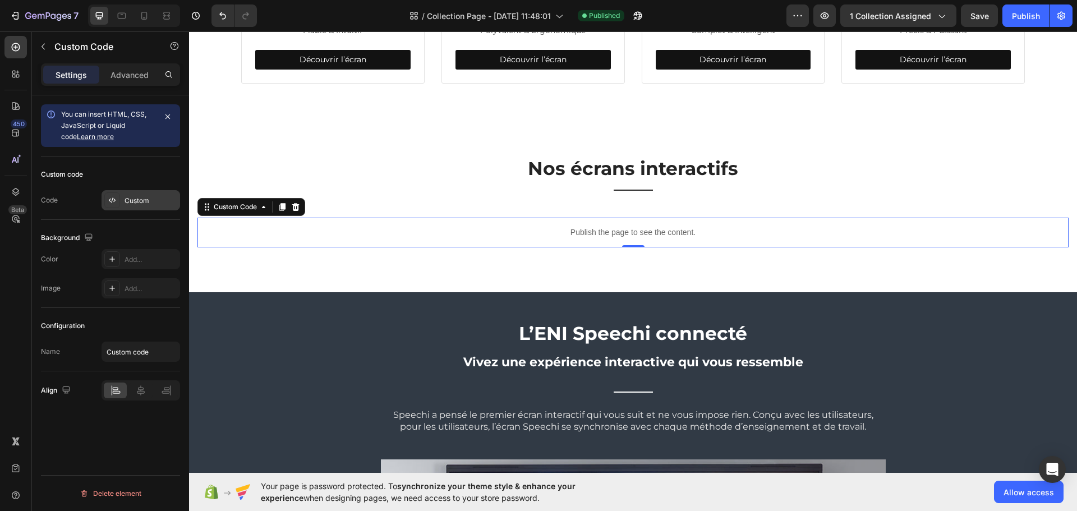
click at [145, 199] on div "Custom" at bounding box center [151, 201] width 53 height 10
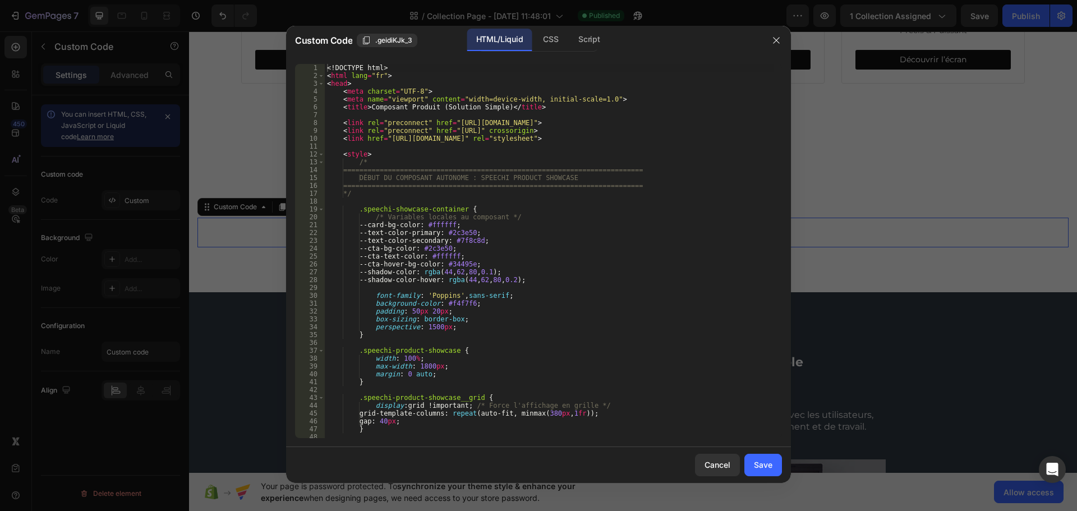
click at [388, 212] on div "<! DOCTYPE html > < html lang = "fr" > < head > < meta charset = "UTF-8" > < me…" at bounding box center [549, 259] width 449 height 390
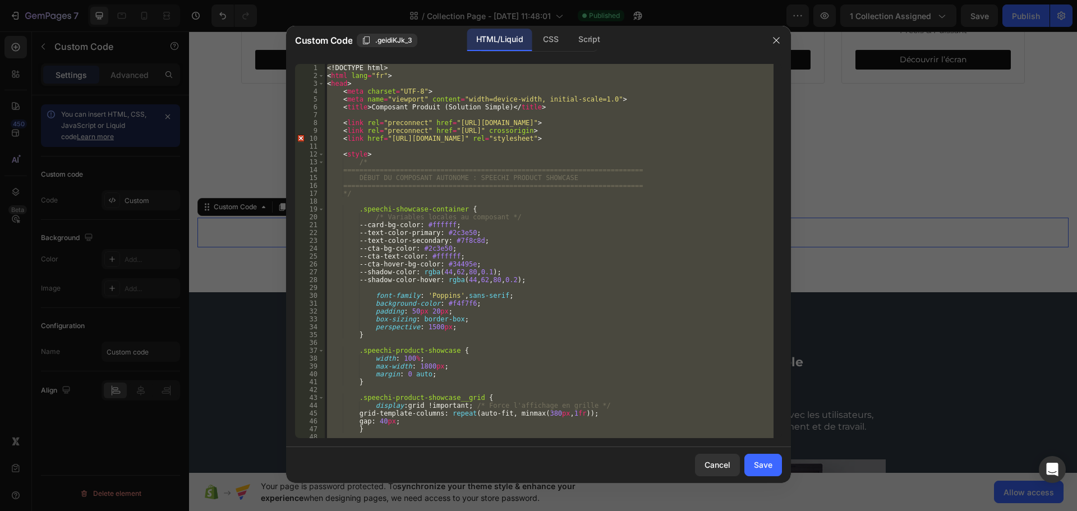
paste textarea
type textarea "</html>"
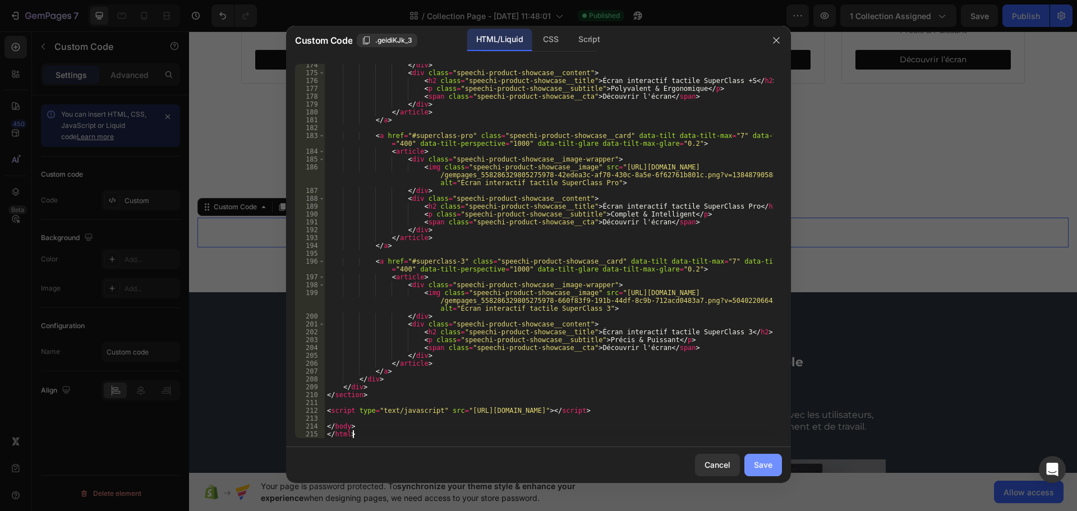
click at [770, 459] on div "Save" at bounding box center [763, 465] width 19 height 12
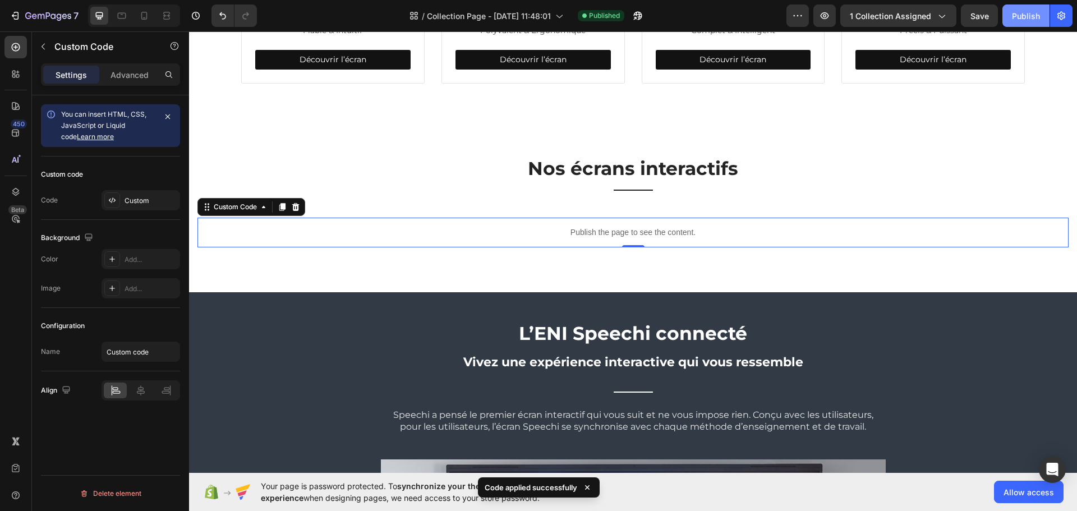
click at [1024, 12] on div "Publish" at bounding box center [1026, 16] width 28 height 12
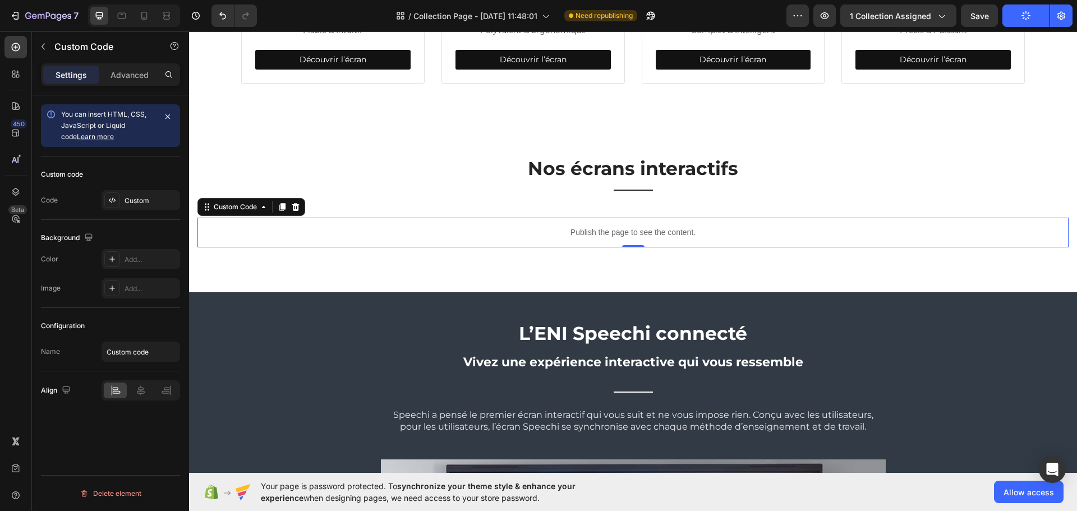
click at [1017, 16] on button "Publish" at bounding box center [1026, 15] width 47 height 22
click at [247, 204] on div "Custom Code" at bounding box center [236, 207] width 48 height 10
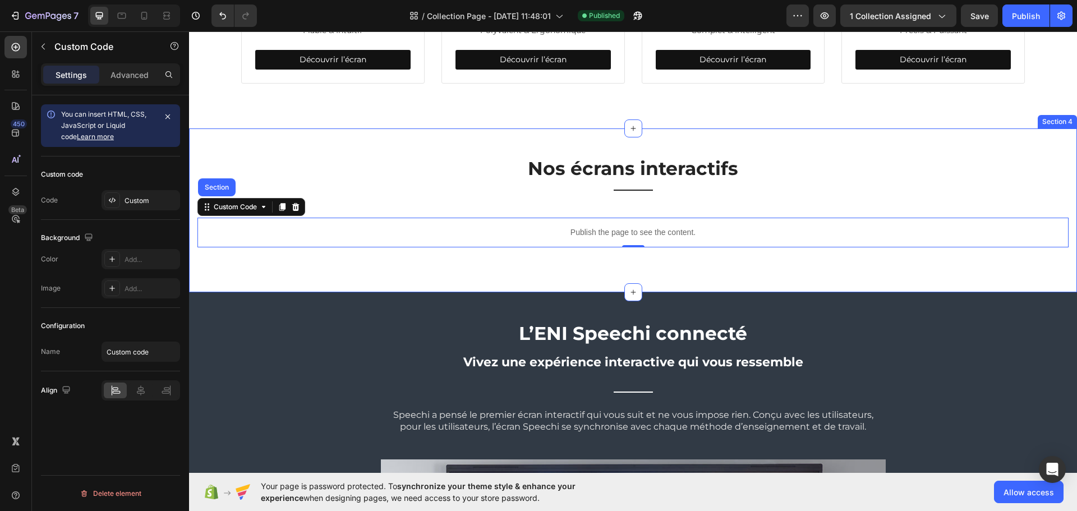
click at [247, 215] on div "Nos écrans interactifs Heading Title Line Row Publish the page to see the conte…" at bounding box center [633, 202] width 871 height 91
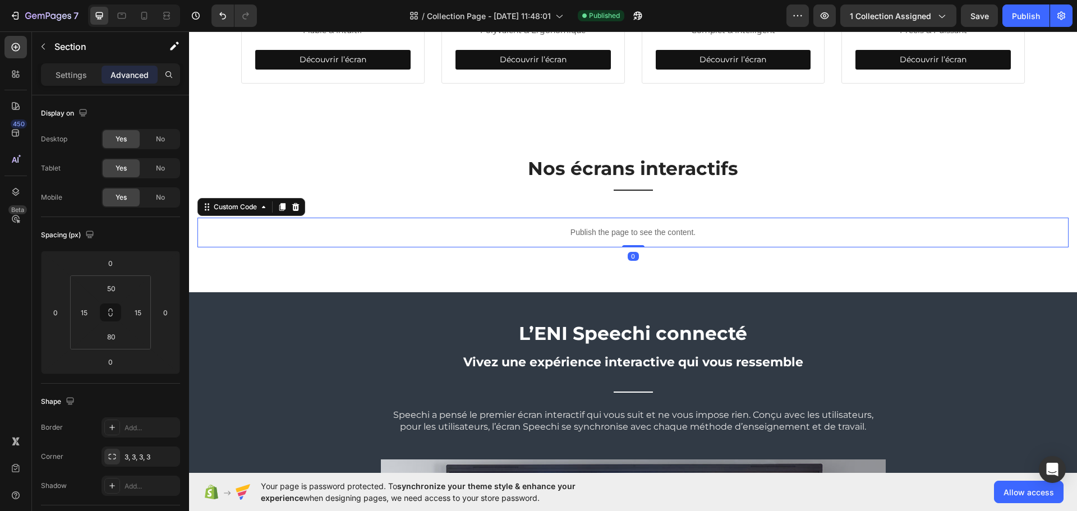
click at [383, 240] on div "Publish the page to see the content." at bounding box center [633, 233] width 871 height 30
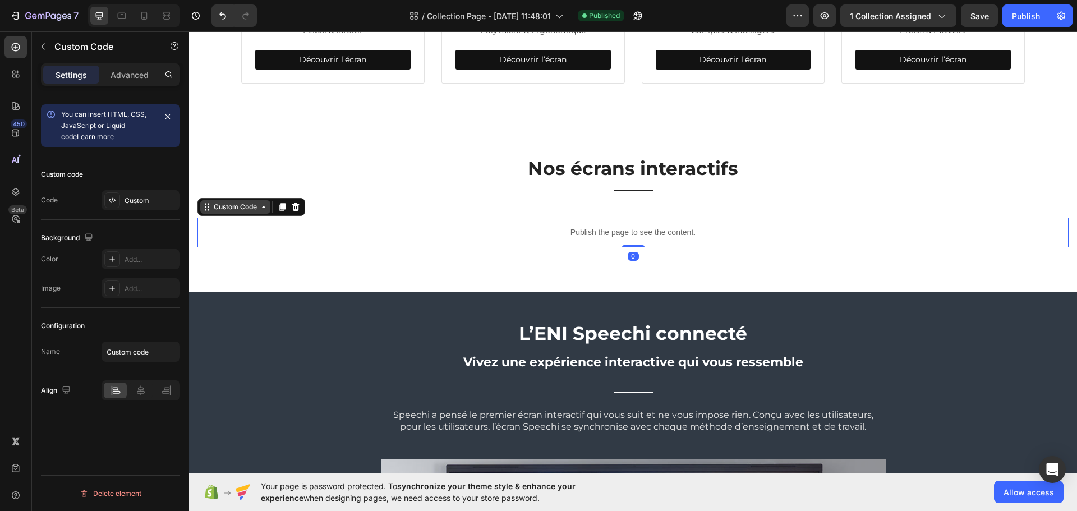
click at [221, 208] on div "Custom Code" at bounding box center [236, 207] width 48 height 10
click at [230, 213] on div "Custom Code Section" at bounding box center [252, 207] width 108 height 18
click at [233, 210] on div "Custom Code" at bounding box center [236, 207] width 48 height 10
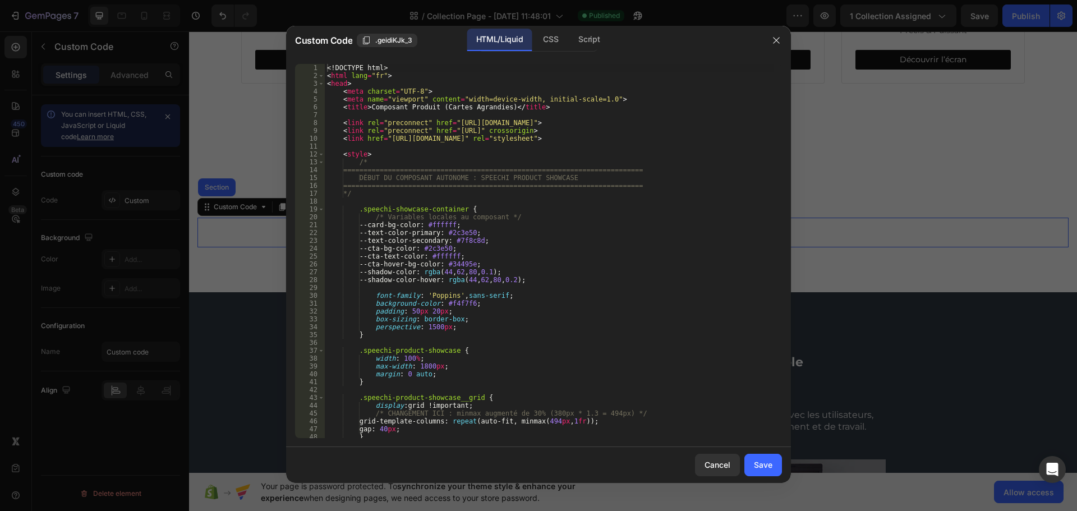
click at [463, 194] on div "<! DOCTYPE html > < html lang = "fr" > < head > < meta charset = "UTF-8" > < me…" at bounding box center [549, 259] width 449 height 390
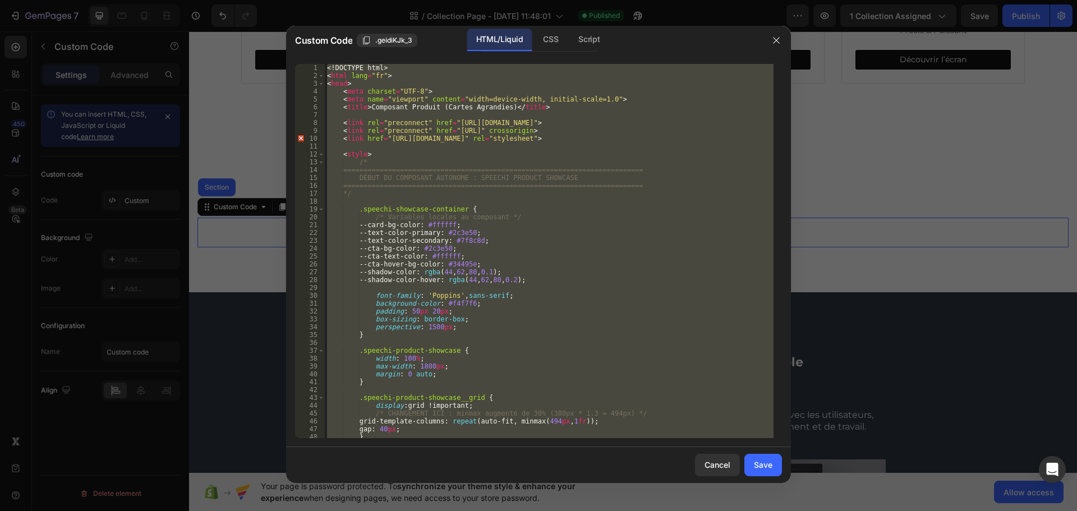
paste textarea
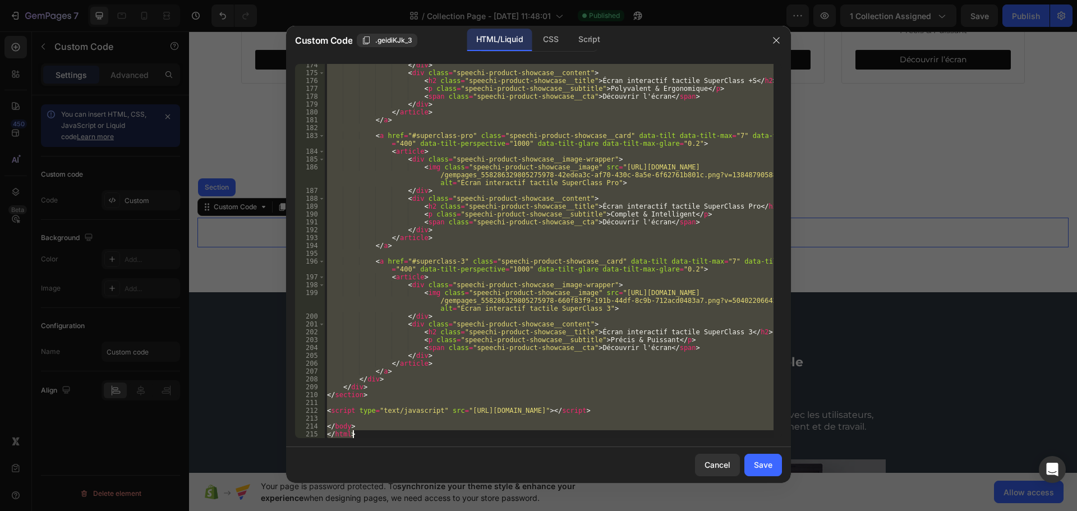
paste textarea
type textarea "</html>"
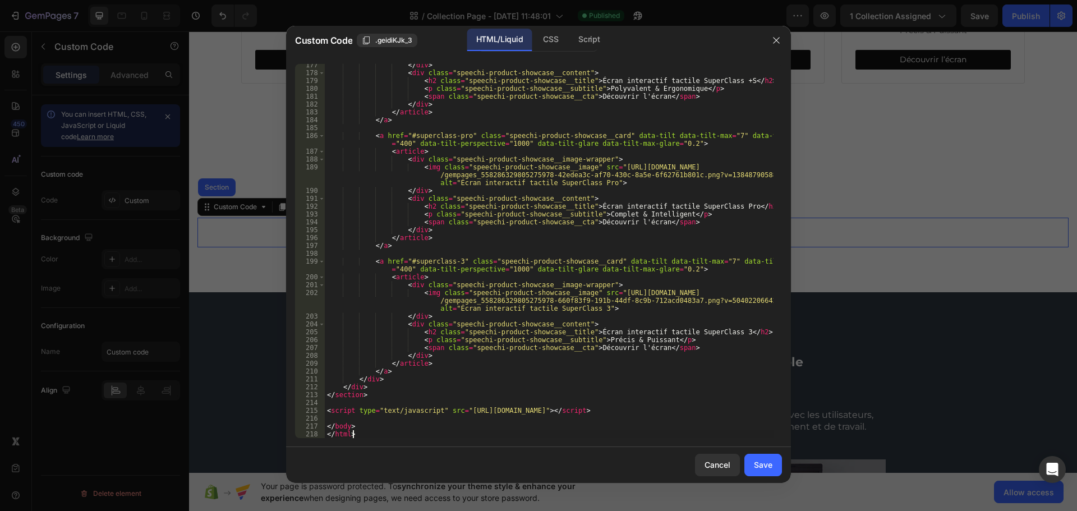
scroll to position [1432, 0]
click at [756, 458] on button "Save" at bounding box center [764, 465] width 38 height 22
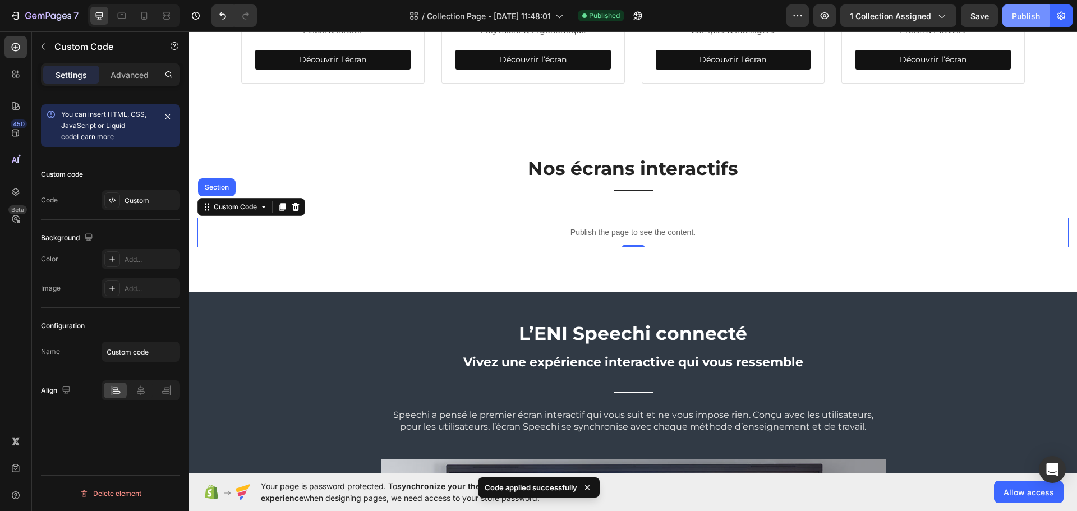
click at [1007, 17] on button "Publish" at bounding box center [1026, 15] width 47 height 22
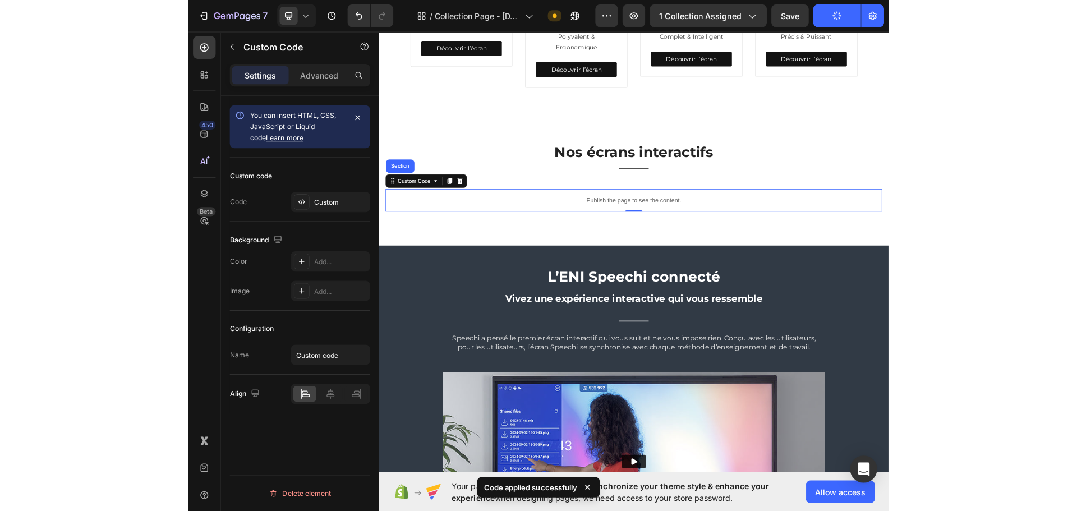
scroll to position [534, 0]
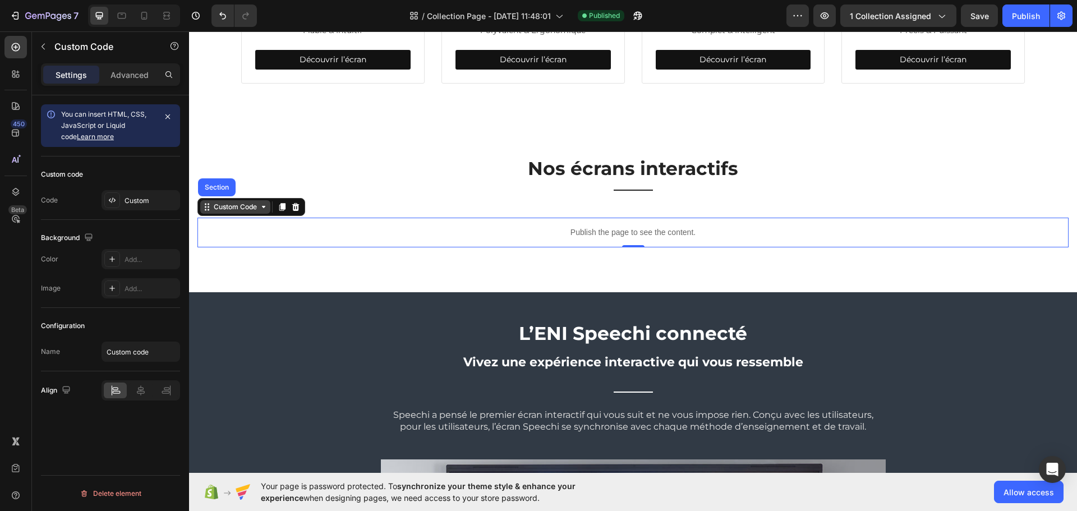
click at [229, 205] on div "Custom Code" at bounding box center [236, 207] width 48 height 10
click at [237, 209] on div "Custom Code" at bounding box center [236, 207] width 48 height 10
click at [139, 204] on div "Custom" at bounding box center [151, 201] width 53 height 10
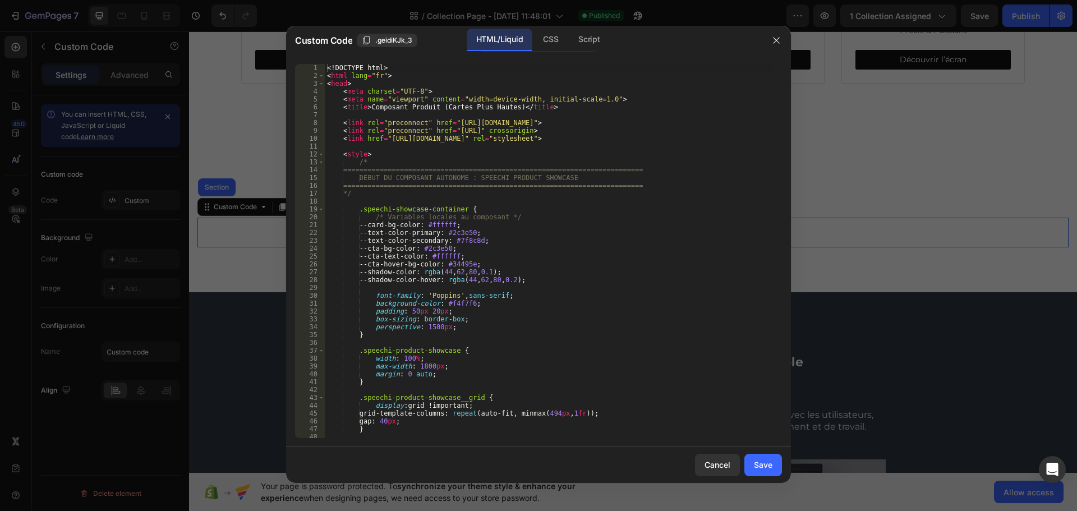
click at [587, 212] on div "<! DOCTYPE html > < html lang = "fr" > < head > < meta charset = "UTF-8" > < me…" at bounding box center [549, 259] width 449 height 390
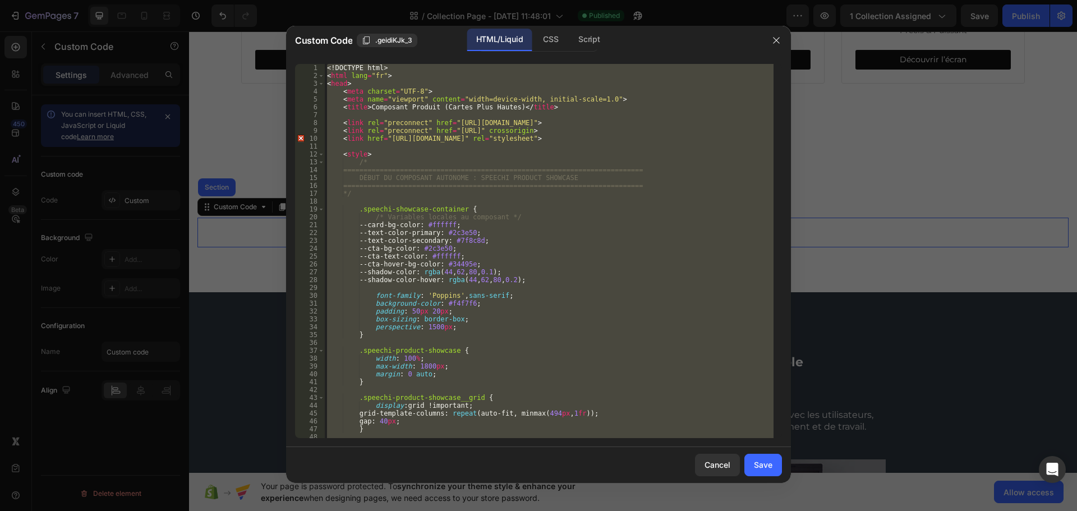
paste textarea
type textarea "</html>"
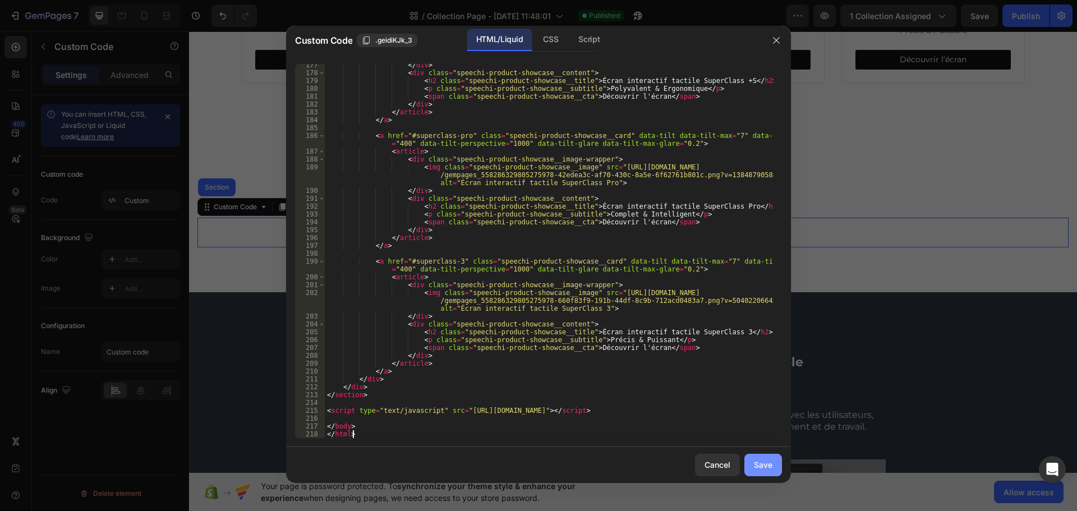
click at [759, 471] on button "Save" at bounding box center [764, 465] width 38 height 22
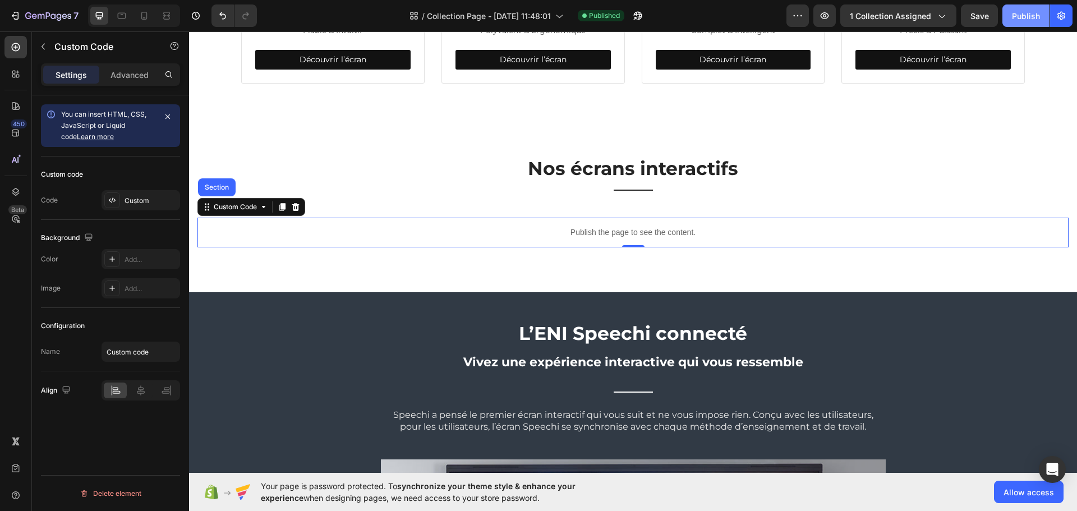
click at [1020, 16] on div "Publish" at bounding box center [1026, 16] width 28 height 12
